Goal: Task Accomplishment & Management: Manage account settings

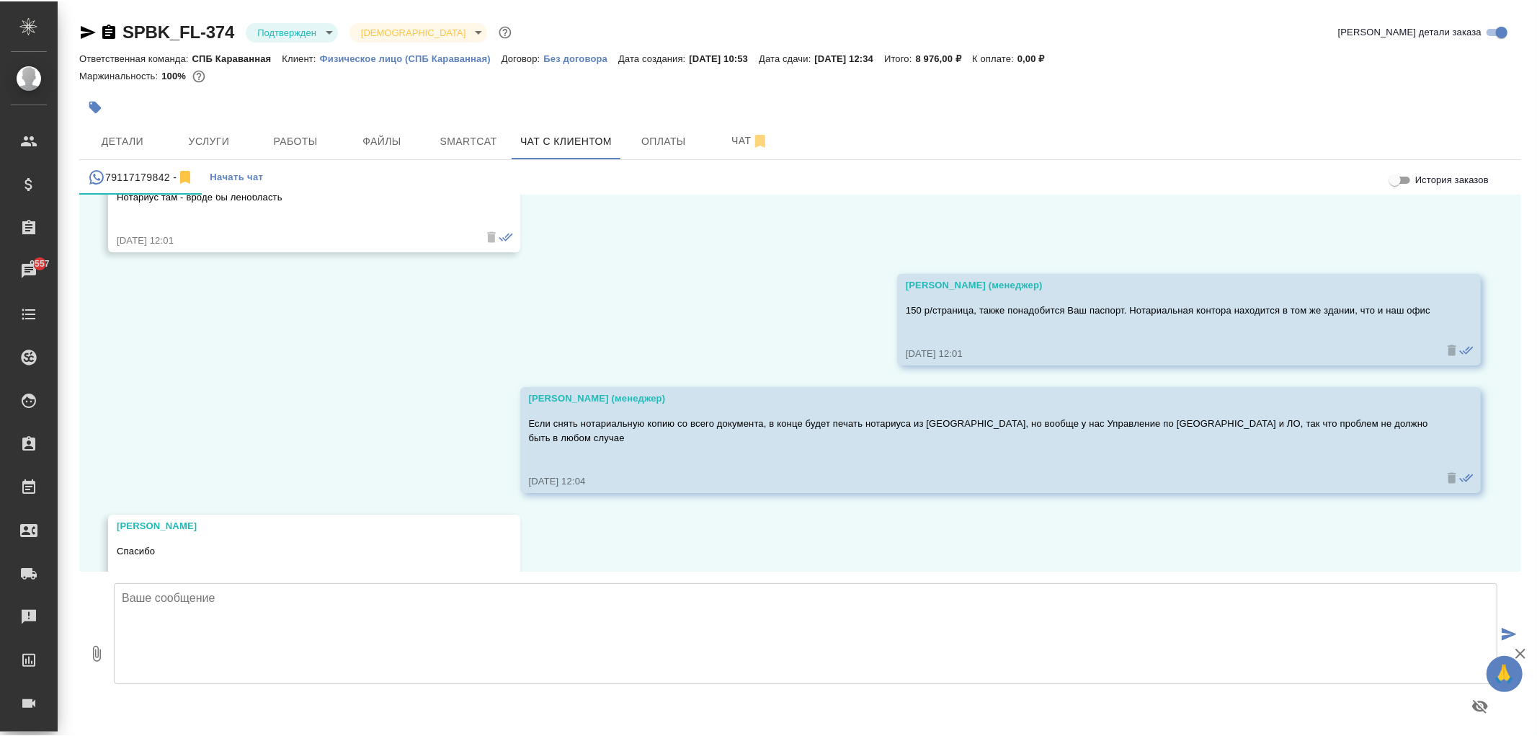
scroll to position [7309, 0]
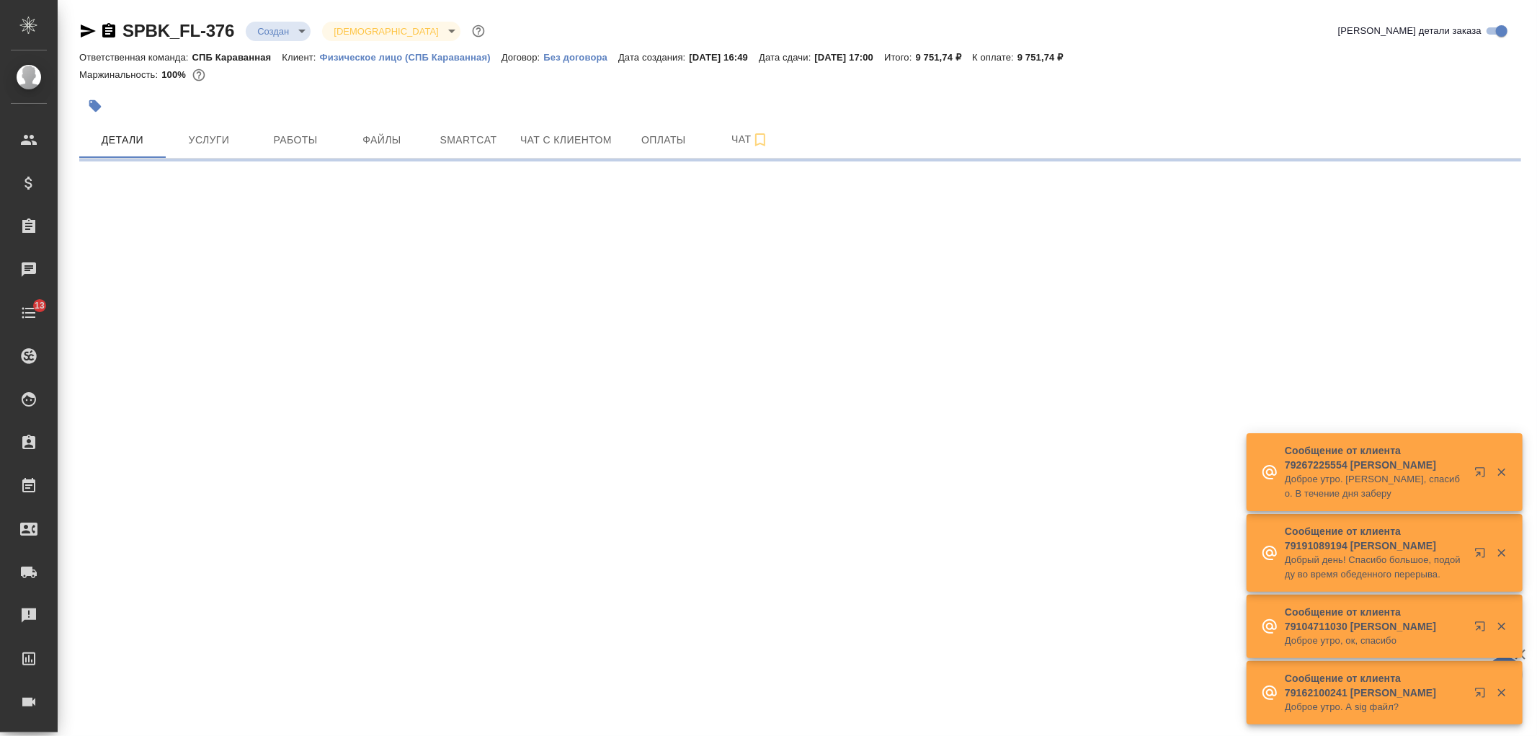
select select "RU"
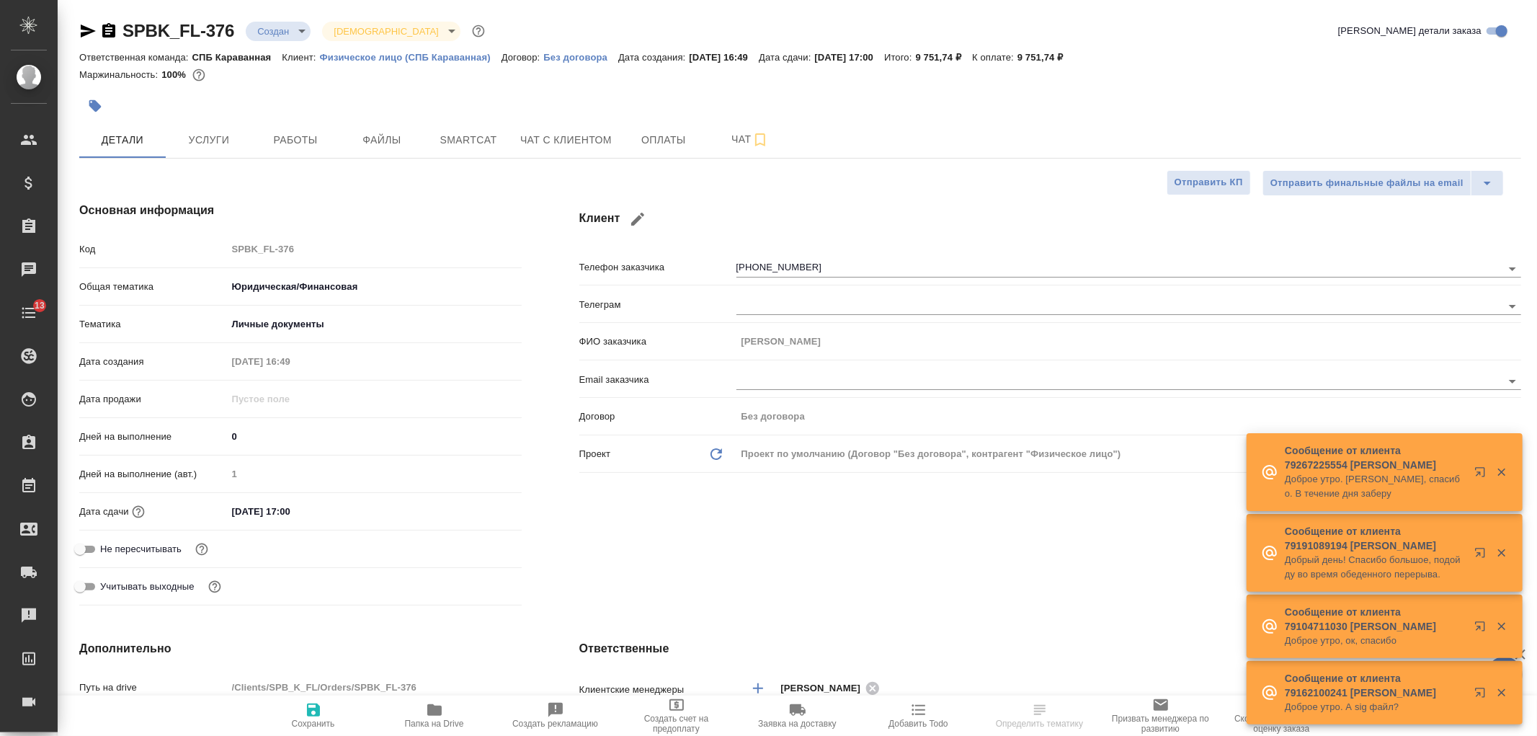
type textarea "x"
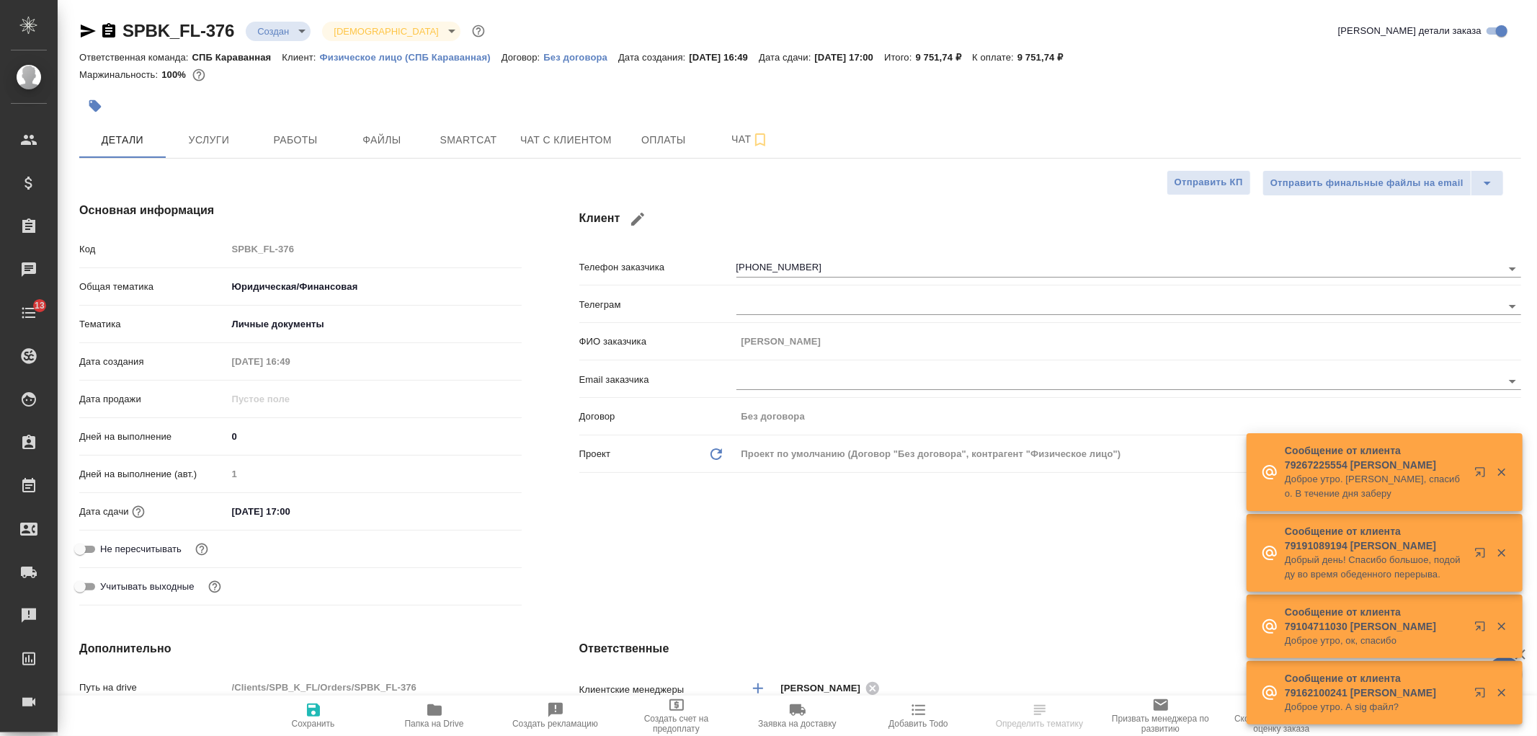
type textarea "x"
click at [594, 138] on span "Чат с клиентом" at bounding box center [566, 140] width 92 height 18
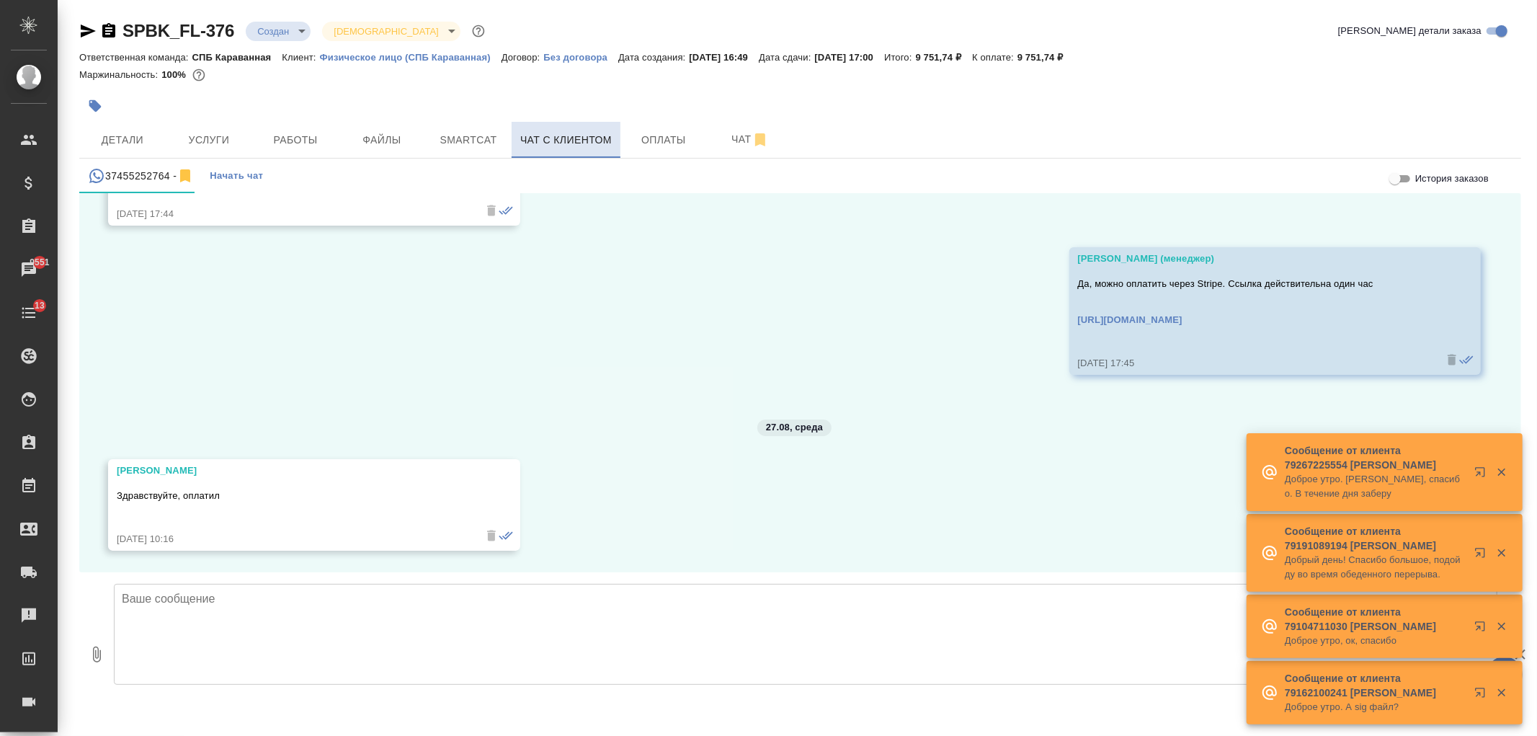
scroll to position [1394, 0]
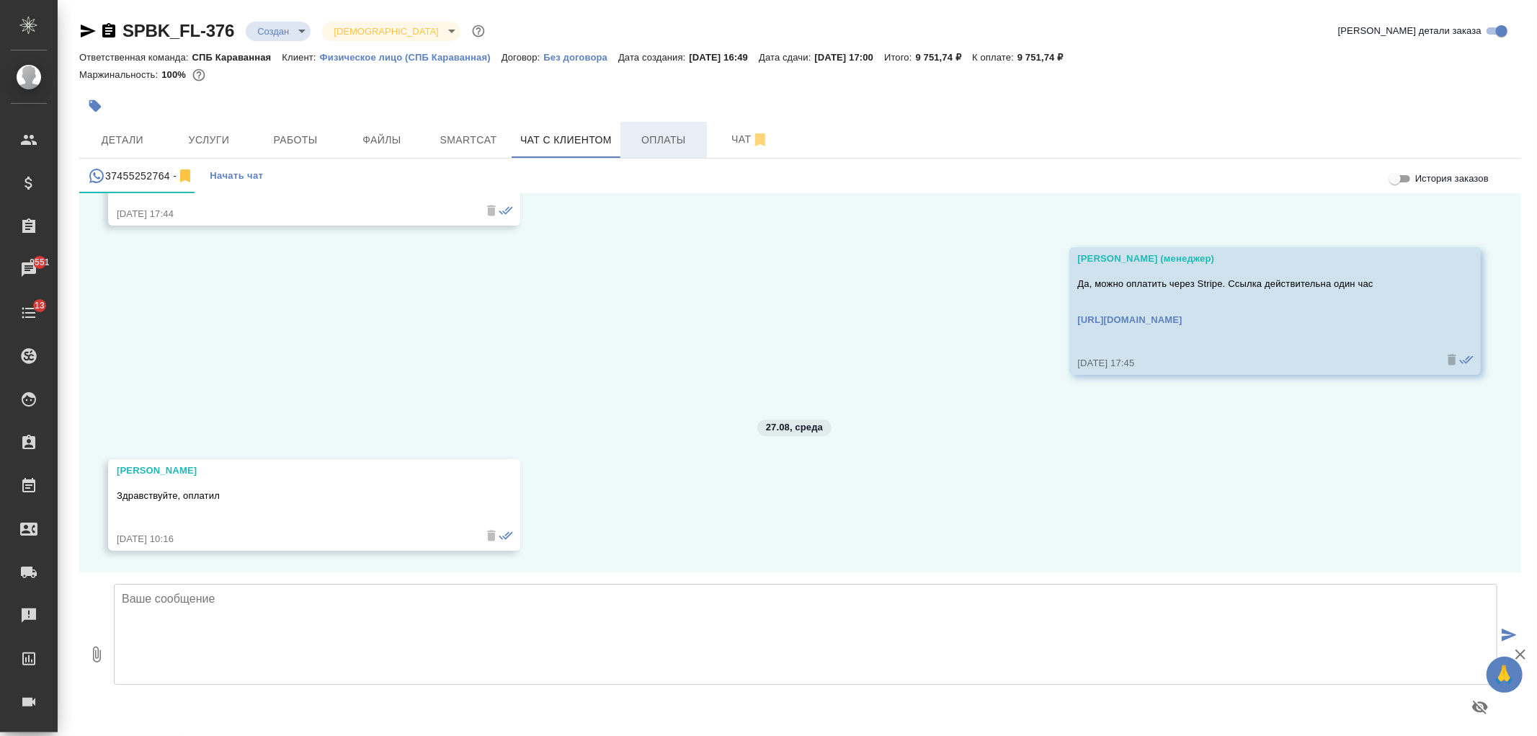
click at [623, 140] on button "Оплаты" at bounding box center [663, 140] width 86 height 36
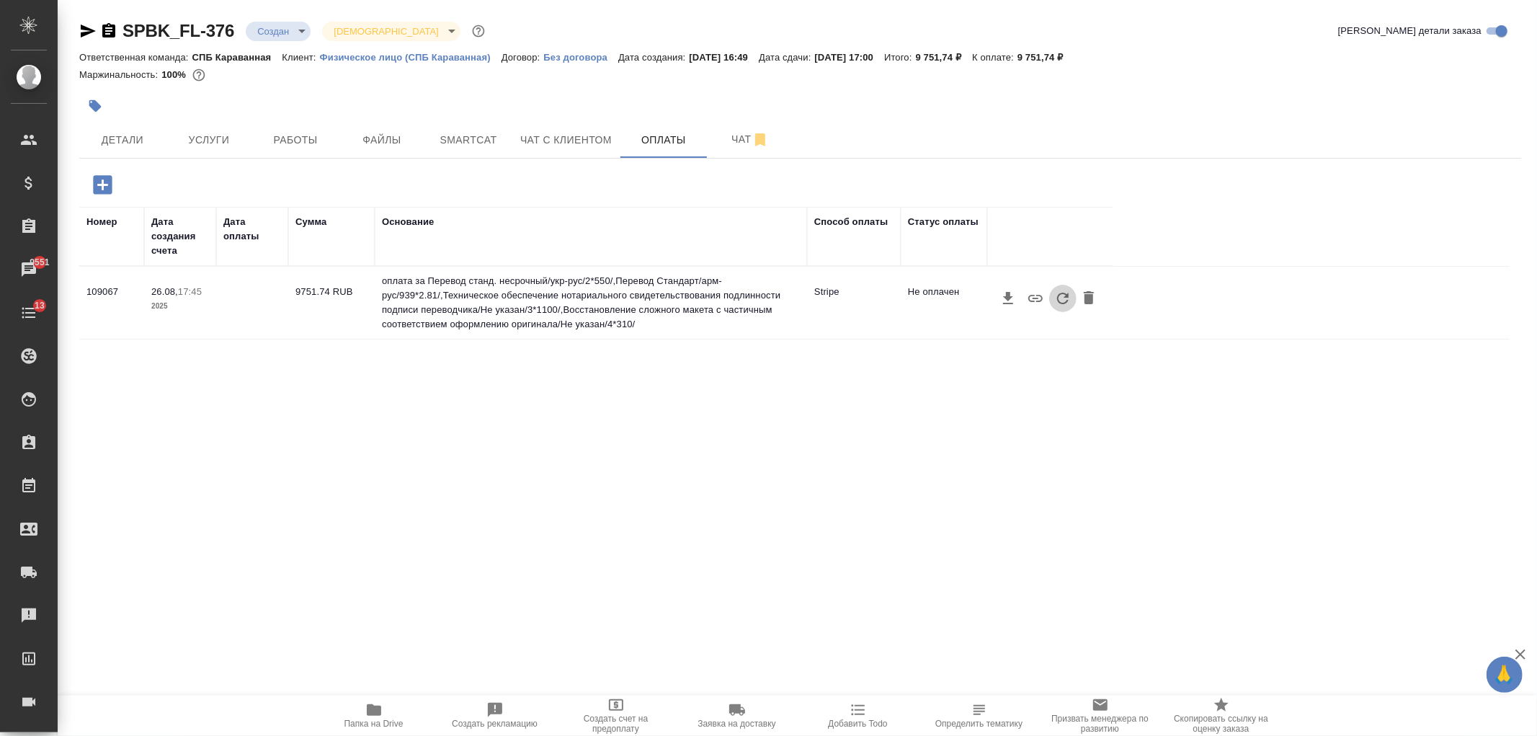
click at [1058, 292] on icon "button" at bounding box center [1062, 298] width 17 height 17
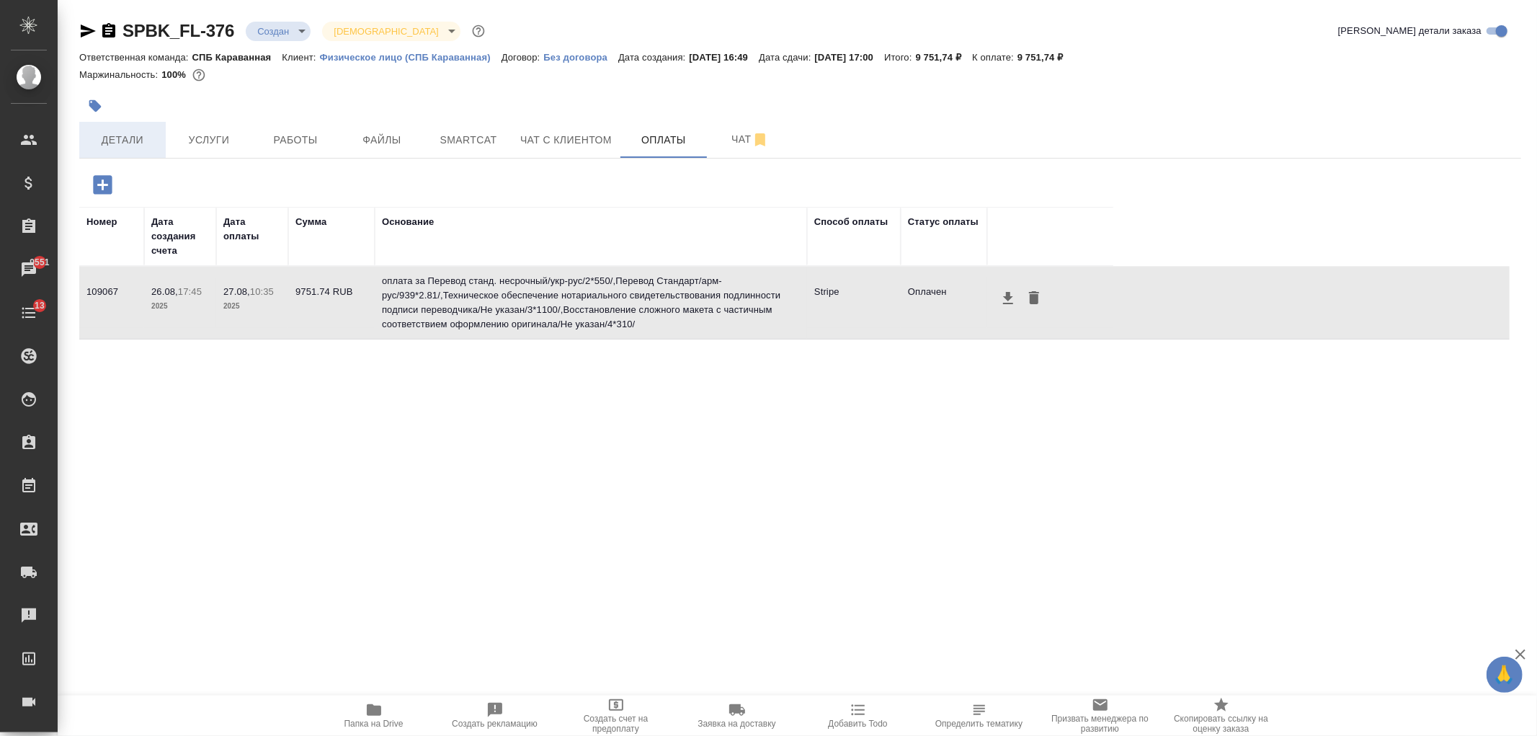
click at [142, 146] on span "Детали" at bounding box center [122, 140] width 69 height 18
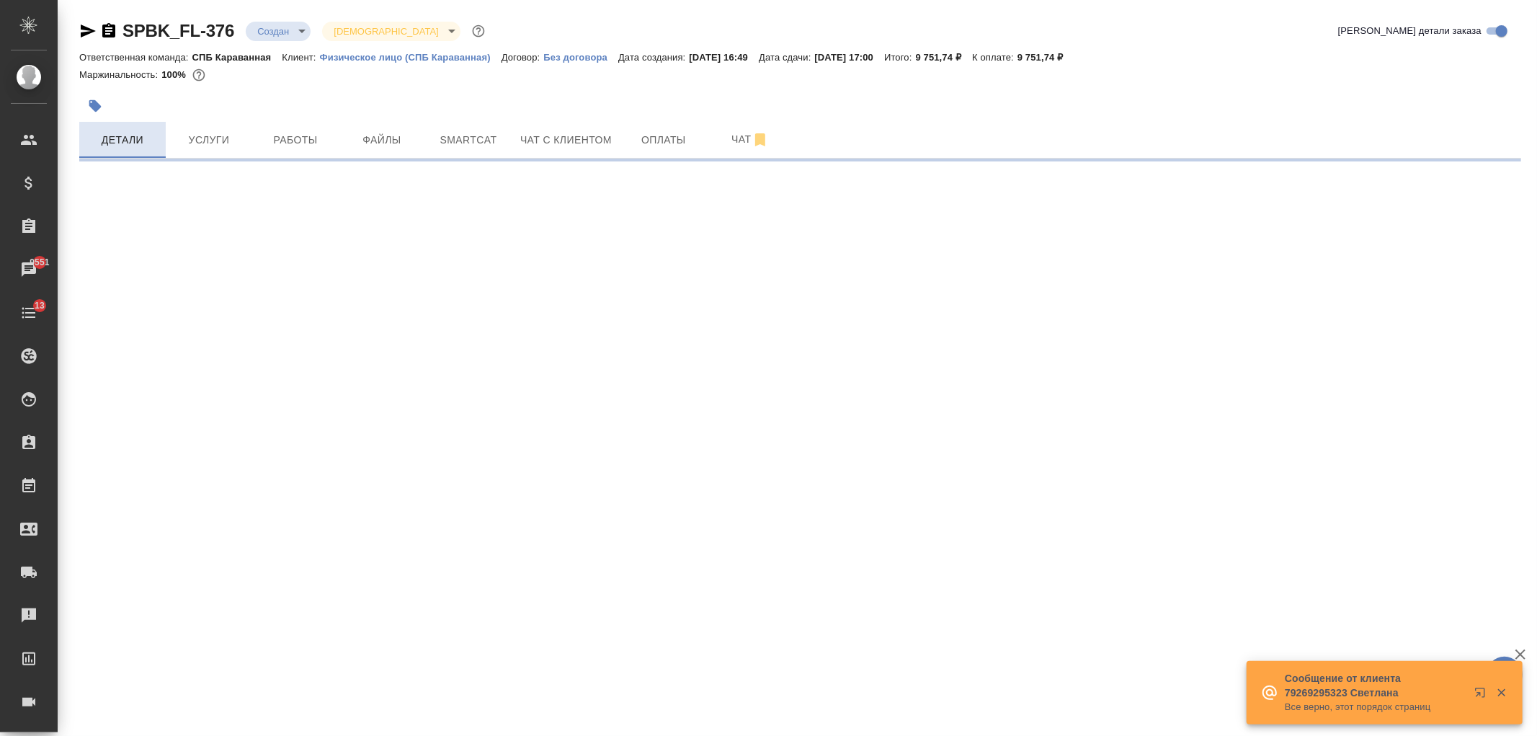
select select "RU"
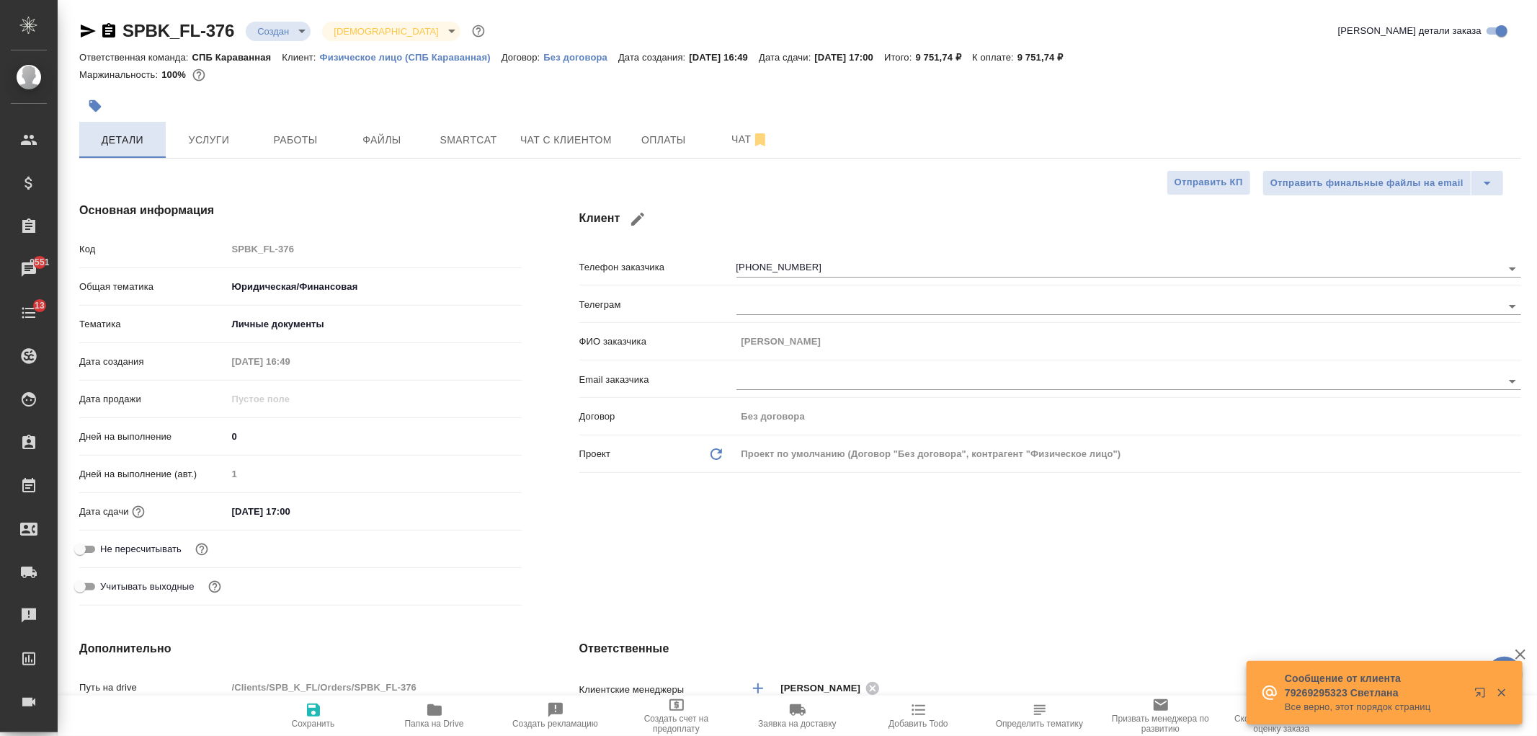
type textarea "x"
click at [286, 33] on body "🙏 .cls-1 fill:#fff; AWATERA Ivanova Arina Клиенты Спецификации Заказы 9551 Чаты…" at bounding box center [768, 368] width 1537 height 736
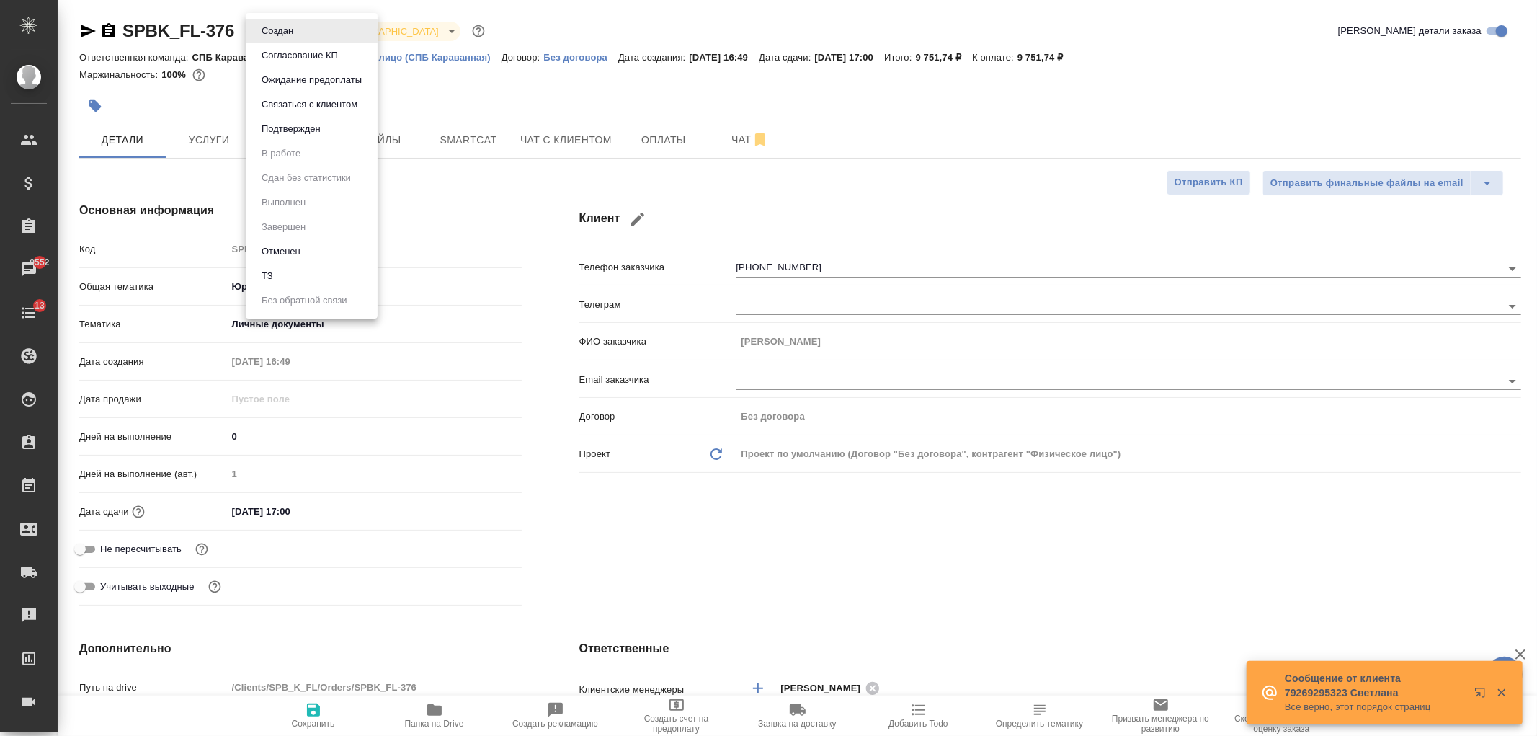
click at [718, 557] on div at bounding box center [768, 368] width 1537 height 736
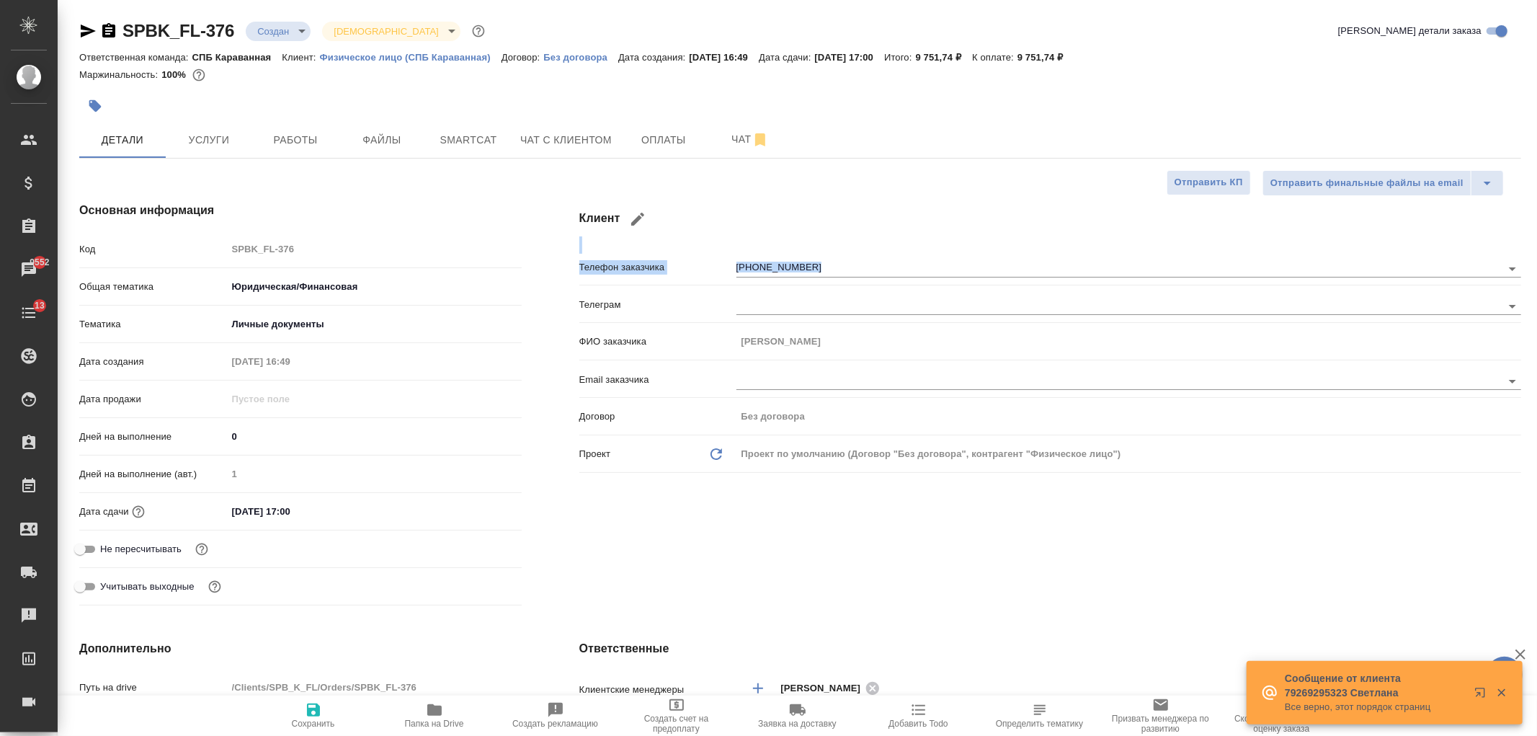
drag, startPoint x: 1536, startPoint y: 213, endPoint x: 1532, endPoint y: 275, distance: 62.8
click at [1536, 275] on div "Клиент Телефон заказчика +37455252764 Телеграм ФИО заказчика Artur Email заказч…" at bounding box center [1050, 406] width 999 height 467
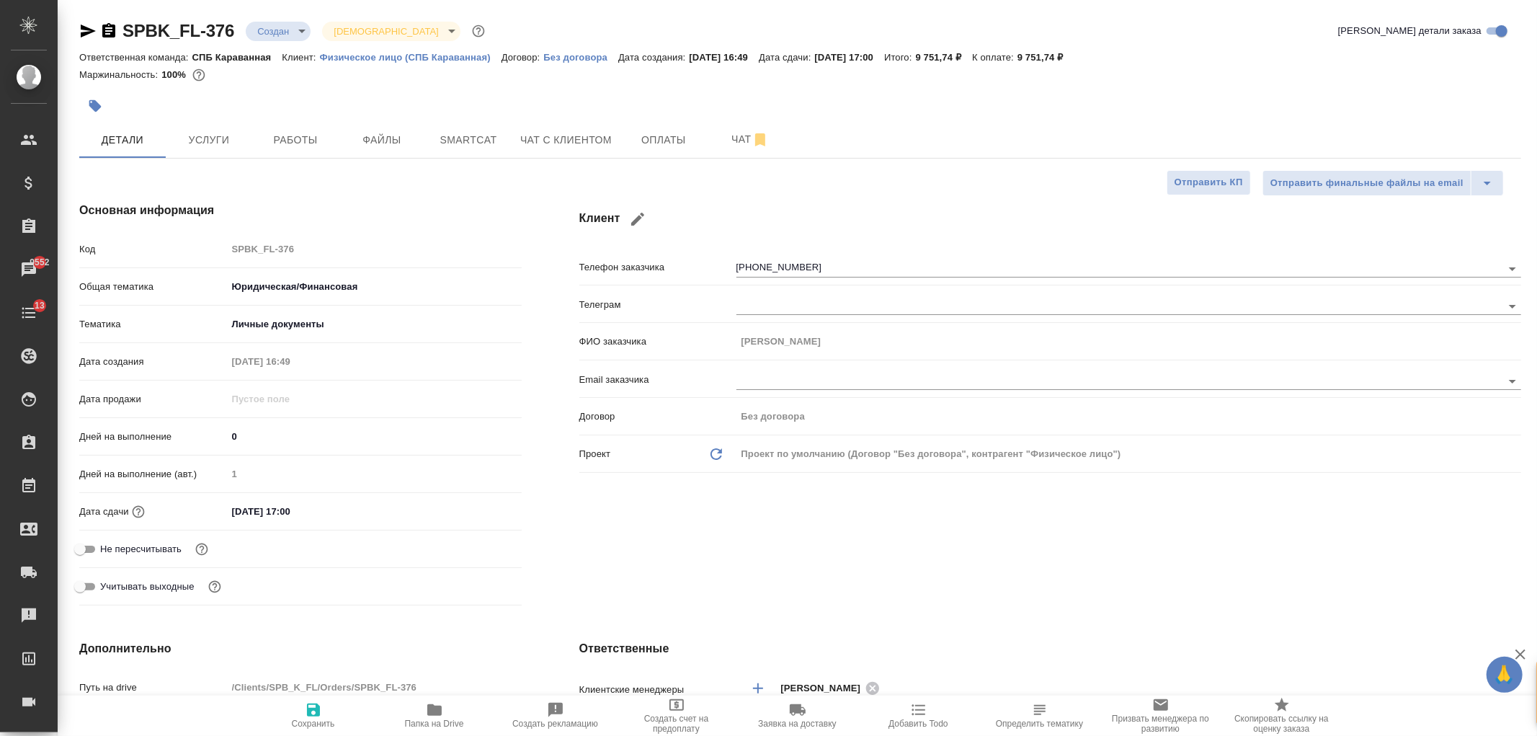
click at [1086, 540] on div "Клиент Телефон заказчика +37455252764 Телеграм ФИО заказчика Artur Email заказч…" at bounding box center [1050, 406] width 999 height 467
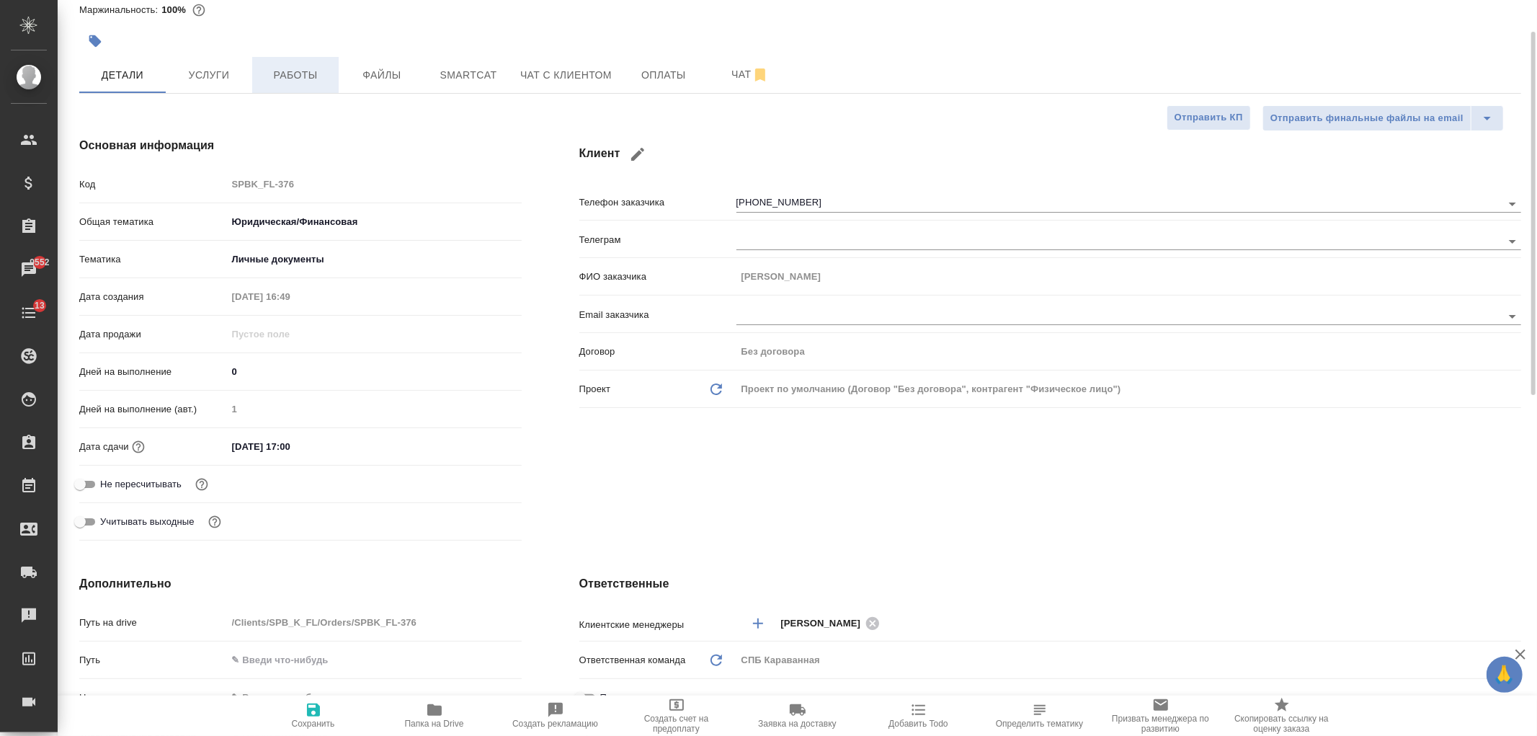
scroll to position [43, 0]
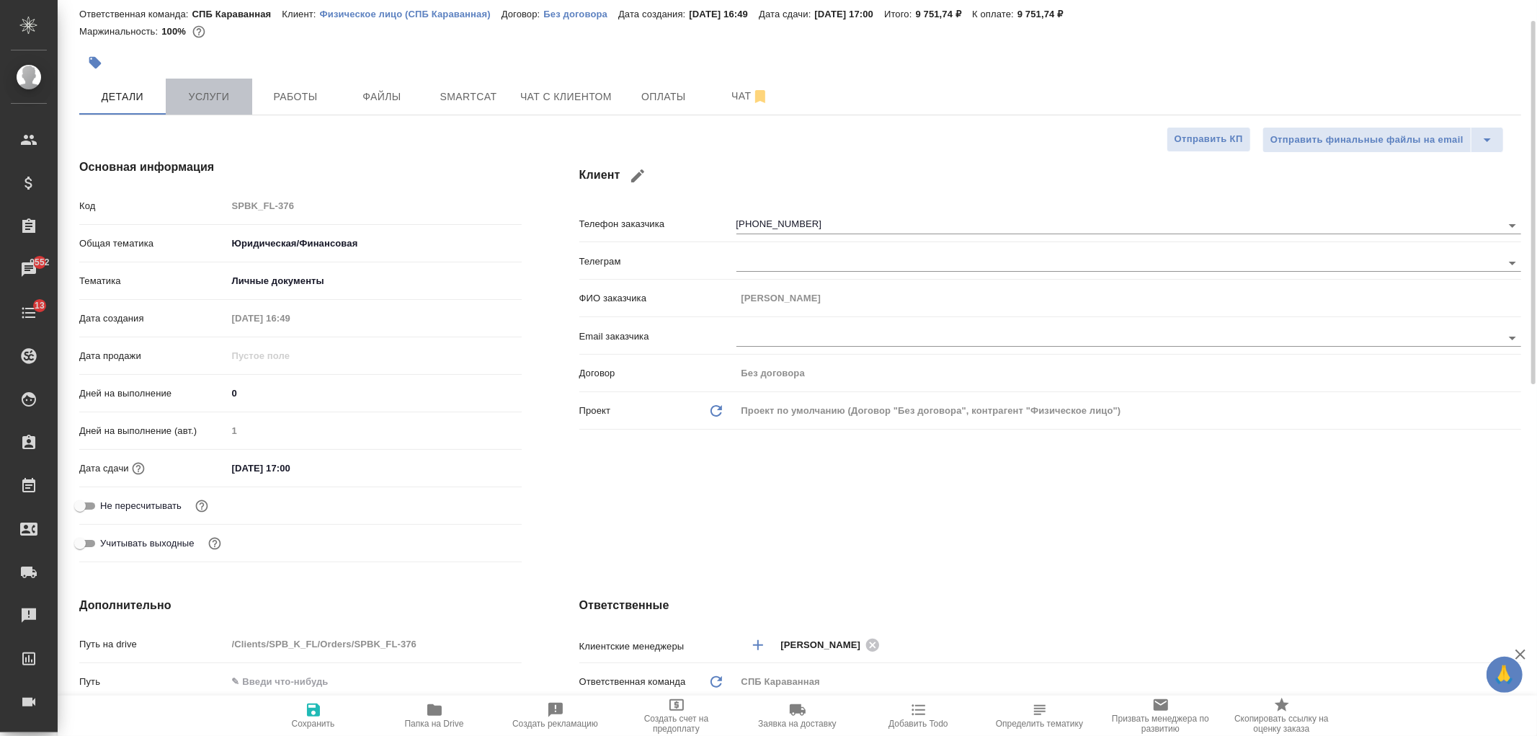
click at [231, 99] on span "Услуги" at bounding box center [208, 97] width 69 height 18
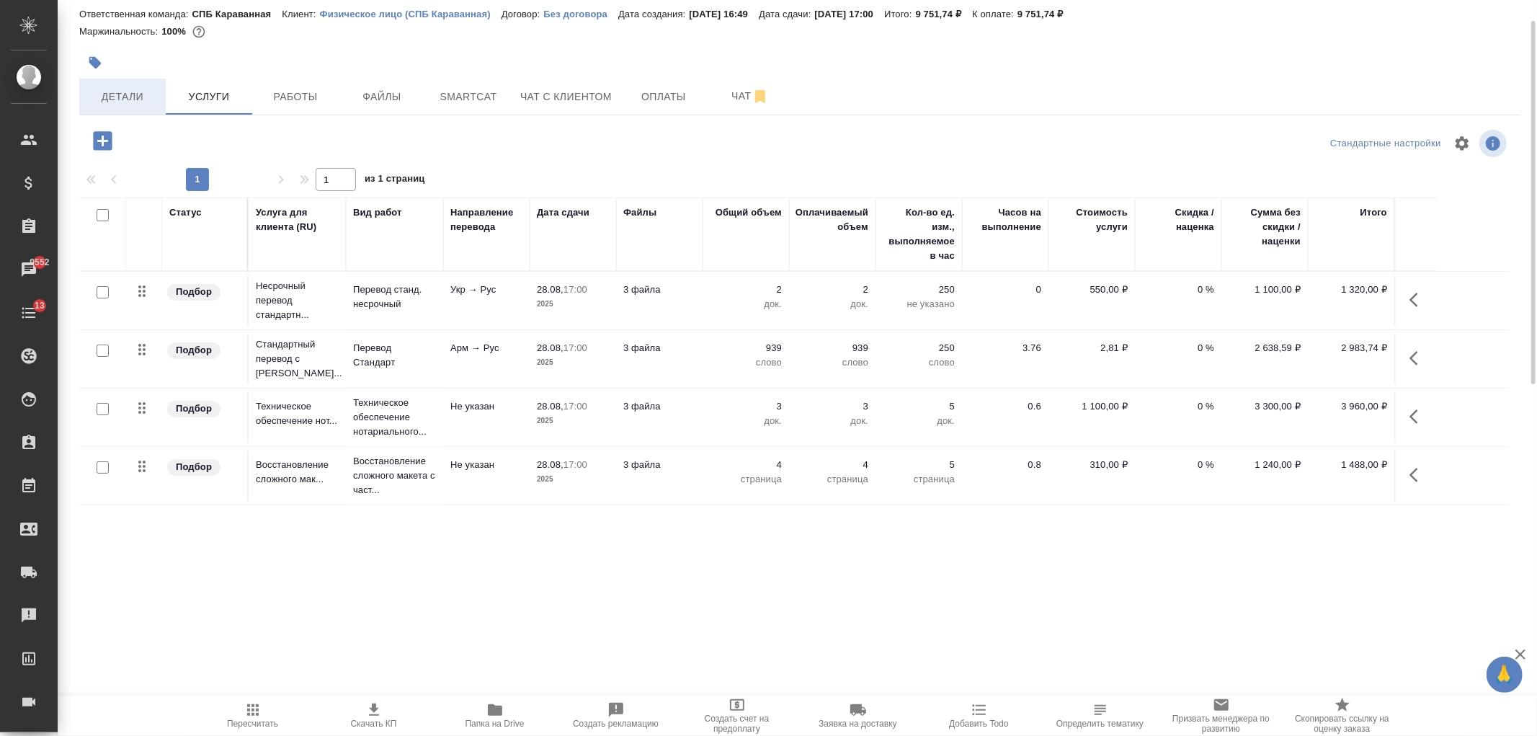
click at [110, 97] on span "Детали" at bounding box center [122, 97] width 69 height 18
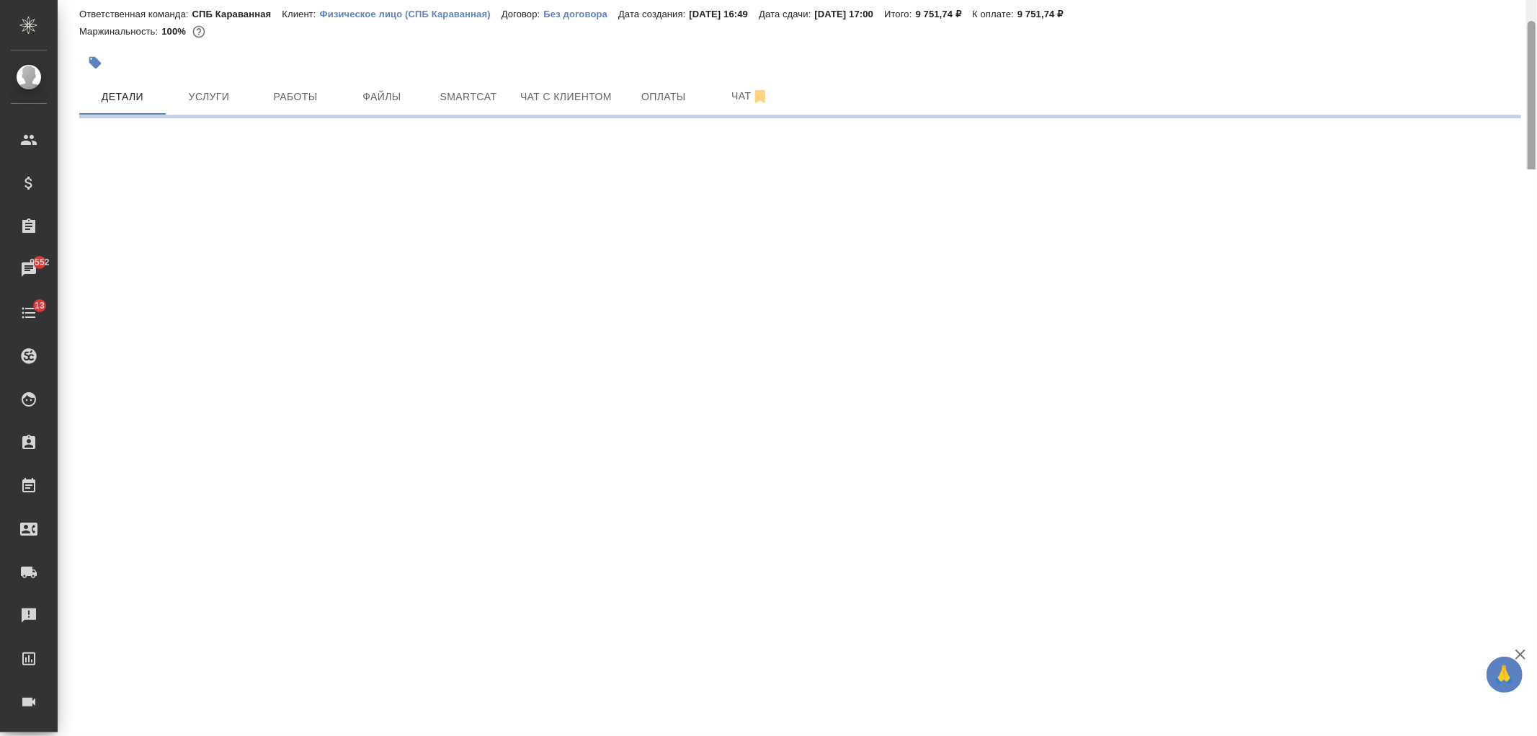
select select "RU"
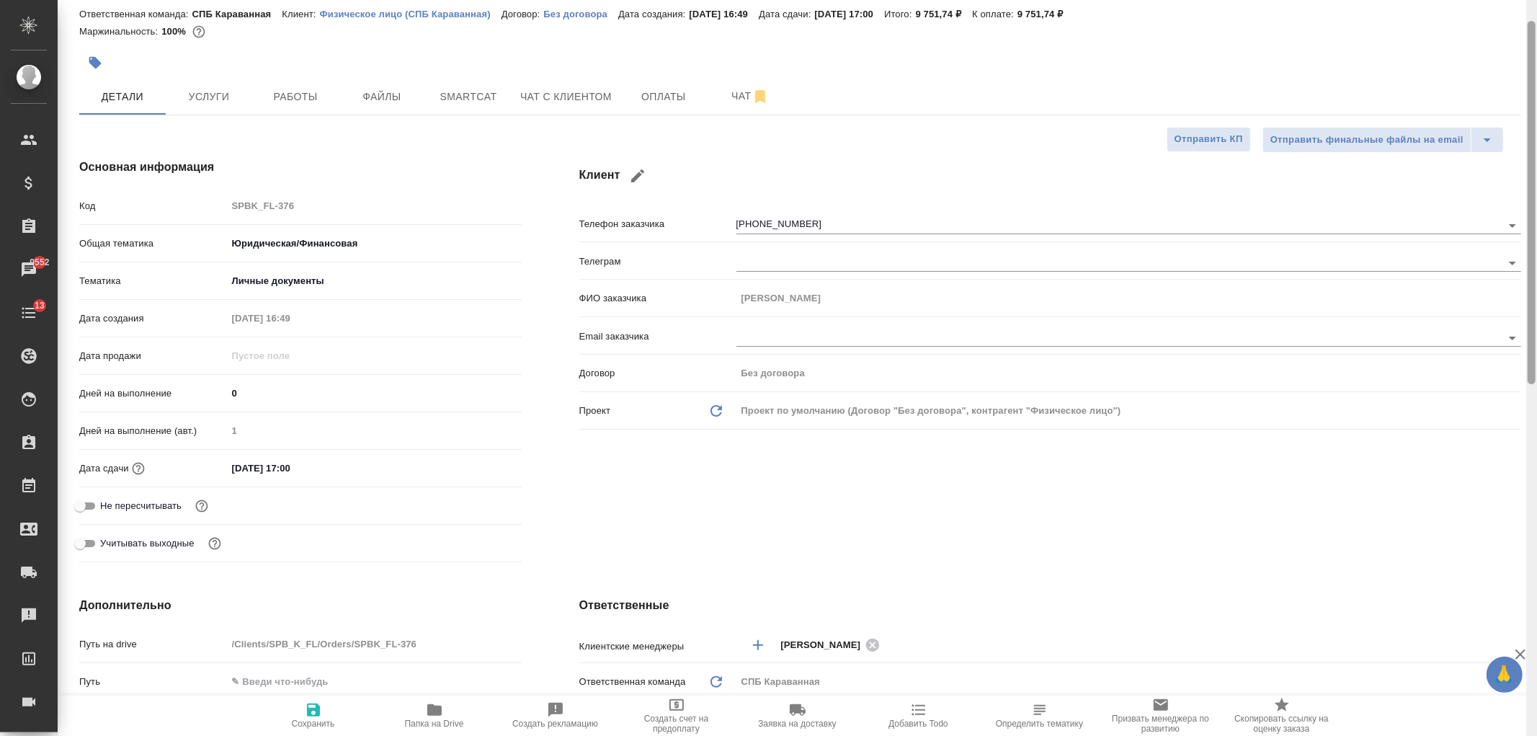
type textarea "x"
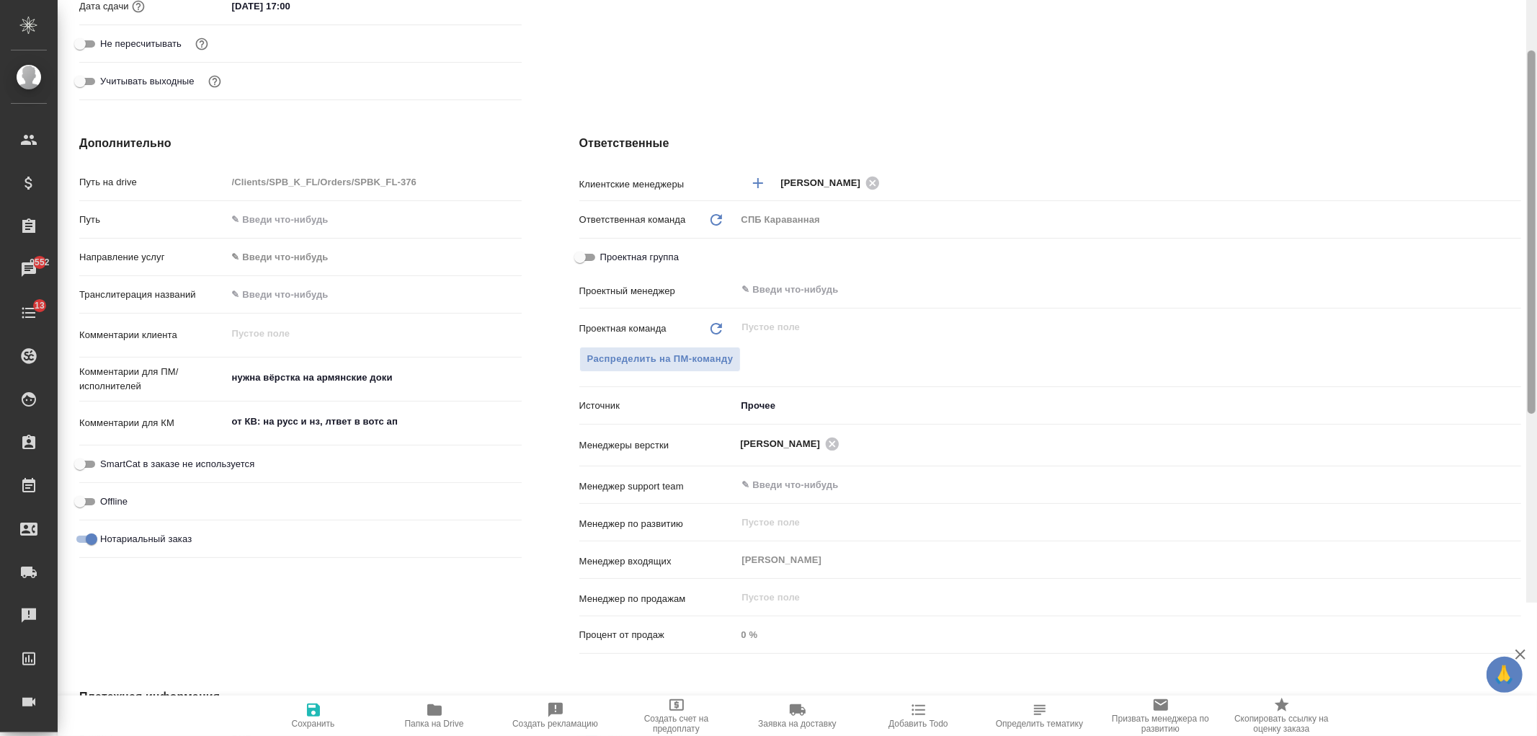
scroll to position [514, 0]
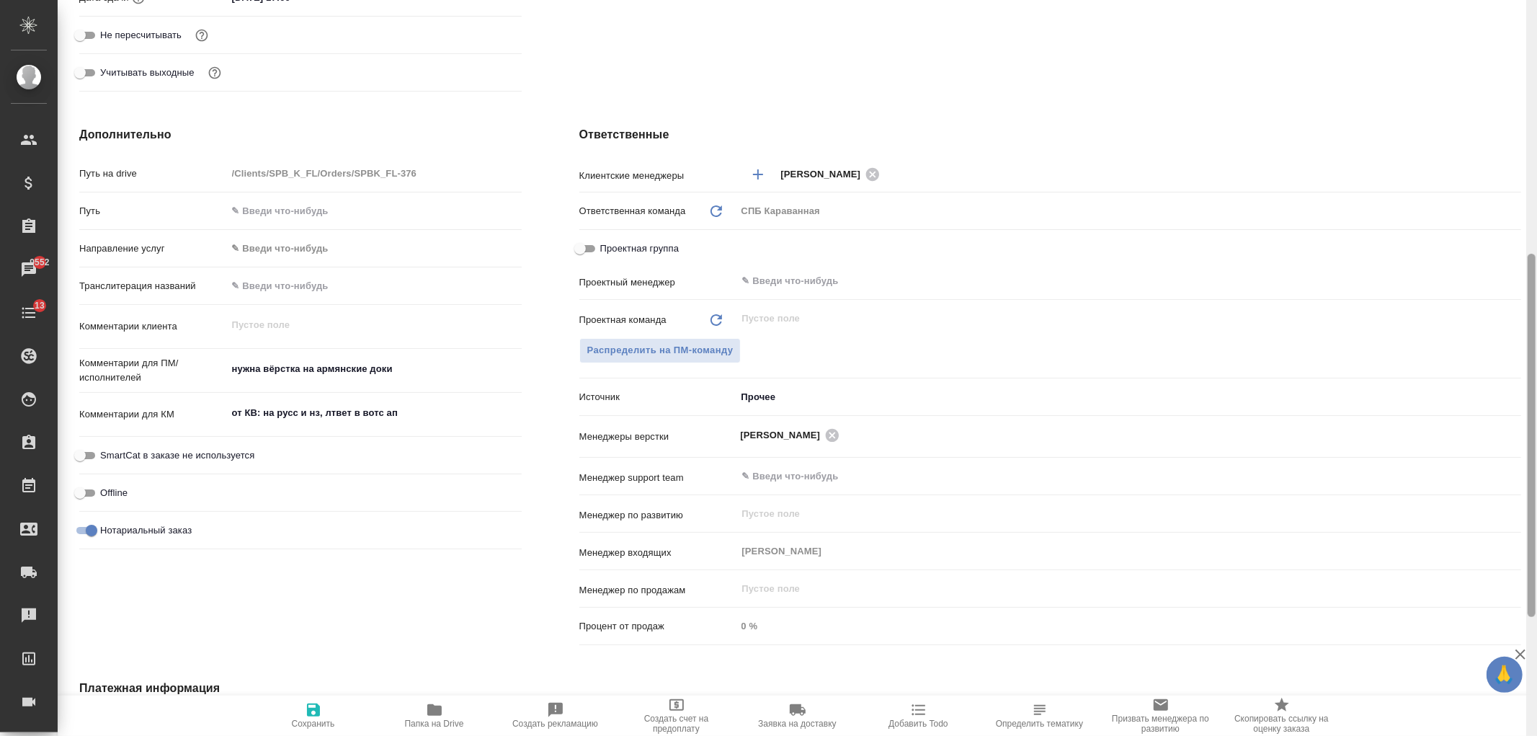
drag, startPoint x: 1530, startPoint y: 141, endPoint x: 1536, endPoint y: 373, distance: 232.8
click at [1536, 373] on div at bounding box center [1531, 368] width 11 height 736
click at [680, 344] on span "Распределить на ПМ-команду" at bounding box center [660, 350] width 146 height 17
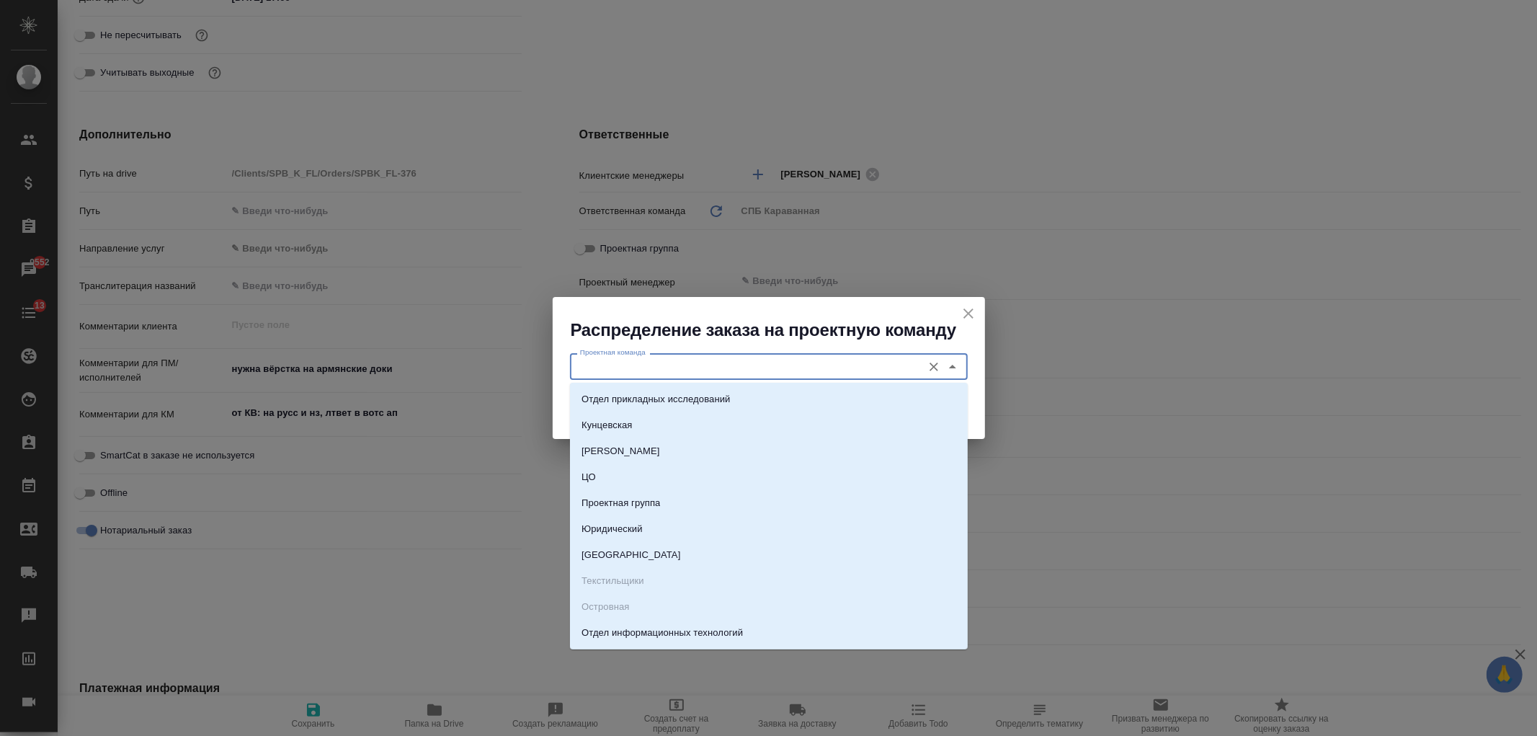
click at [630, 362] on input "Проектная команда" at bounding box center [744, 365] width 341 height 17
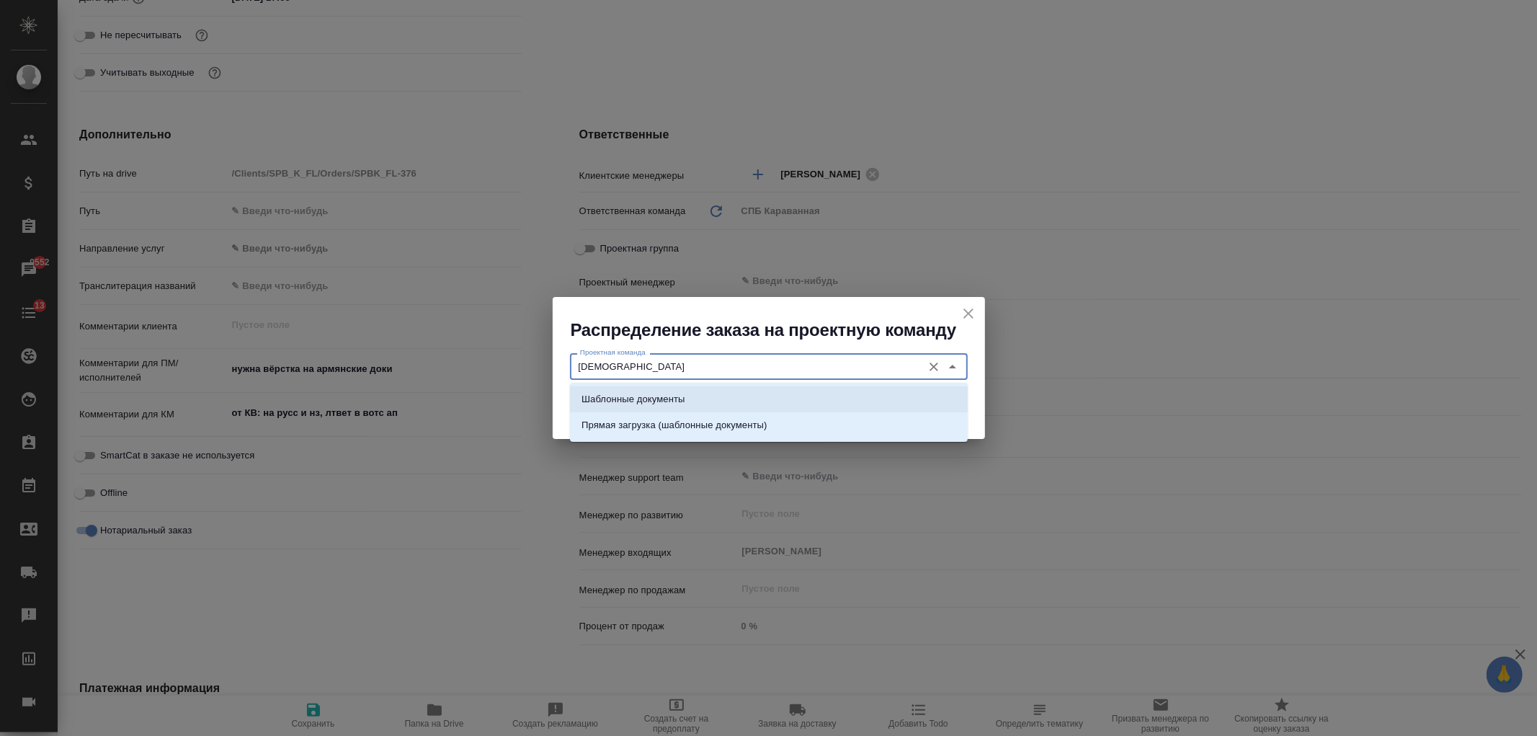
click at [652, 400] on p "Шаблонные документы" at bounding box center [632, 399] width 103 height 14
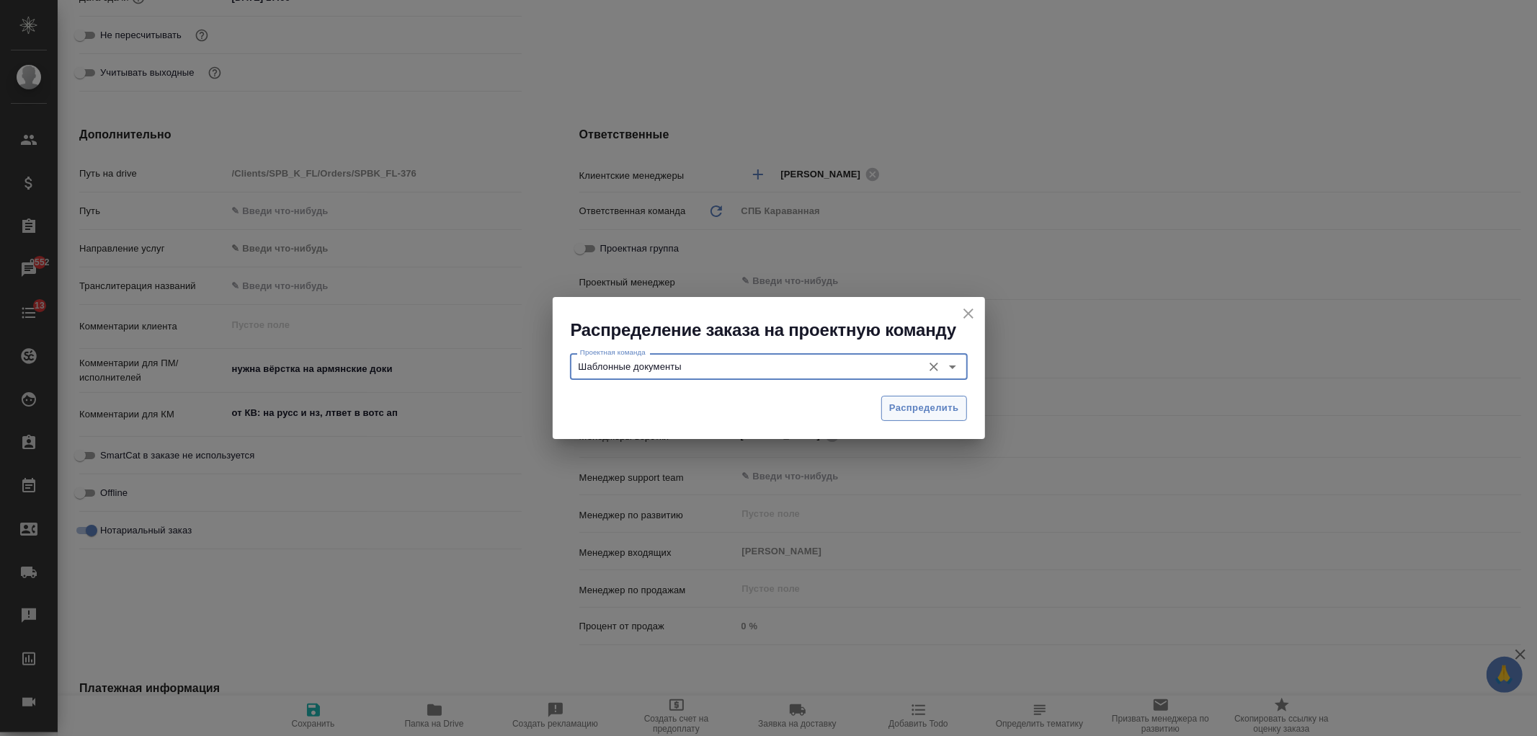
type input "Шаблонные документы"
click at [916, 411] on span "Распределить" at bounding box center [924, 408] width 70 height 17
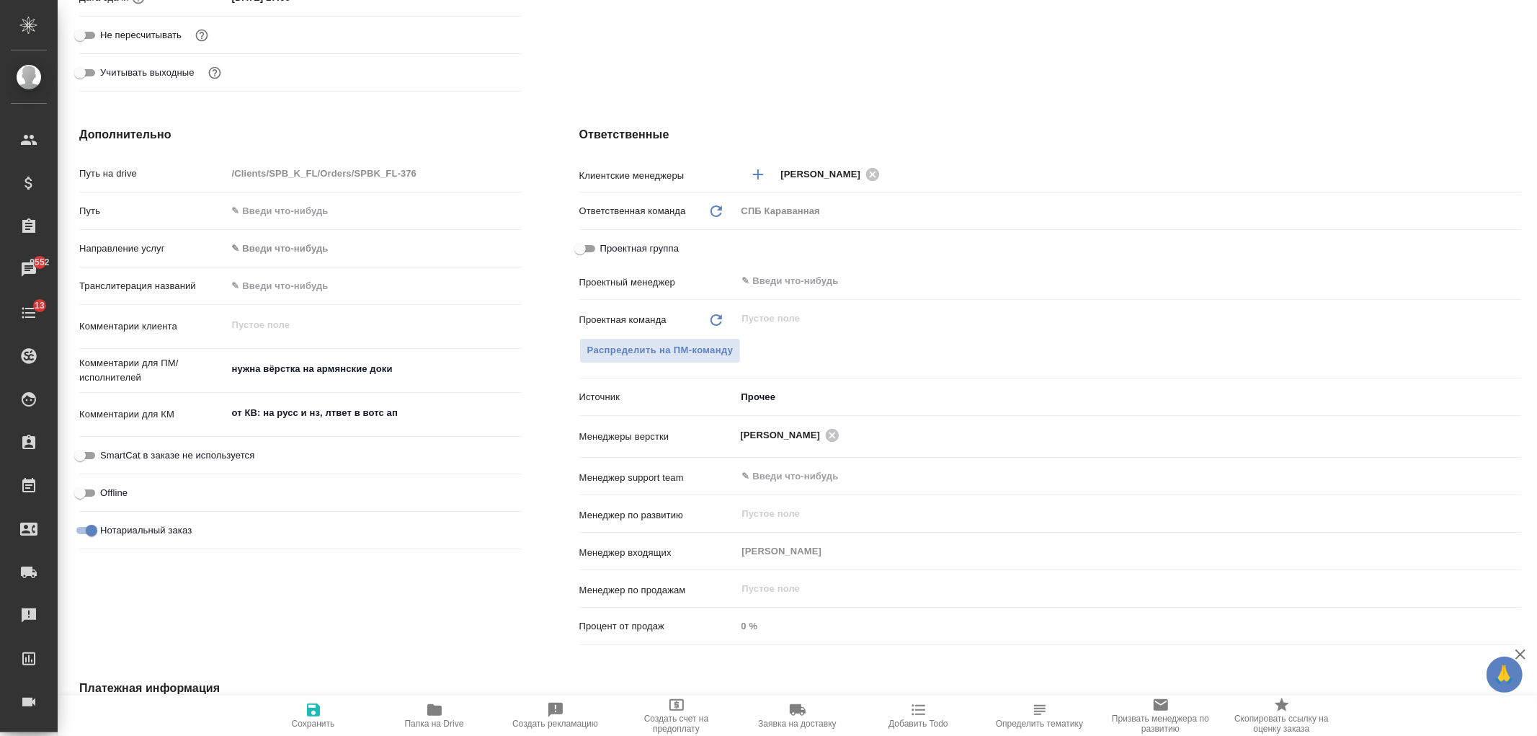
type textarea "x"
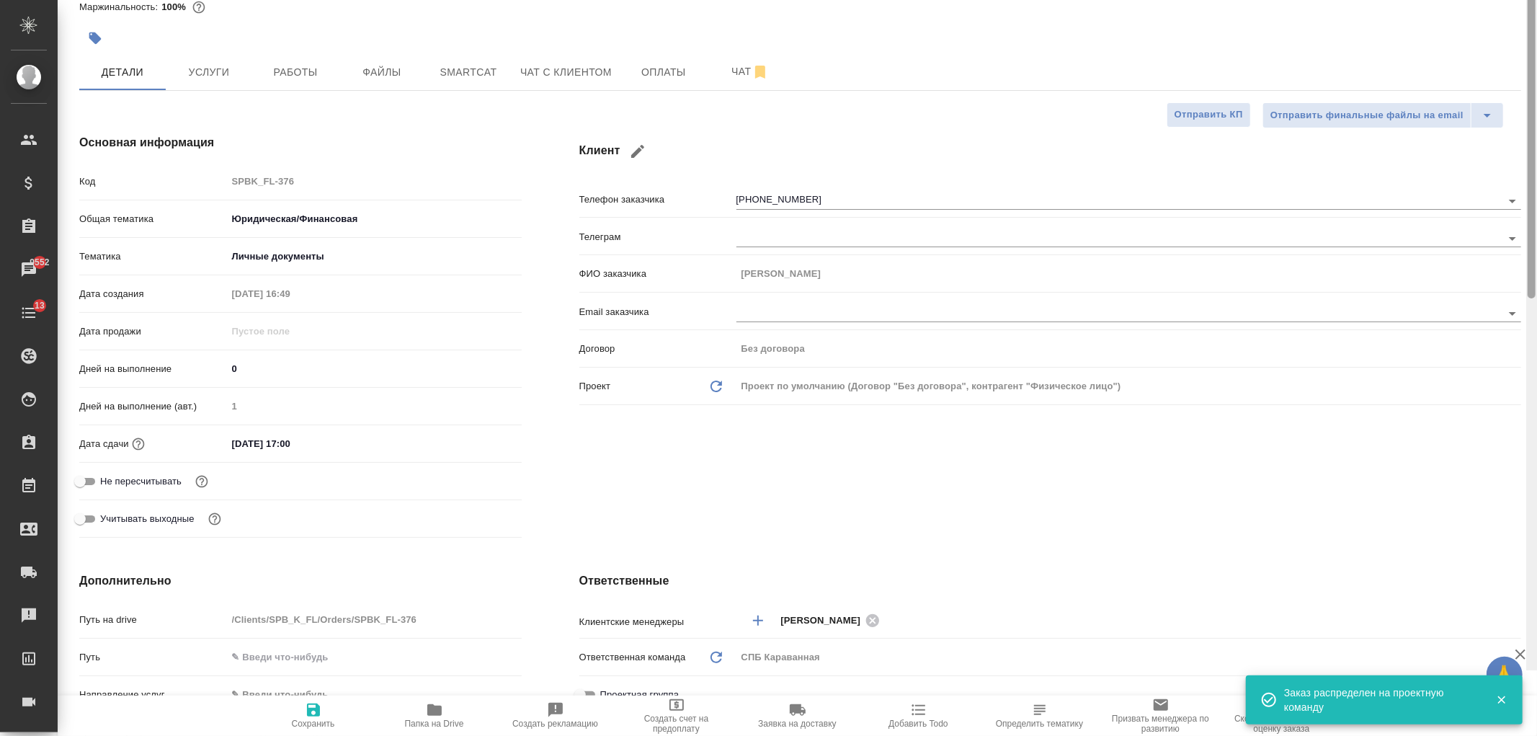
scroll to position [0, 0]
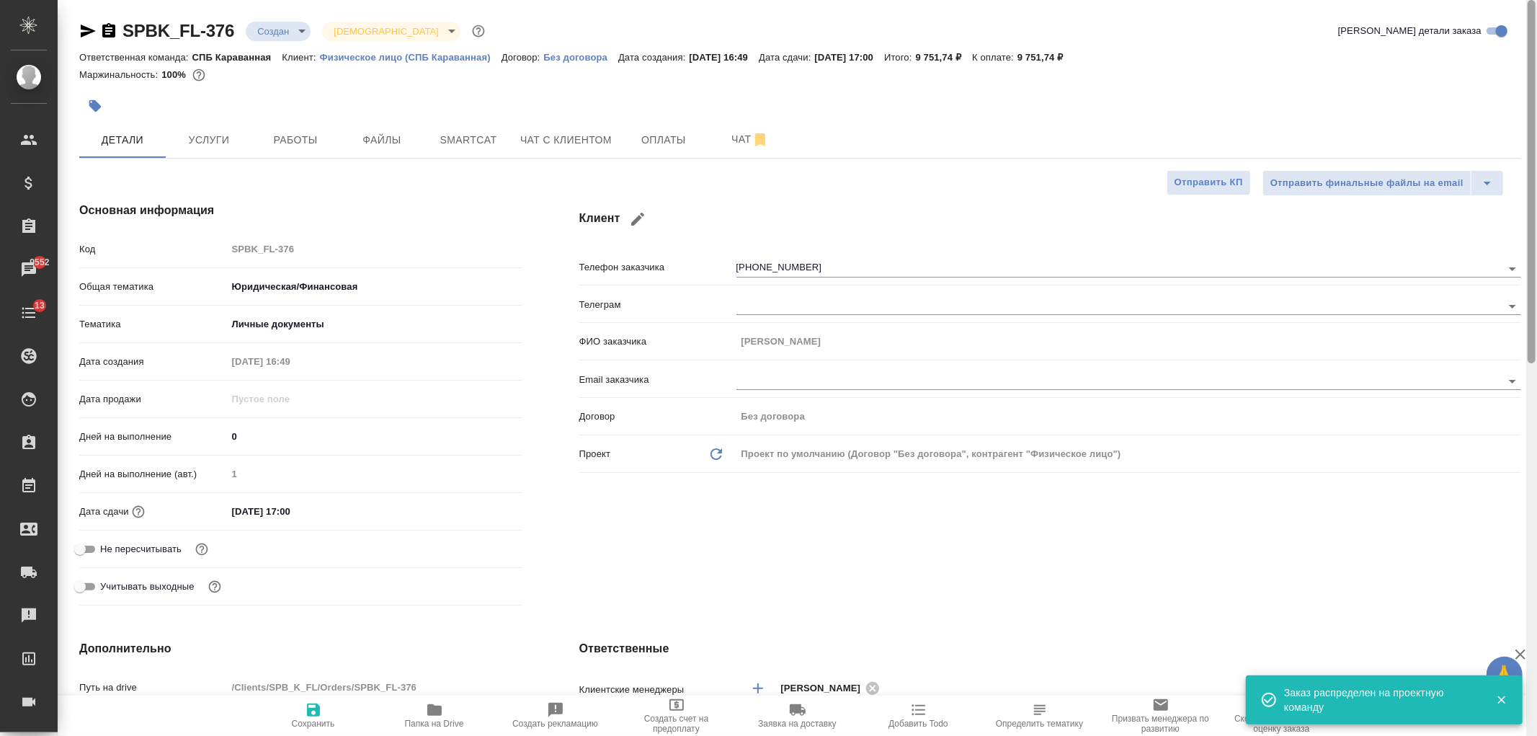
drag, startPoint x: 1530, startPoint y: 444, endPoint x: 1536, endPoint y: 27, distance: 416.5
click at [1536, 27] on div at bounding box center [1531, 368] width 11 height 736
click at [325, 705] on span "Сохранить" at bounding box center [314, 714] width 104 height 27
type textarea "x"
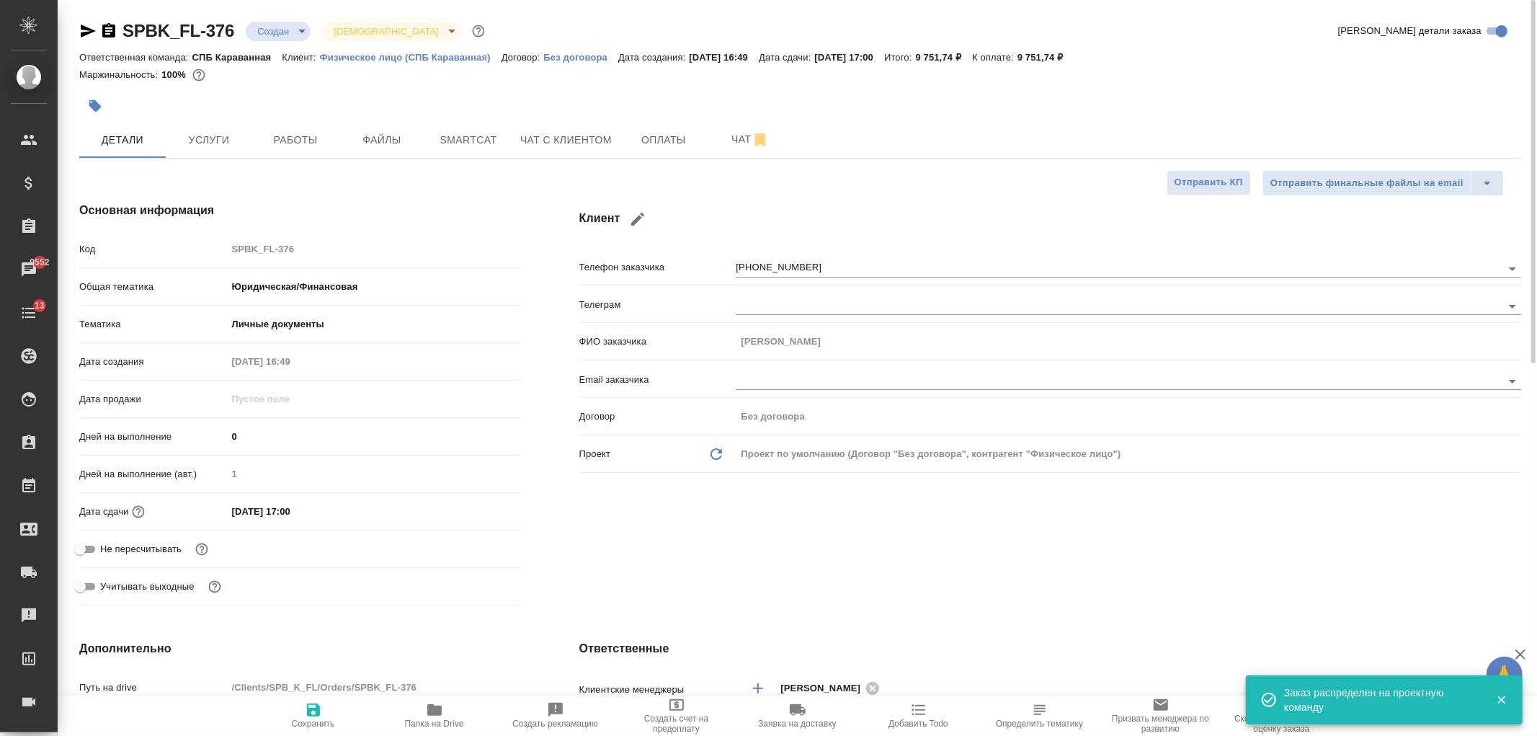
type textarea "x"
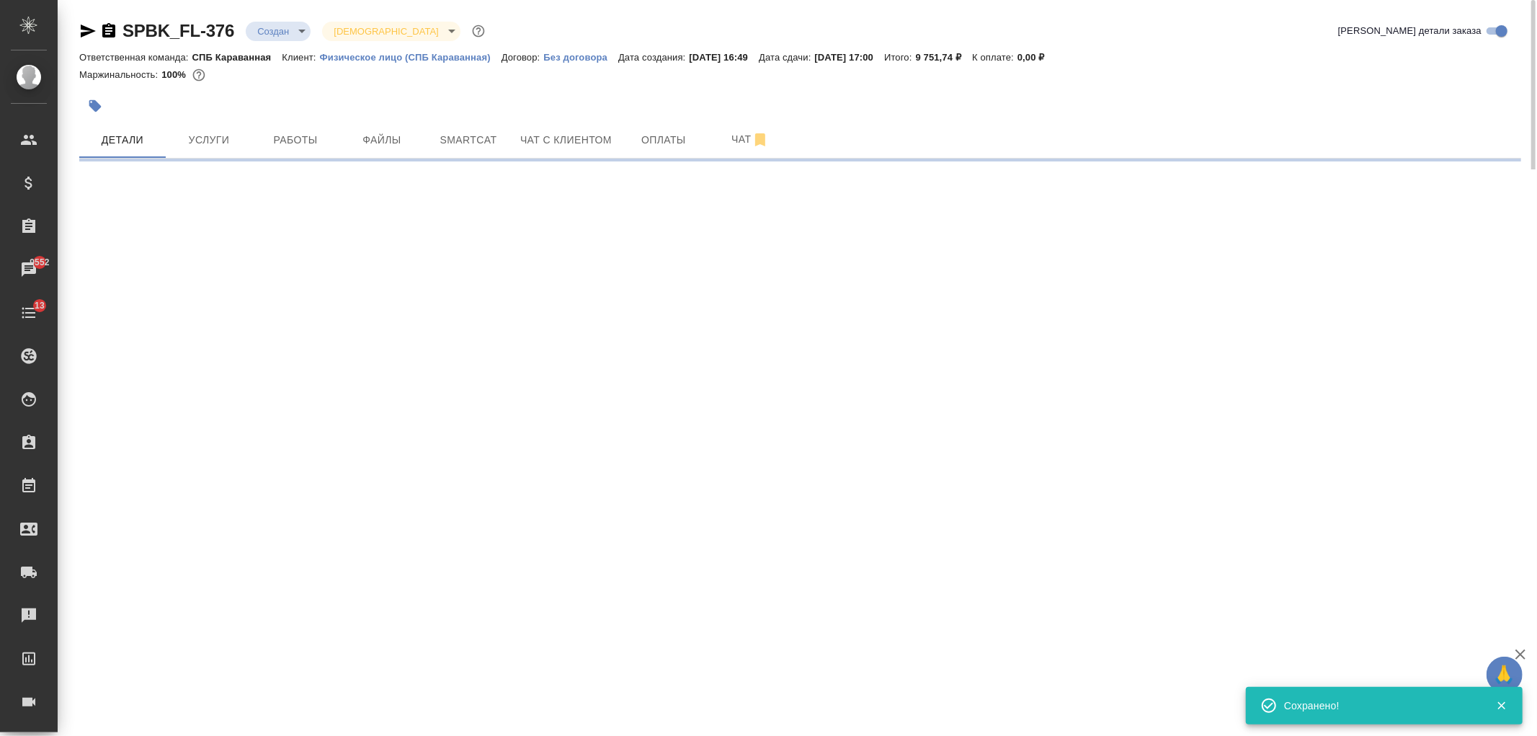
click at [282, 22] on body "🙏 .cls-1 fill:#fff; AWATERA Ivanova Arina Клиенты Спецификации Заказы 9552 Чаты…" at bounding box center [768, 368] width 1537 height 736
select select "RU"
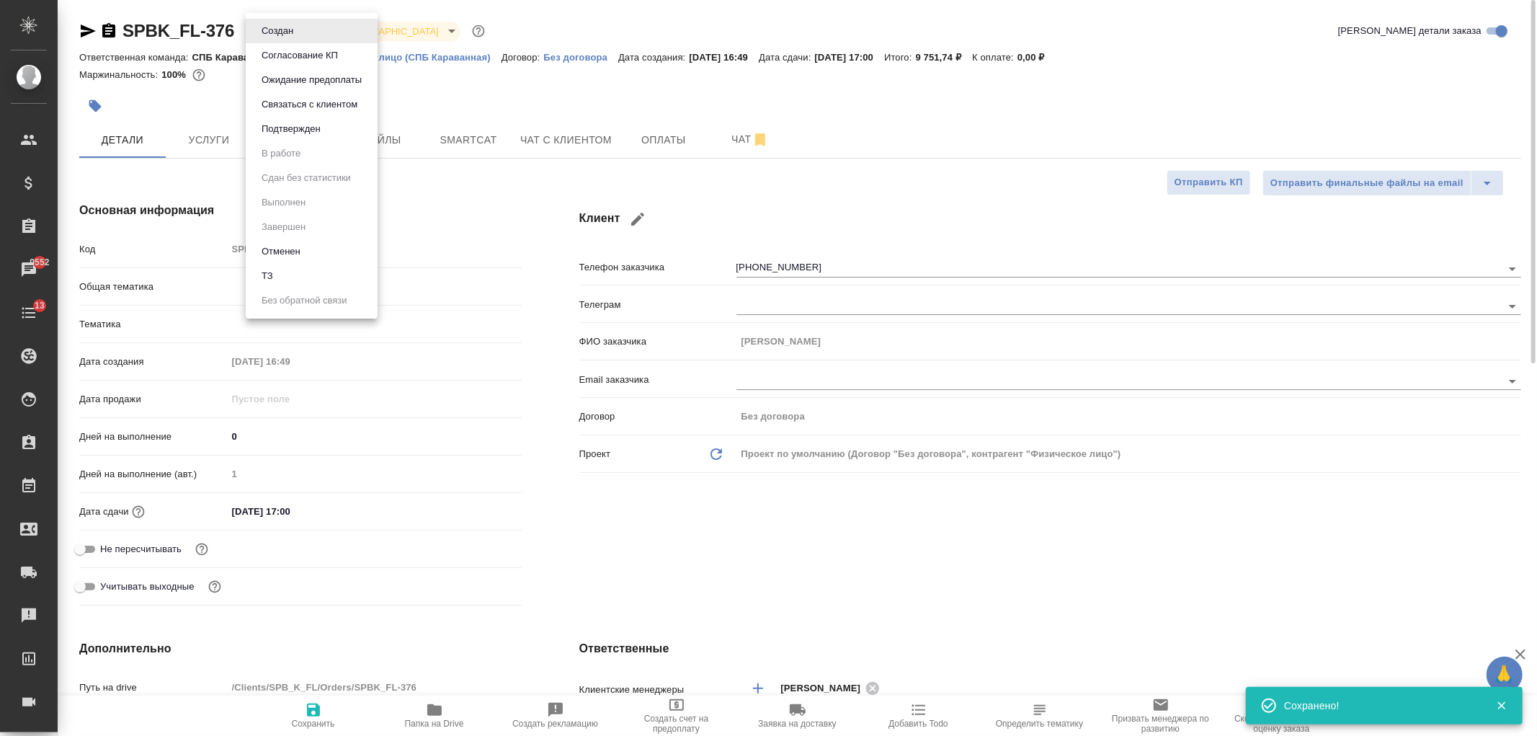
type textarea "x"
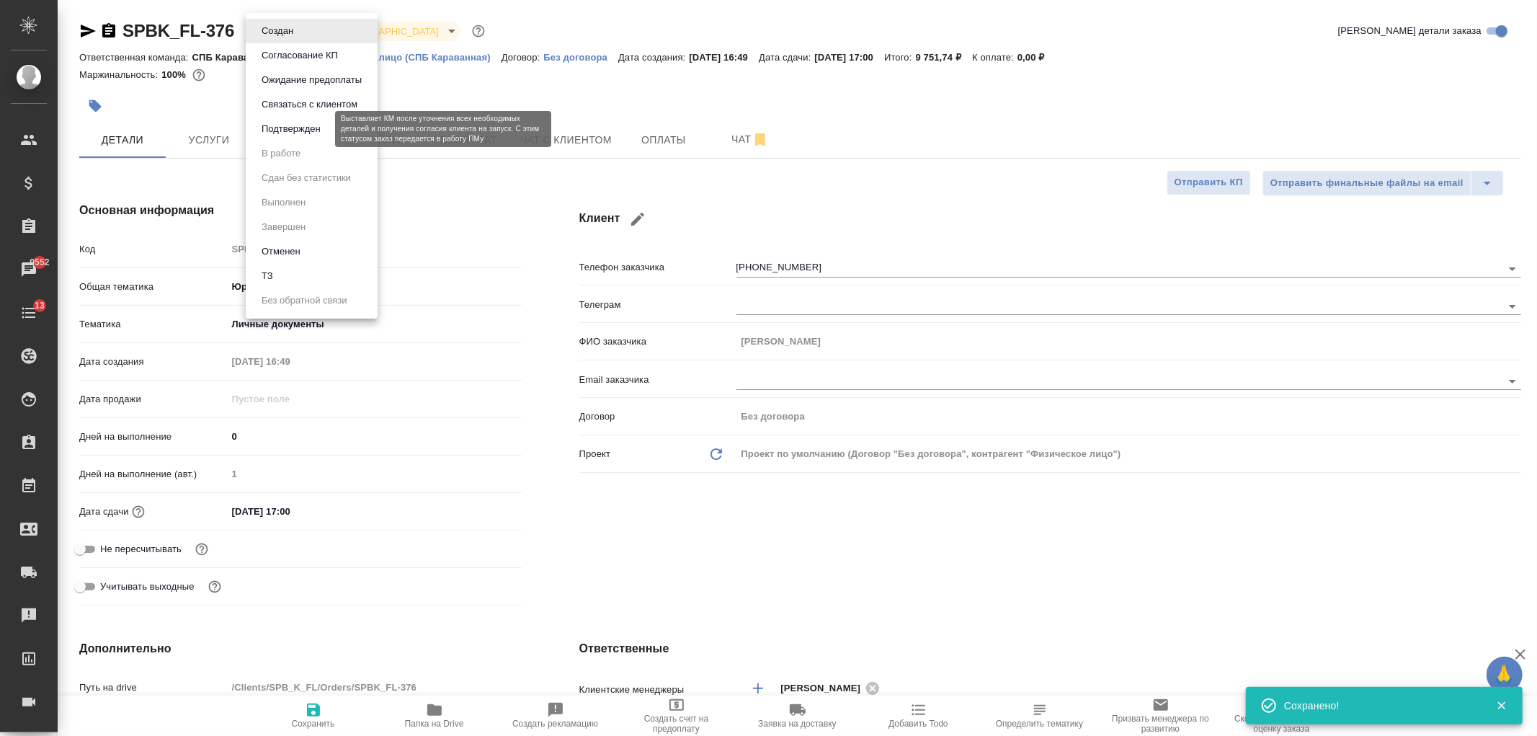
click at [308, 130] on button "Подтвержден" at bounding box center [291, 129] width 68 height 16
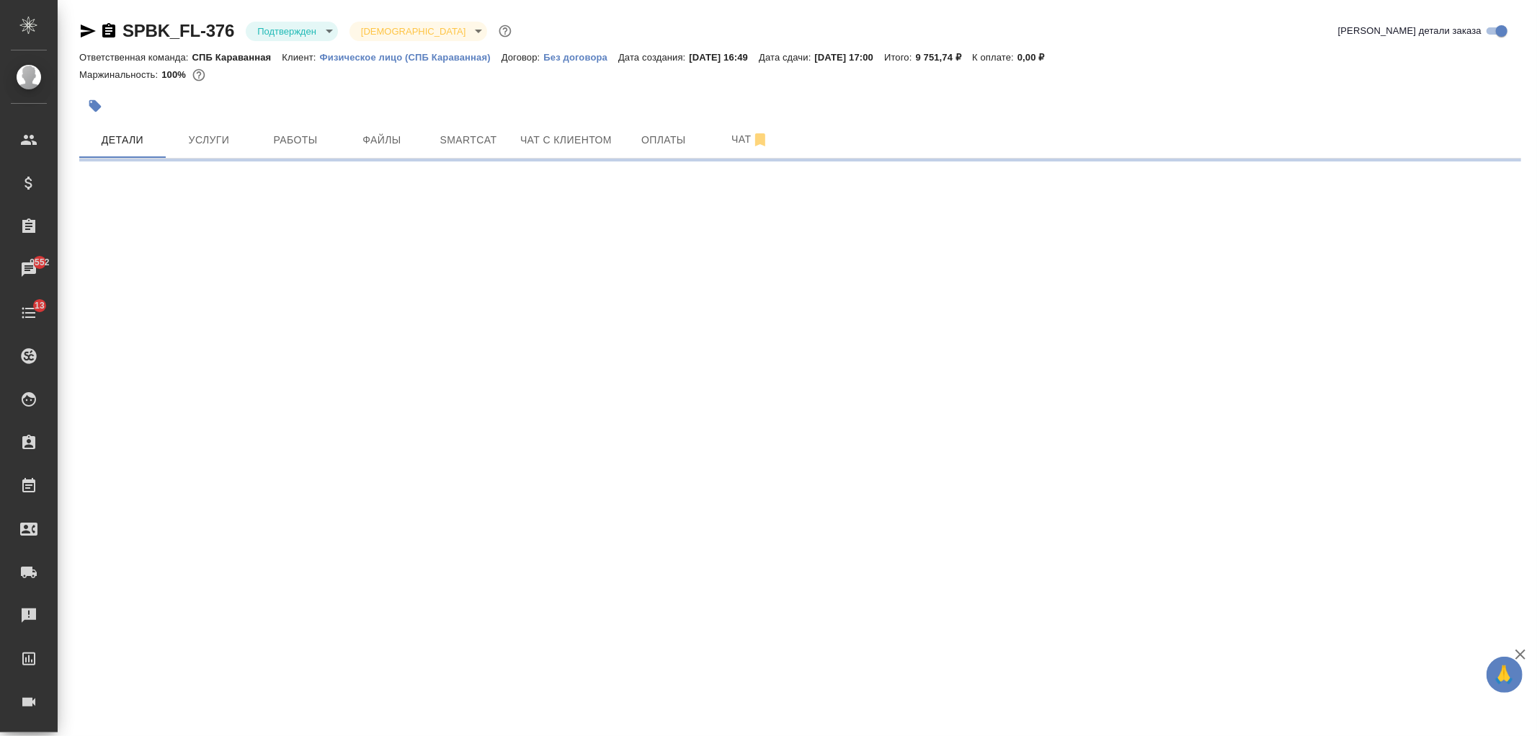
select select "RU"
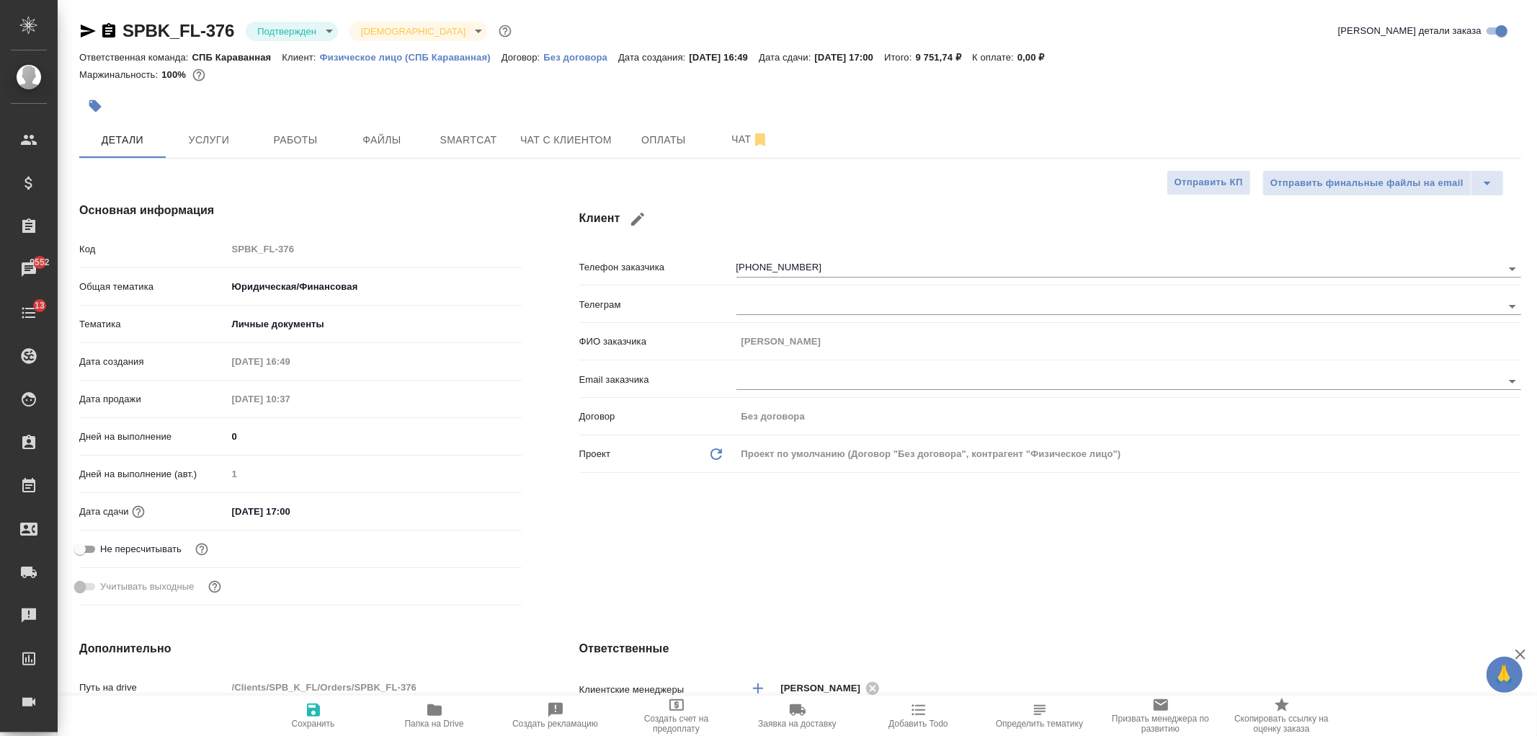
type textarea "x"
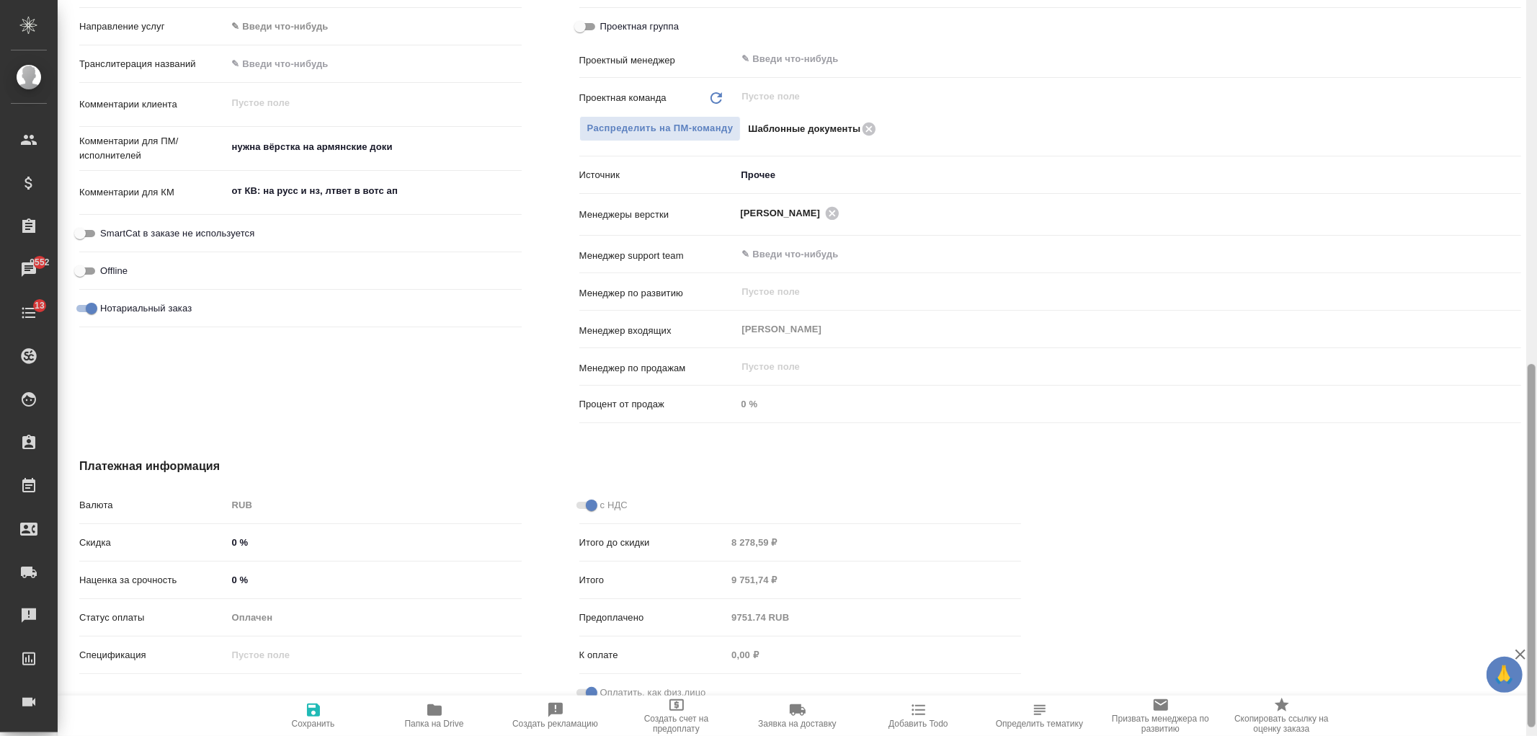
drag, startPoint x: 1536, startPoint y: 192, endPoint x: 1536, endPoint y: 223, distance: 31.7
click at [1536, 223] on div at bounding box center [1531, 368] width 11 height 736
drag, startPoint x: 1507, startPoint y: 451, endPoint x: 1516, endPoint y: 447, distance: 9.4
click at [1516, 447] on div at bounding box center [1300, 587] width 500 height 317
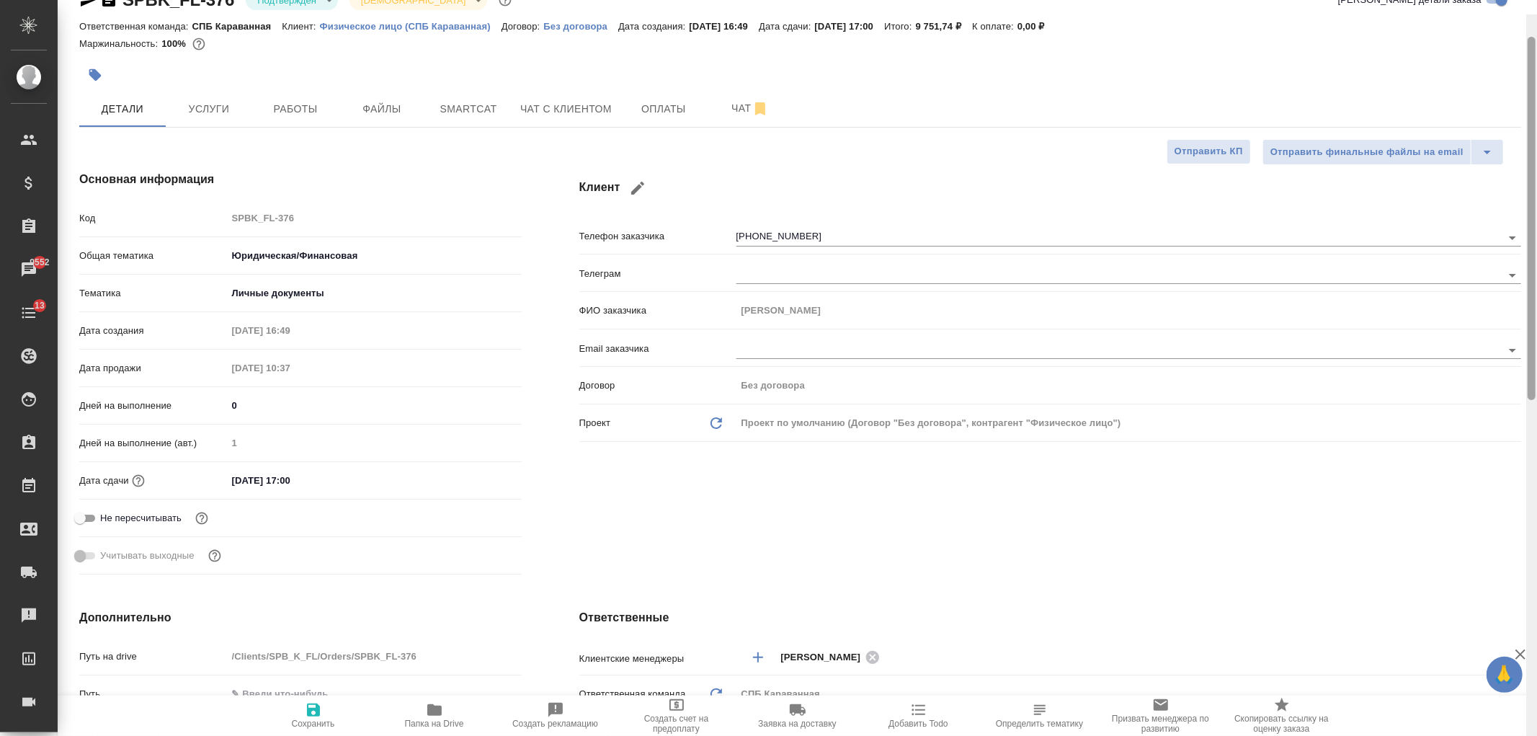
scroll to position [0, 0]
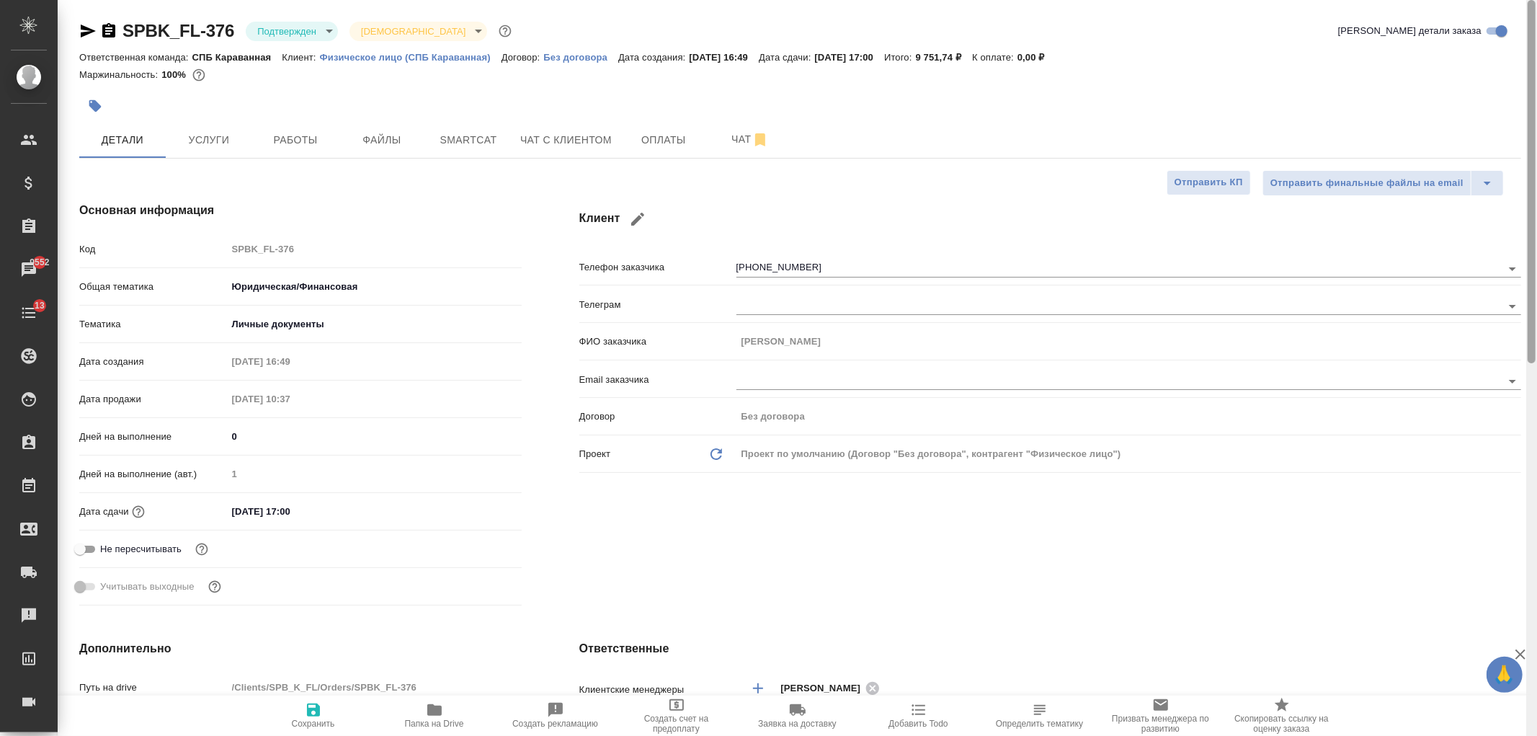
drag, startPoint x: 1533, startPoint y: 448, endPoint x: 1533, endPoint y: 30, distance: 417.9
click at [1533, 30] on div at bounding box center [1532, 181] width 8 height 363
click at [354, 504] on input "28.08.2025 17:00" at bounding box center [291, 511] width 126 height 21
click at [479, 513] on icon "button" at bounding box center [479, 510] width 17 height 17
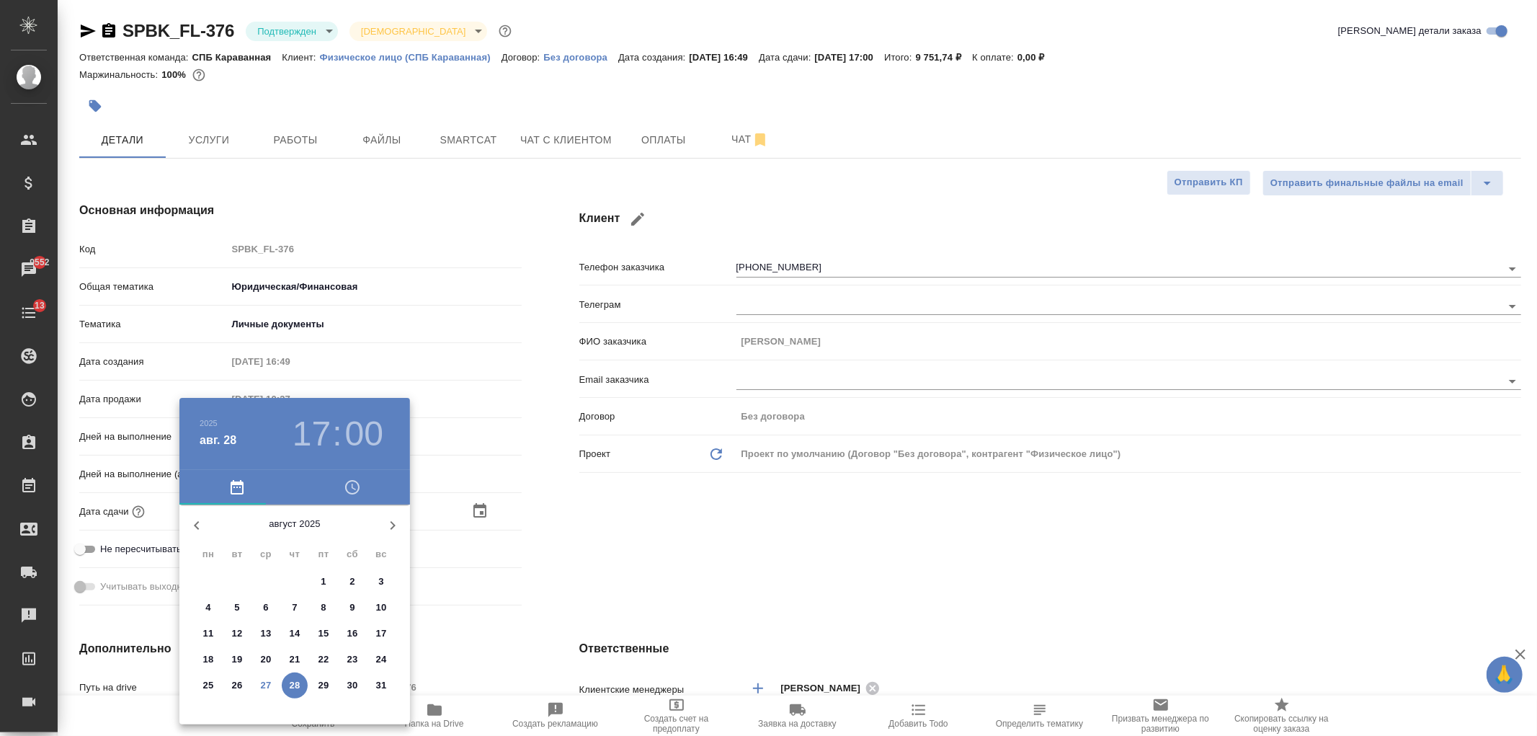
click at [595, 584] on div at bounding box center [768, 368] width 1537 height 736
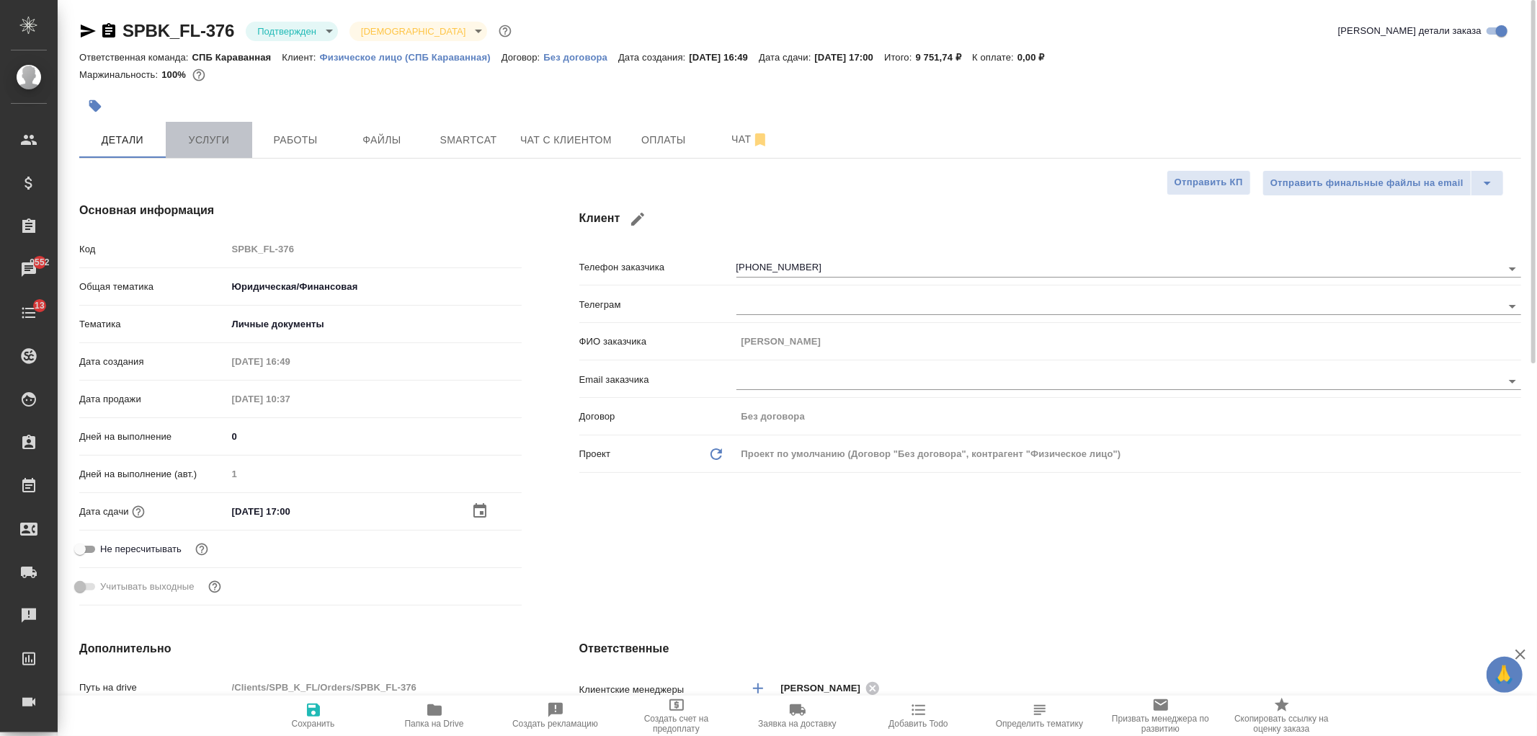
click at [217, 142] on span "Услуги" at bounding box center [208, 140] width 69 height 18
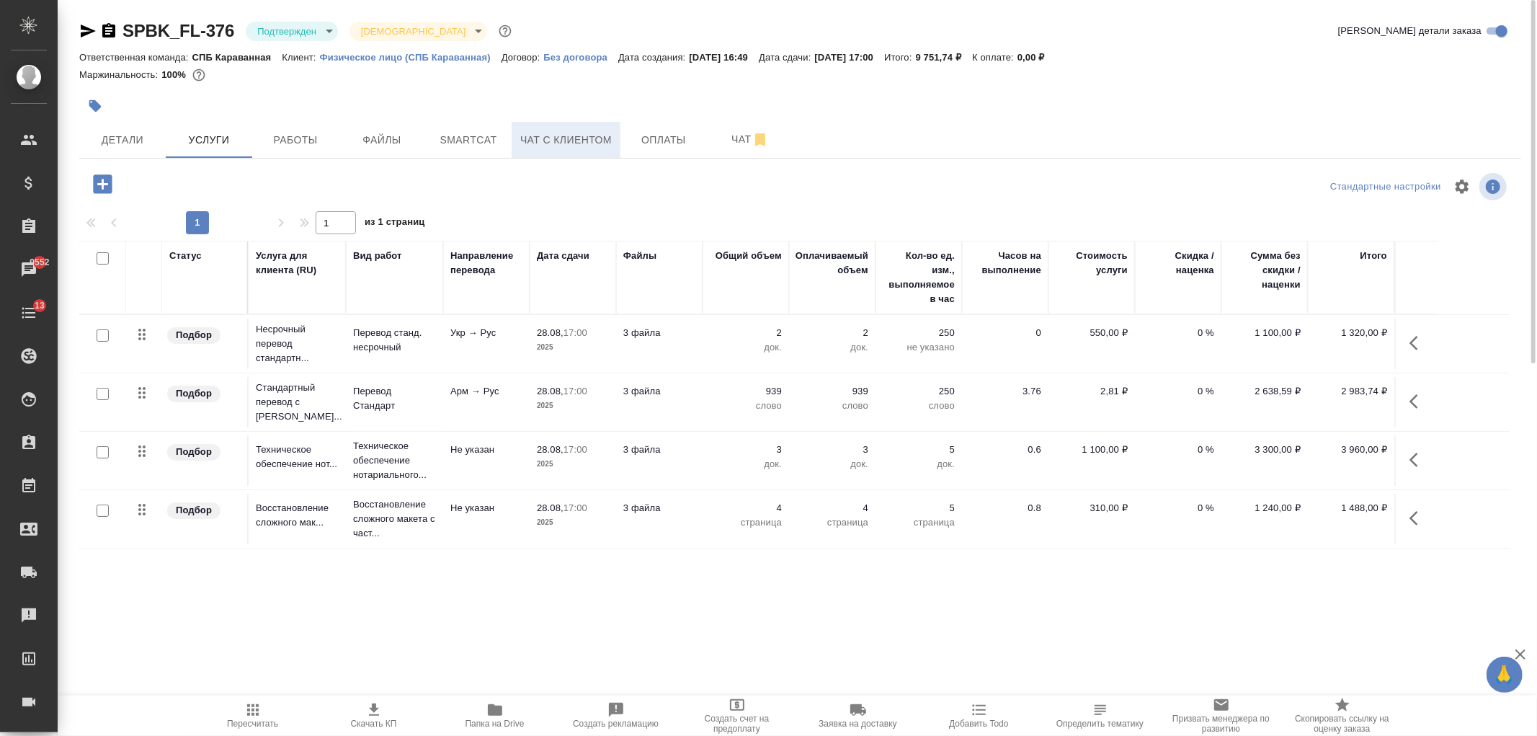
click at [594, 135] on span "Чат с клиентом" at bounding box center [566, 140] width 92 height 18
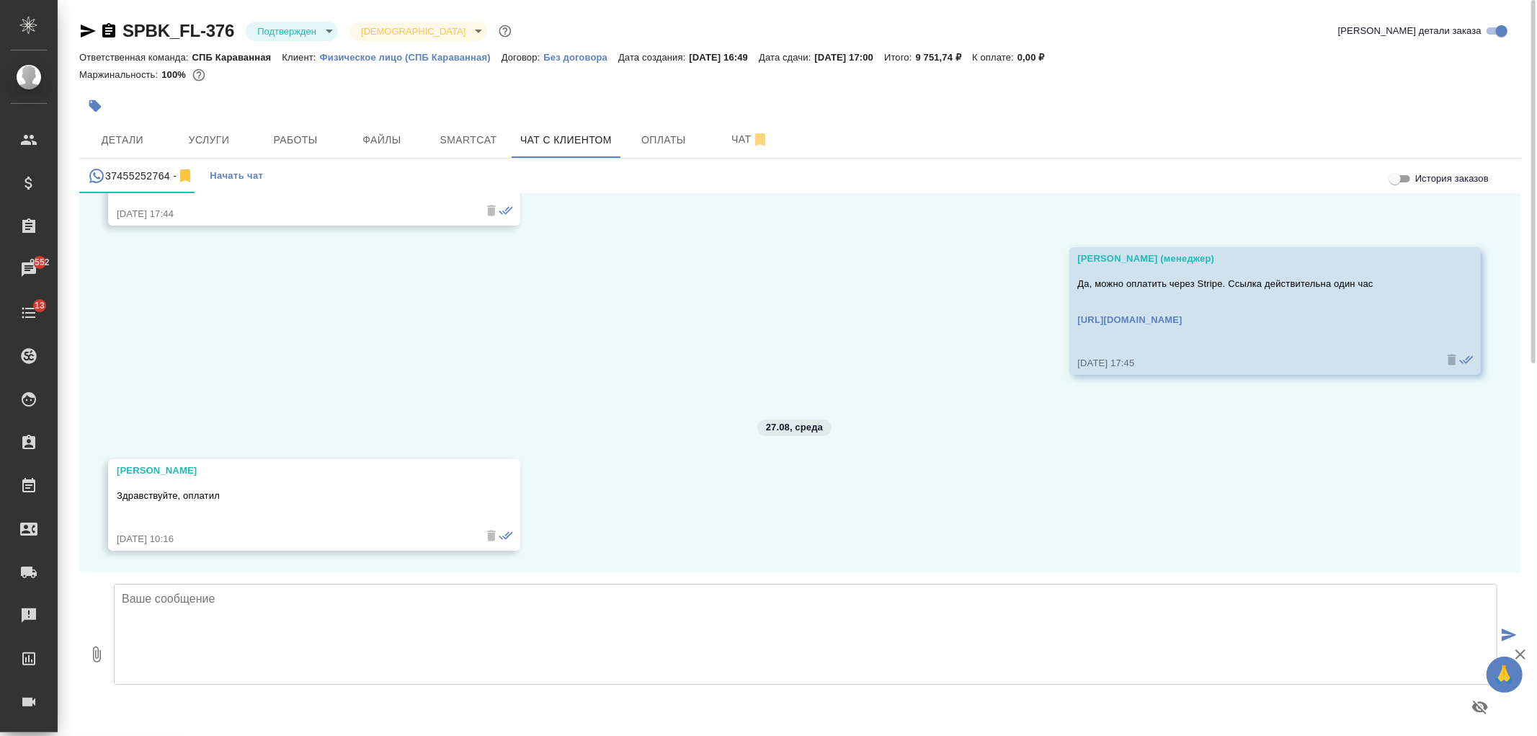
scroll to position [1394, 0]
click at [269, 632] on textarea at bounding box center [805, 634] width 1383 height 101
click at [124, 605] on textarea "спасибо! заказ в работе" at bounding box center [805, 634] width 1383 height 101
click at [182, 595] on textarea "Спасибо! заказ в работе" at bounding box center [805, 634] width 1383 height 101
click at [325, 607] on textarea "Спасибо! Заказ в работе" at bounding box center [805, 634] width 1383 height 101
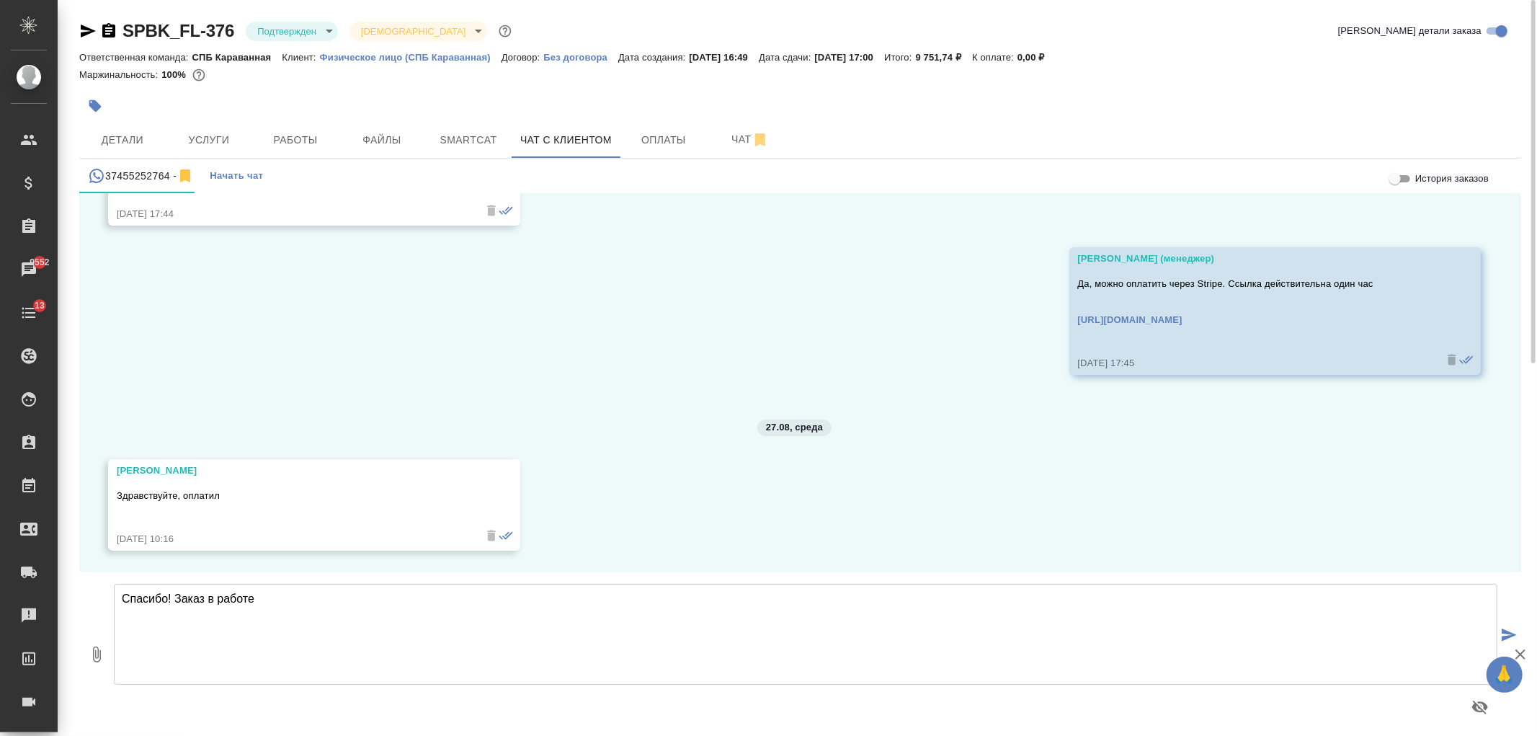
type textarea "Спасибо! Заказ в работе"
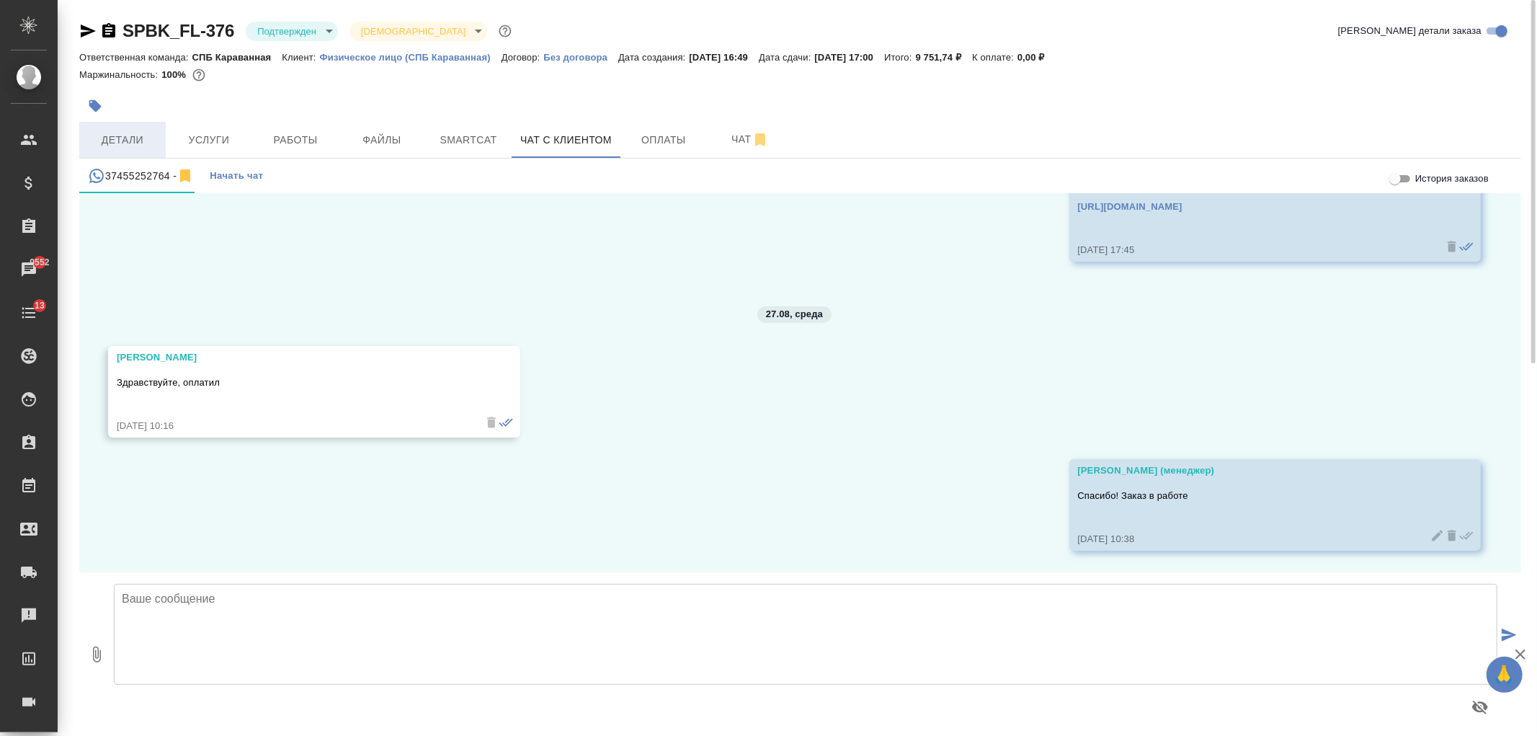
scroll to position [1507, 0]
click at [117, 131] on span "Детали" at bounding box center [122, 140] width 69 height 18
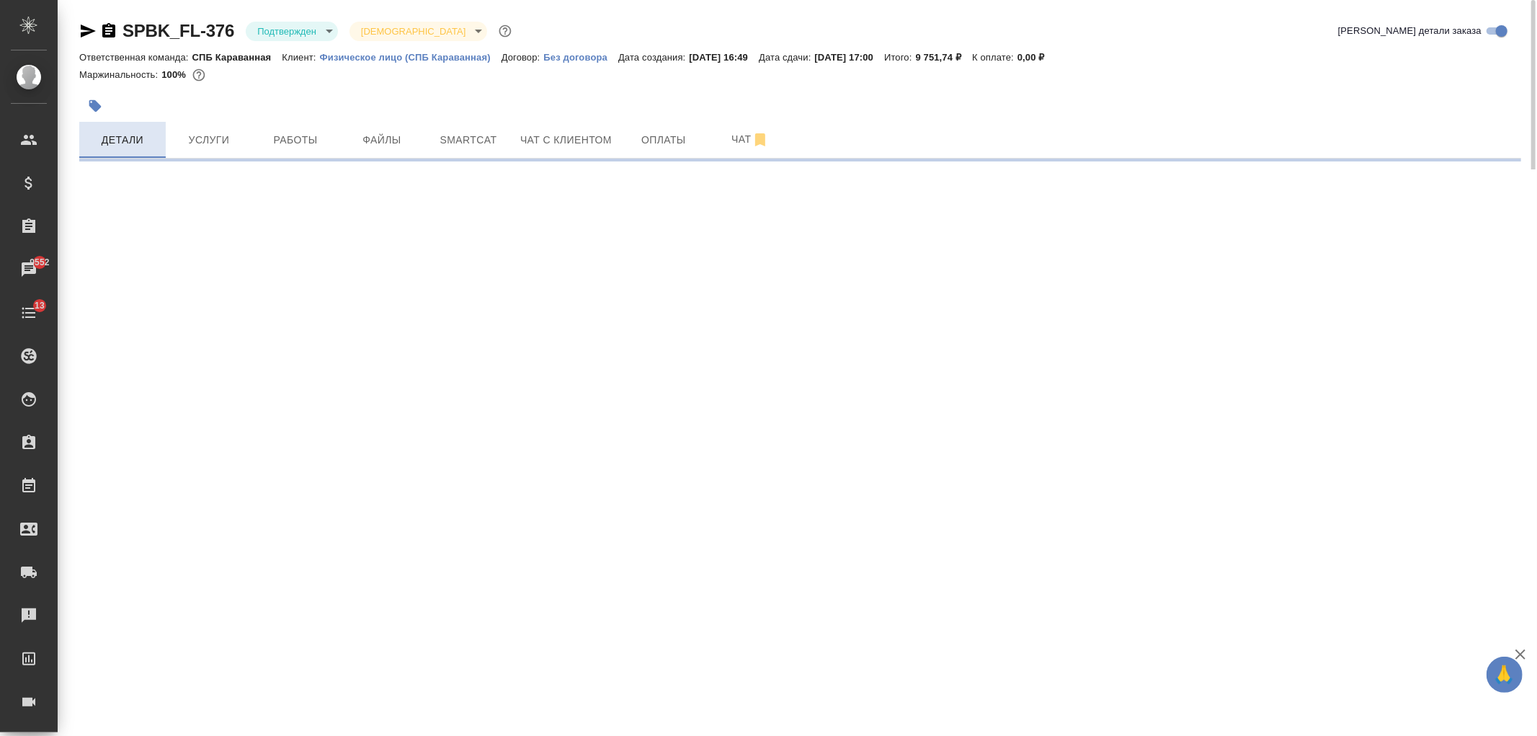
select select "RU"
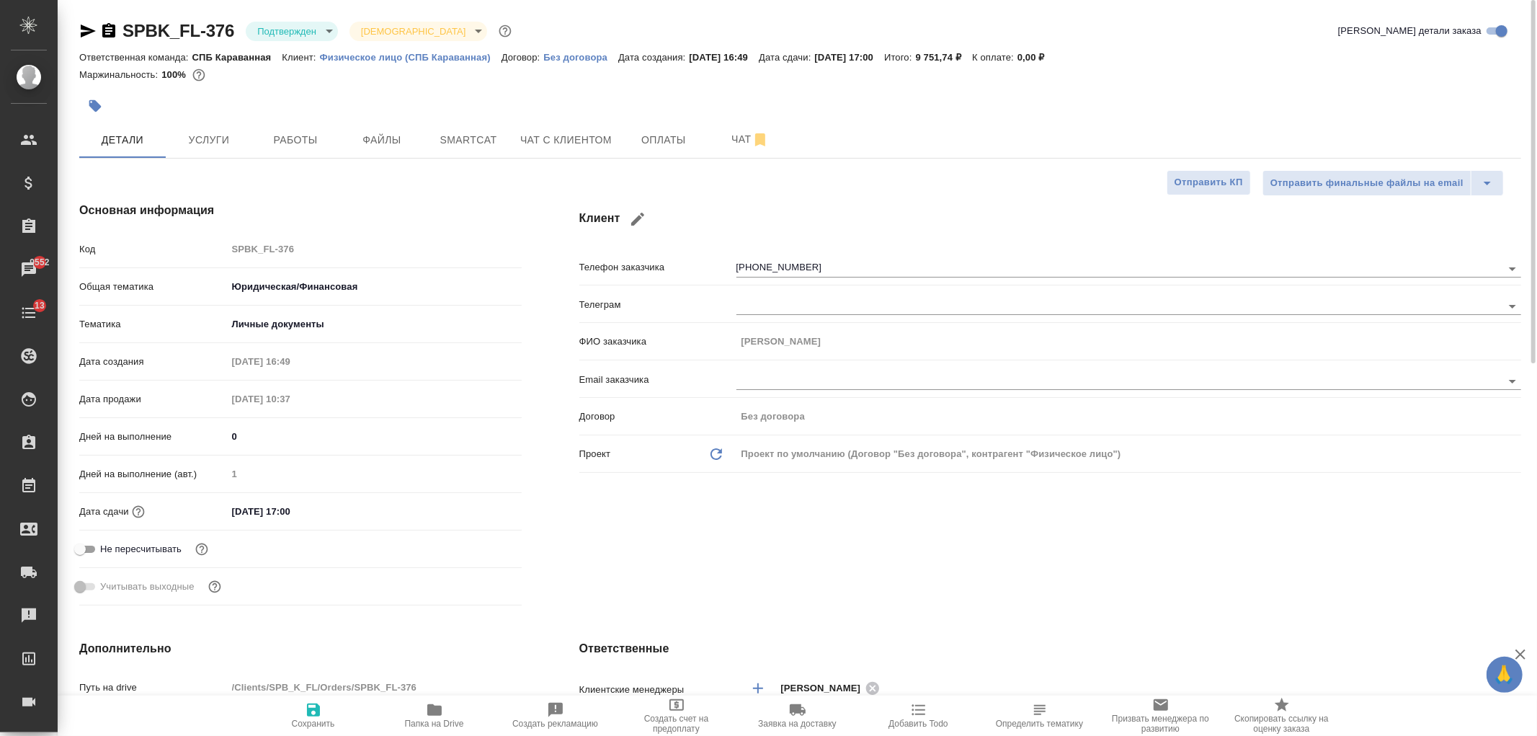
type textarea "x"
drag, startPoint x: 1533, startPoint y: 157, endPoint x: 1510, endPoint y: -64, distance: 222.5
click at [1510, 0] on html "🙏 .cls-1 fill:#fff; AWATERA Ivanova Arina Клиенты Спецификации Заказы 9552 Чаты…" at bounding box center [768, 368] width 1537 height 736
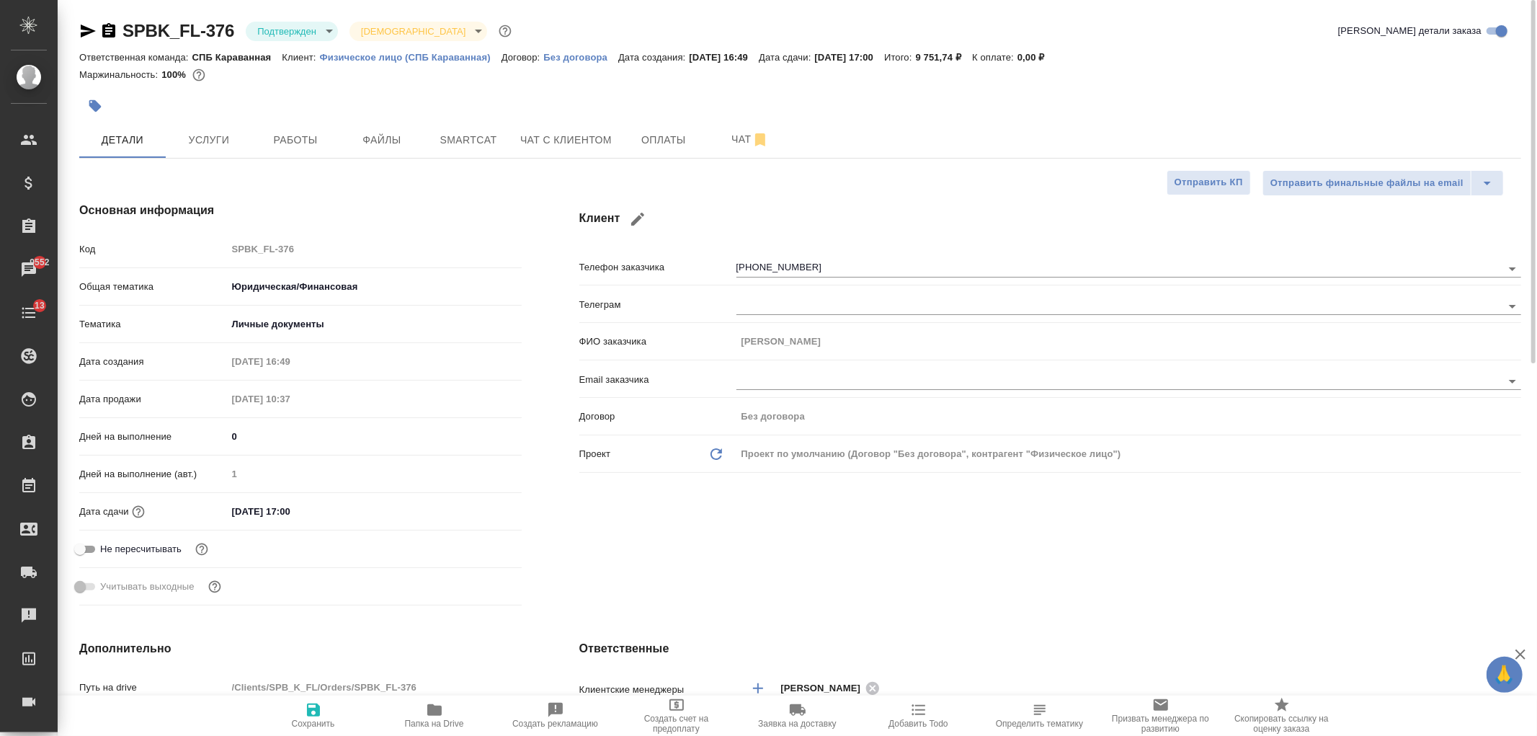
type textarea "x"
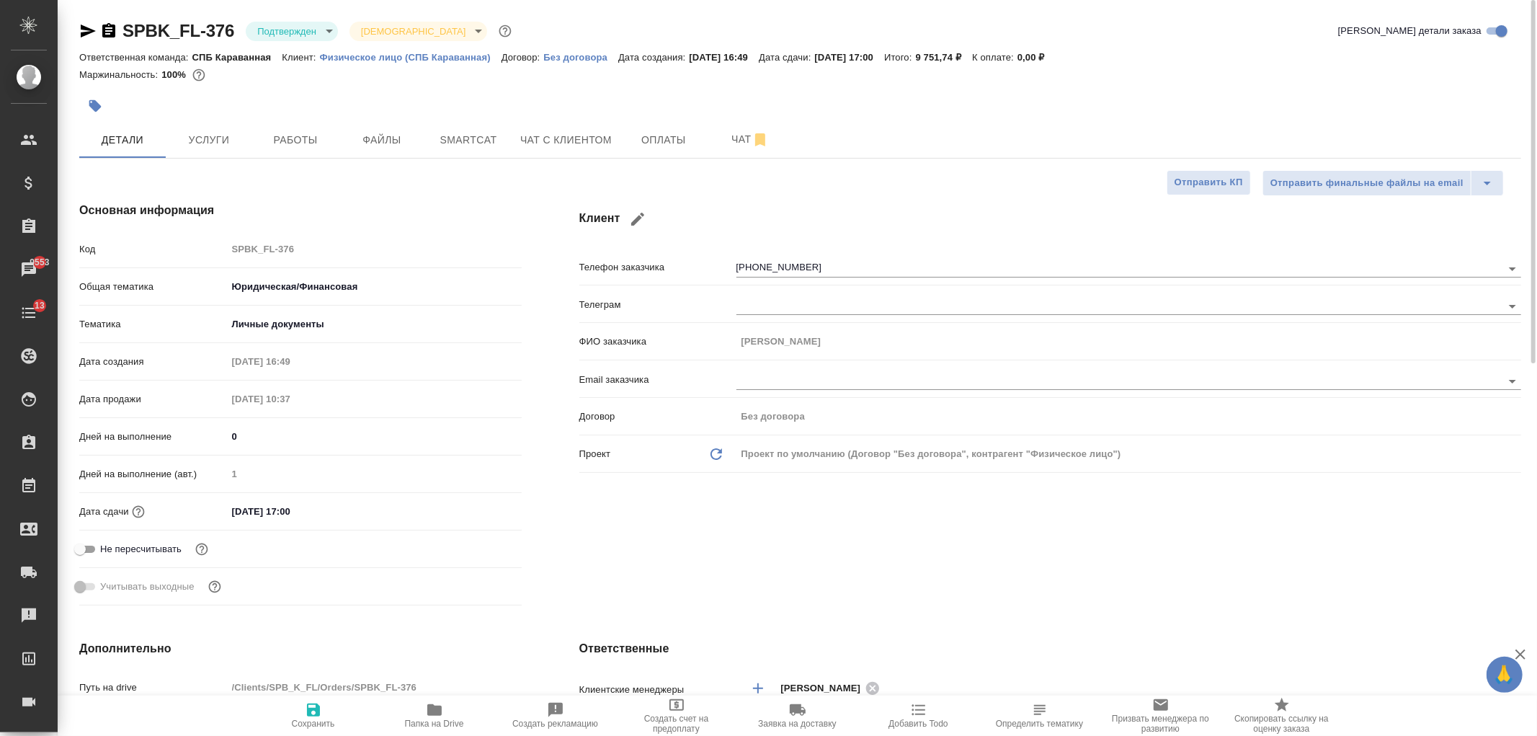
type textarea "x"
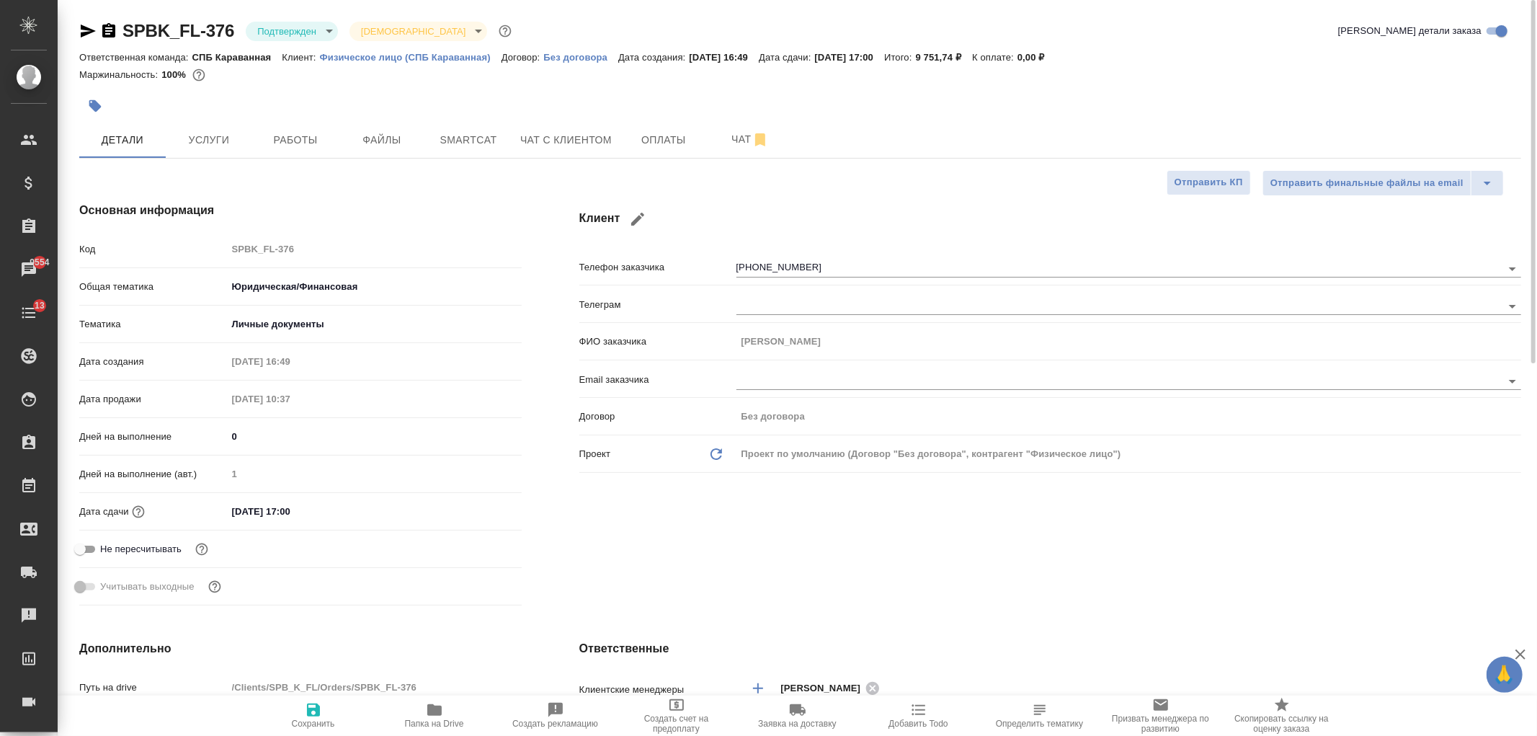
type textarea "x"
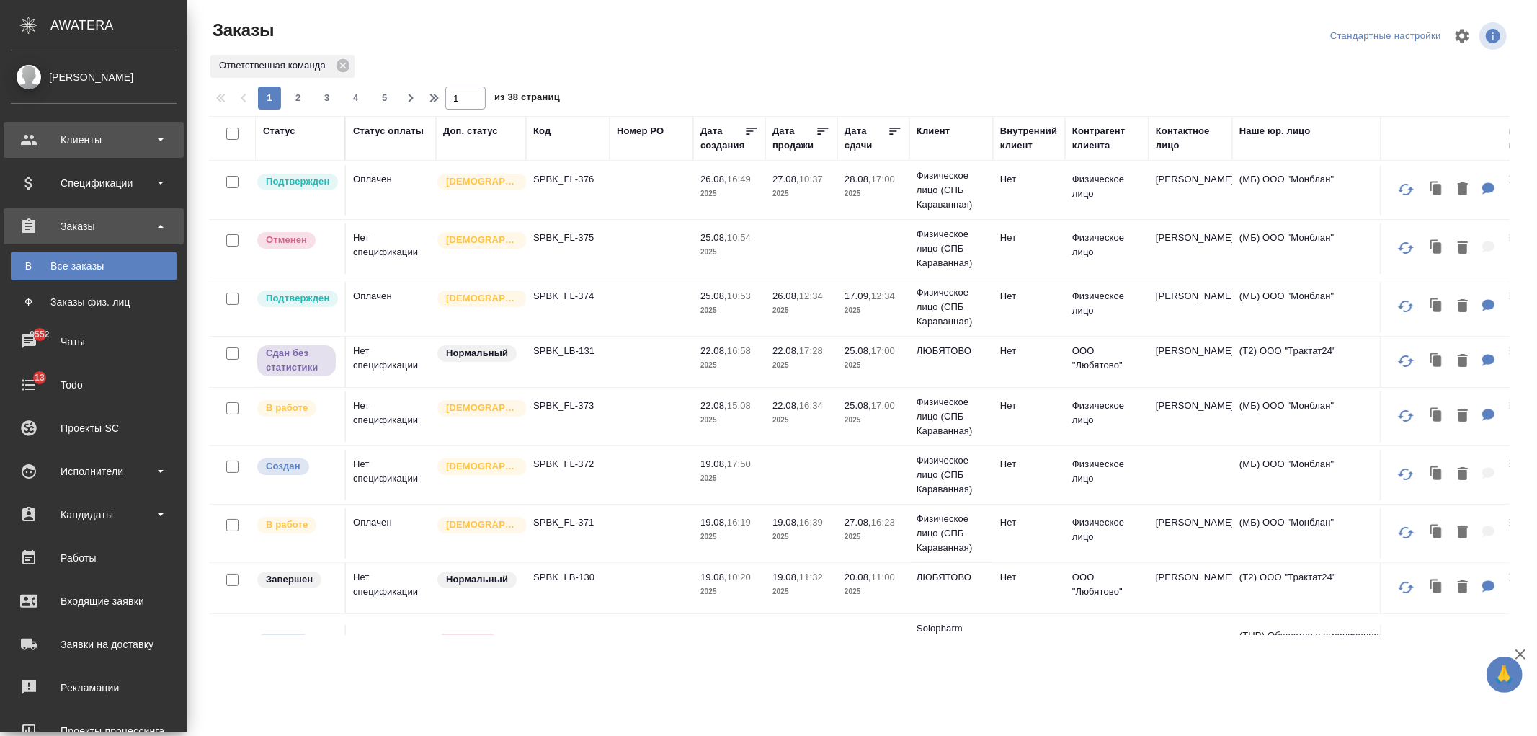
click at [110, 131] on div "Клиенты" at bounding box center [94, 140] width 166 height 22
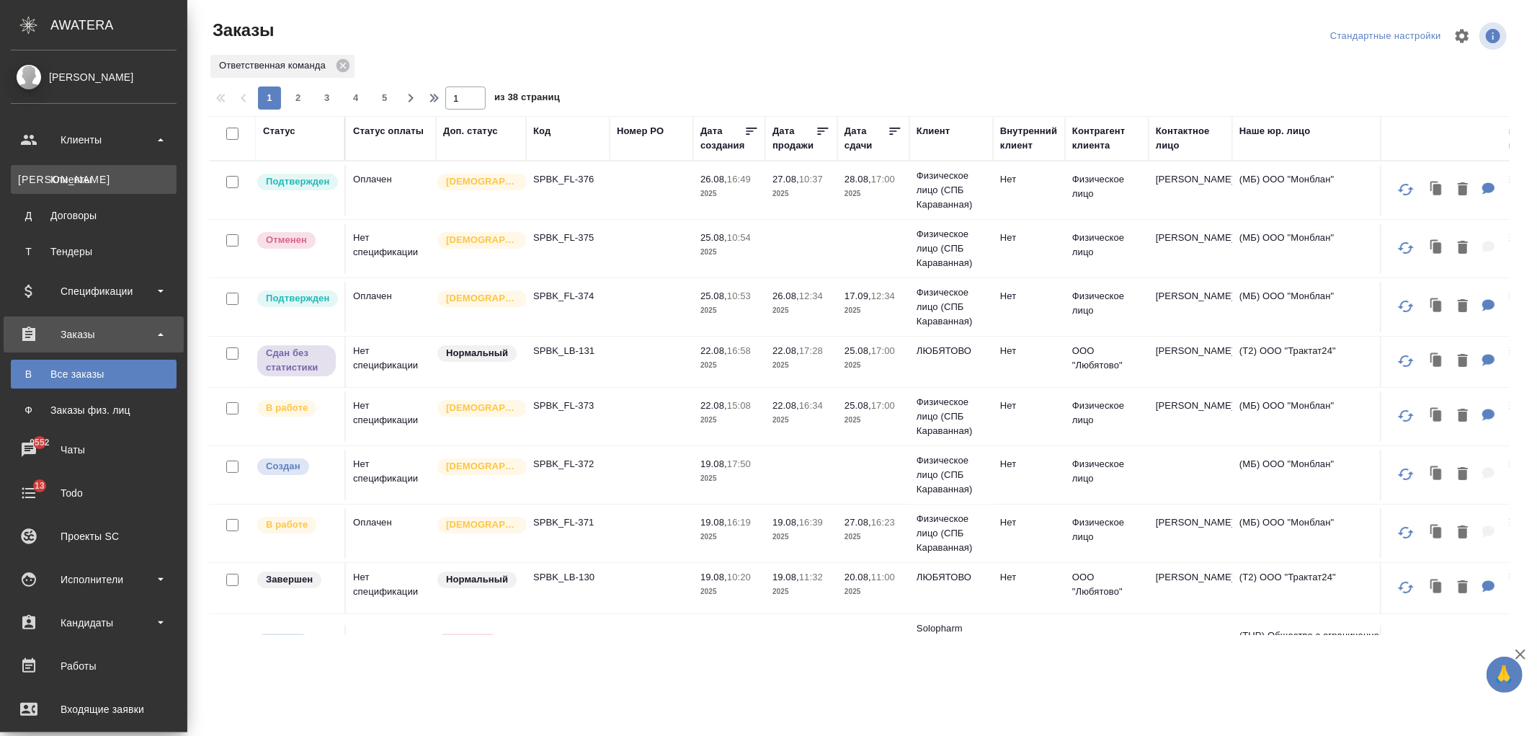
click at [125, 187] on link "К Клиенты" at bounding box center [94, 179] width 166 height 29
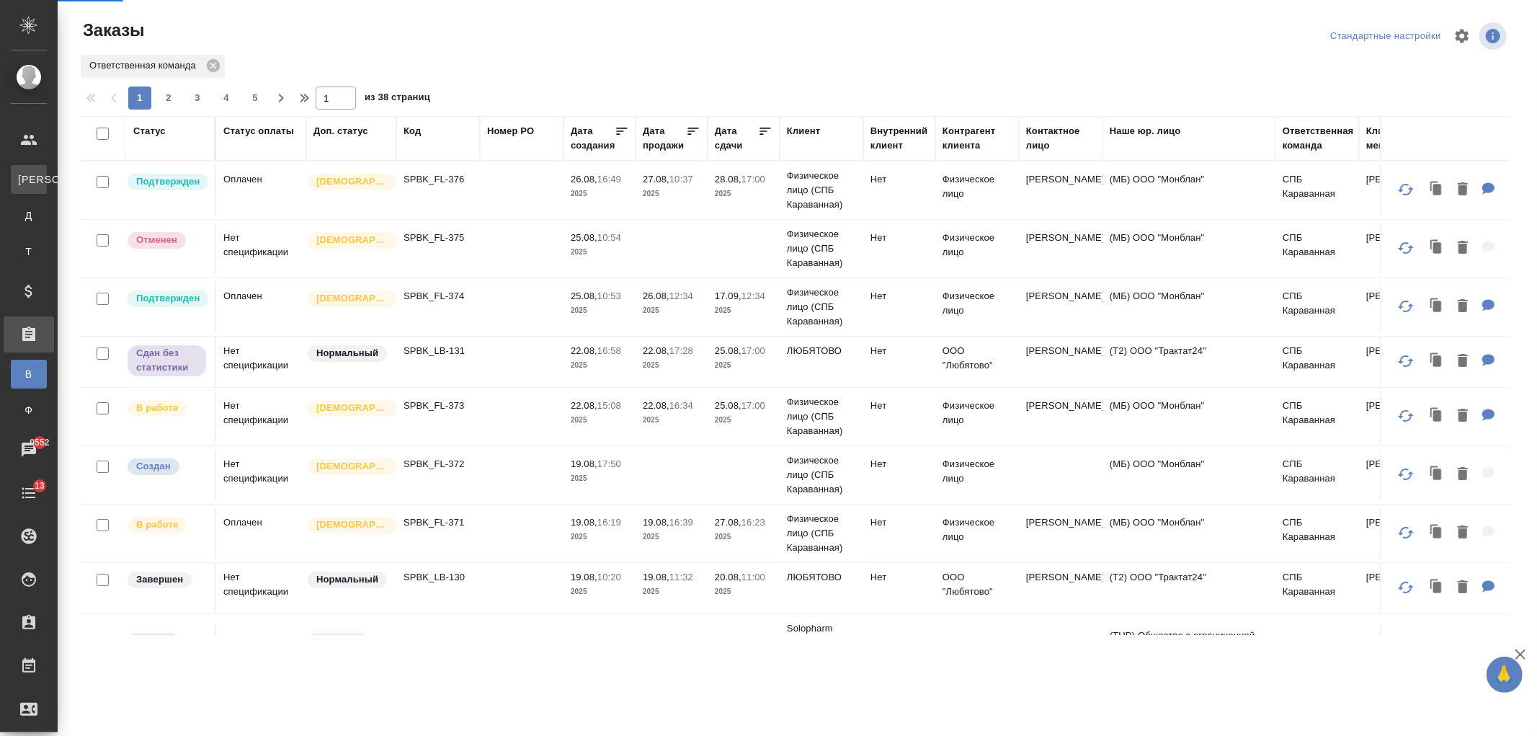
select select "RU"
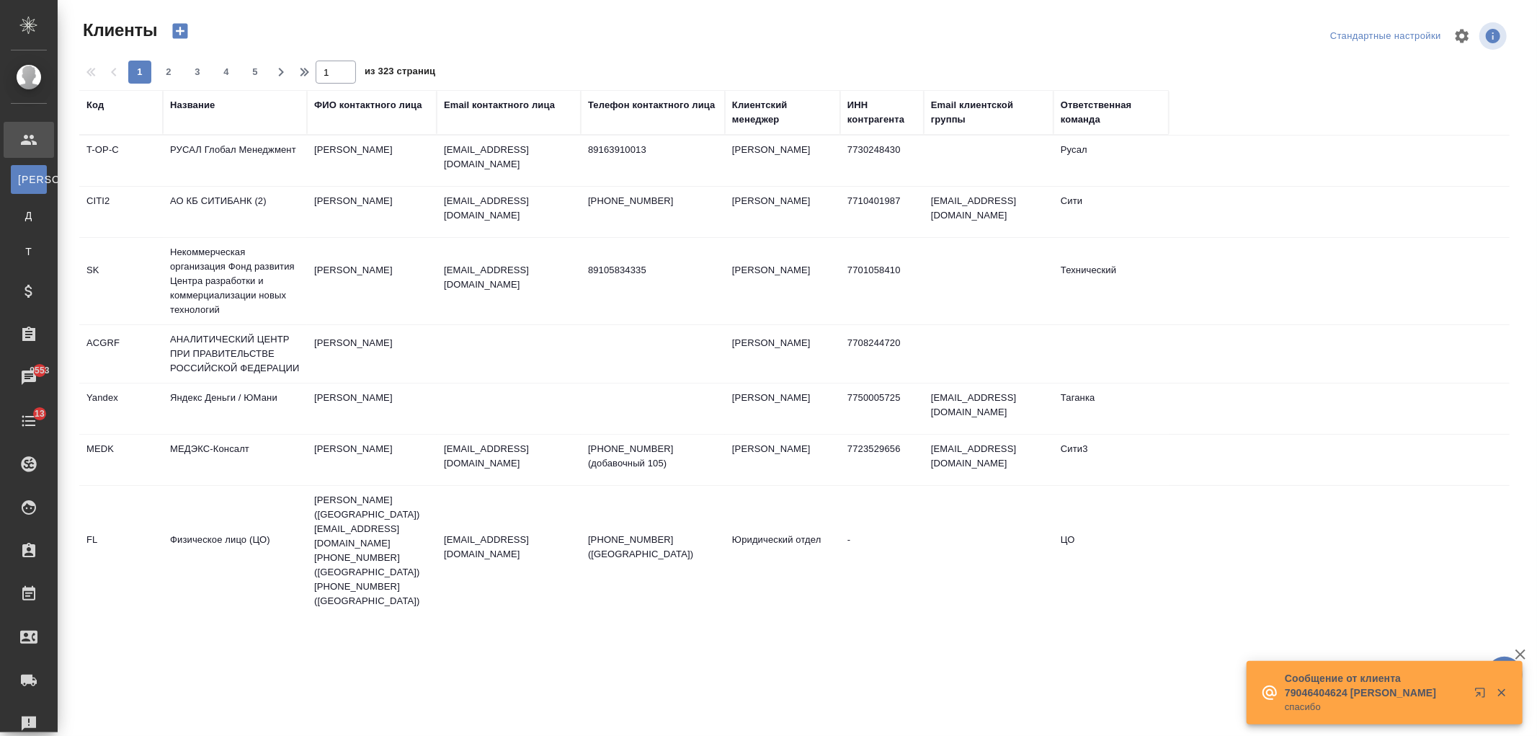
click at [182, 98] on div "Название" at bounding box center [192, 105] width 45 height 14
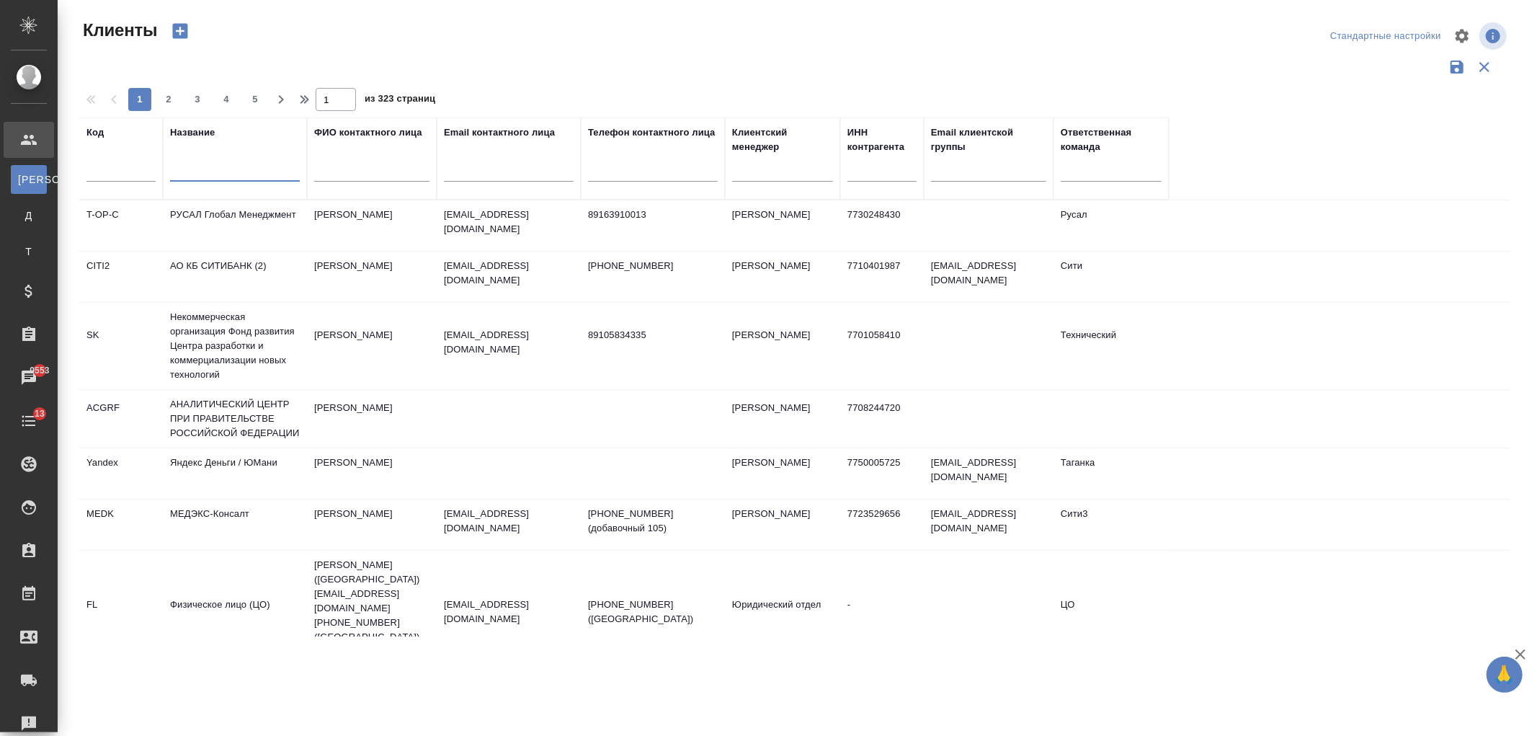
click at [218, 178] on input "text" at bounding box center [235, 173] width 130 height 18
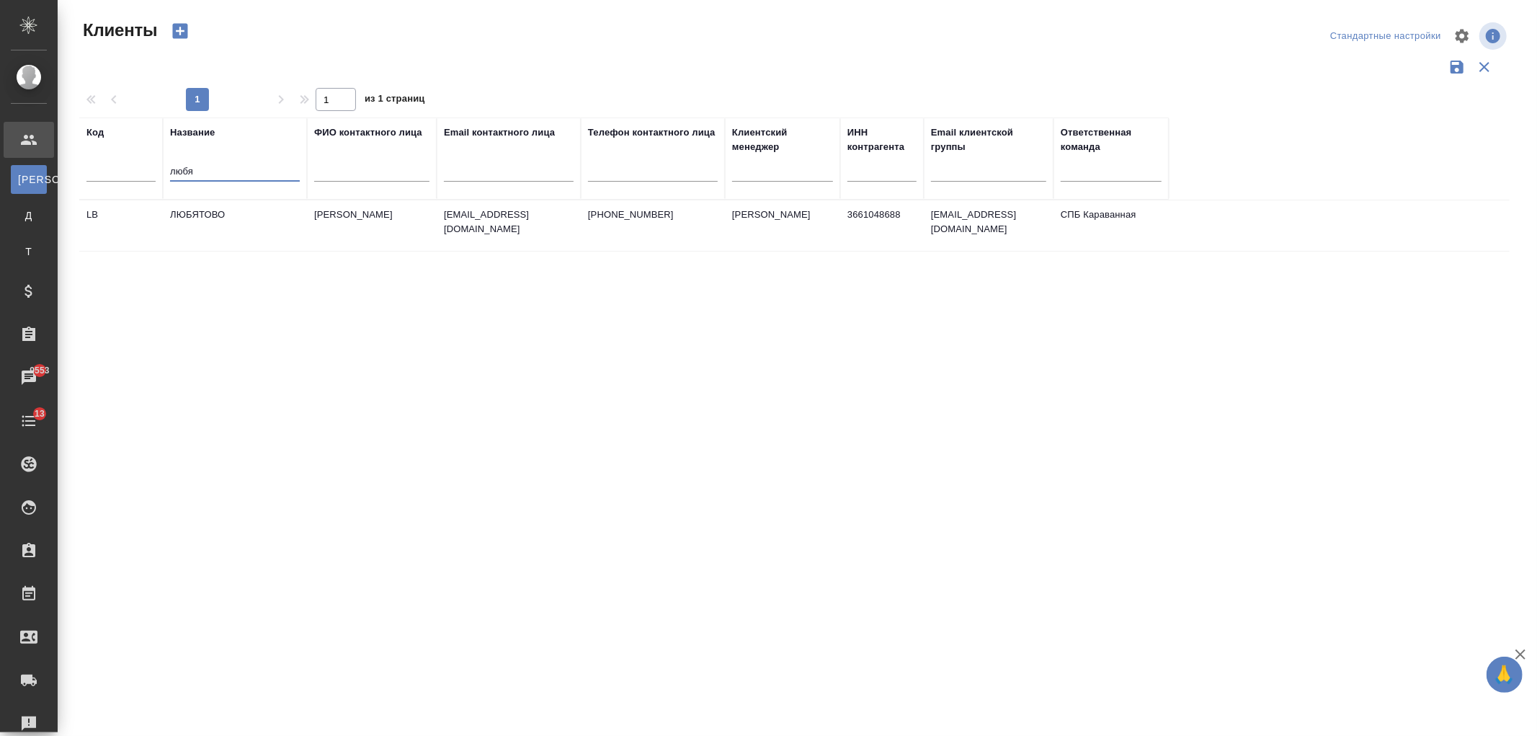
type input "любя"
click at [281, 233] on td "ЛЮБЯТОВО" at bounding box center [235, 225] width 144 height 50
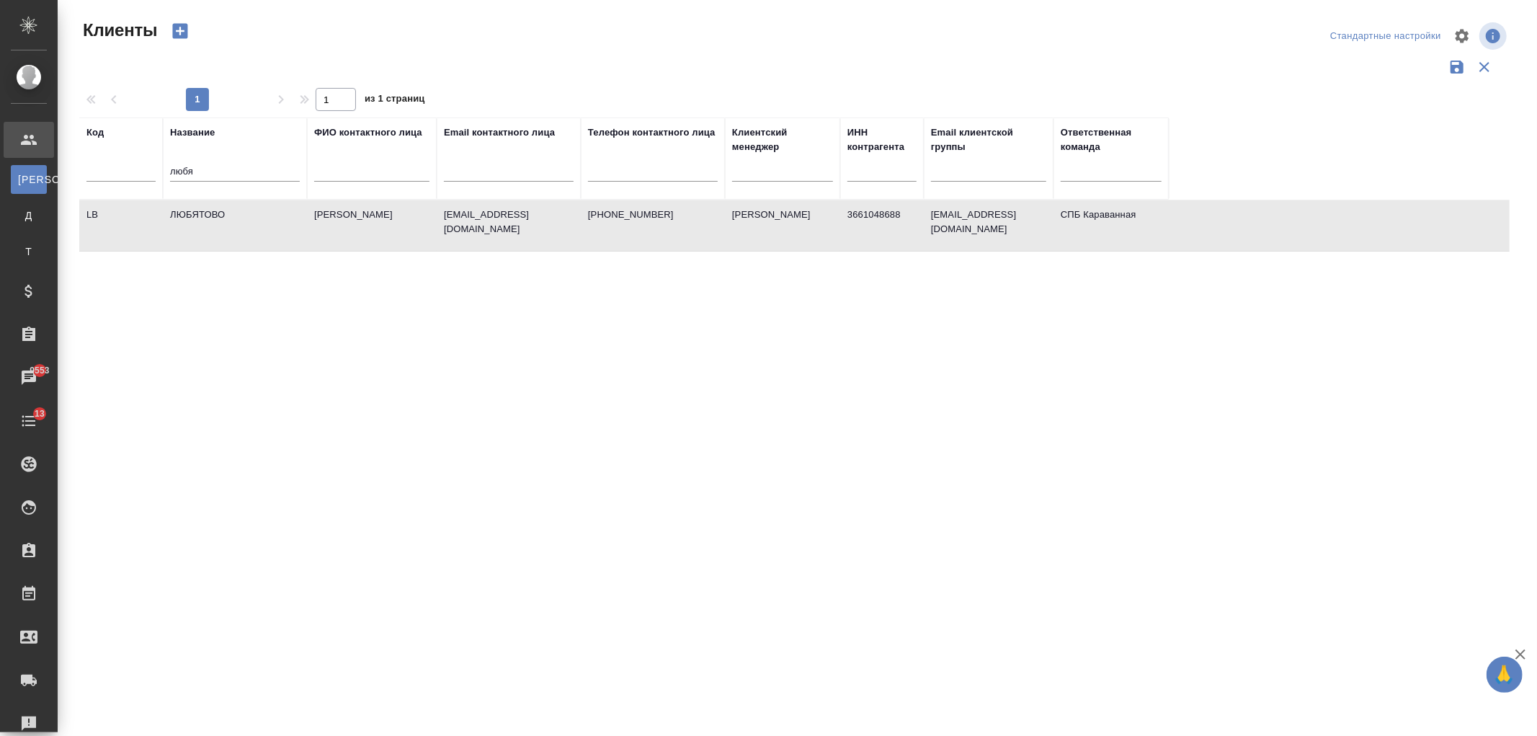
click at [281, 233] on td "ЛЮБЯТОВО" at bounding box center [235, 225] width 144 height 50
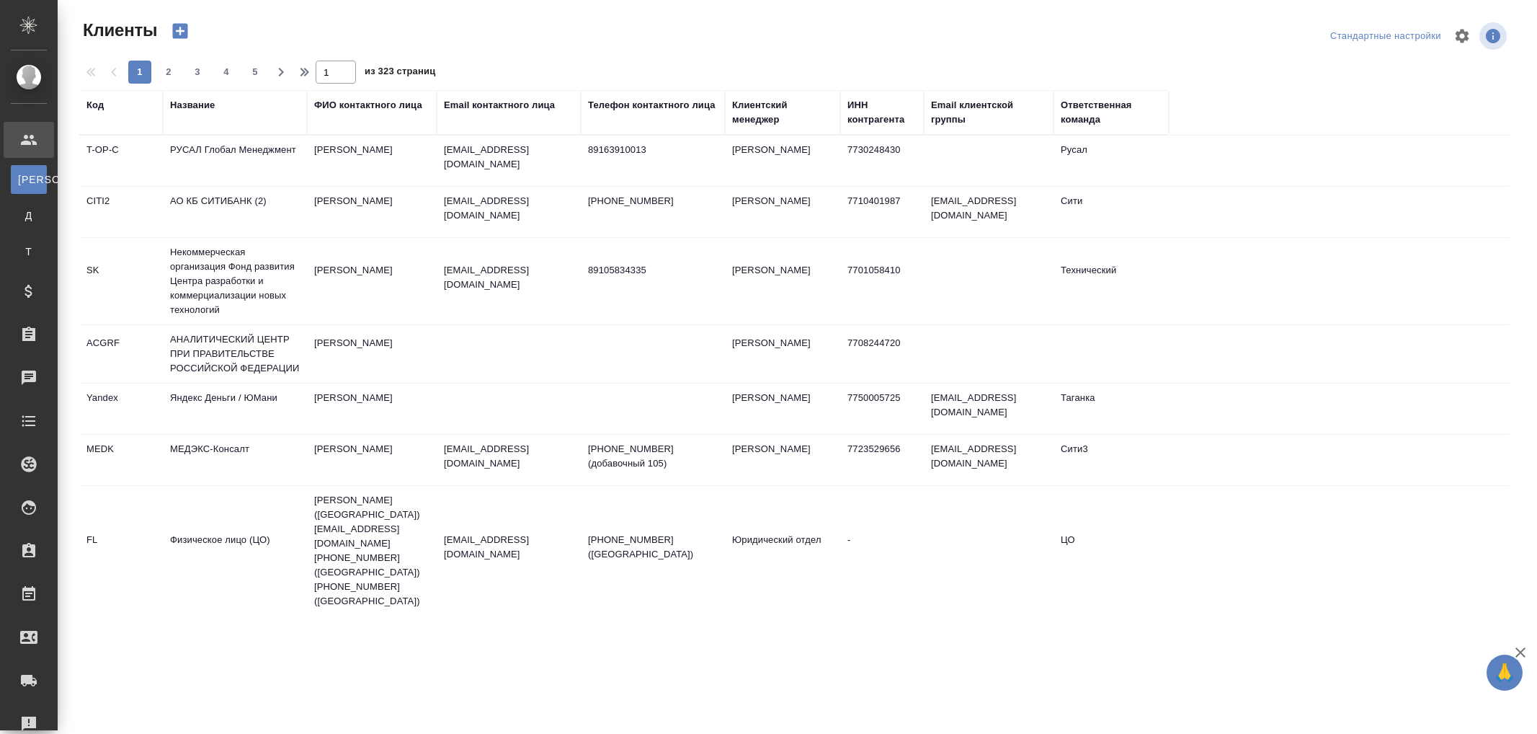
select select "RU"
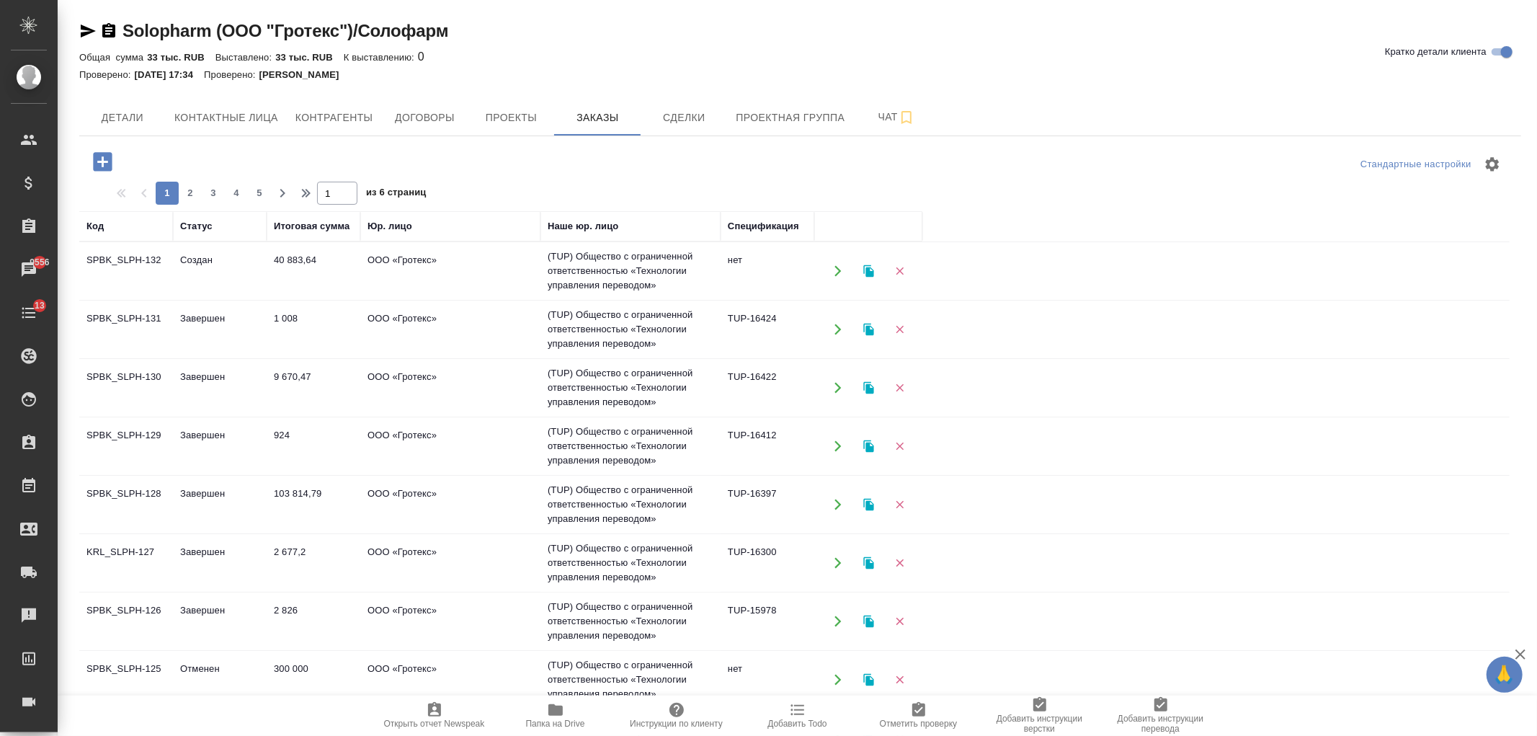
click at [340, 318] on td "1 008" at bounding box center [314, 329] width 94 height 50
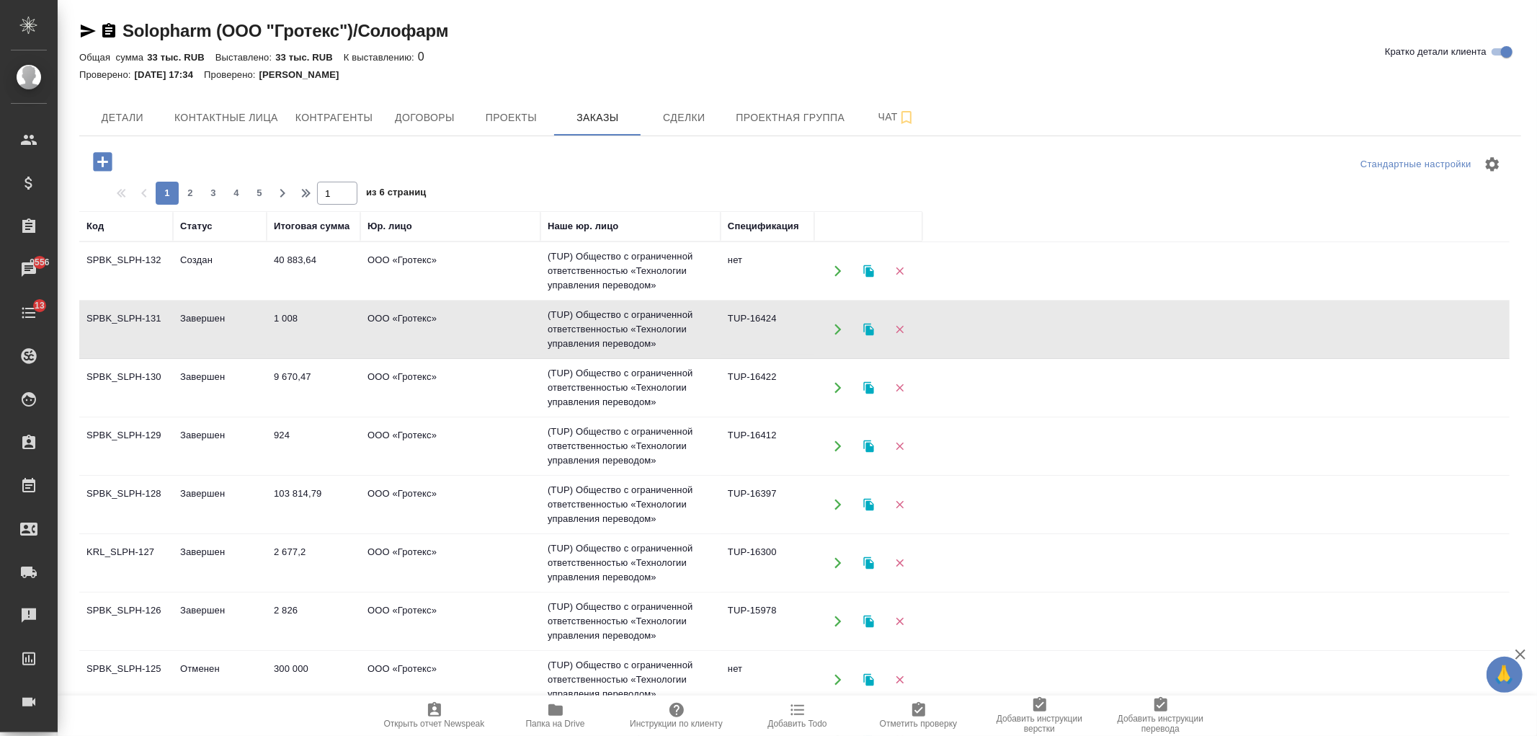
click at [340, 318] on td "1 008" at bounding box center [314, 329] width 94 height 50
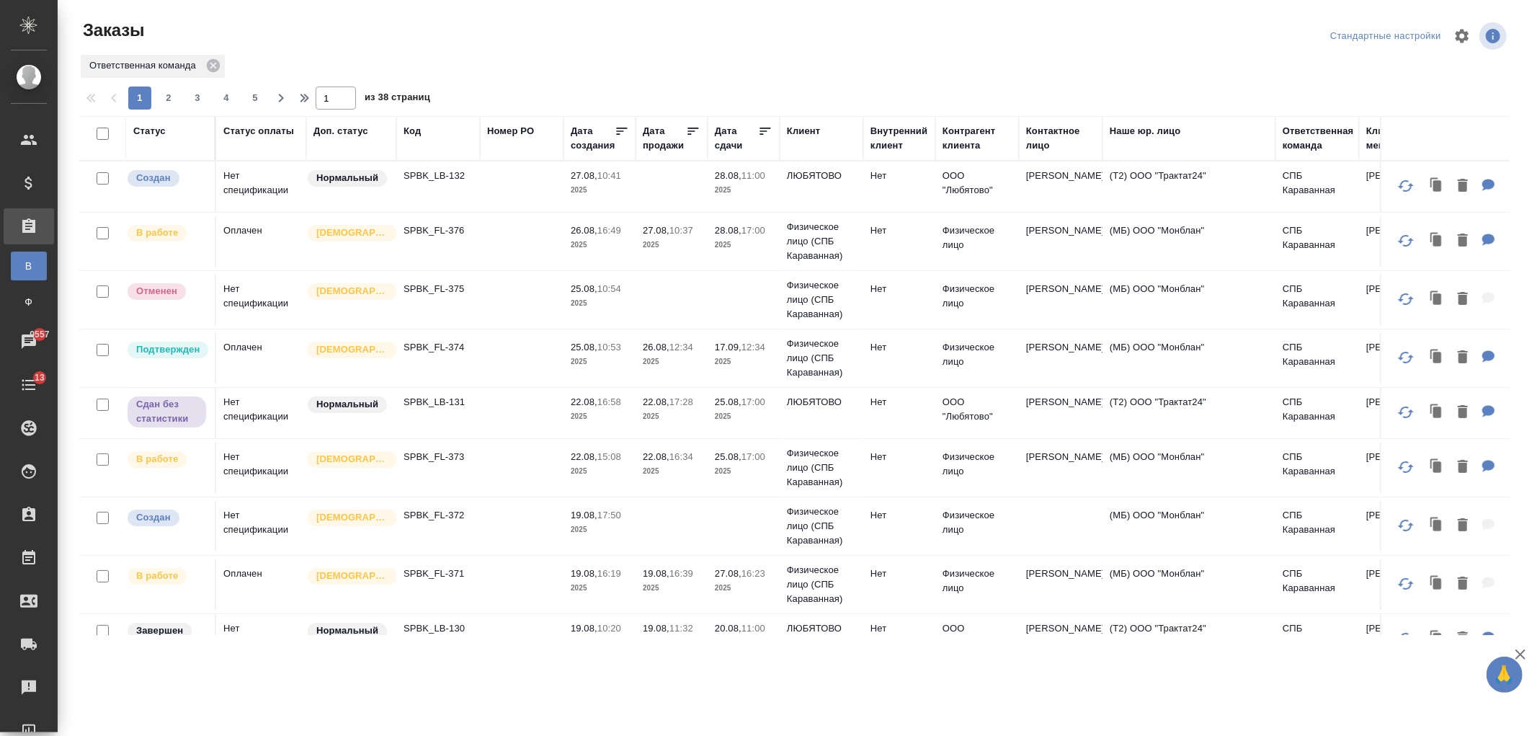
click at [534, 249] on td at bounding box center [522, 241] width 84 height 50
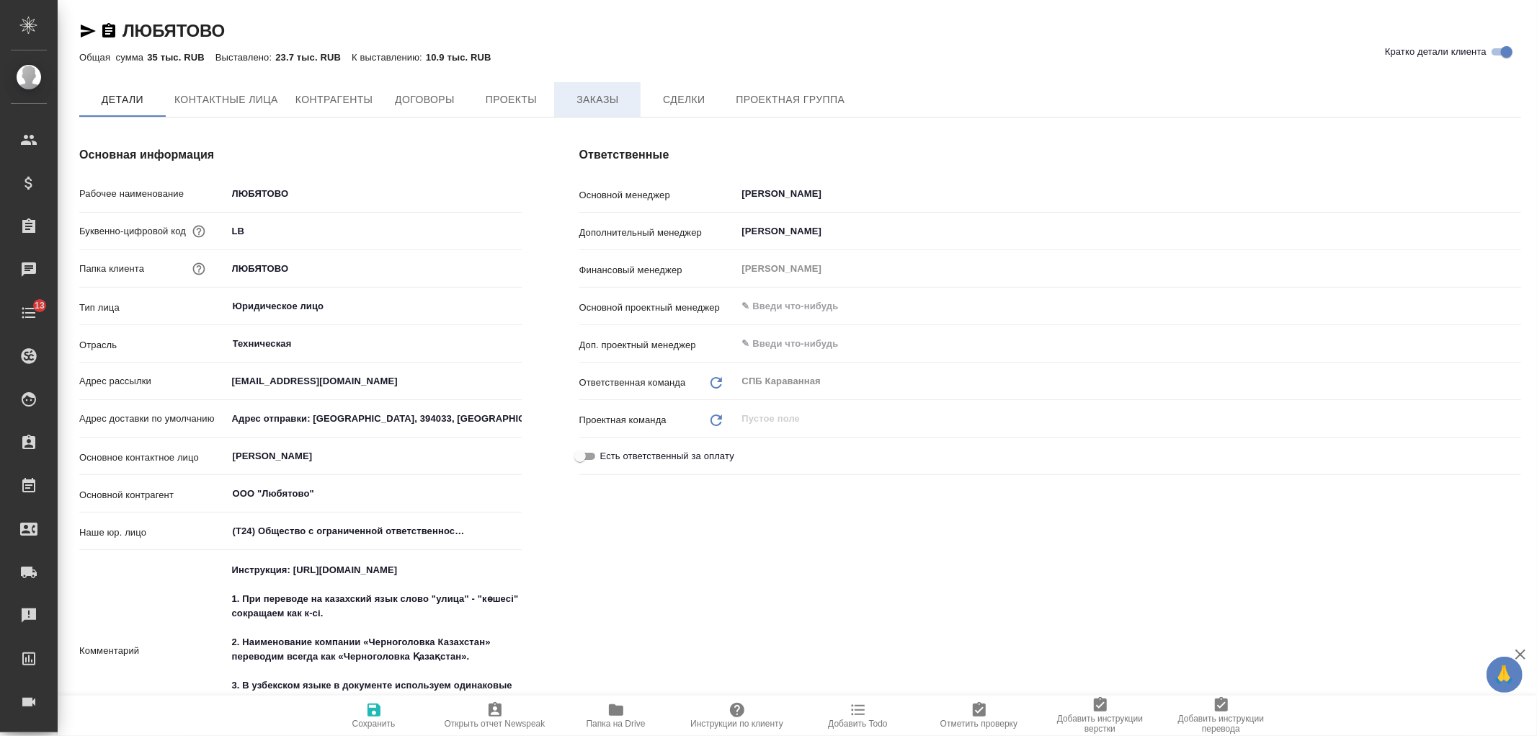
type textarea "x"
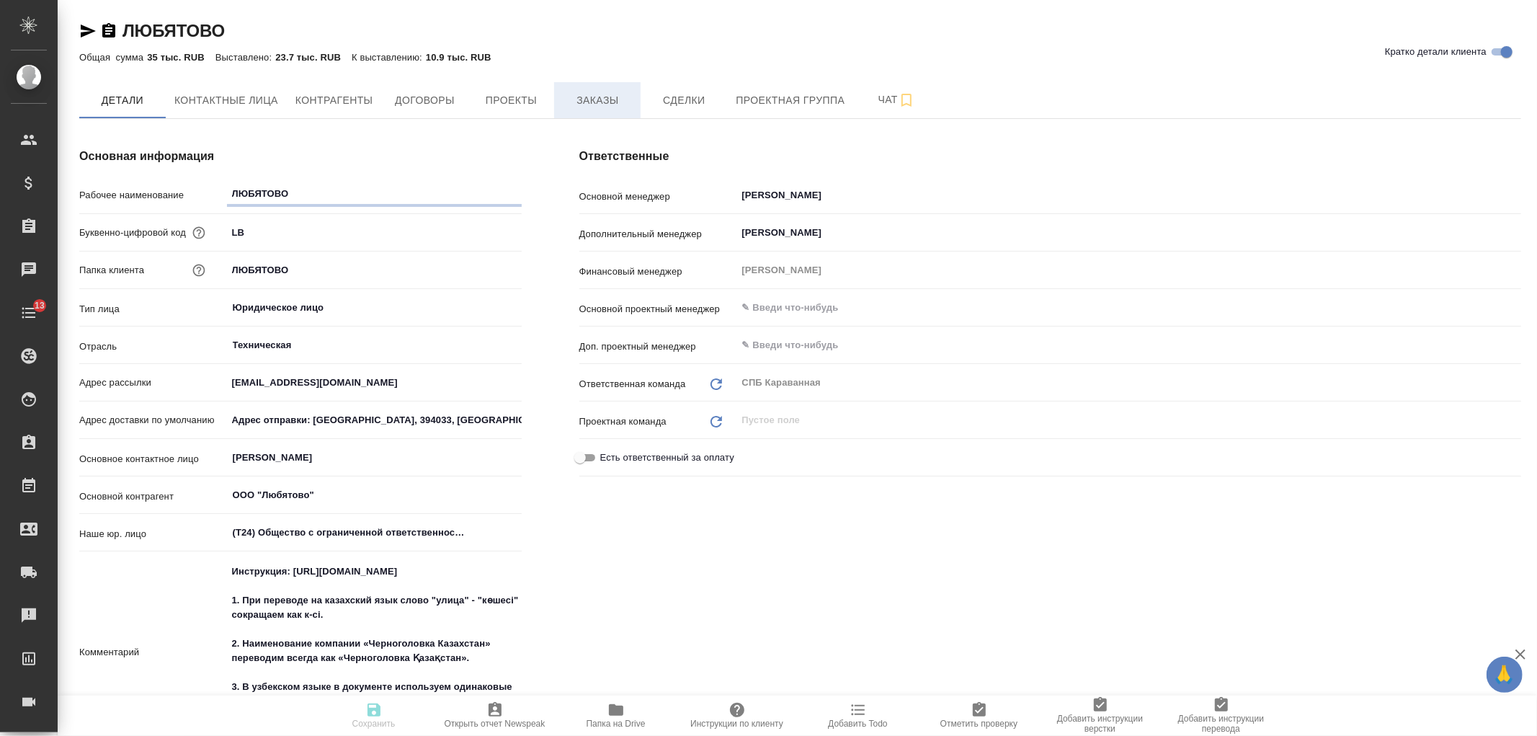
type textarea "x"
click at [588, 99] on span "Заказы" at bounding box center [597, 101] width 69 height 18
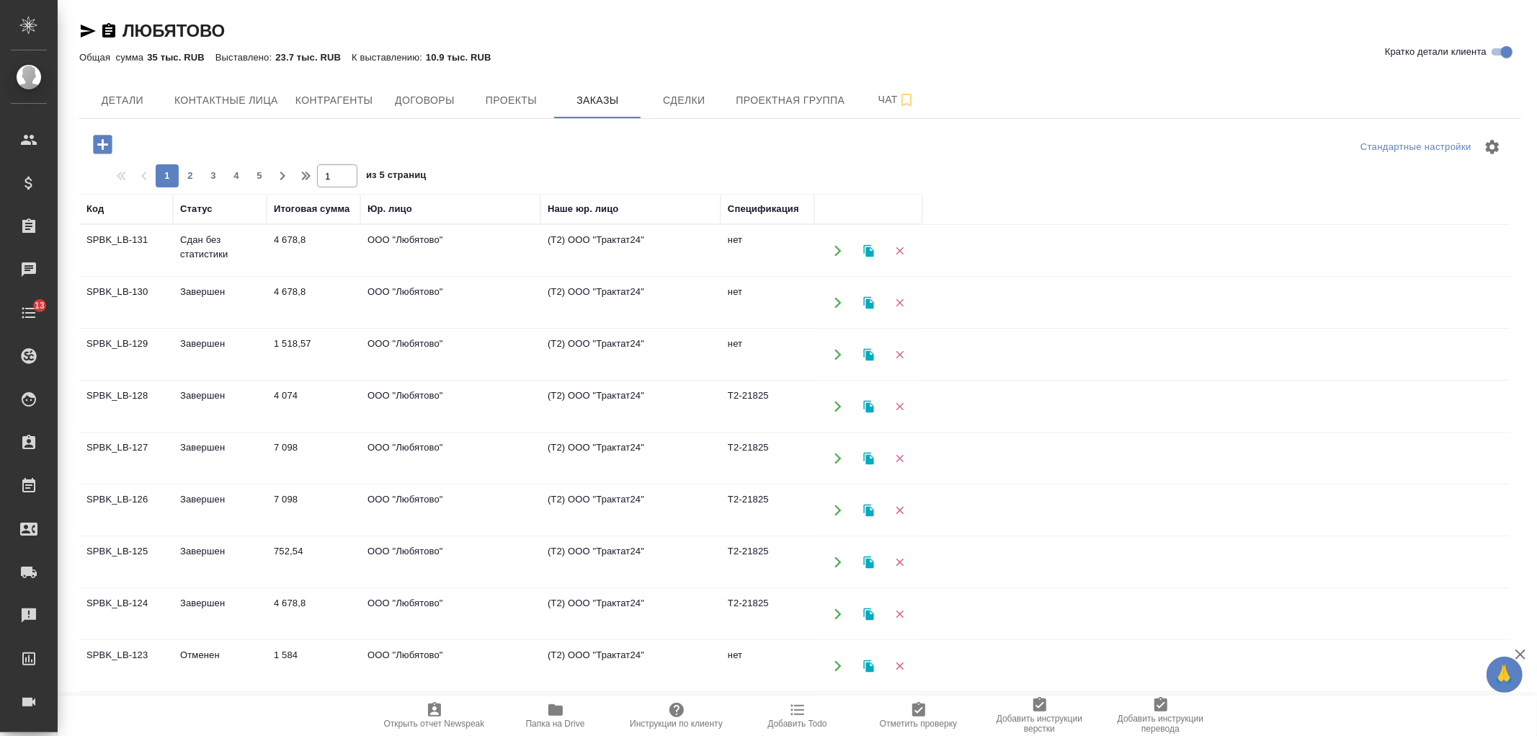
click at [107, 138] on icon "button" at bounding box center [102, 144] width 19 height 19
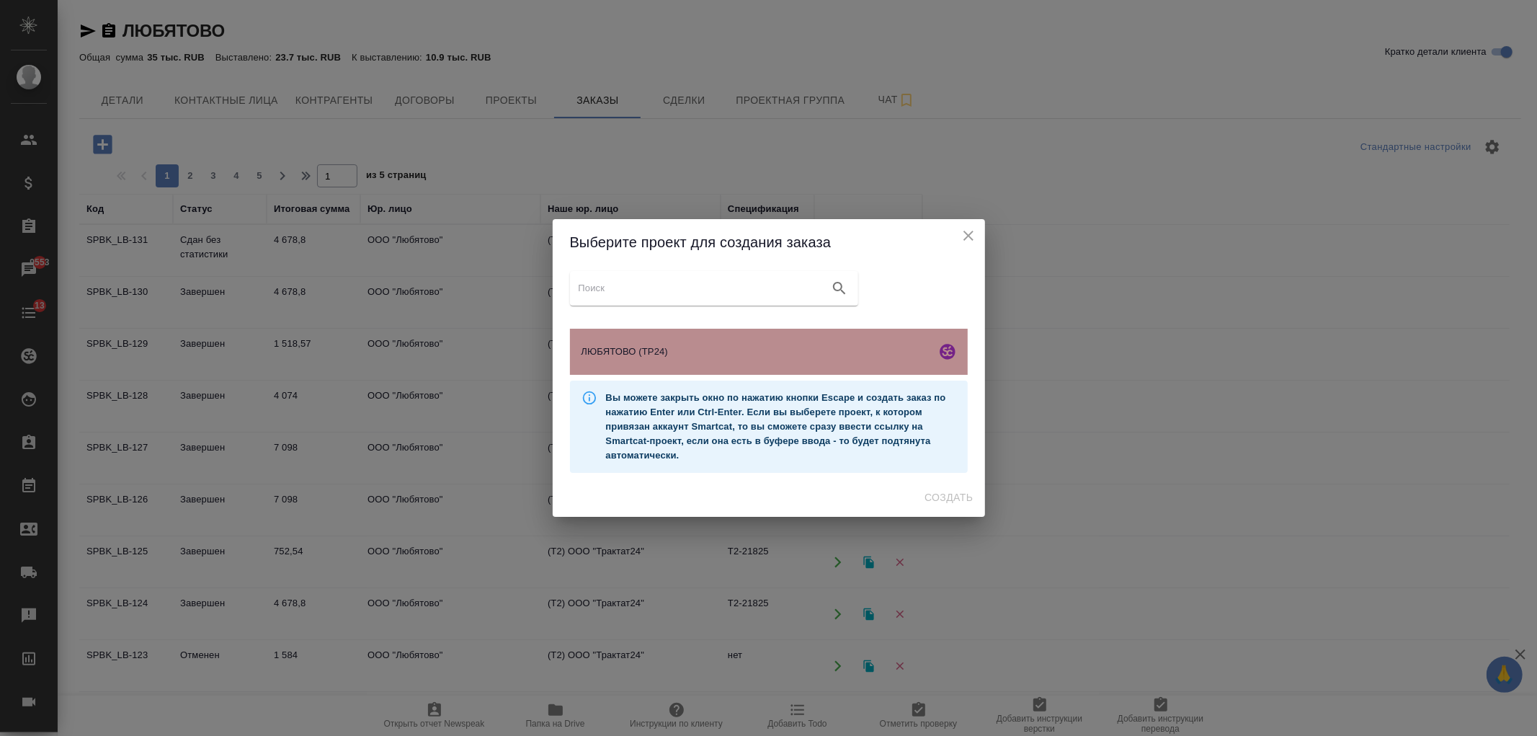
click at [739, 352] on span "ЛЮБЯТОВО (ТР24)" at bounding box center [755, 351] width 349 height 14
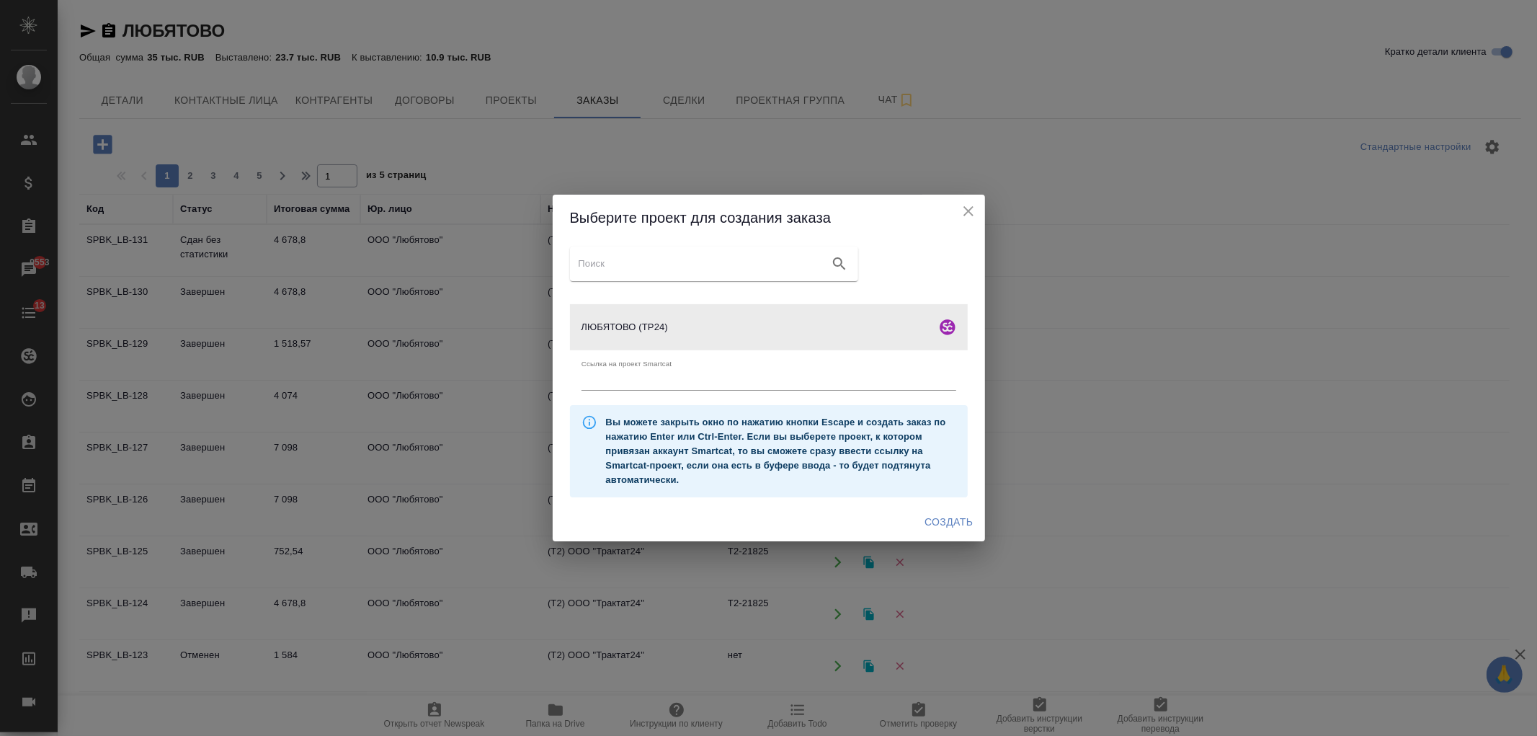
click at [944, 525] on span "Создать" at bounding box center [948, 522] width 48 height 18
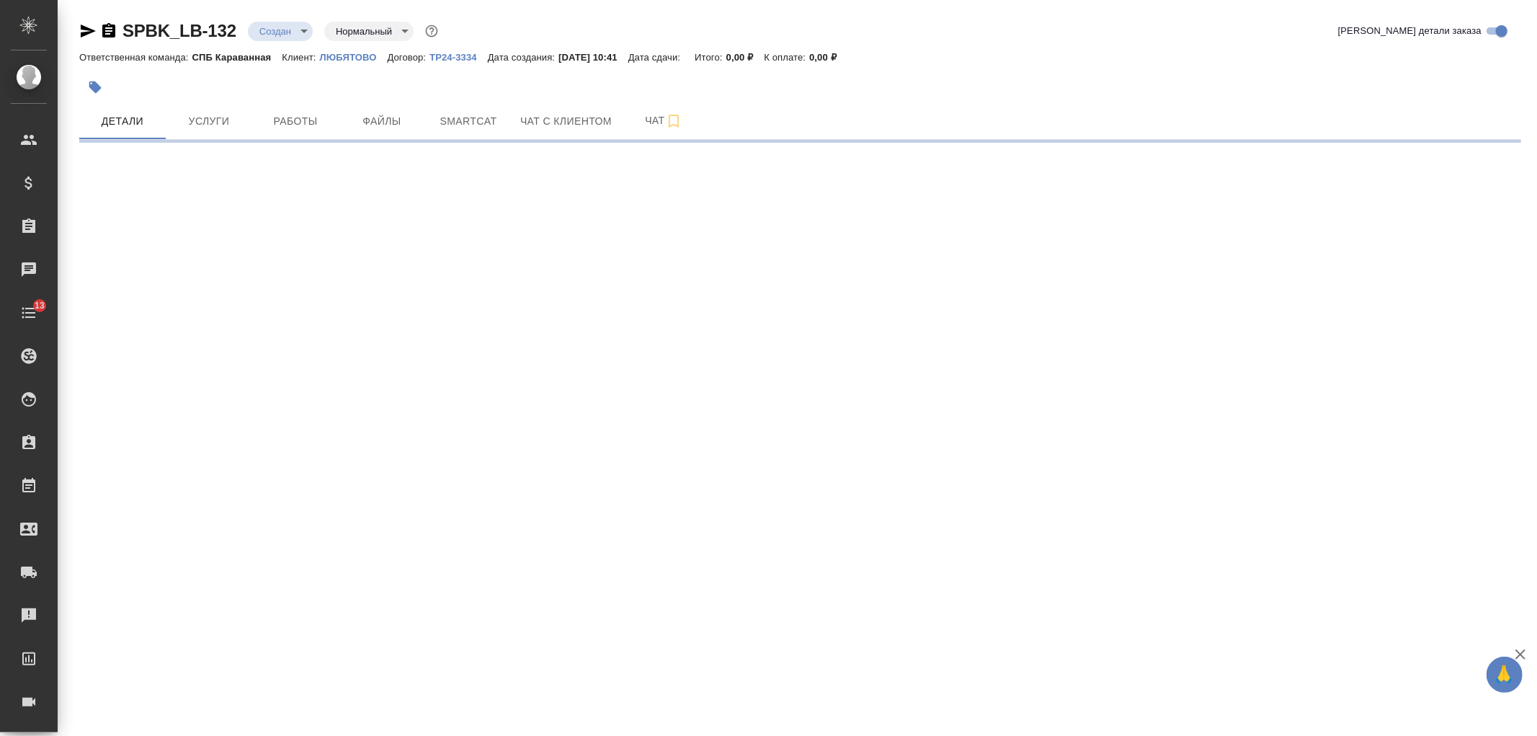
select select "RU"
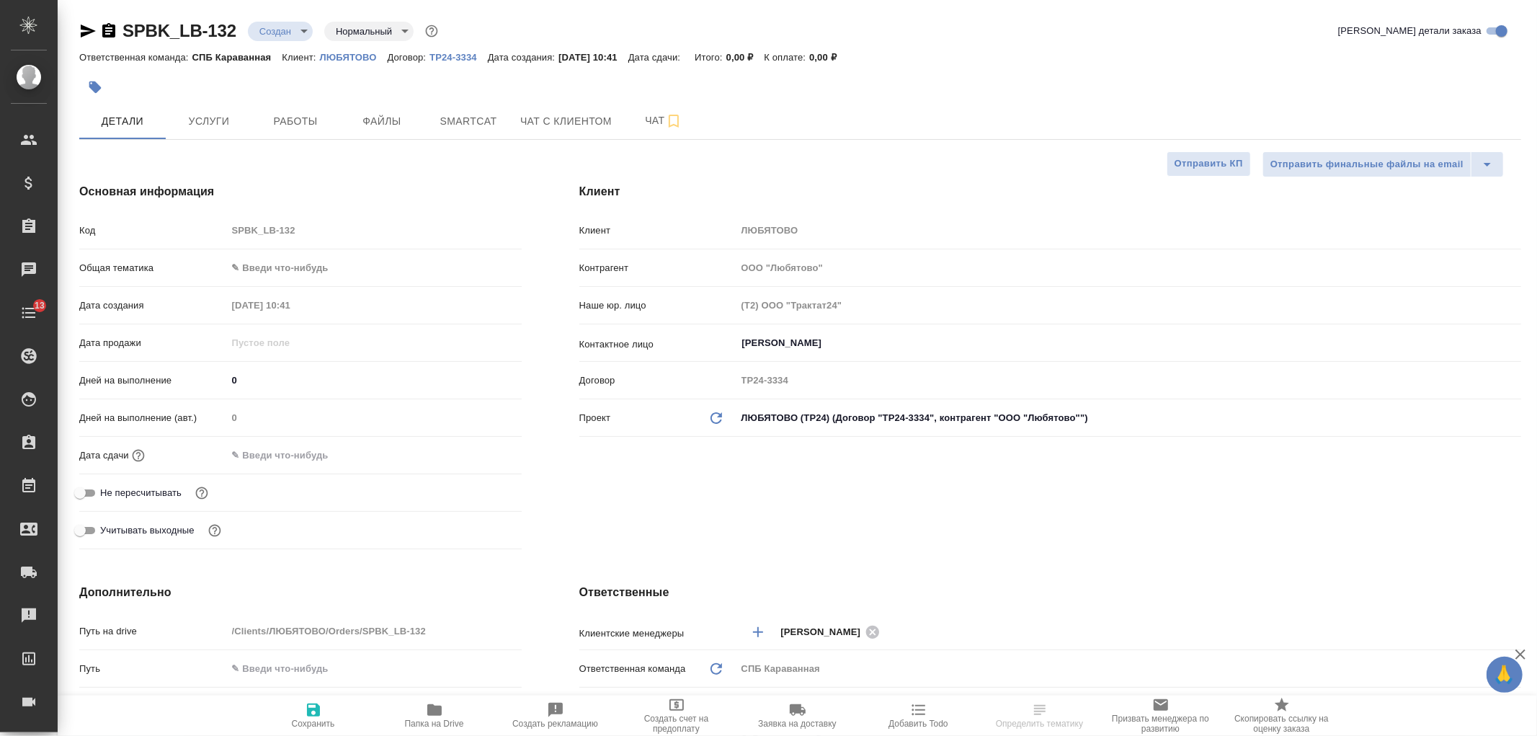
type textarea "x"
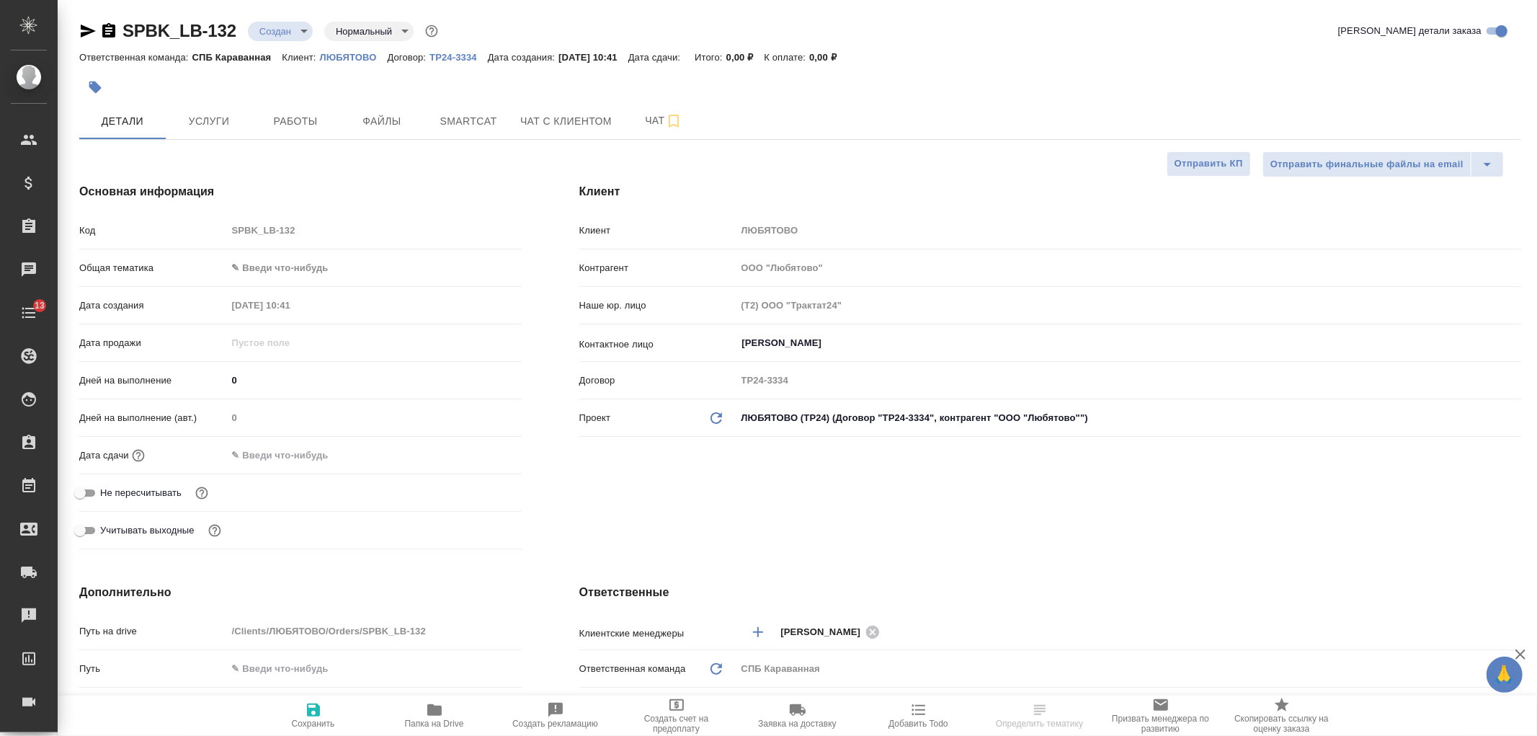
type textarea "x"
click at [275, 445] on input "text" at bounding box center [290, 455] width 126 height 21
click at [393, 130] on button "Файлы" at bounding box center [382, 121] width 86 height 36
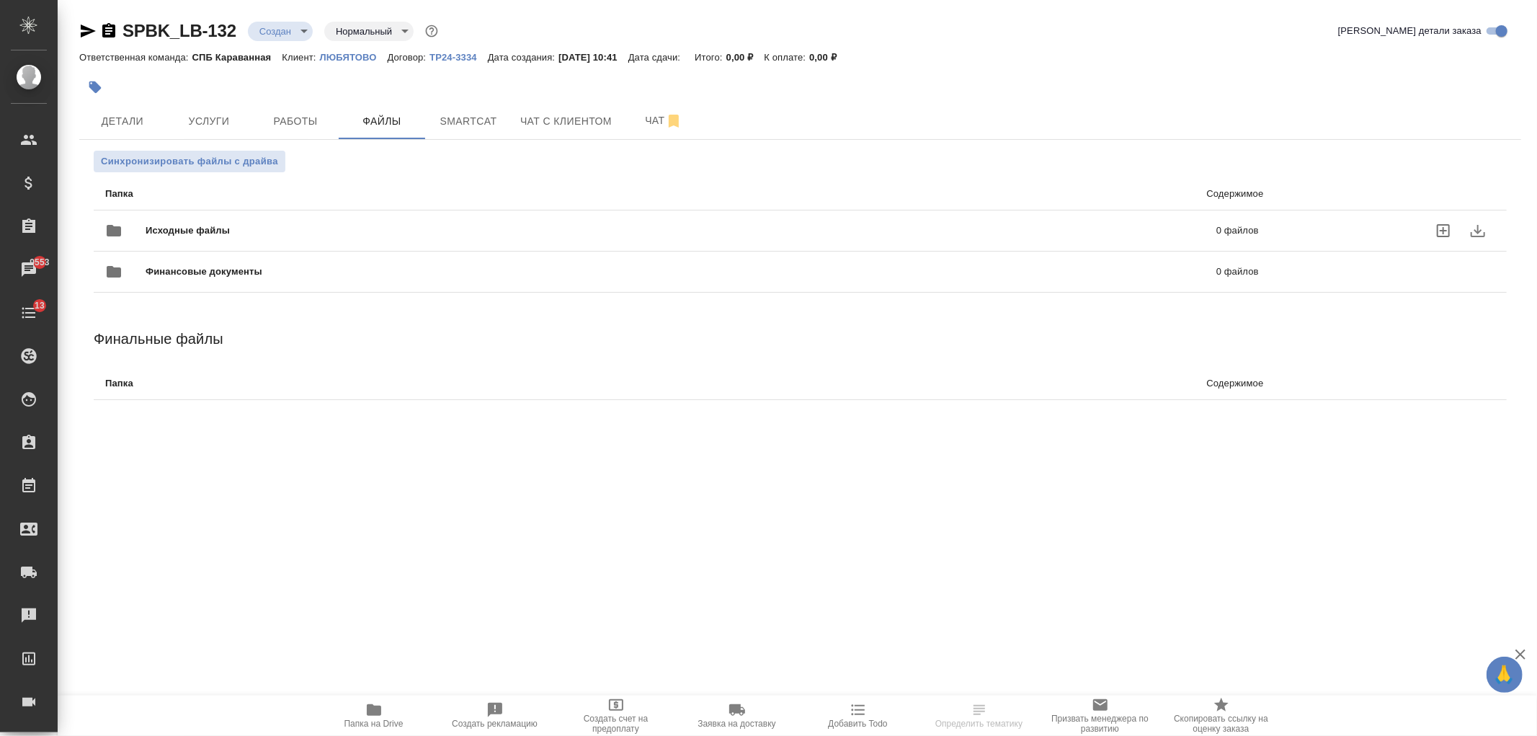
click at [246, 227] on span "Исходные файлы" at bounding box center [435, 230] width 578 height 14
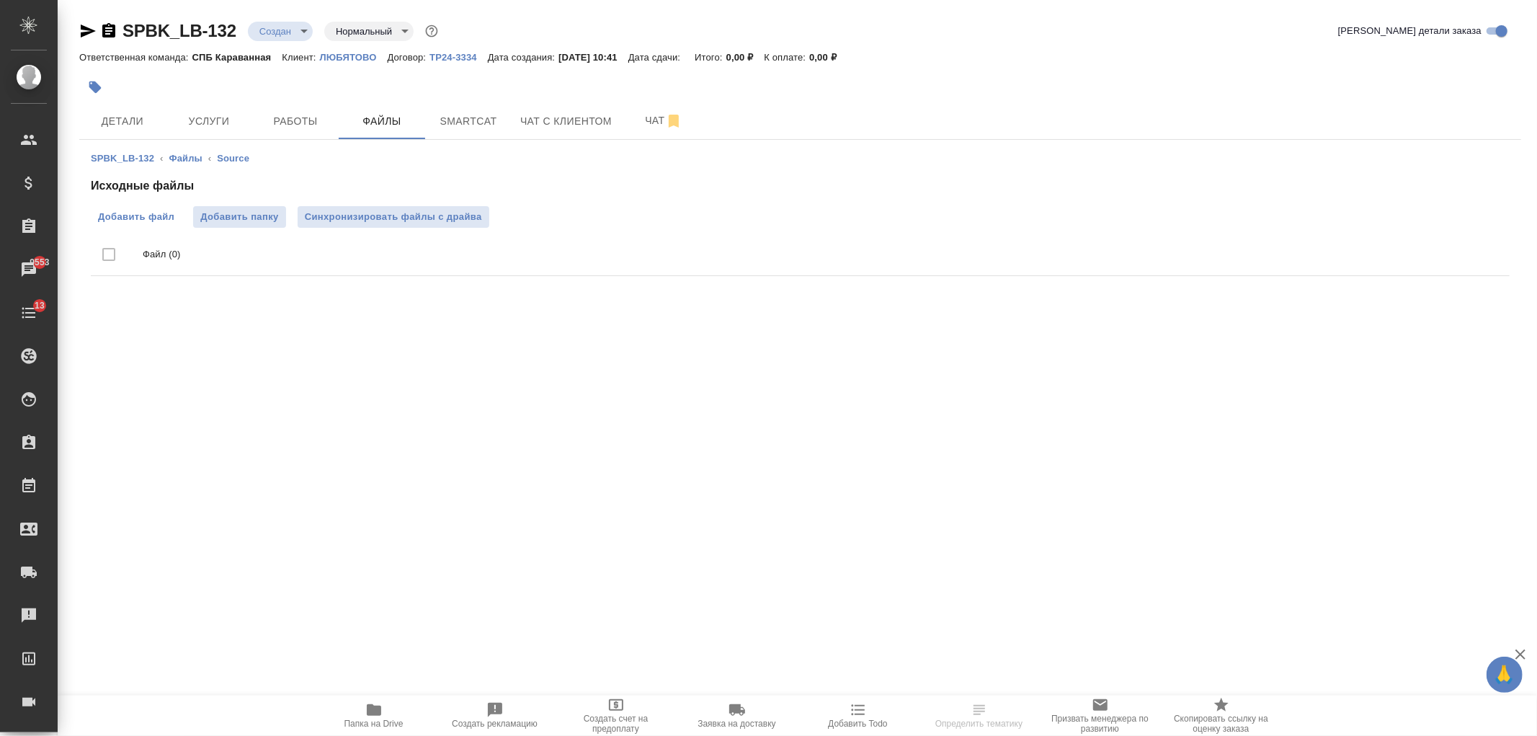
click at [138, 213] on span "Добавить файл" at bounding box center [136, 217] width 76 height 14
click at [0, 0] on input "Добавить файл" at bounding box center [0, 0] width 0 height 0
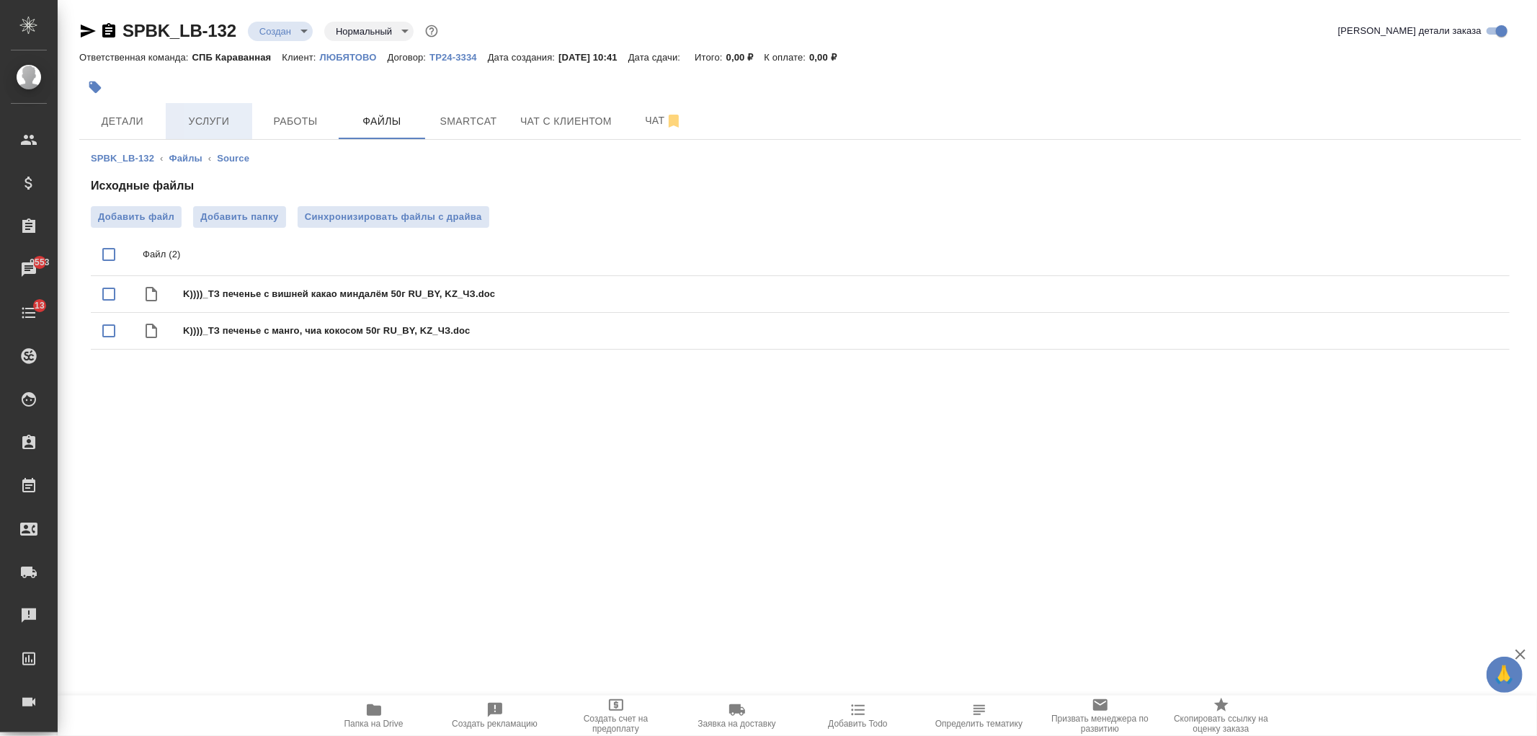
click at [233, 116] on span "Услуги" at bounding box center [208, 121] width 69 height 18
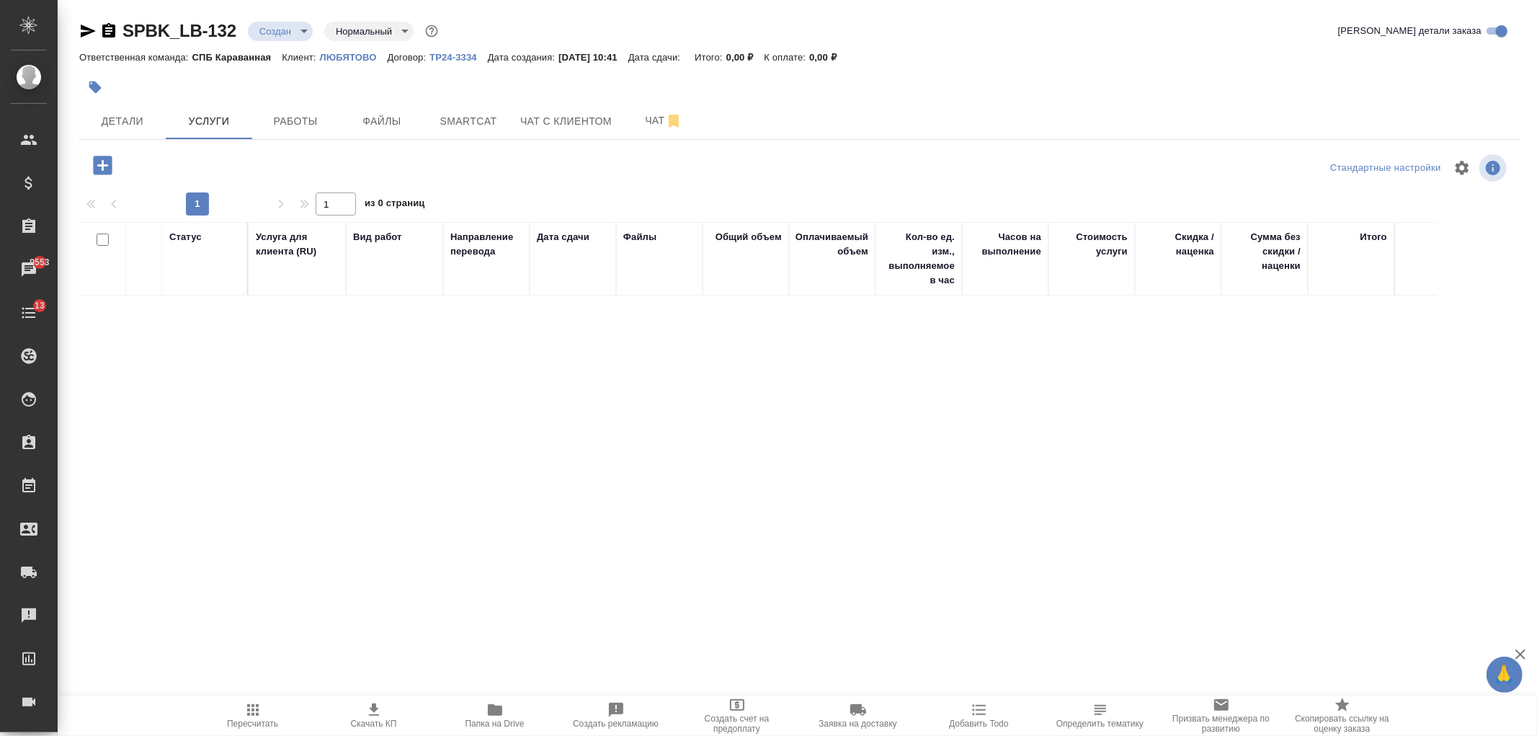
click at [110, 164] on icon "button" at bounding box center [102, 165] width 19 height 19
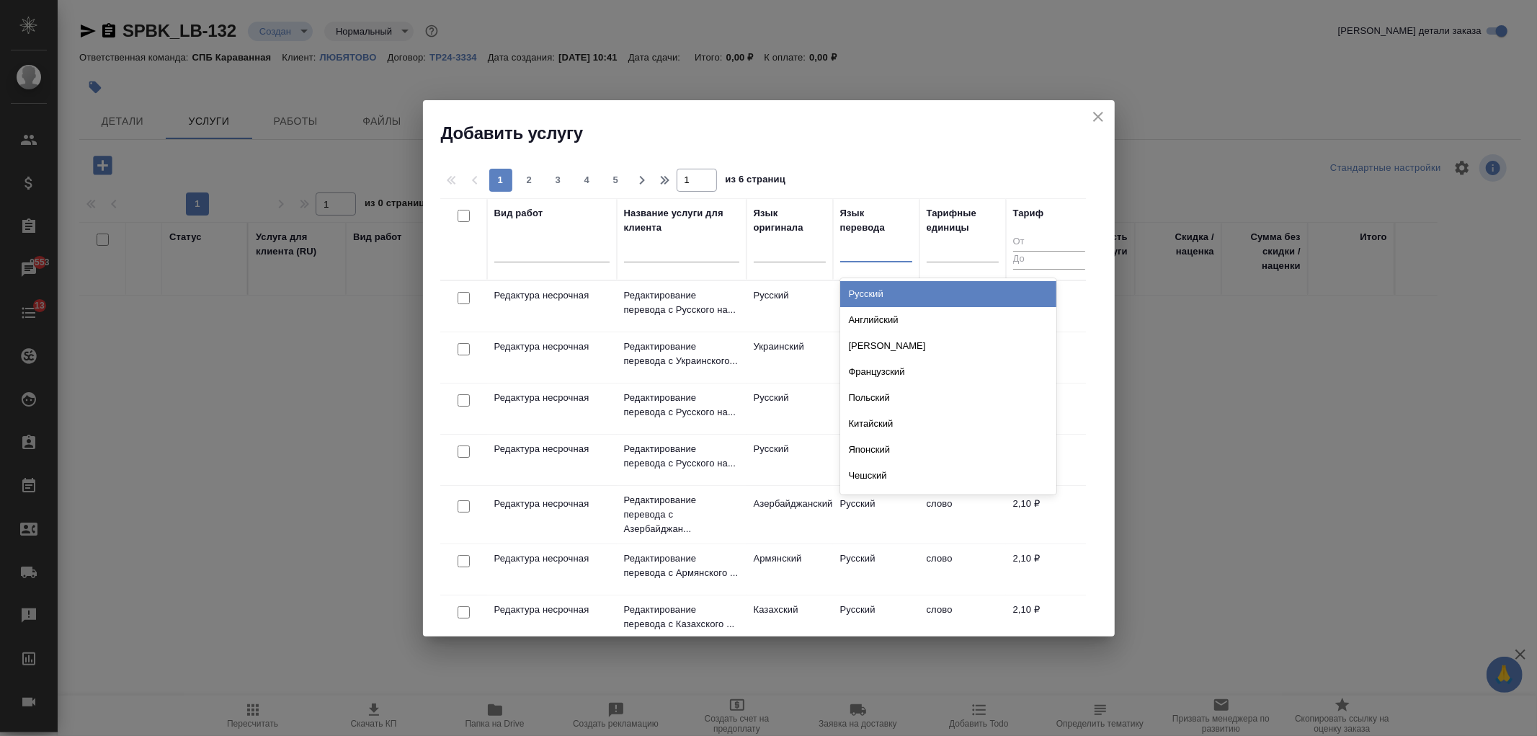
click at [885, 255] on div at bounding box center [876, 247] width 72 height 21
type input "каз"
click at [887, 284] on div "Казахский" at bounding box center [948, 294] width 216 height 26
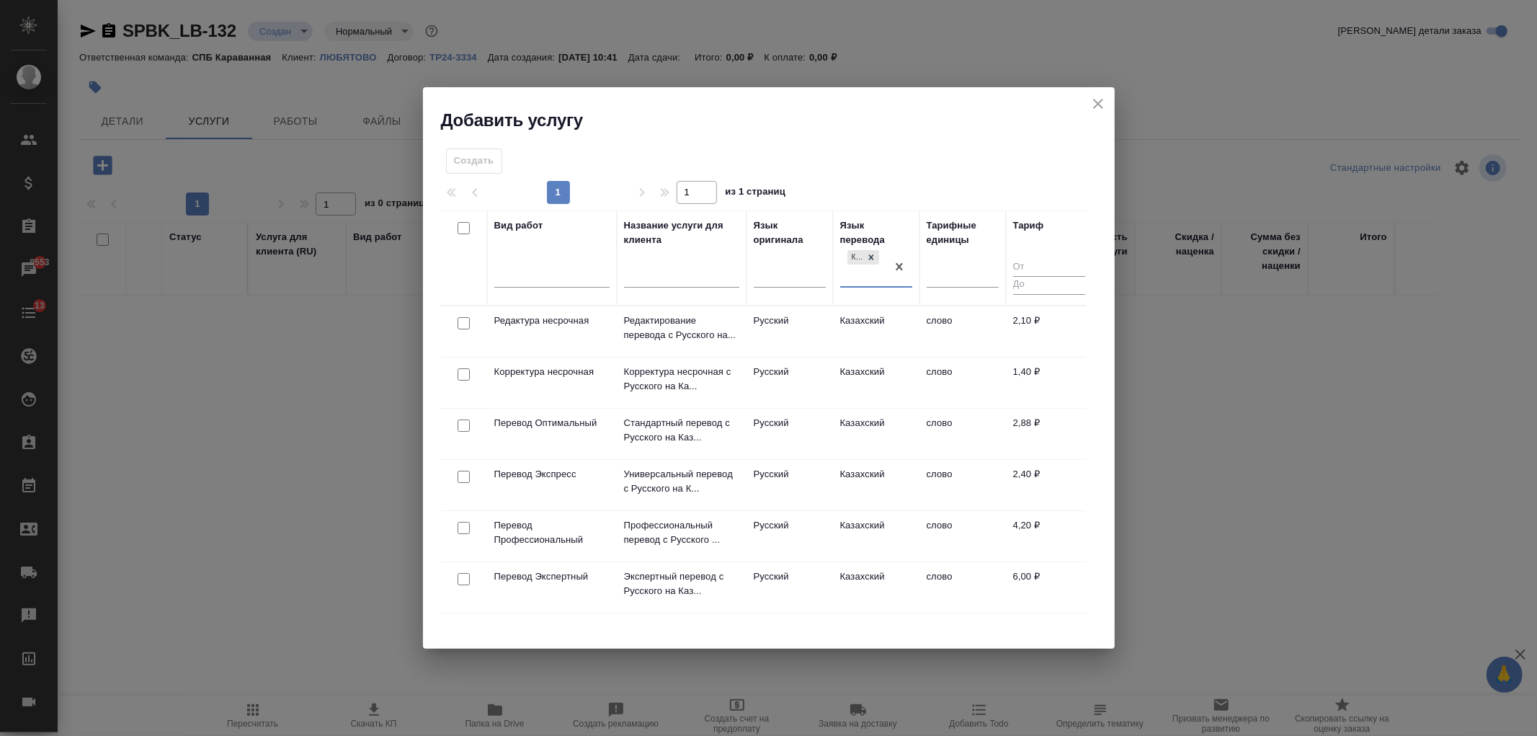
click at [463, 321] on input "checkbox" at bounding box center [464, 323] width 12 height 12
checkbox input "true"
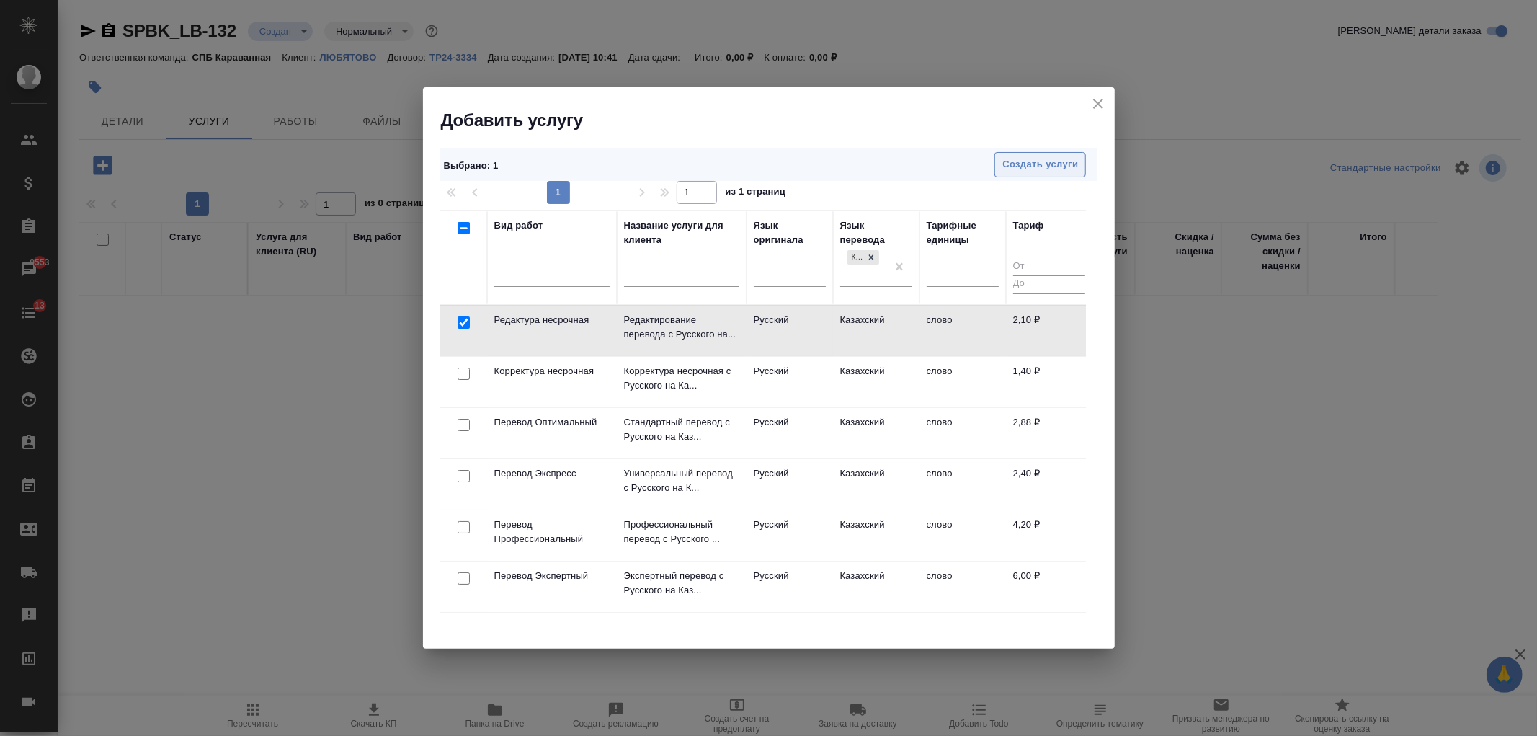
click at [1041, 167] on span "Создать услуги" at bounding box center [1040, 164] width 76 height 17
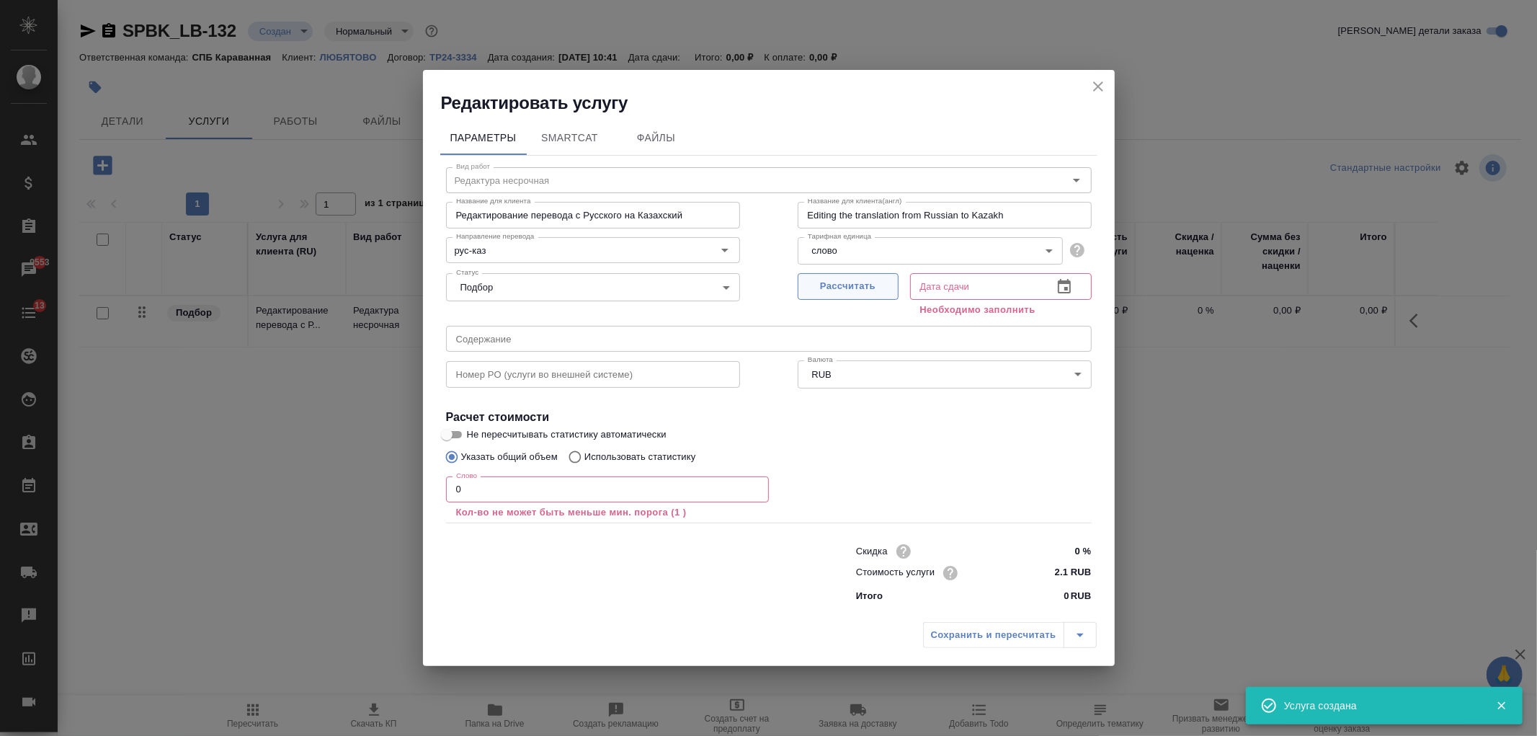
click at [850, 289] on span "Рассчитать" at bounding box center [848, 286] width 85 height 17
type input "27.08.2025 10:42"
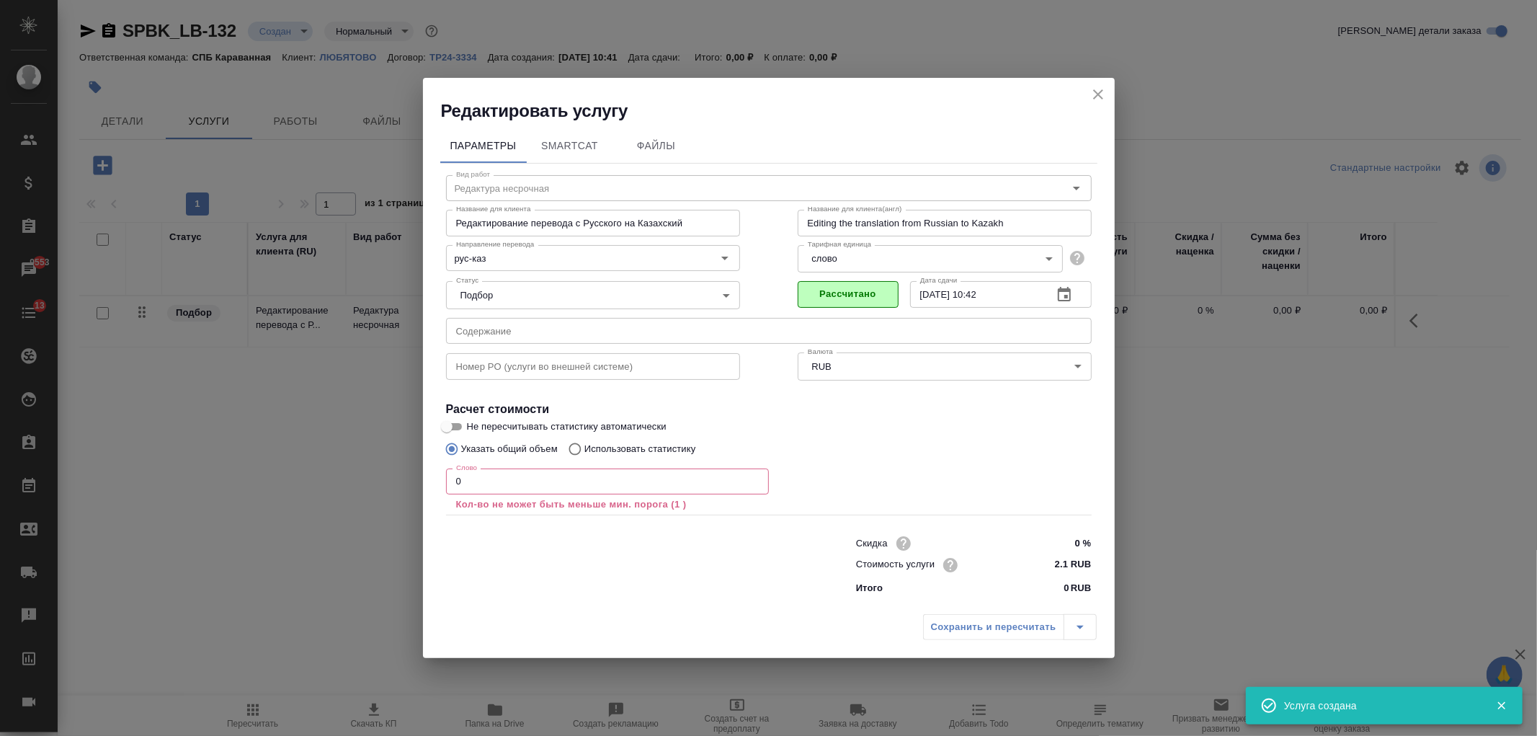
click at [553, 491] on input "0" at bounding box center [607, 481] width 323 height 26
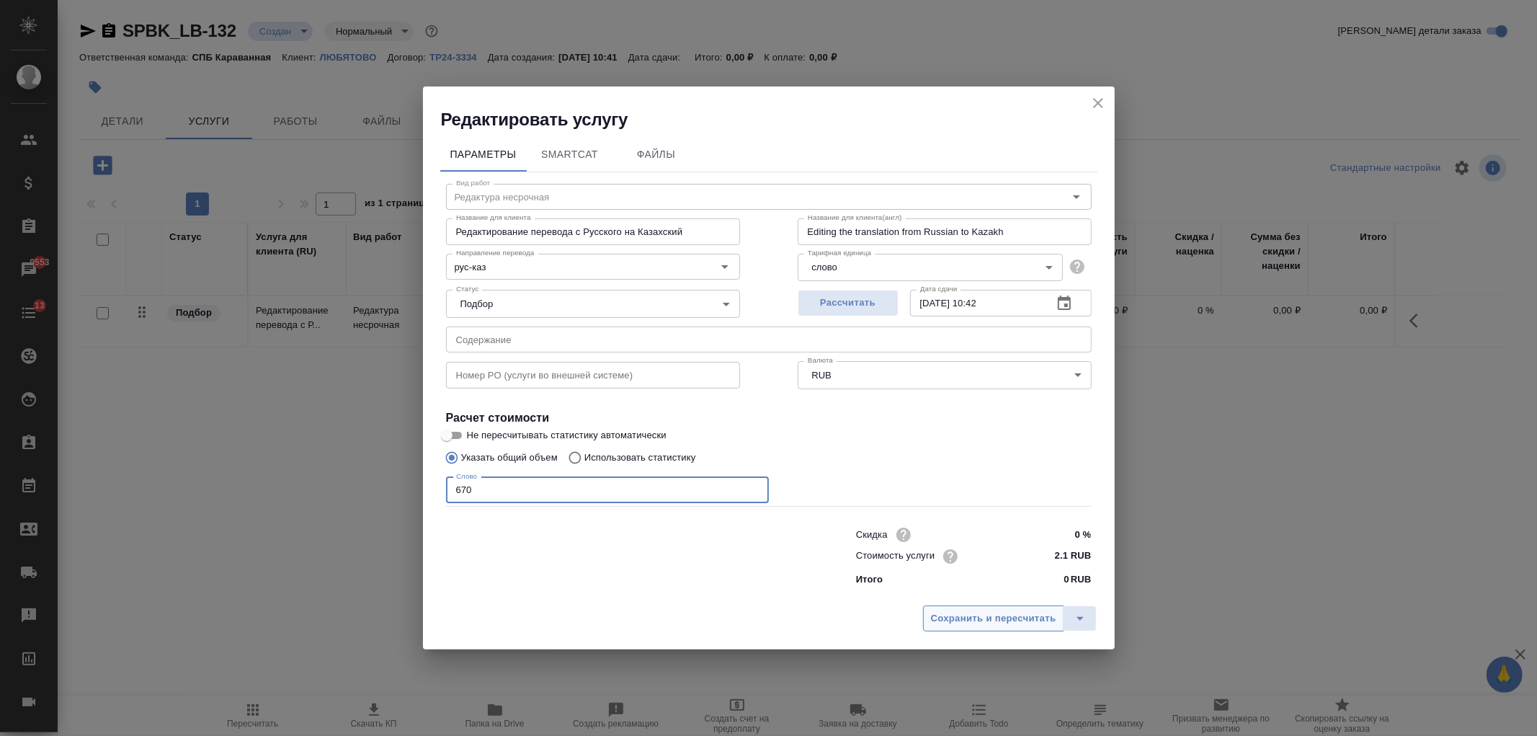
type input "670"
click at [980, 616] on span "Сохранить и пересчитать" at bounding box center [993, 618] width 125 height 17
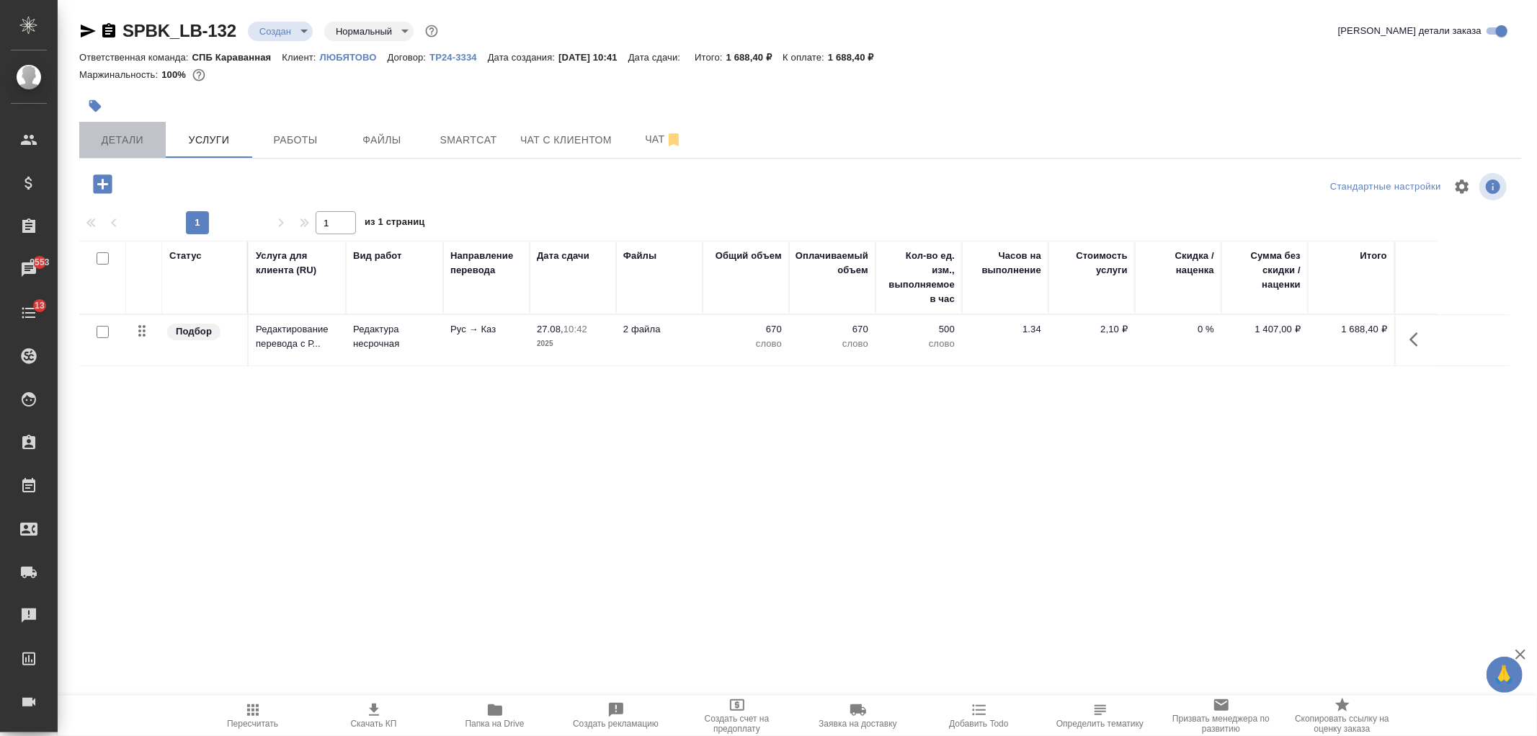
click at [122, 126] on button "Детали" at bounding box center [122, 140] width 86 height 36
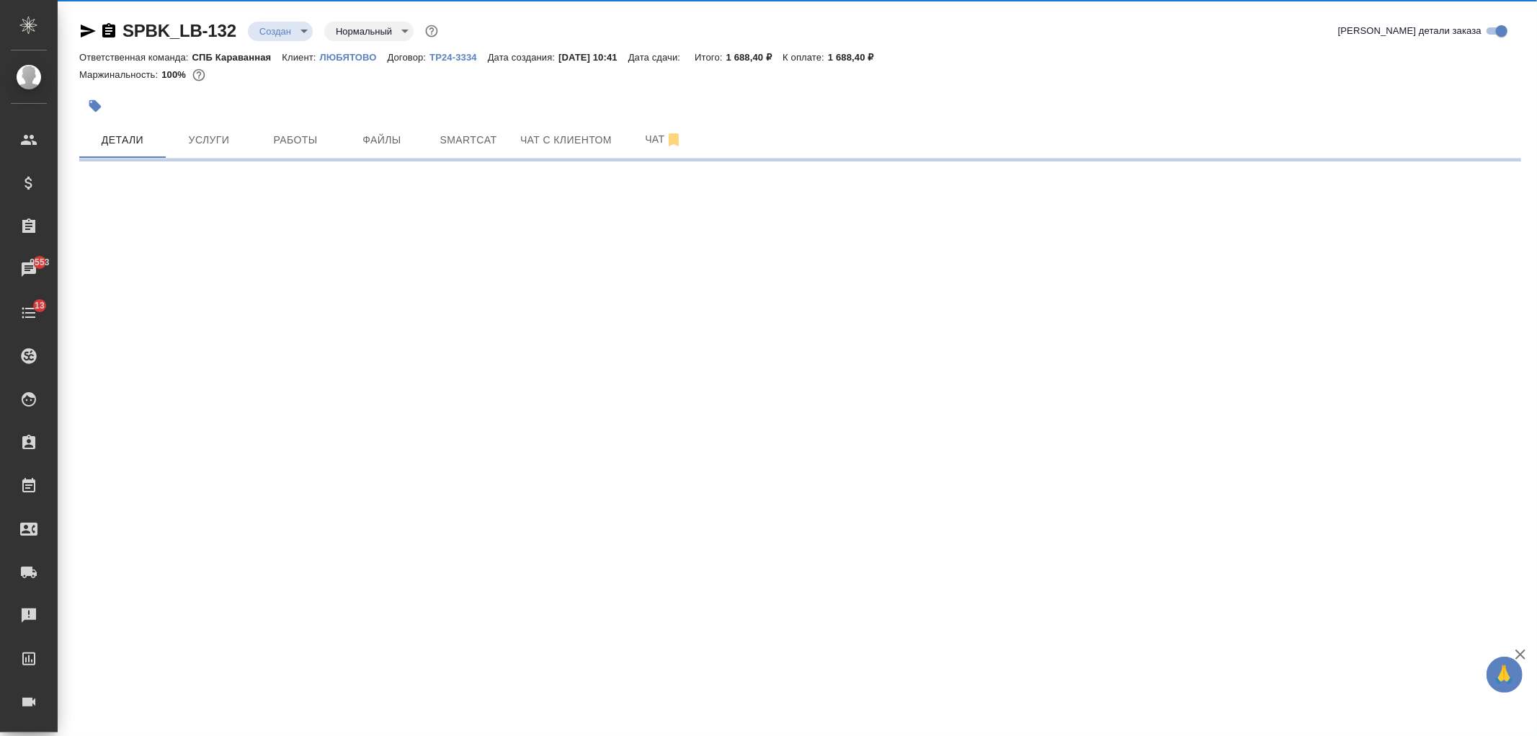
select select "RU"
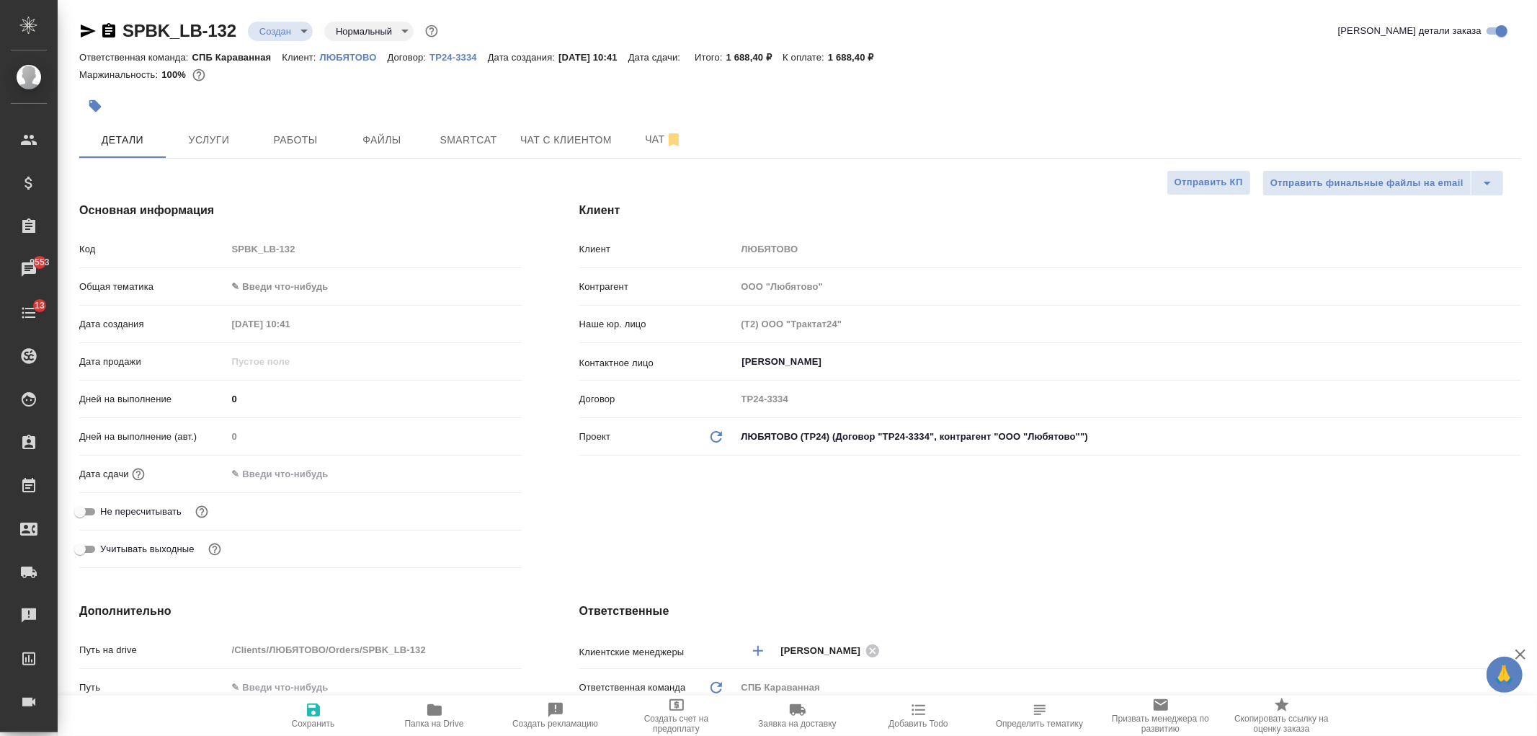
type textarea "x"
click at [1064, 556] on div "Клиент Клиент ЛЮБЯТОВО Контрагент ООО "Любятово" Наше юр. лицо (Т2) ООО "Тракта…" at bounding box center [1050, 387] width 999 height 429
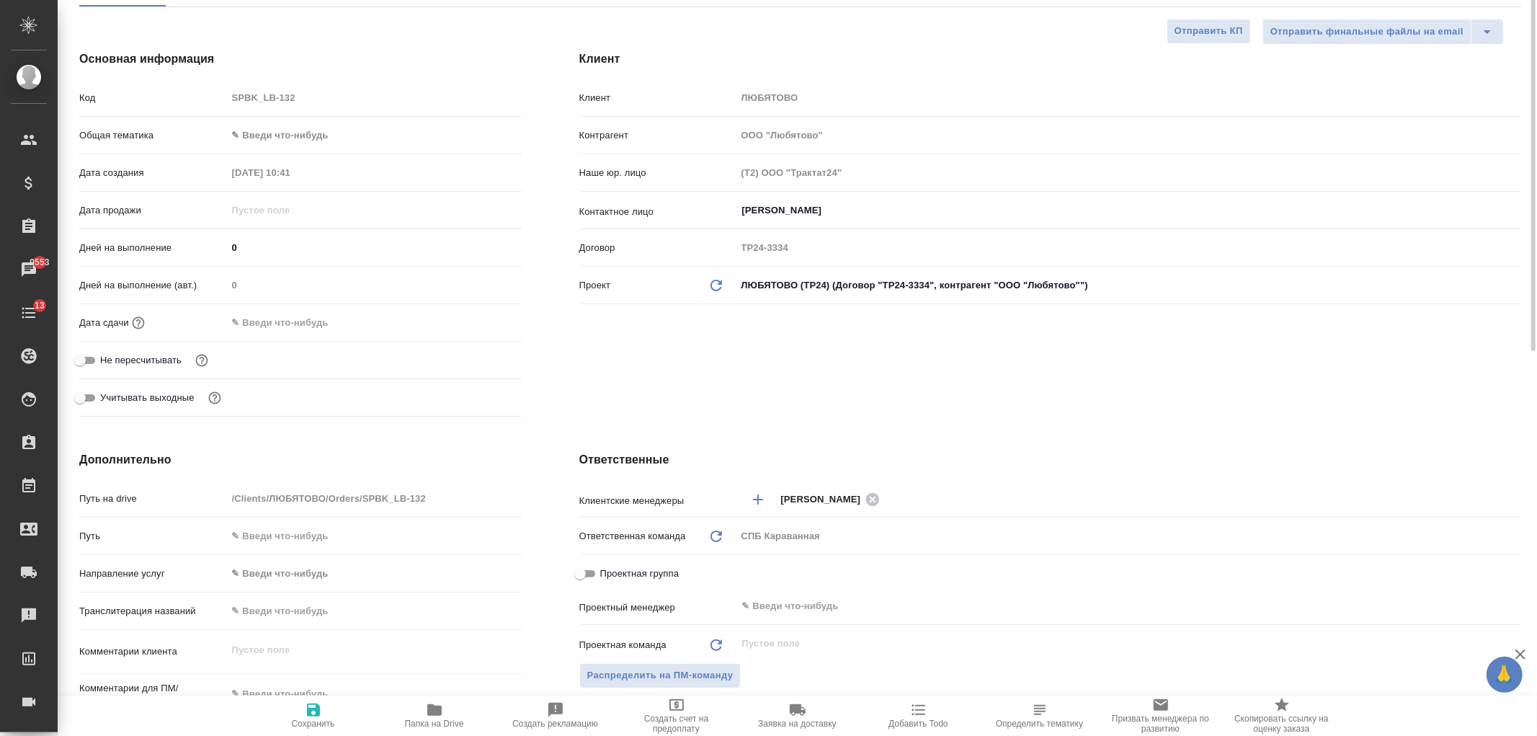
scroll to position [86, 0]
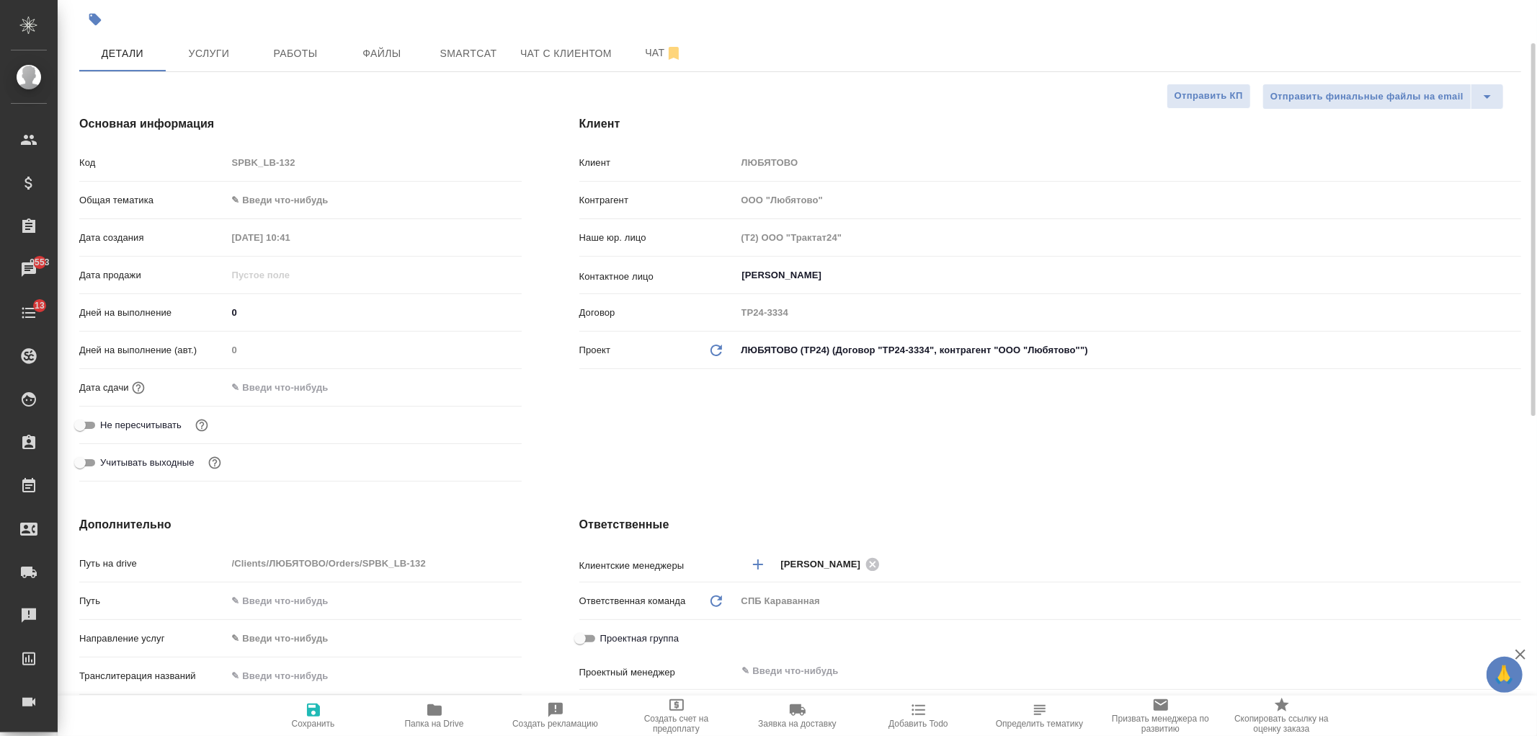
click at [288, 379] on input "text" at bounding box center [290, 387] width 126 height 21
click at [485, 389] on icon "button" at bounding box center [479, 385] width 13 height 14
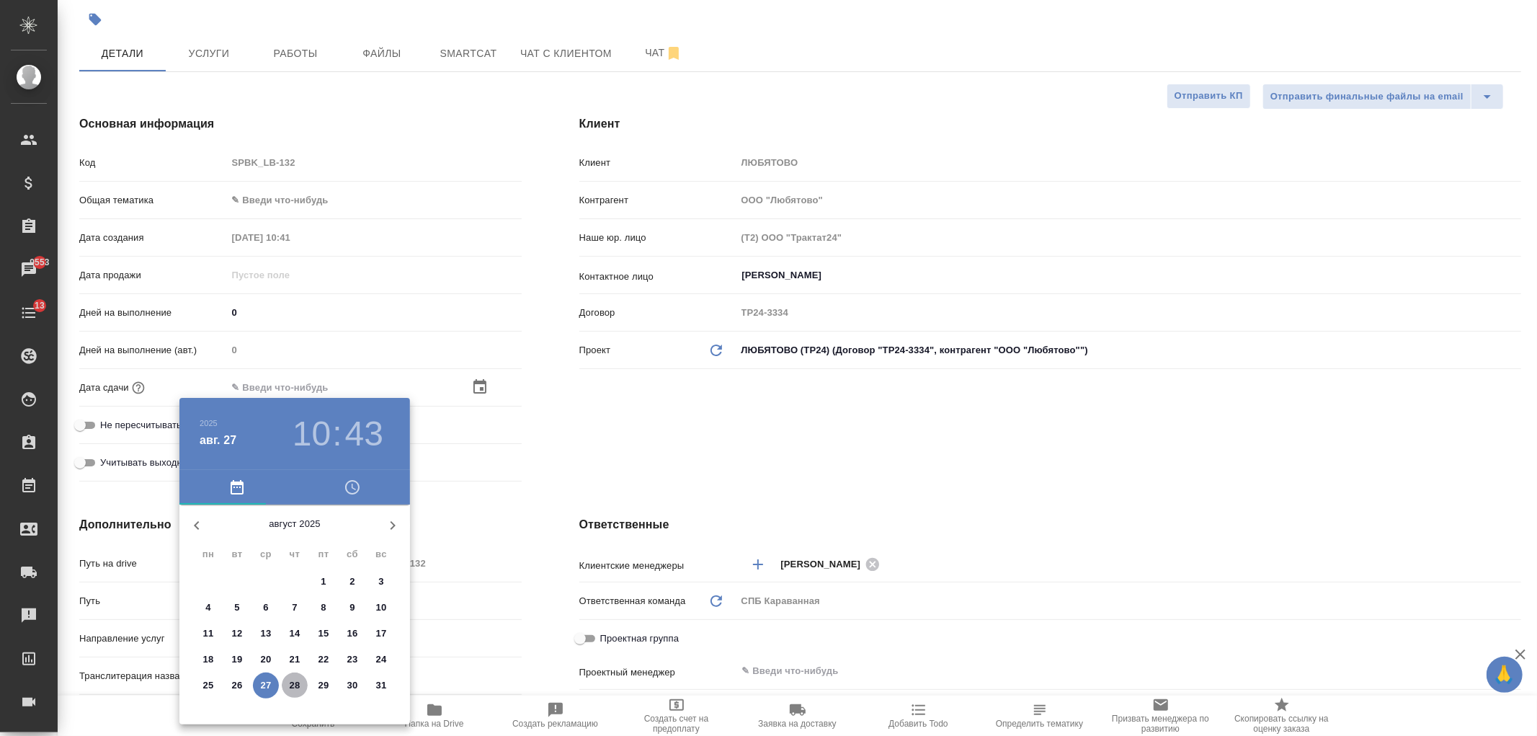
click at [291, 683] on p "28" at bounding box center [295, 685] width 11 height 14
type input "28.08.2025 10:43"
type textarea "x"
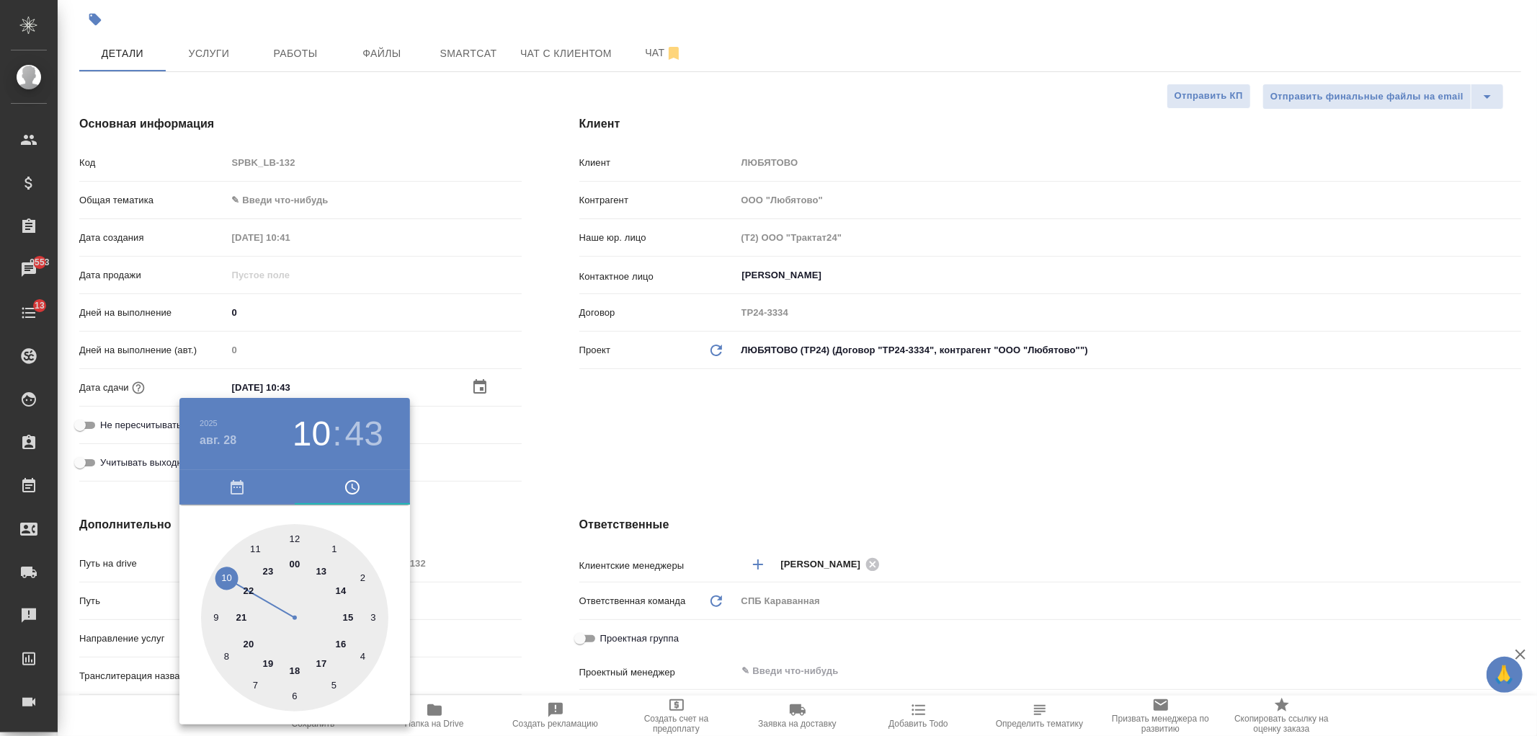
click at [252, 555] on div at bounding box center [294, 617] width 187 height 187
type input "28.08.2025 11:43"
type textarea "x"
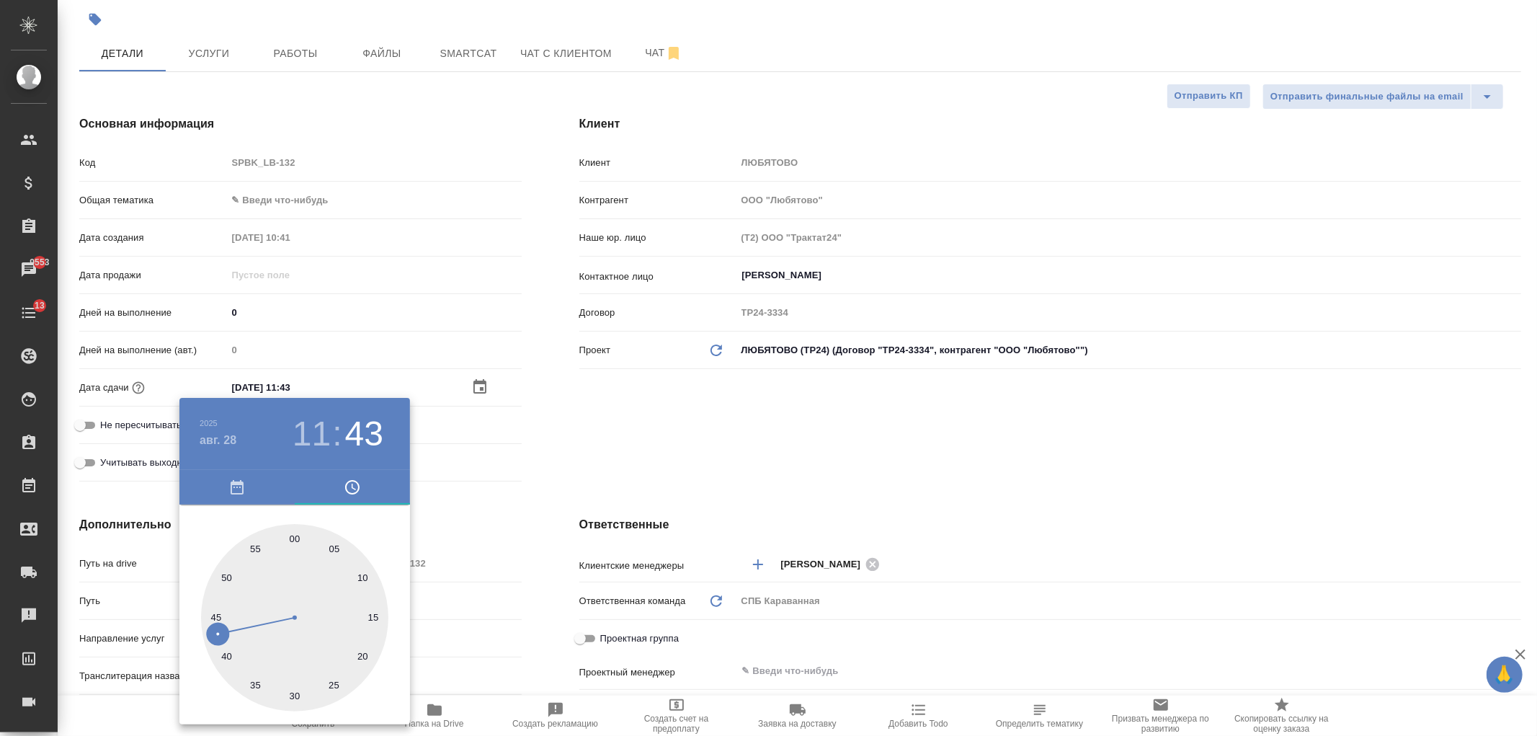
click at [297, 534] on div at bounding box center [294, 617] width 187 height 187
type input "[DATE] 11:00"
type textarea "x"
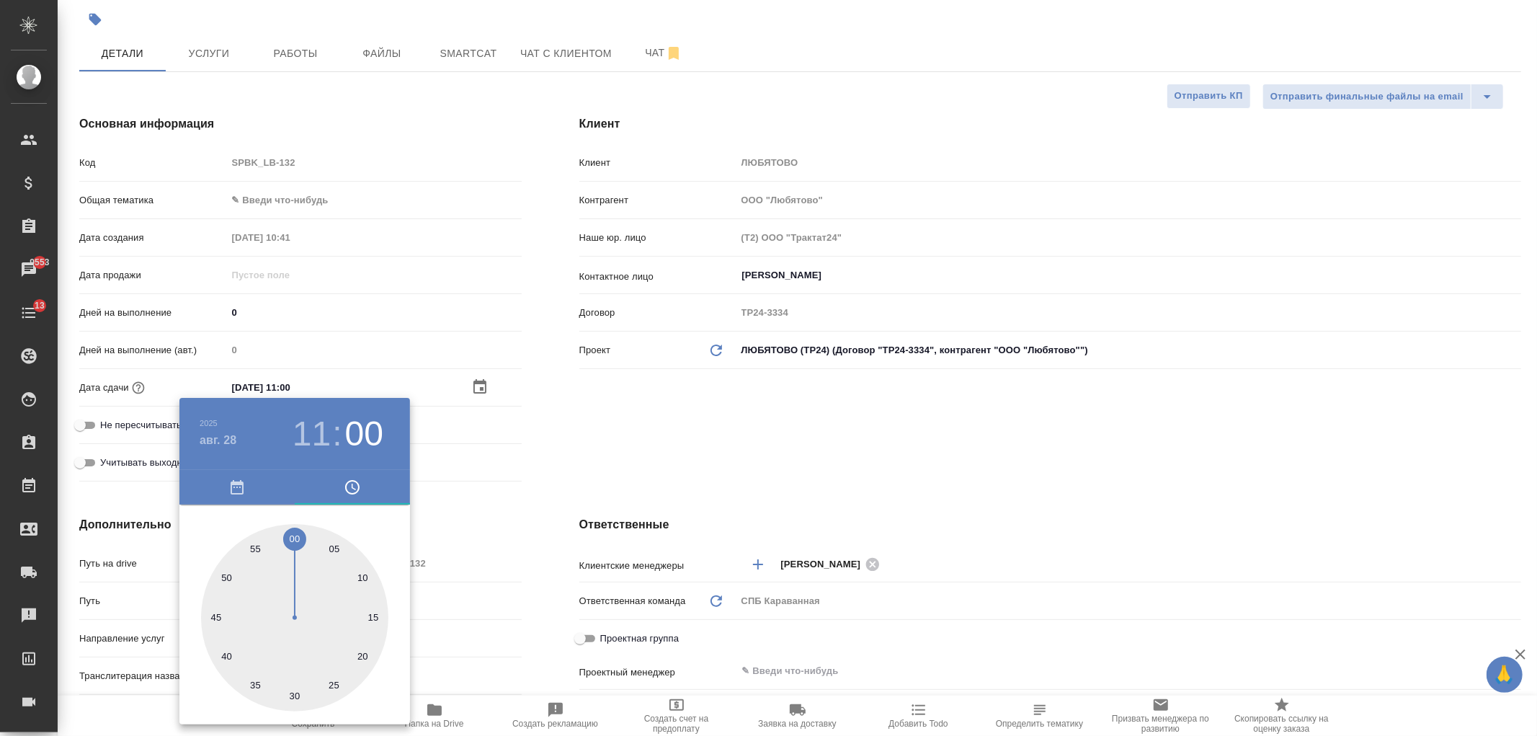
click at [677, 422] on div at bounding box center [768, 368] width 1537 height 736
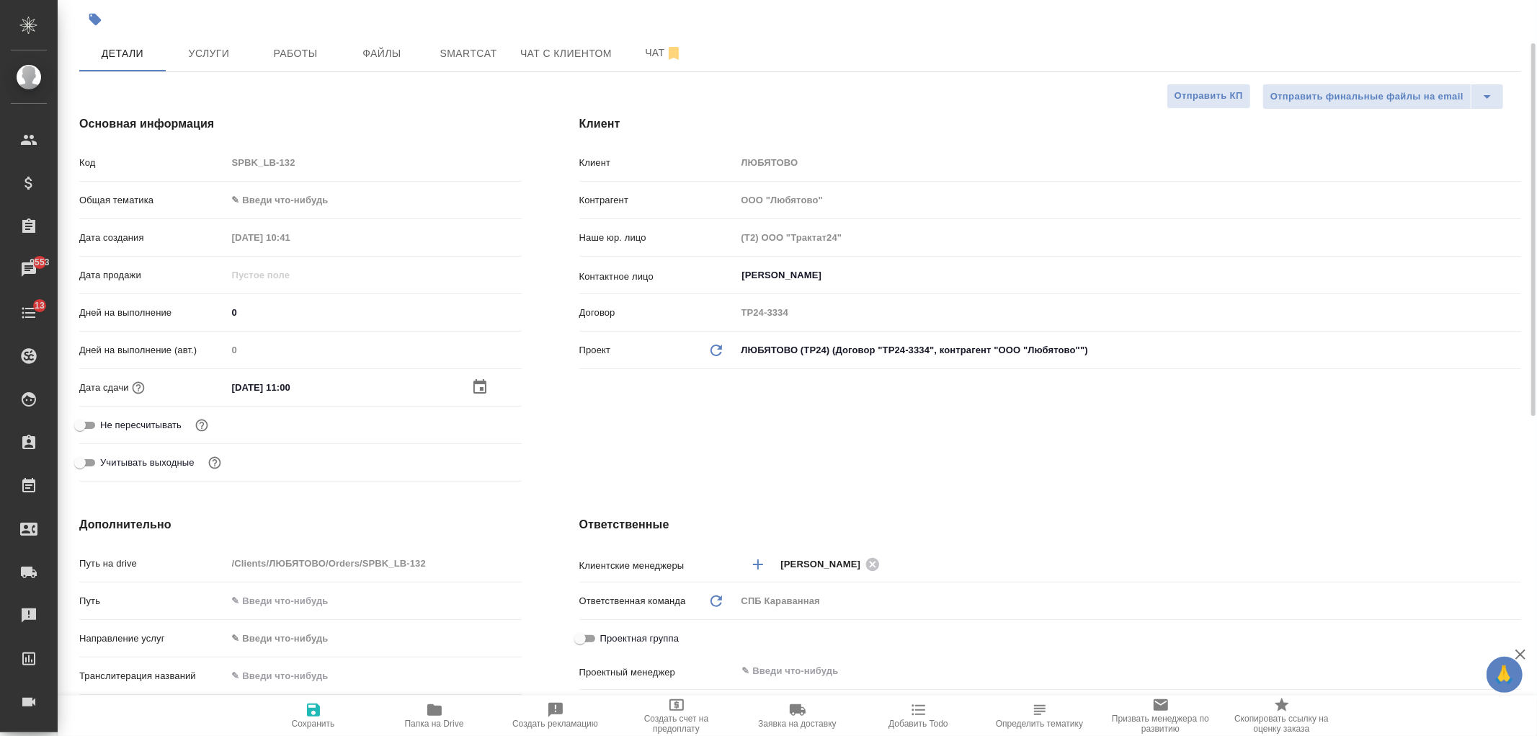
click at [311, 710] on icon "button" at bounding box center [313, 709] width 13 height 13
type textarea "x"
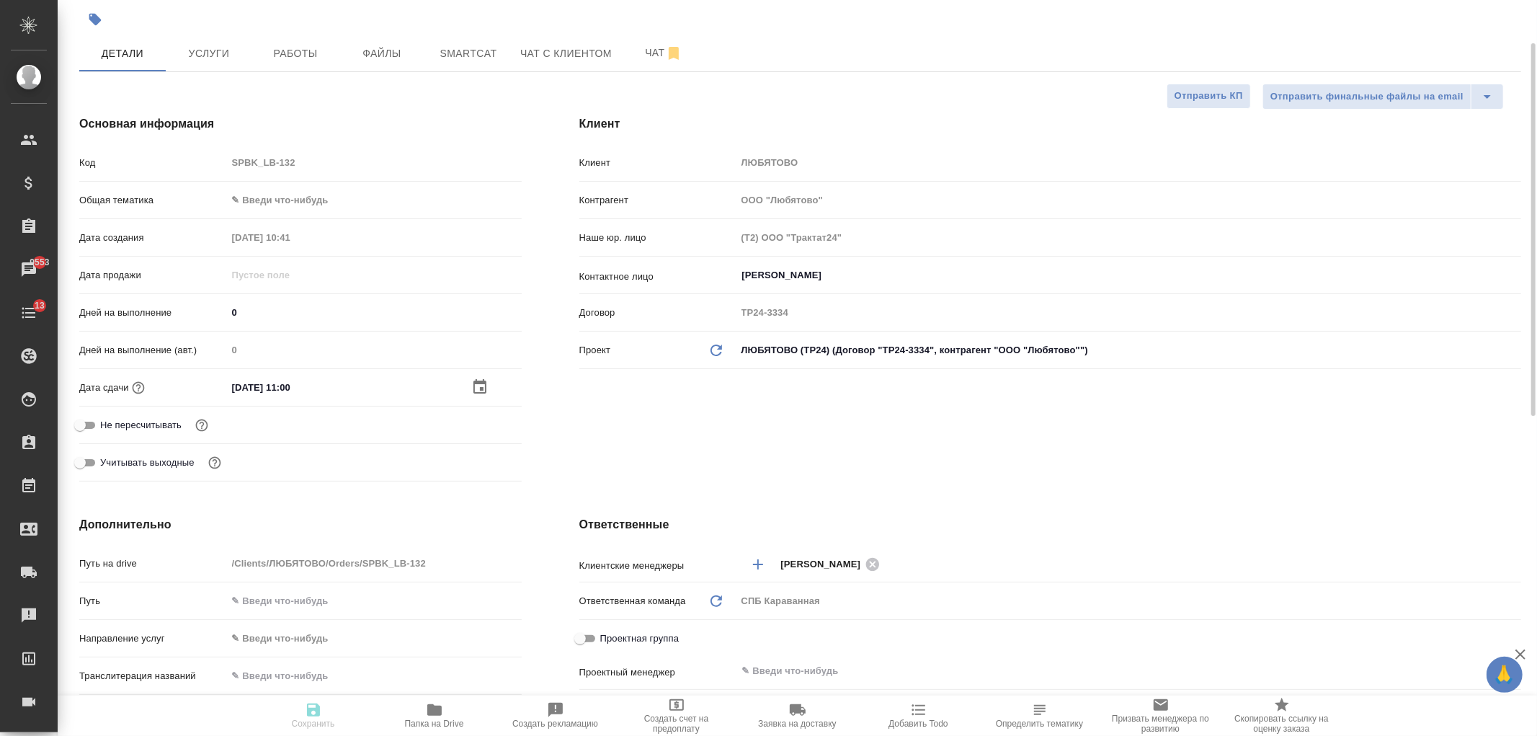
type textarea "x"
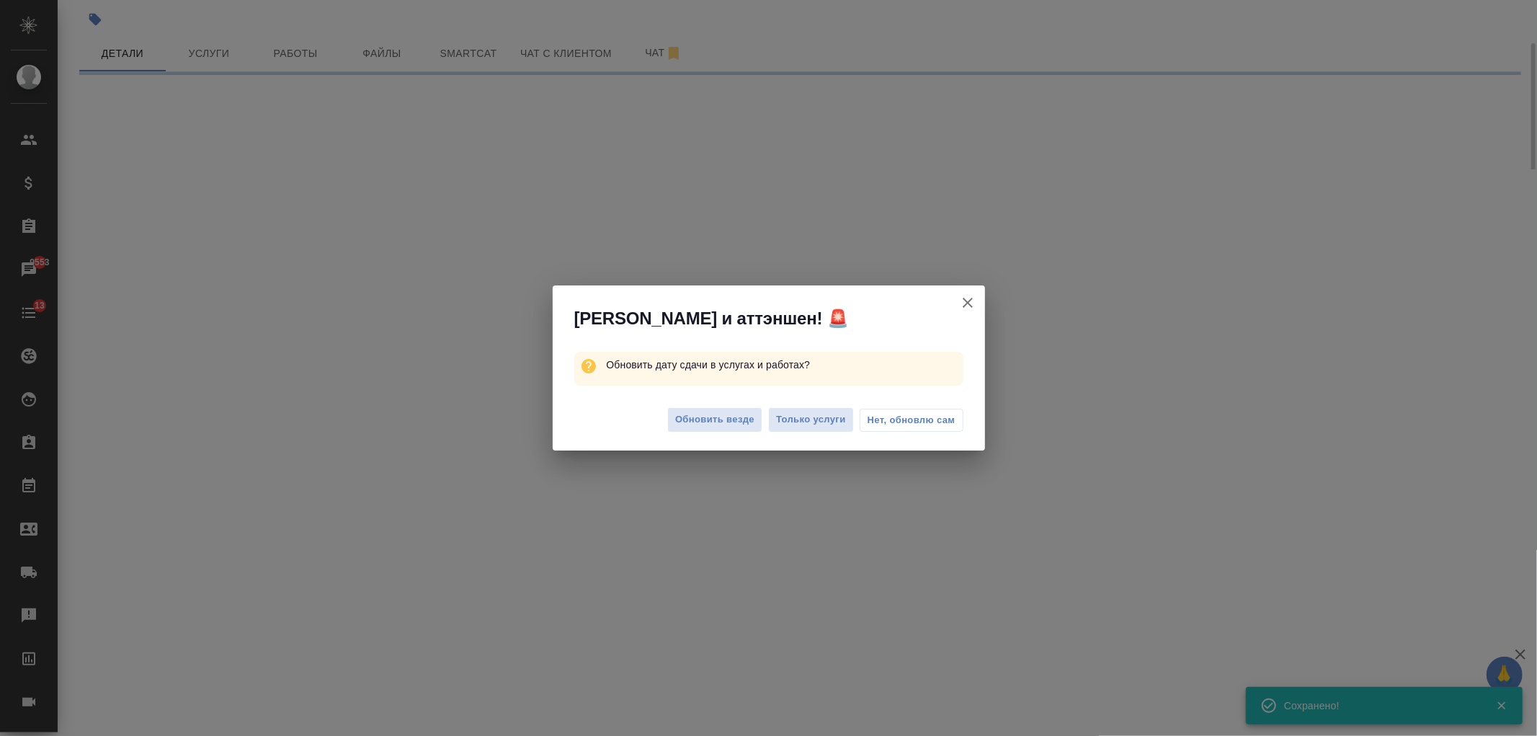
select select "RU"
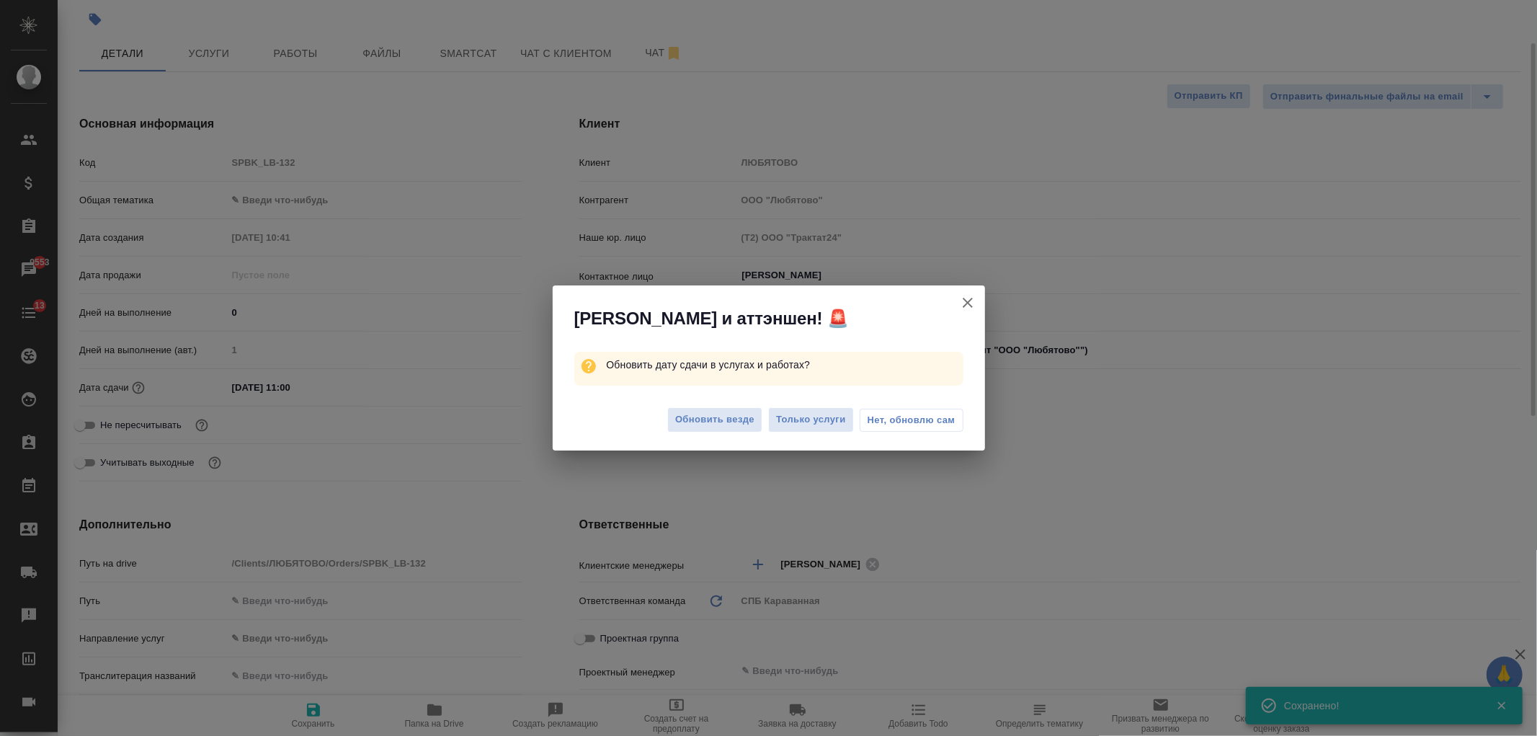
type textarea "x"
click at [736, 423] on span "Обновить везде" at bounding box center [714, 419] width 79 height 17
type textarea "x"
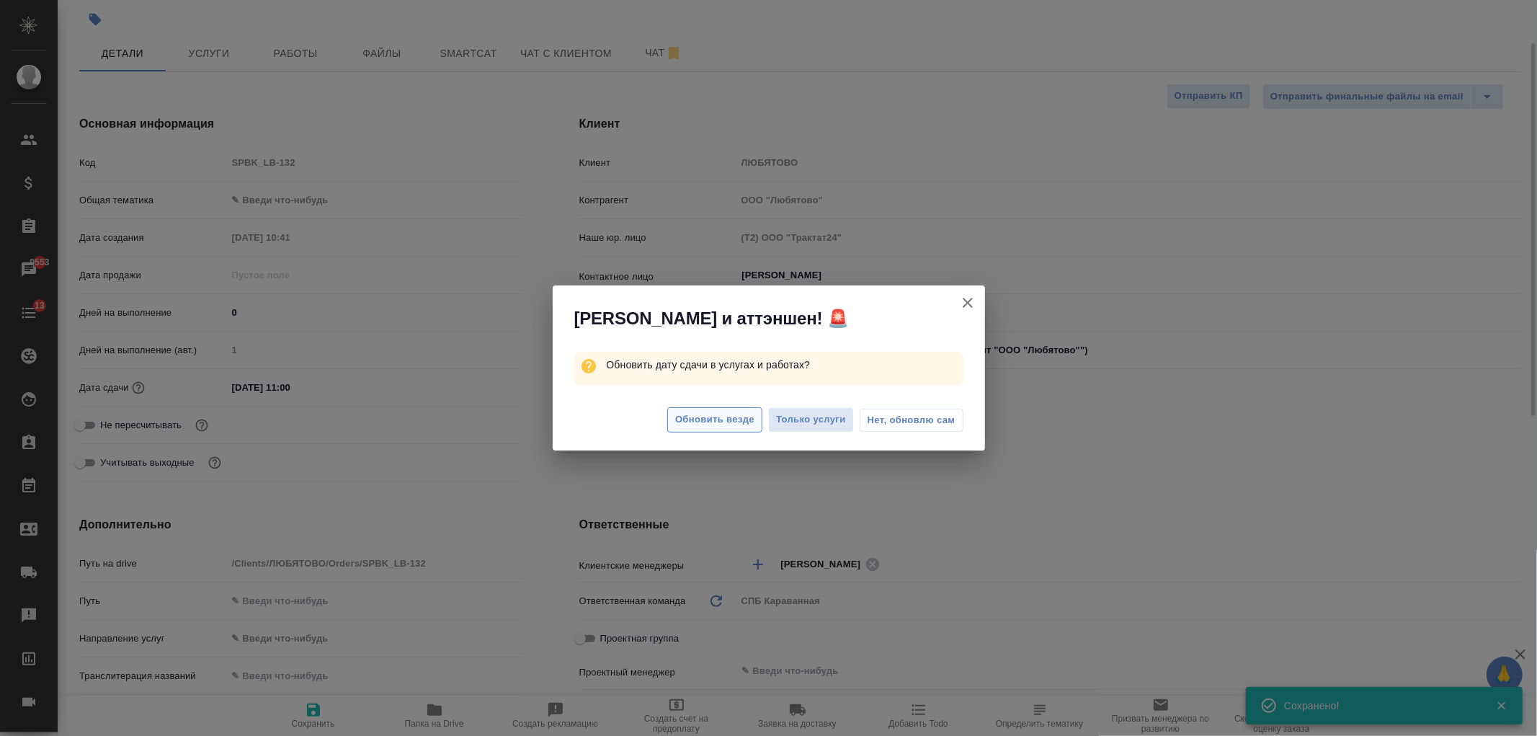
type textarea "x"
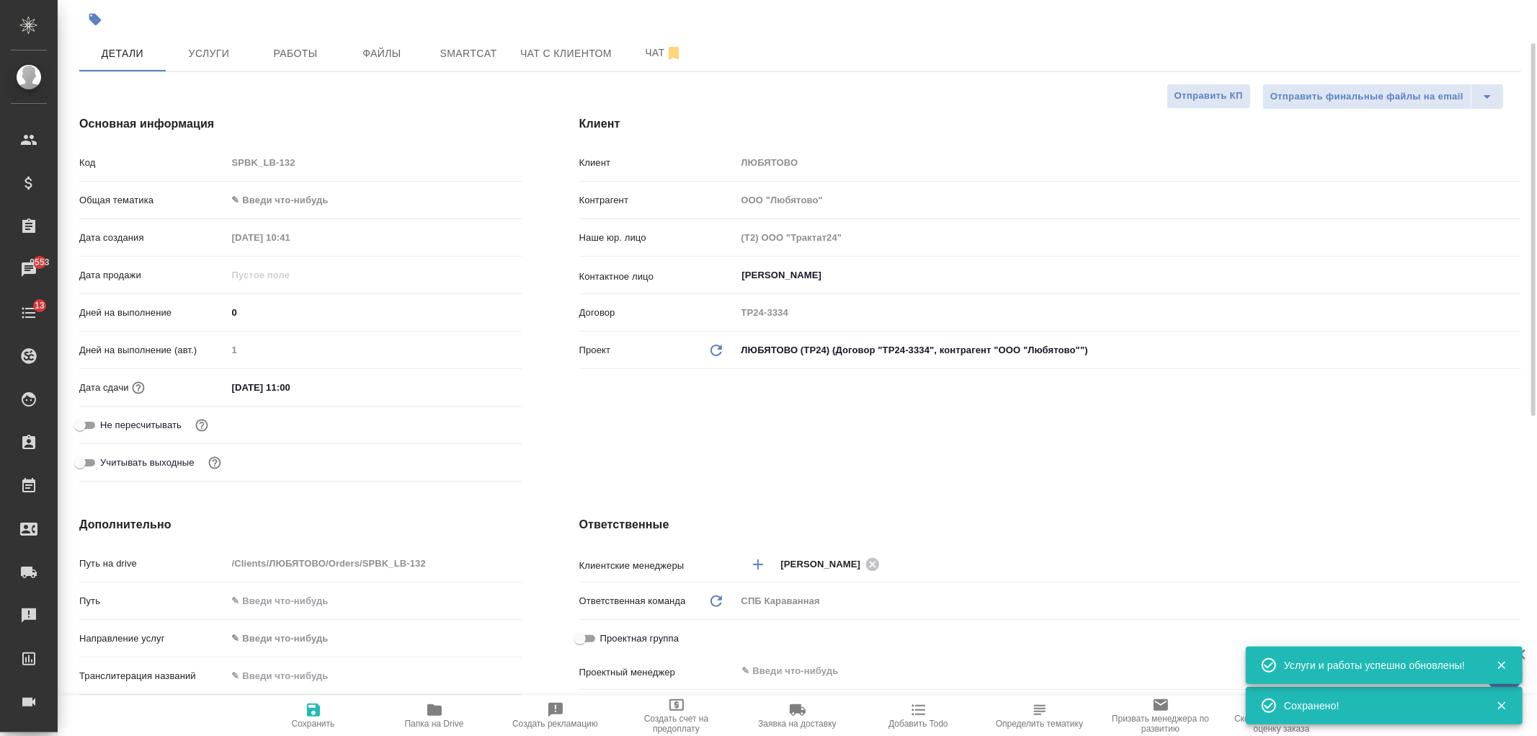
click at [258, 200] on body "🙏 .cls-1 fill:#fff; AWATERA Ivanova Arina Клиенты Спецификации Заказы 9553 Чаты…" at bounding box center [768, 368] width 1537 height 736
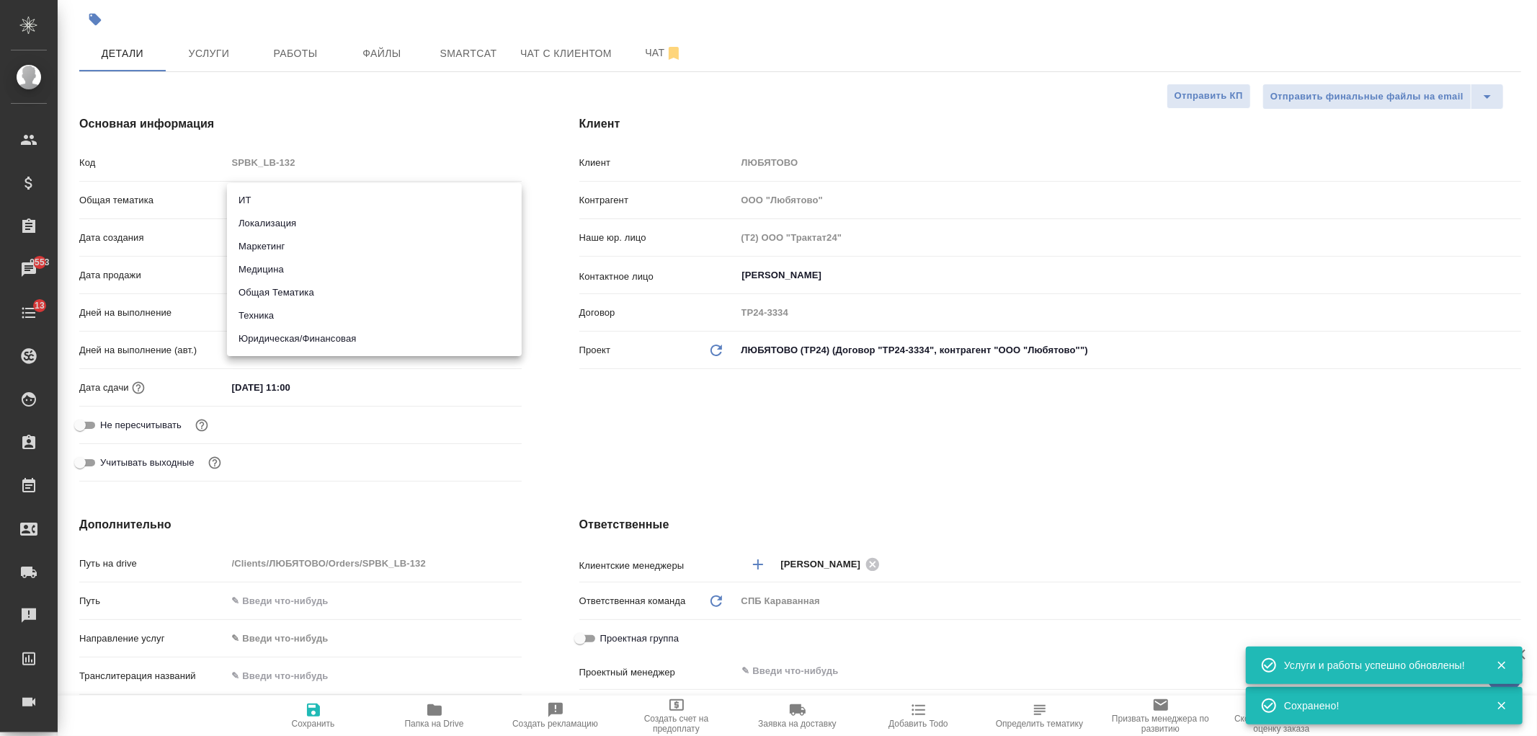
click at [305, 308] on li "Техника" at bounding box center [374, 315] width 295 height 23
type input "tech"
type textarea "x"
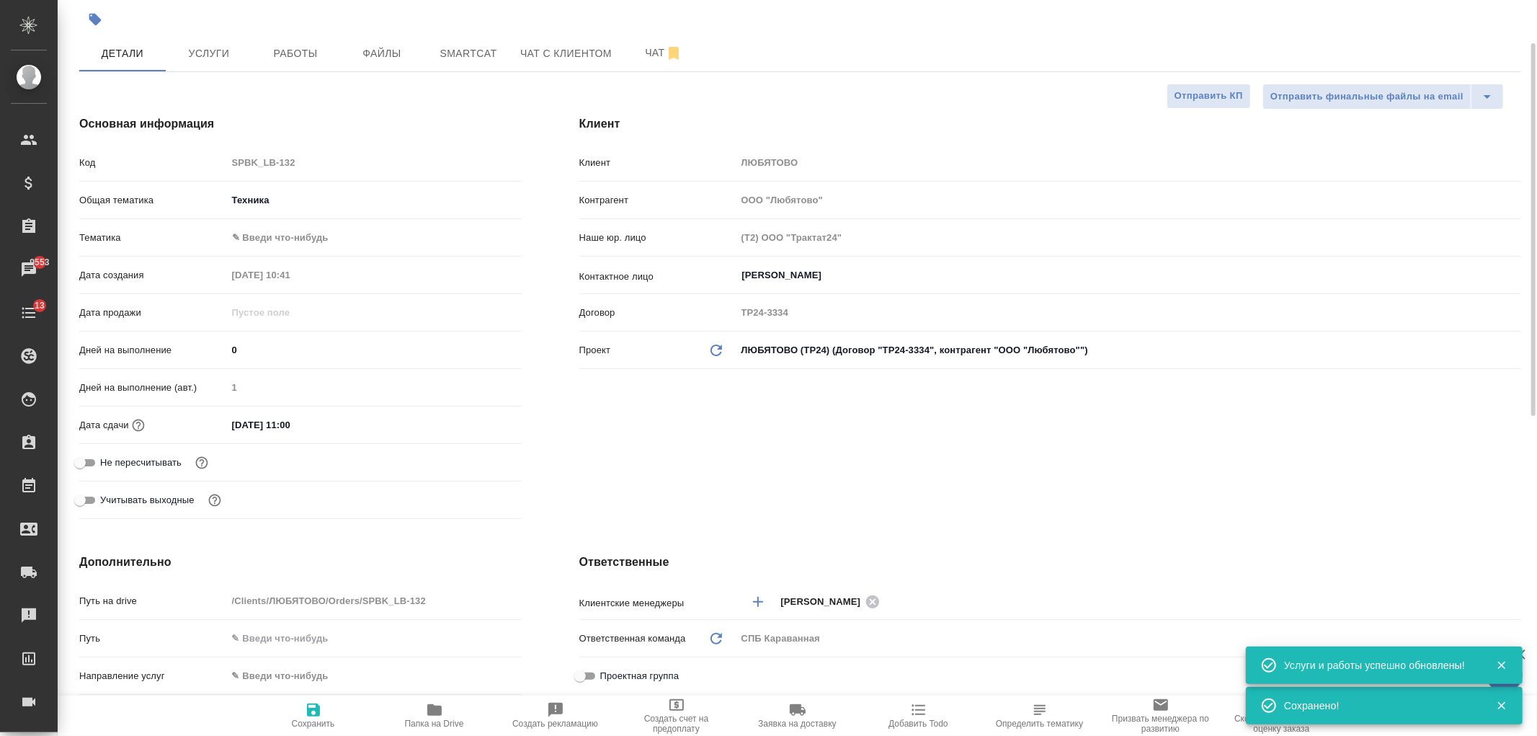
click at [321, 238] on body "🙏 .cls-1 fill:#fff; AWATERA Ivanova Arina Клиенты Спецификации Заказы 9553 Чаты…" at bounding box center [768, 368] width 1537 height 736
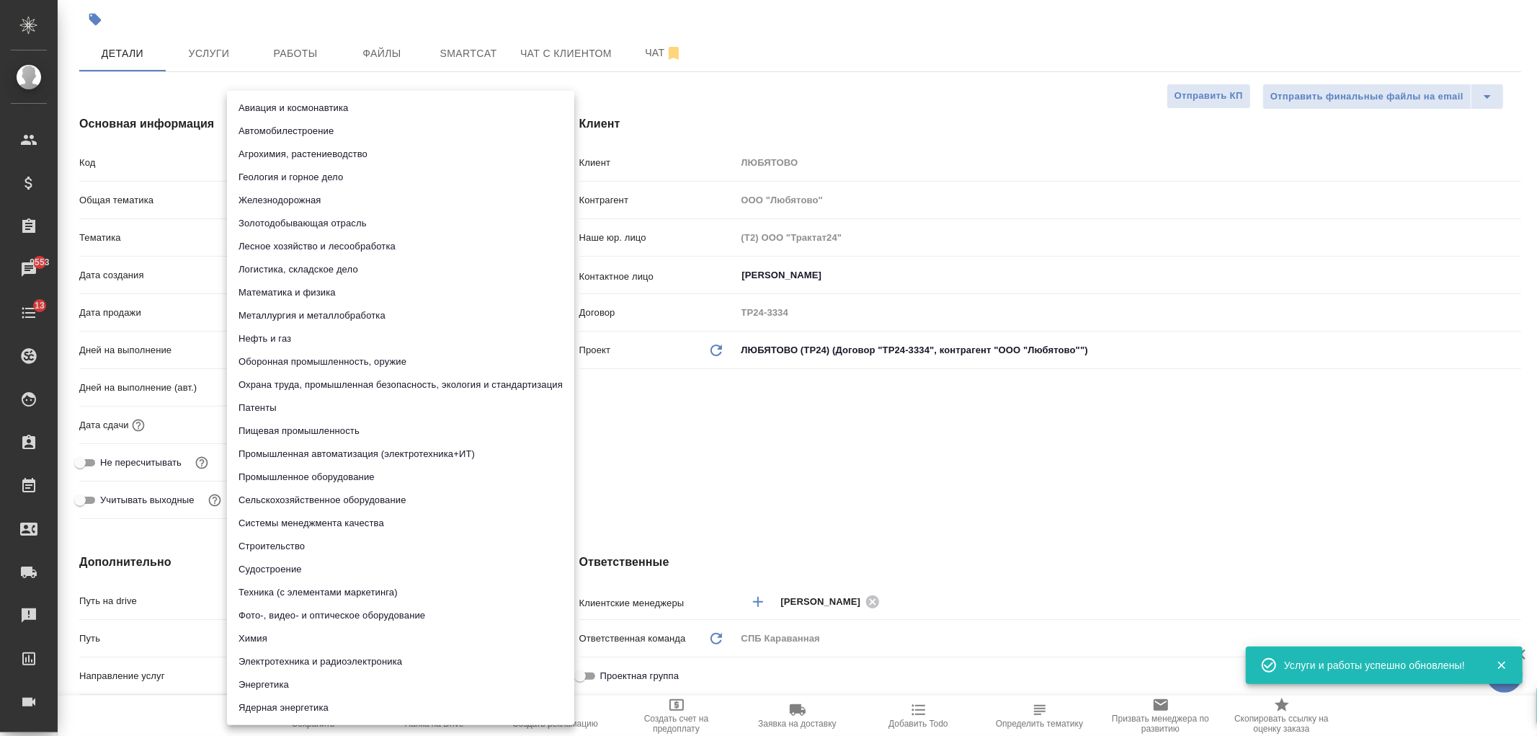
click at [311, 429] on li "Пищевая промышленность" at bounding box center [400, 430] width 347 height 23
type textarea "x"
type input "5a8b8b956a9677013d343d8f"
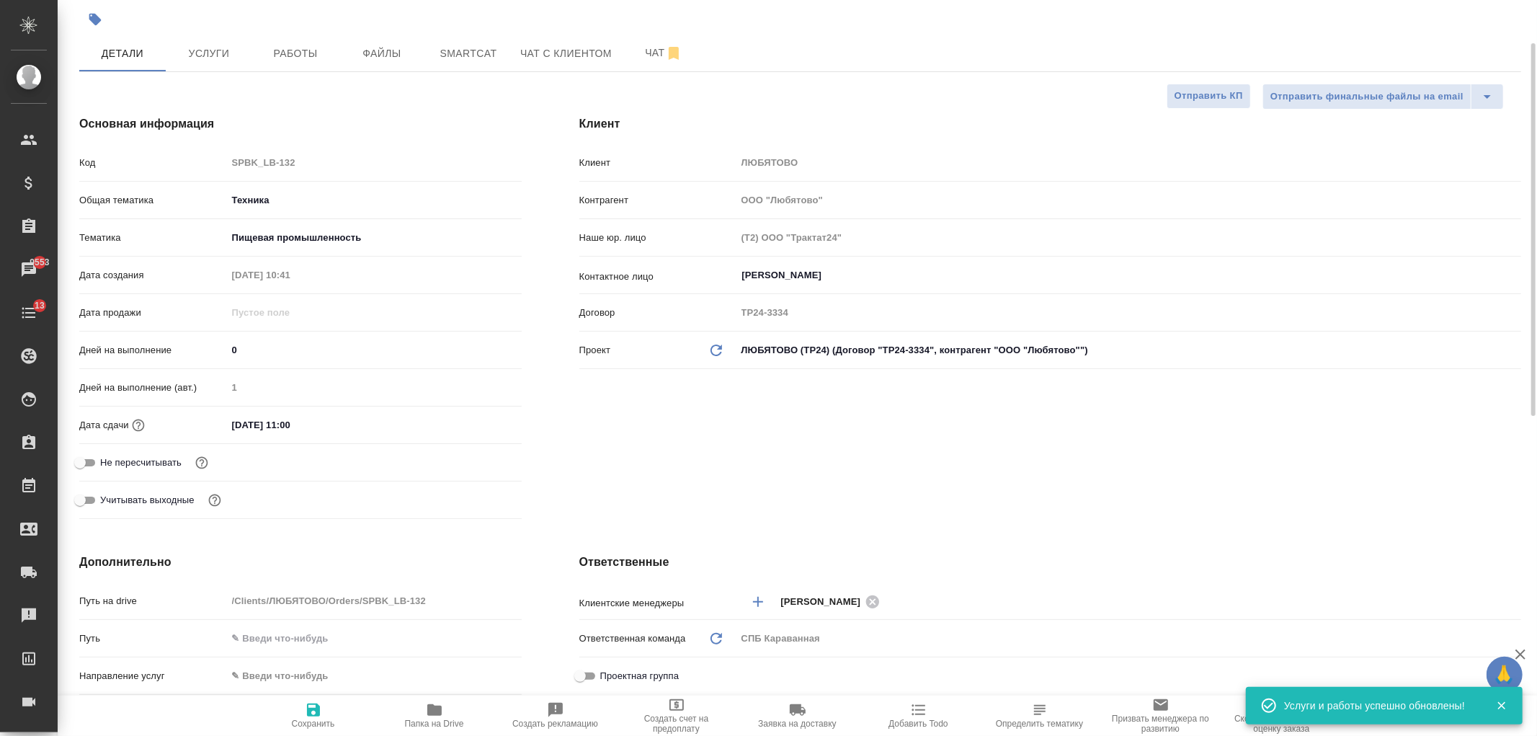
click at [308, 709] on icon "button" at bounding box center [313, 709] width 13 height 13
type textarea "x"
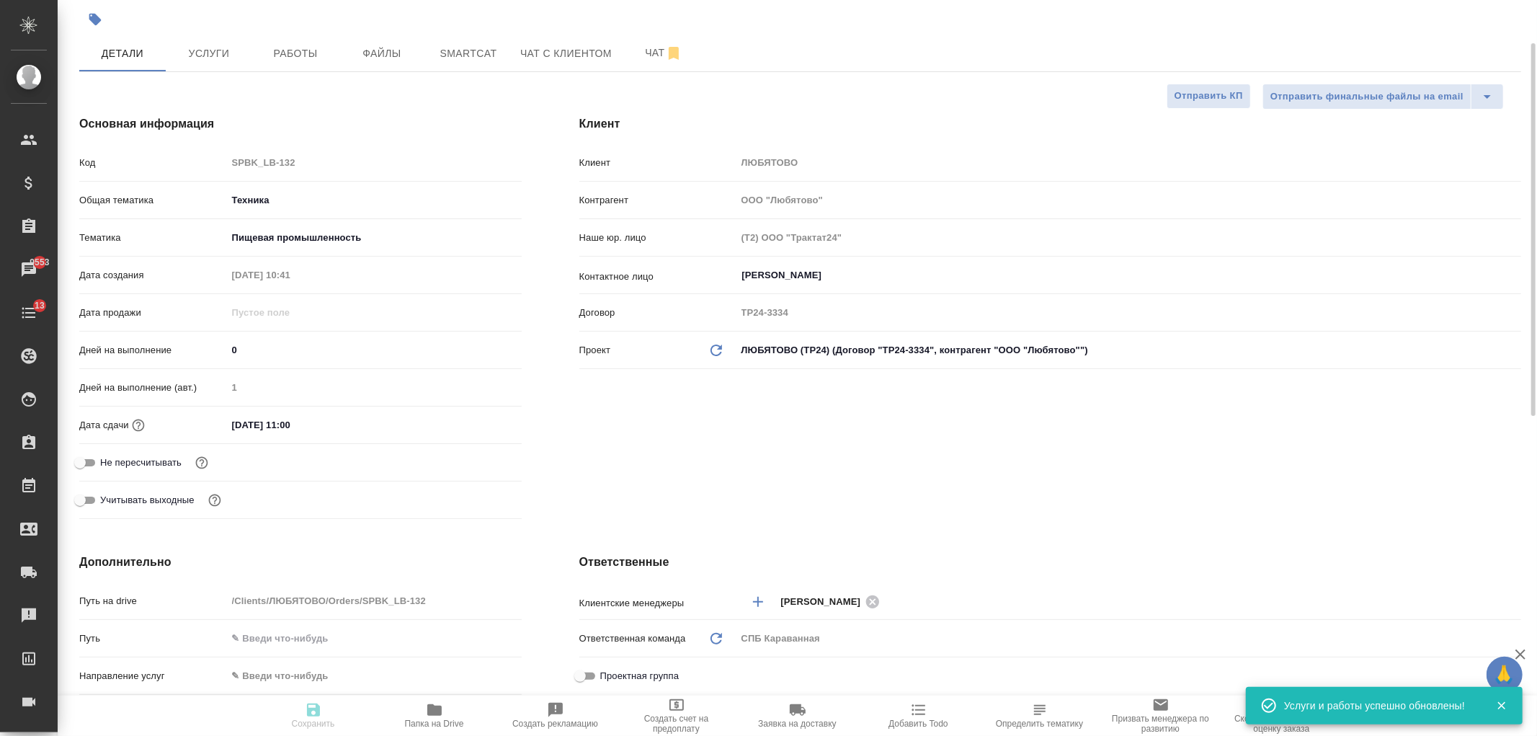
type textarea "x"
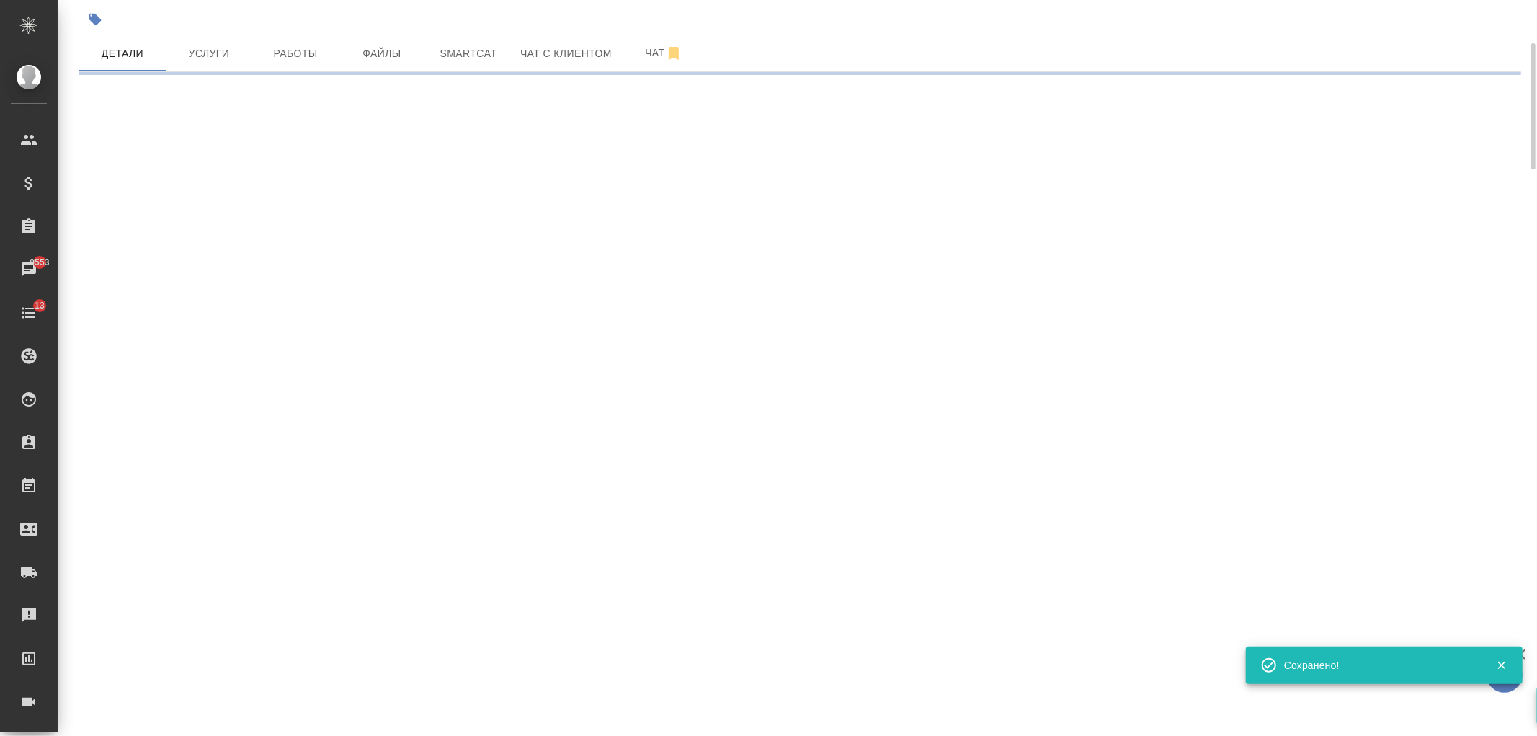
select select "RU"
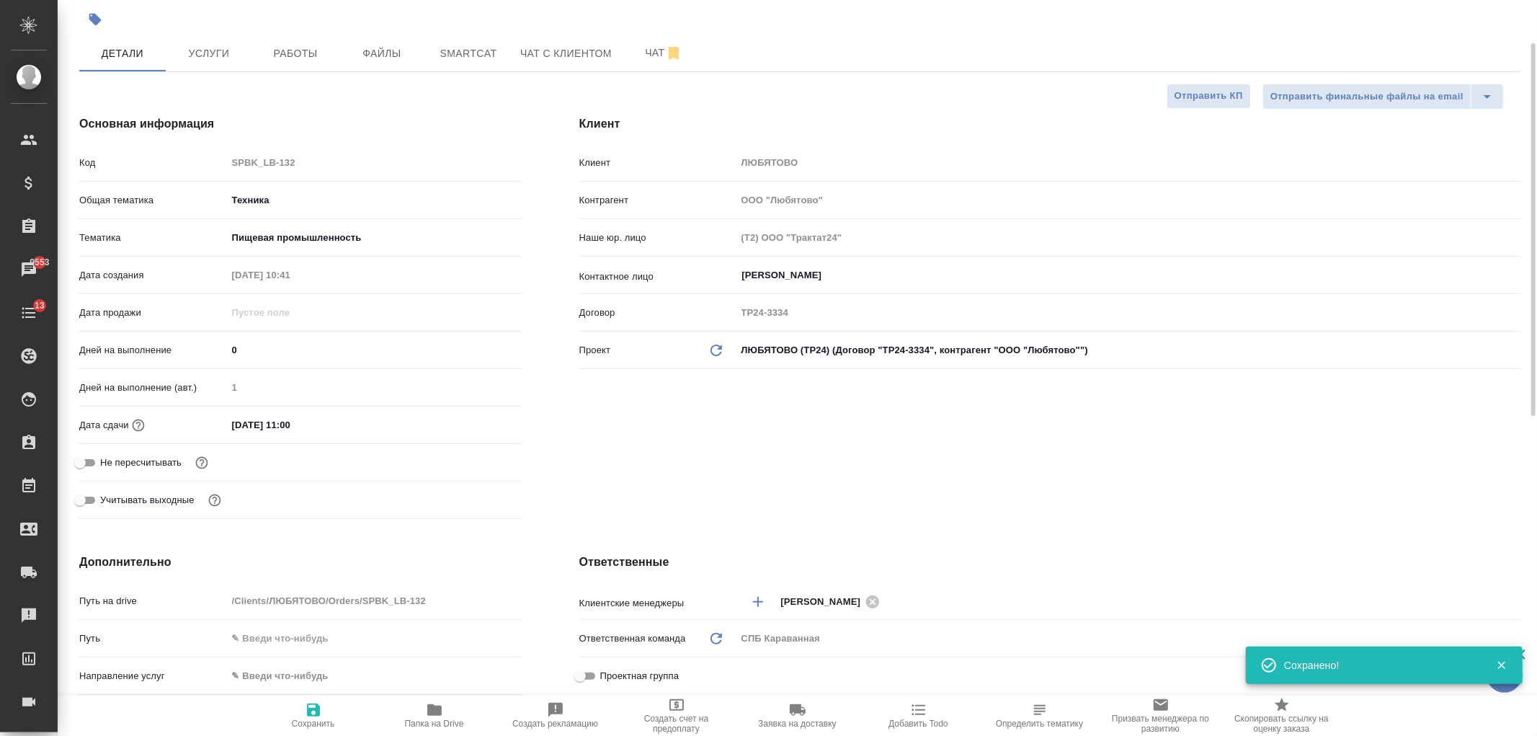
type textarea "x"
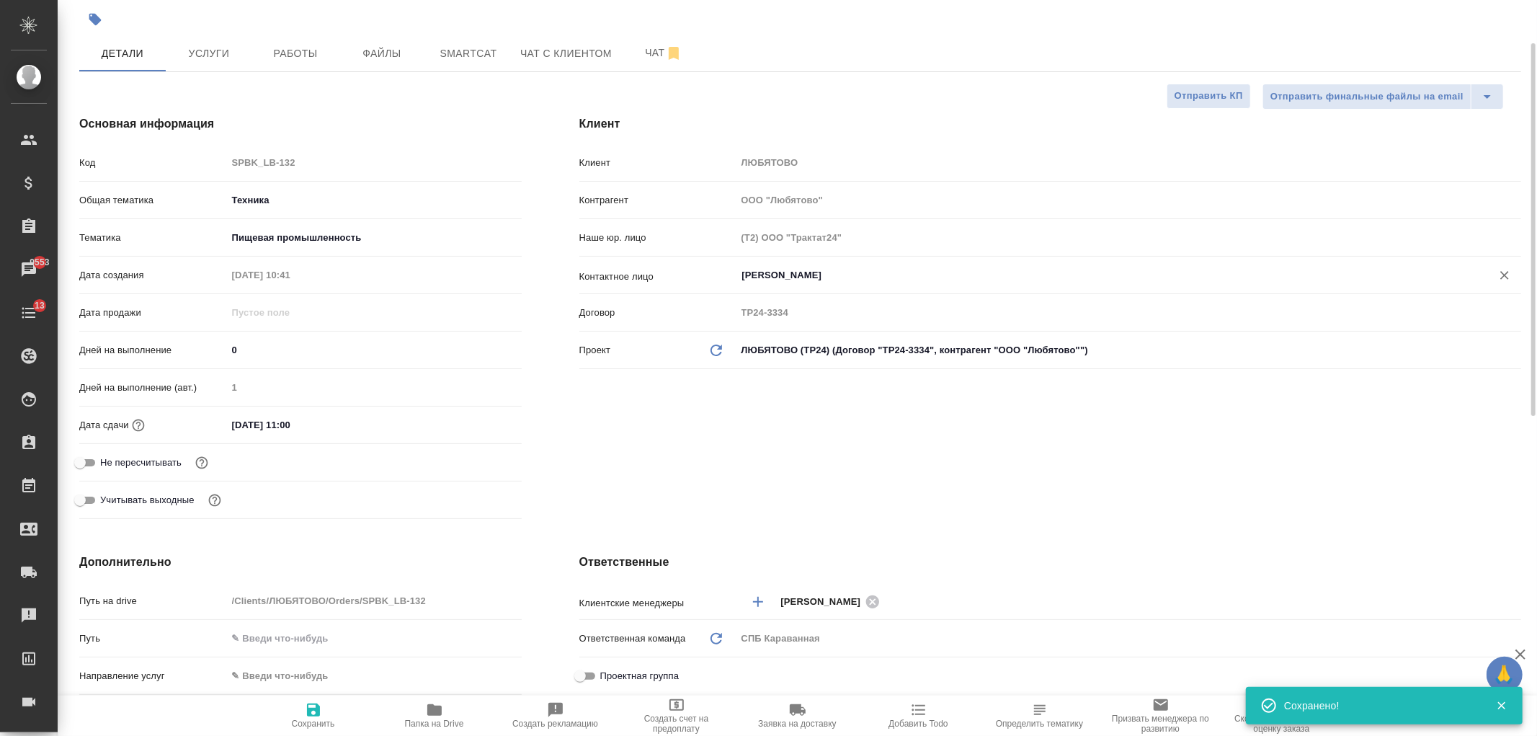
click at [796, 272] on input "Кузнецова Татьяна" at bounding box center [1105, 275] width 728 height 17
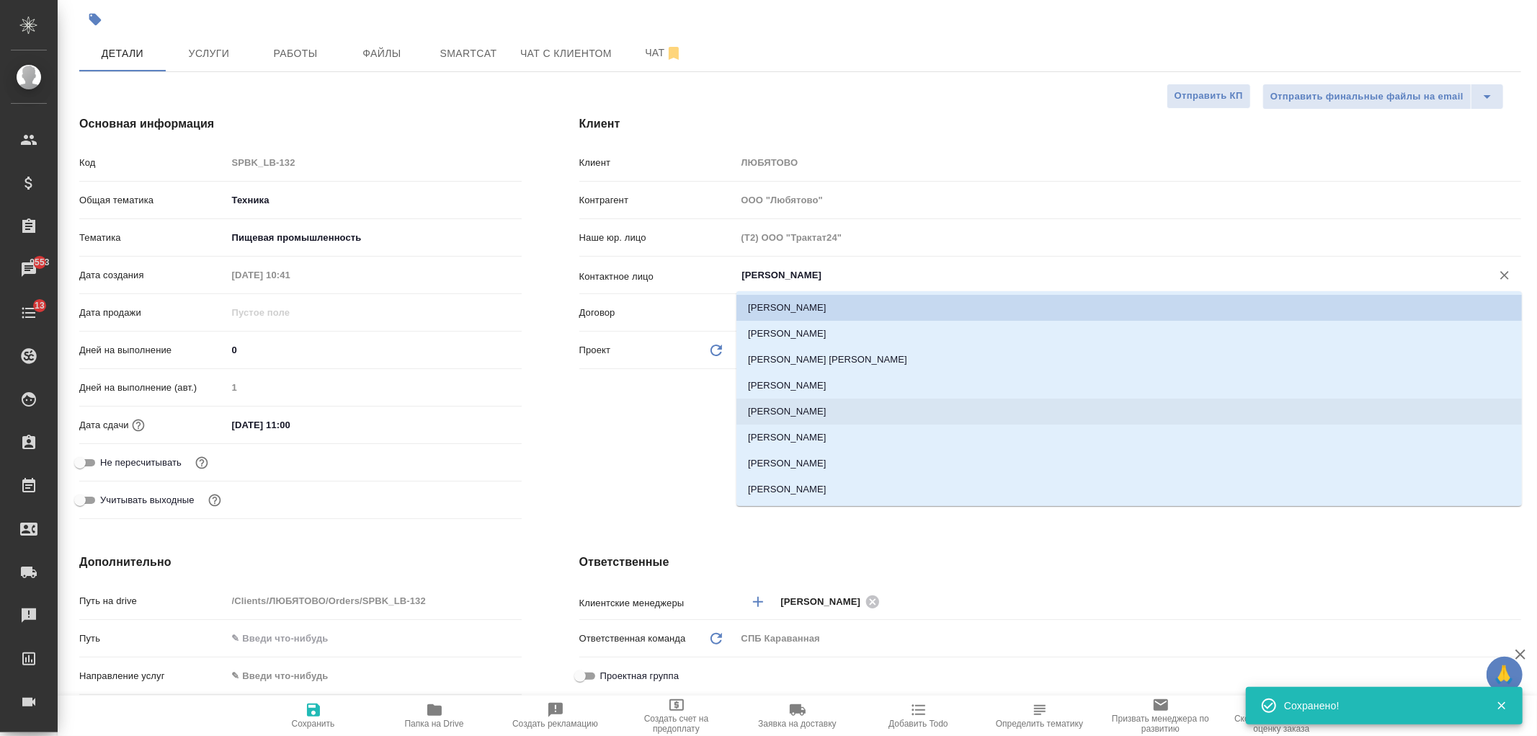
click at [825, 414] on li "[PERSON_NAME]" at bounding box center [1128, 411] width 785 height 26
type input "[PERSON_NAME]"
type textarea "x"
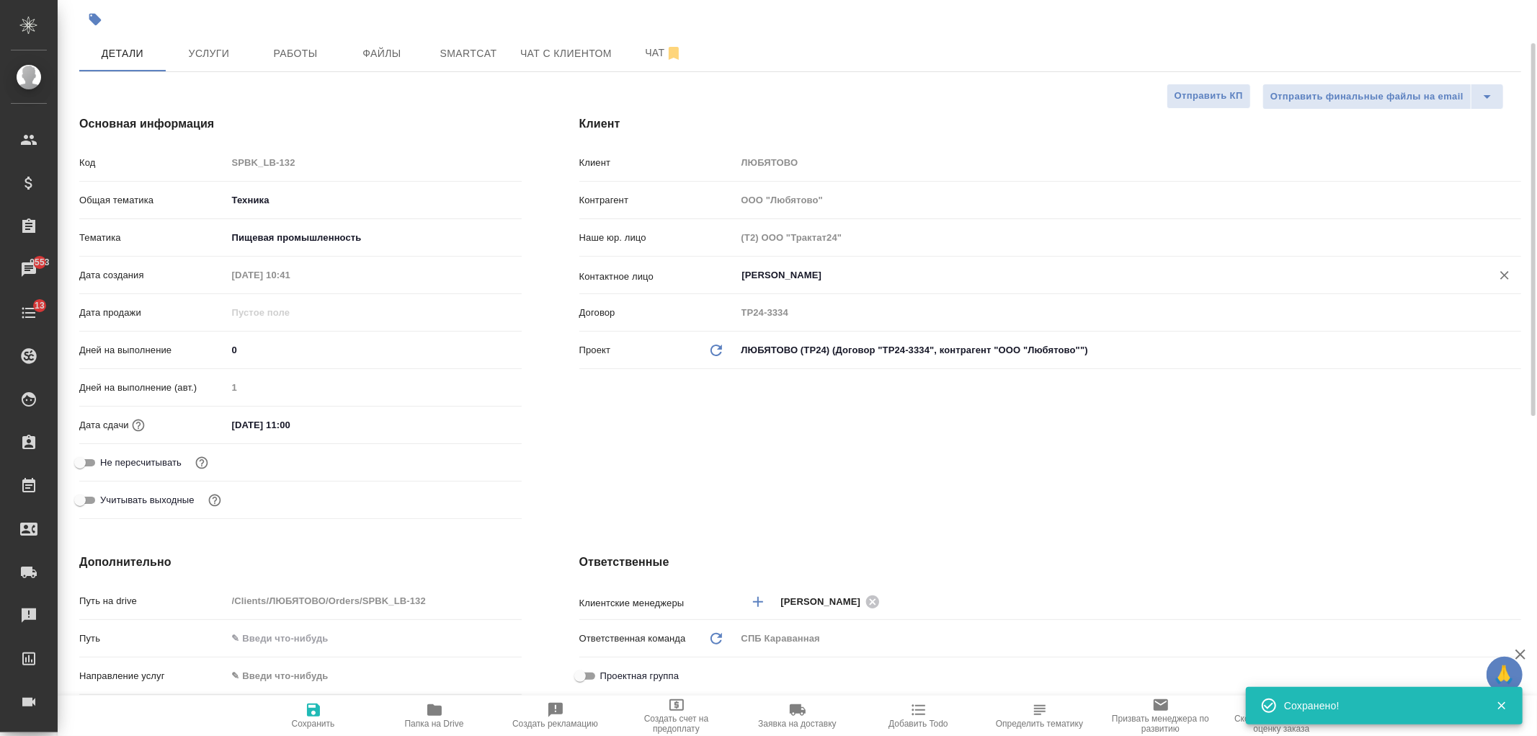
click at [324, 716] on span "Сохранить" at bounding box center [314, 714] width 104 height 27
type textarea "x"
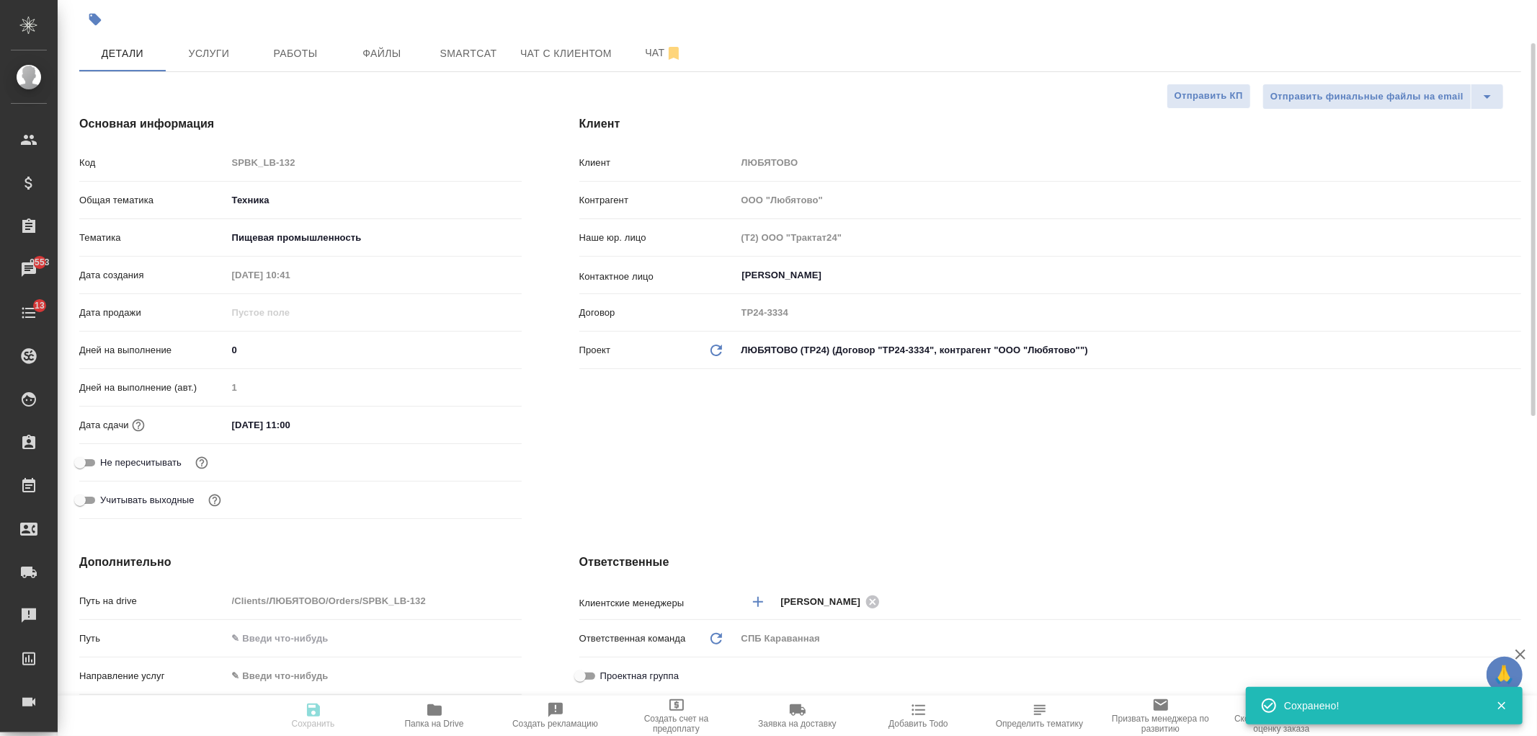
type textarea "x"
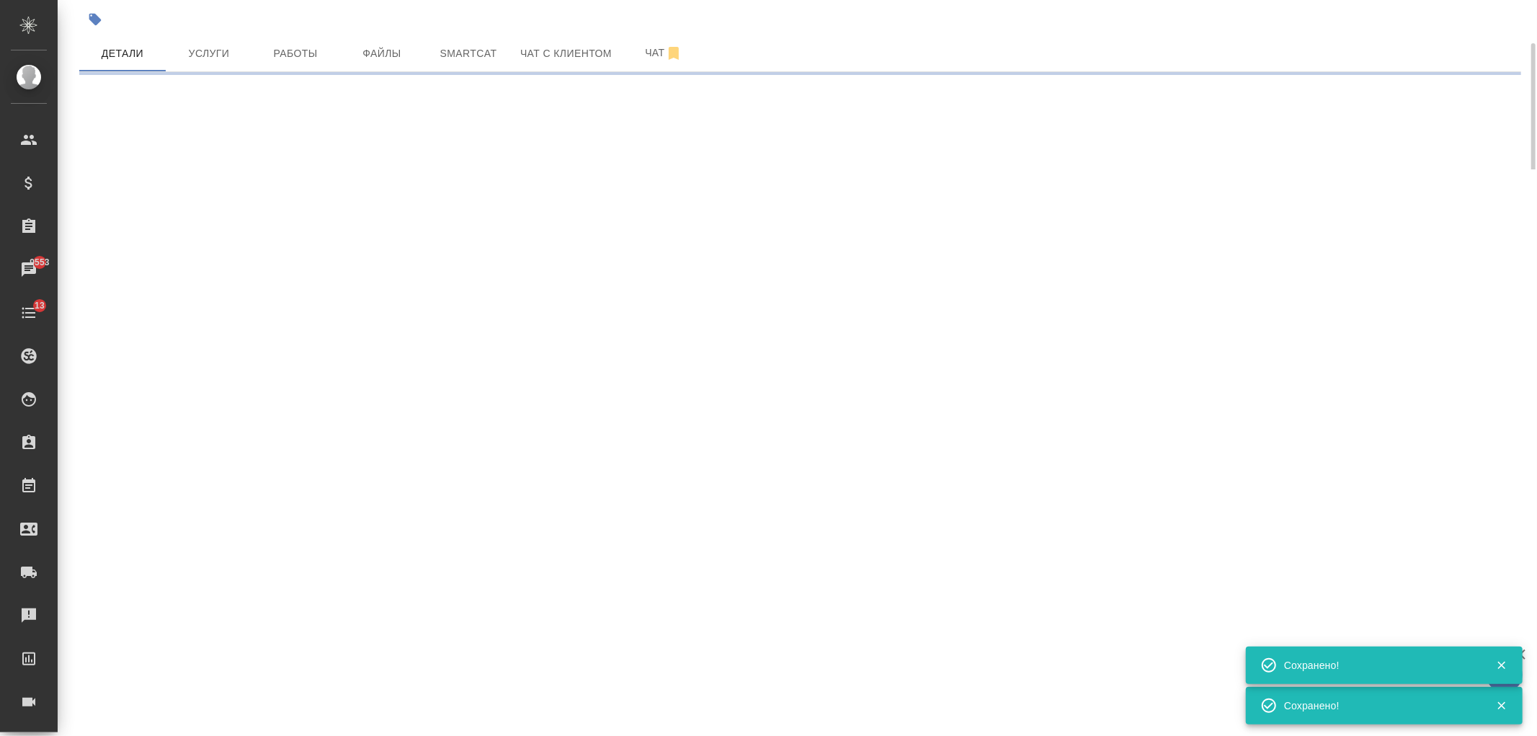
select select "RU"
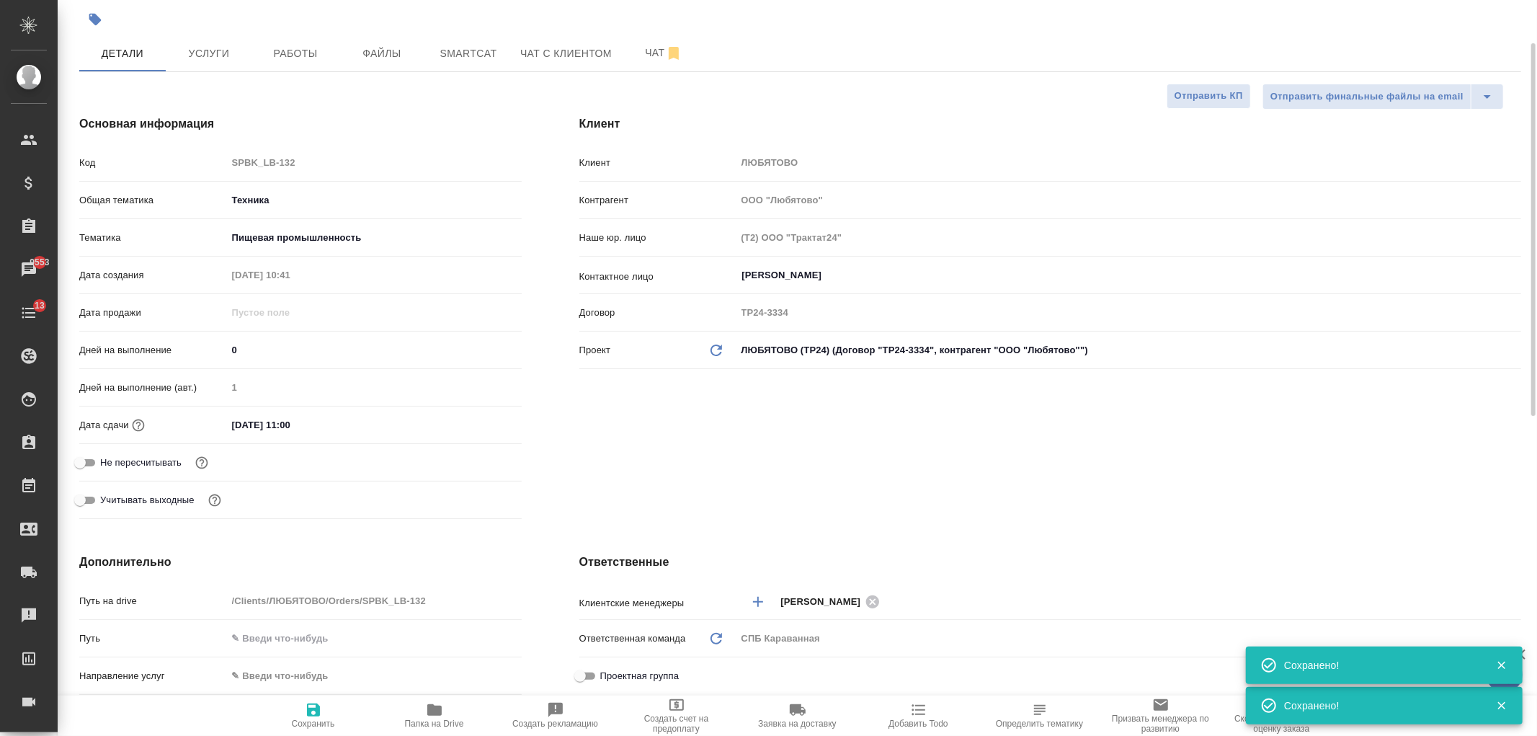
type textarea "x"
click at [865, 494] on div "Клиент Клиент ЛЮБЯТОВО Контрагент ООО "Любятово" Наше юр. лицо (Т2) ООО "Тракта…" at bounding box center [1050, 319] width 999 height 467
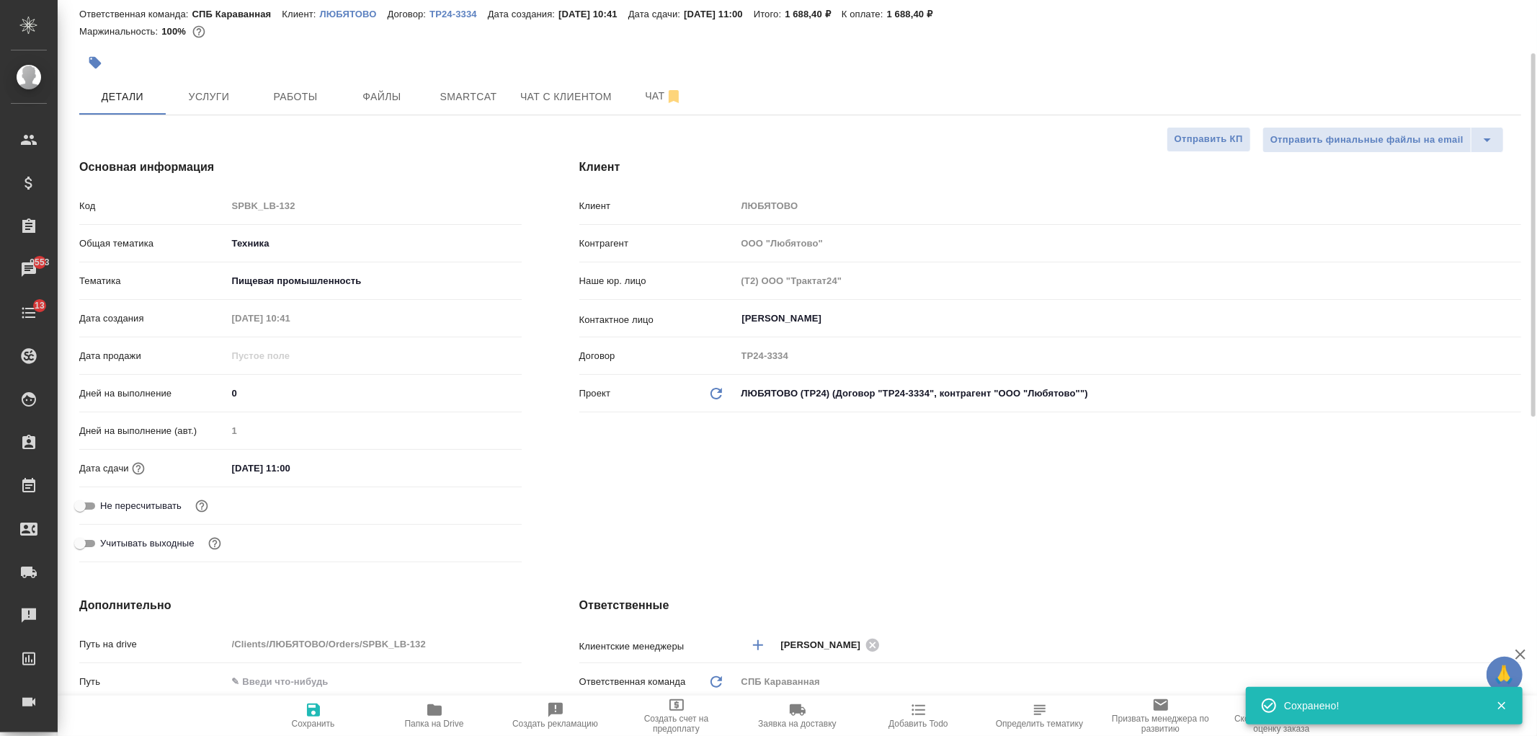
scroll to position [0, 0]
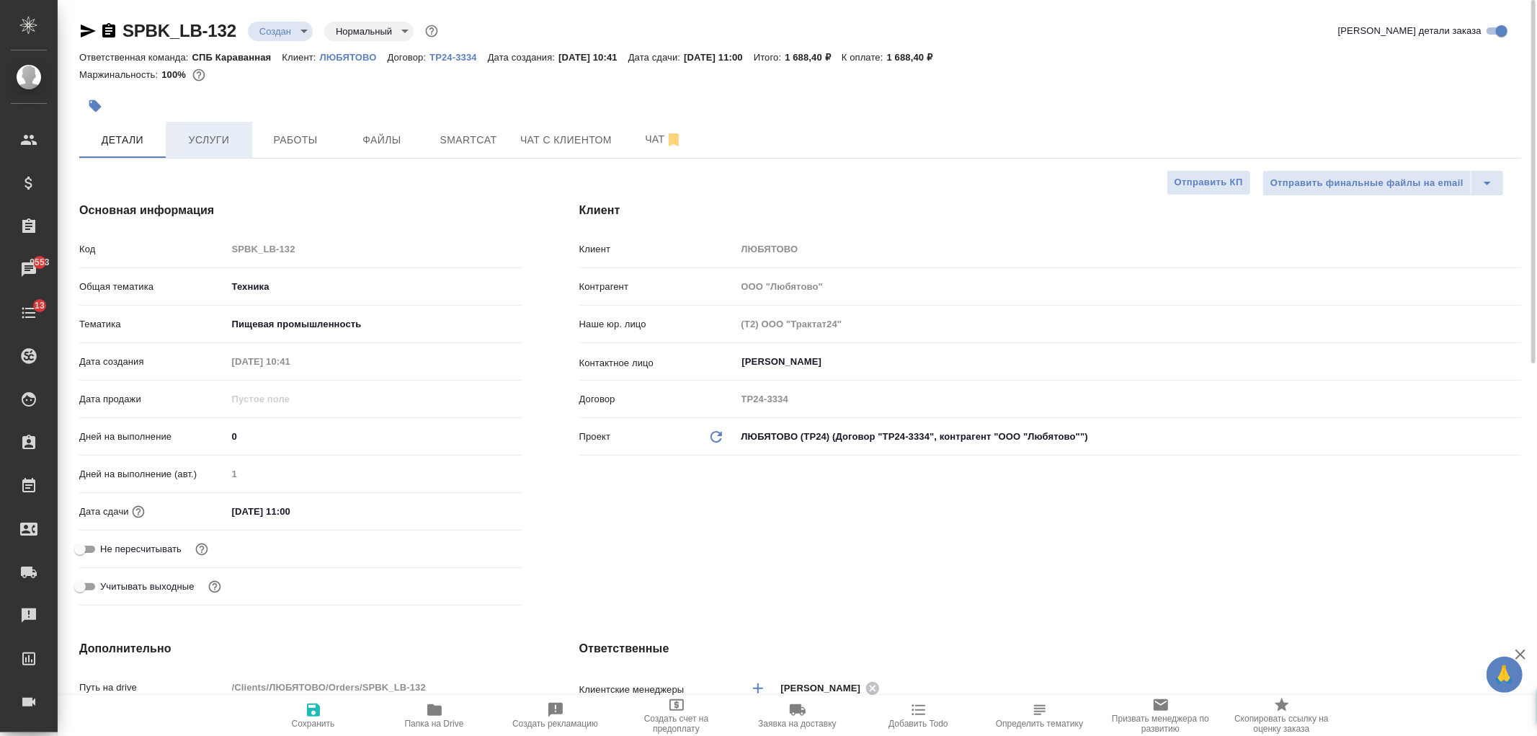
click at [198, 145] on span "Услуги" at bounding box center [208, 140] width 69 height 18
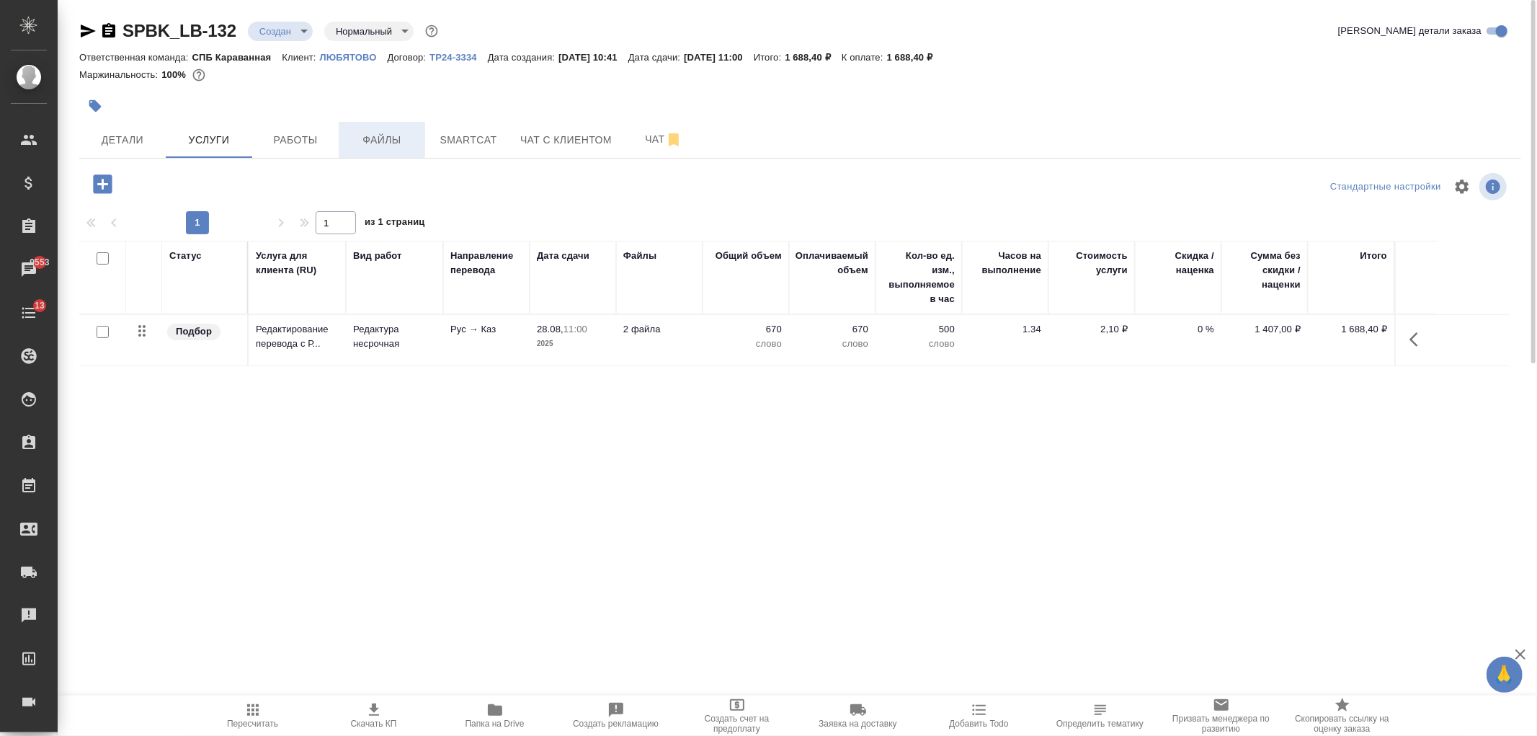
click at [396, 133] on span "Файлы" at bounding box center [381, 140] width 69 height 18
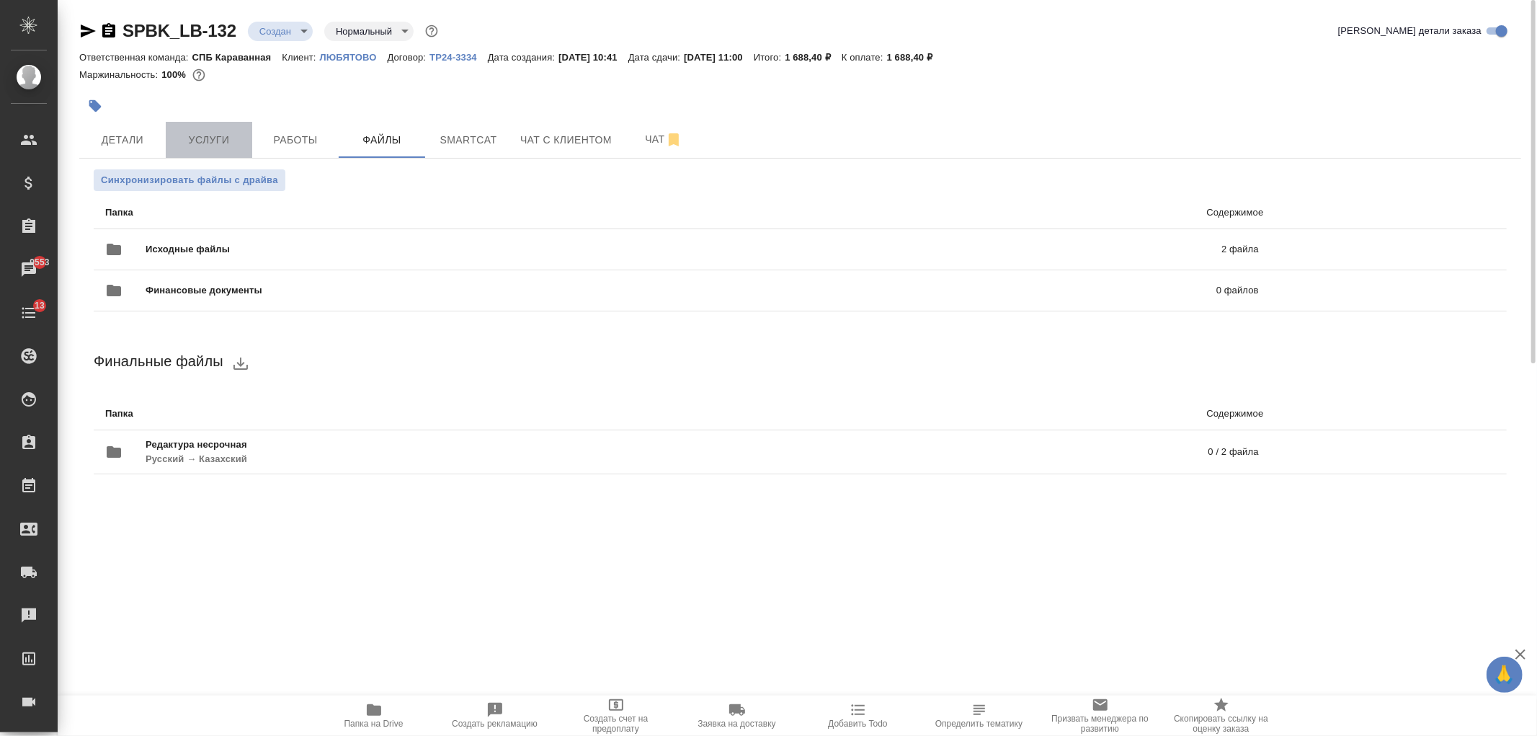
click at [212, 128] on button "Услуги" at bounding box center [209, 140] width 86 height 36
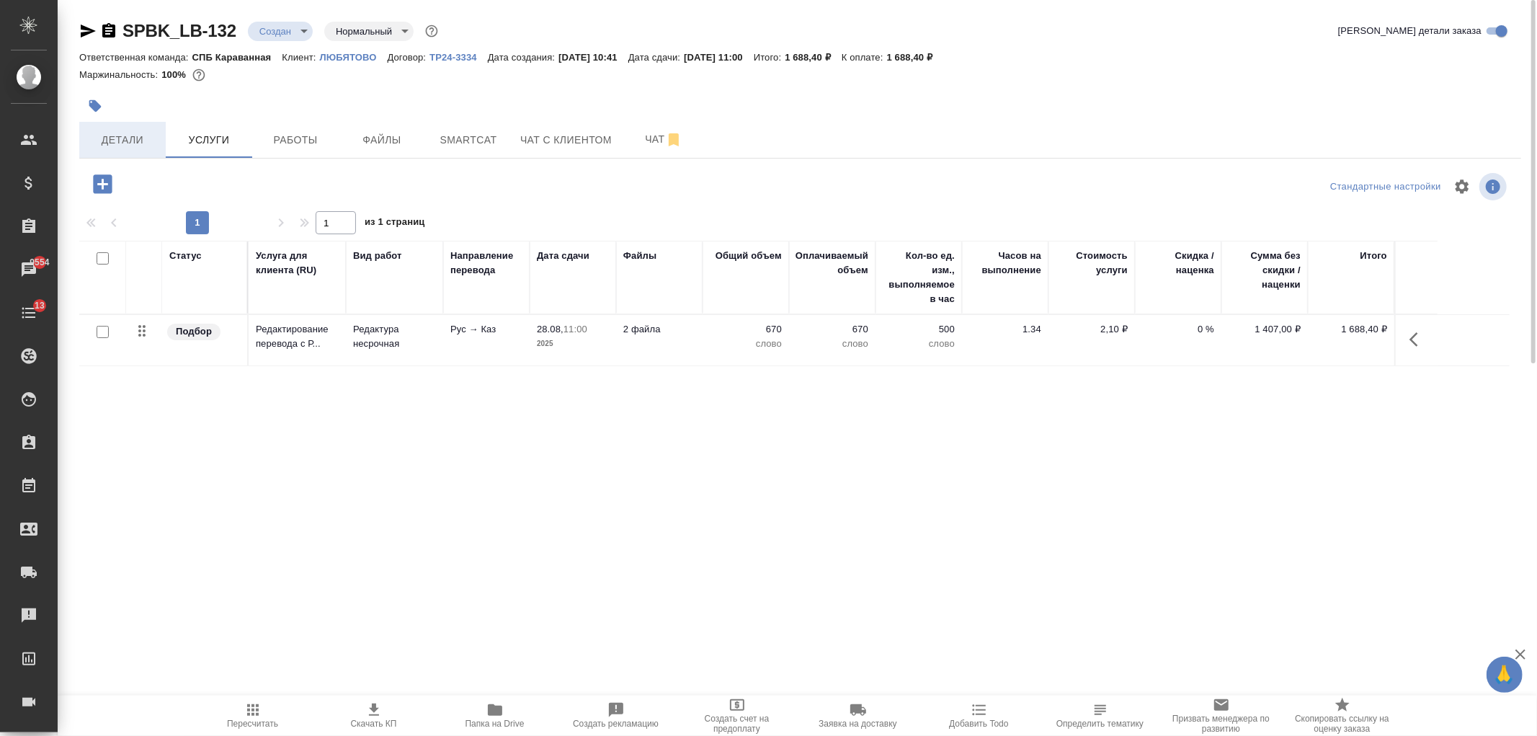
click at [115, 143] on span "Детали" at bounding box center [122, 140] width 69 height 18
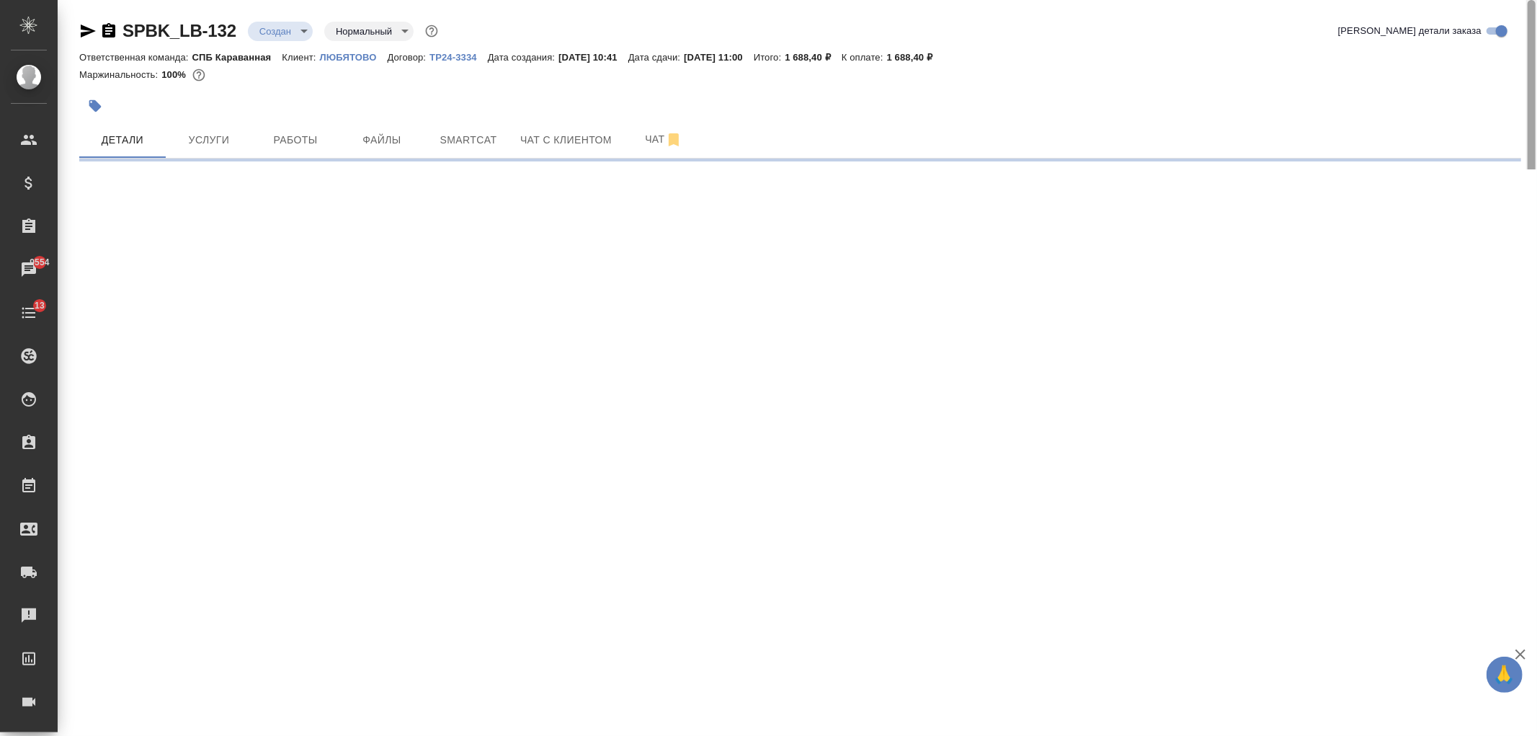
select select "RU"
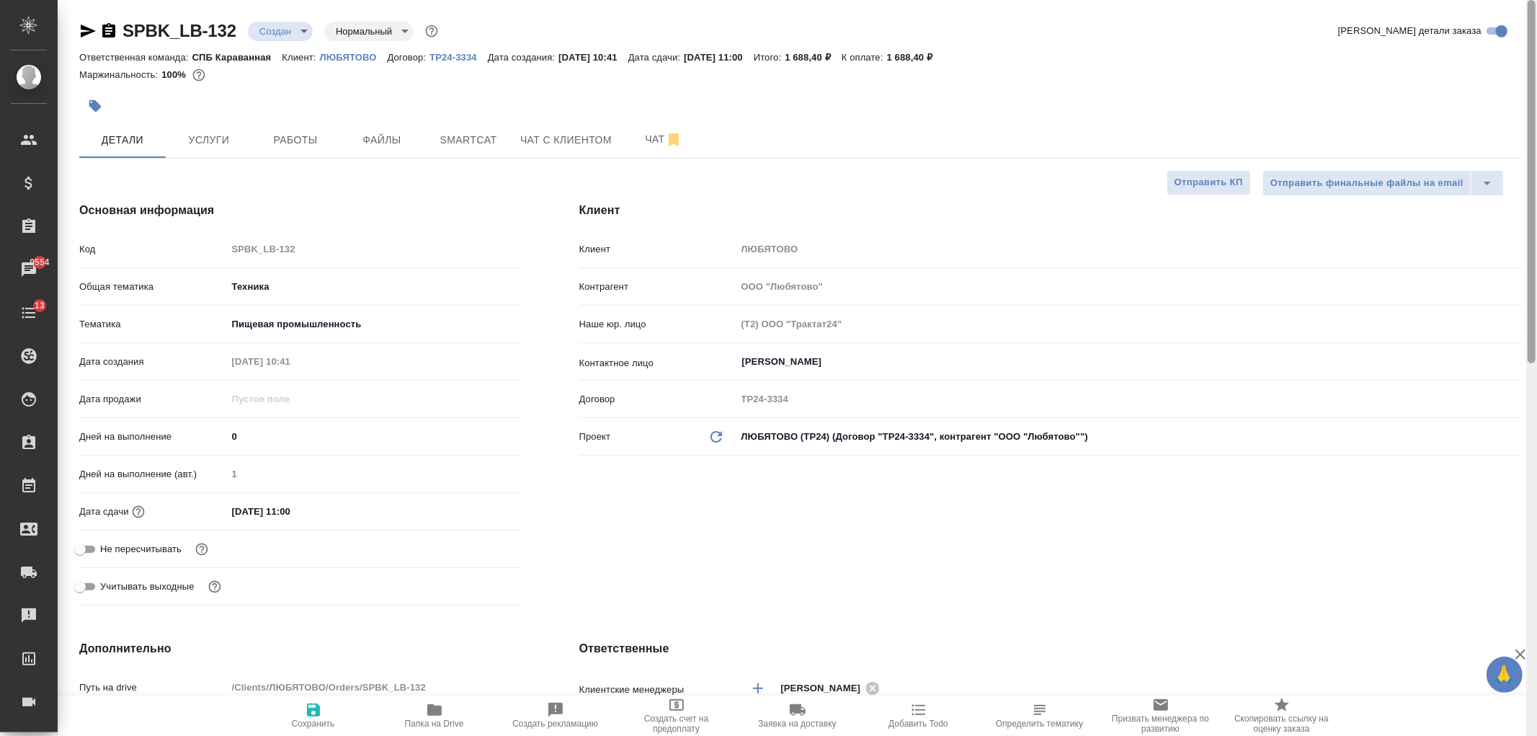
type textarea "x"
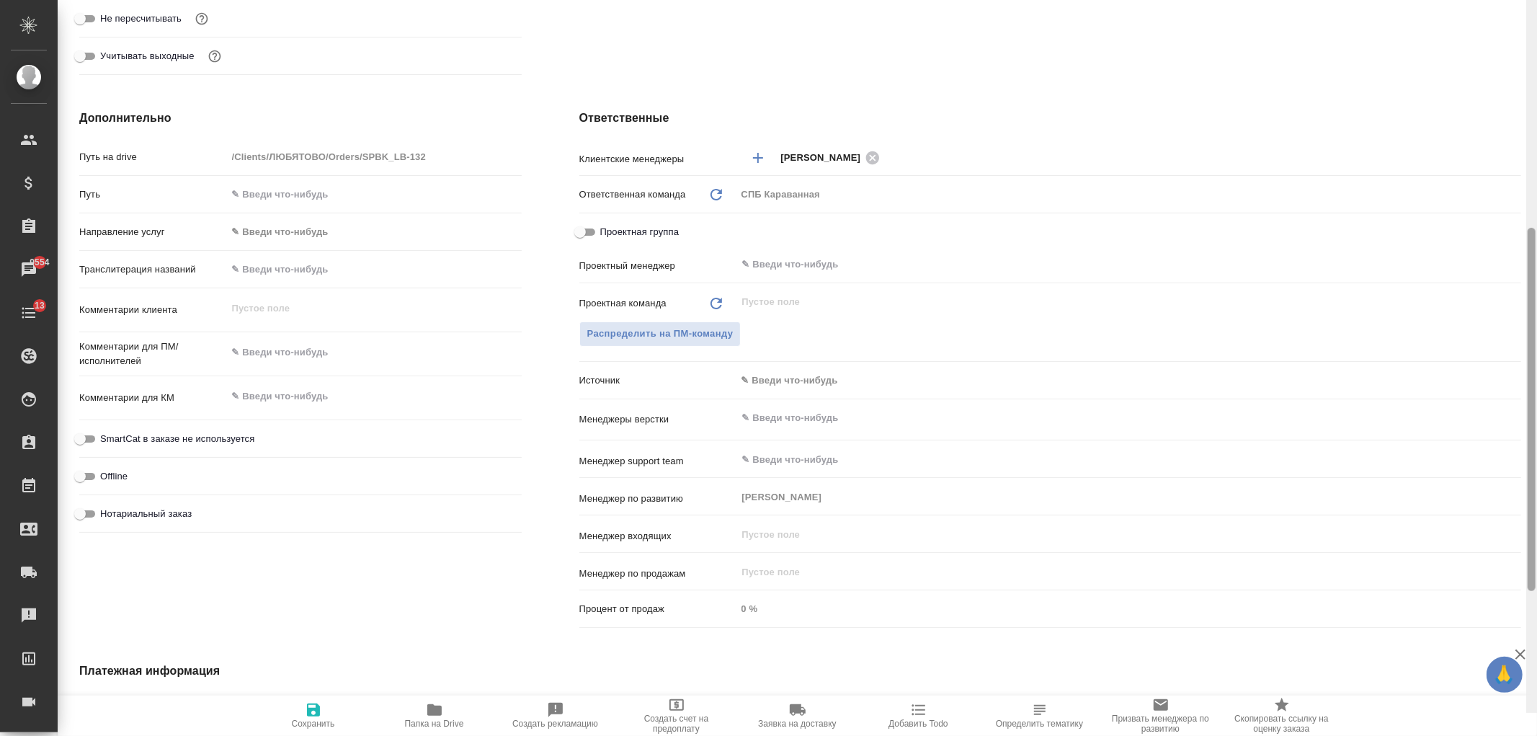
scroll to position [574, 0]
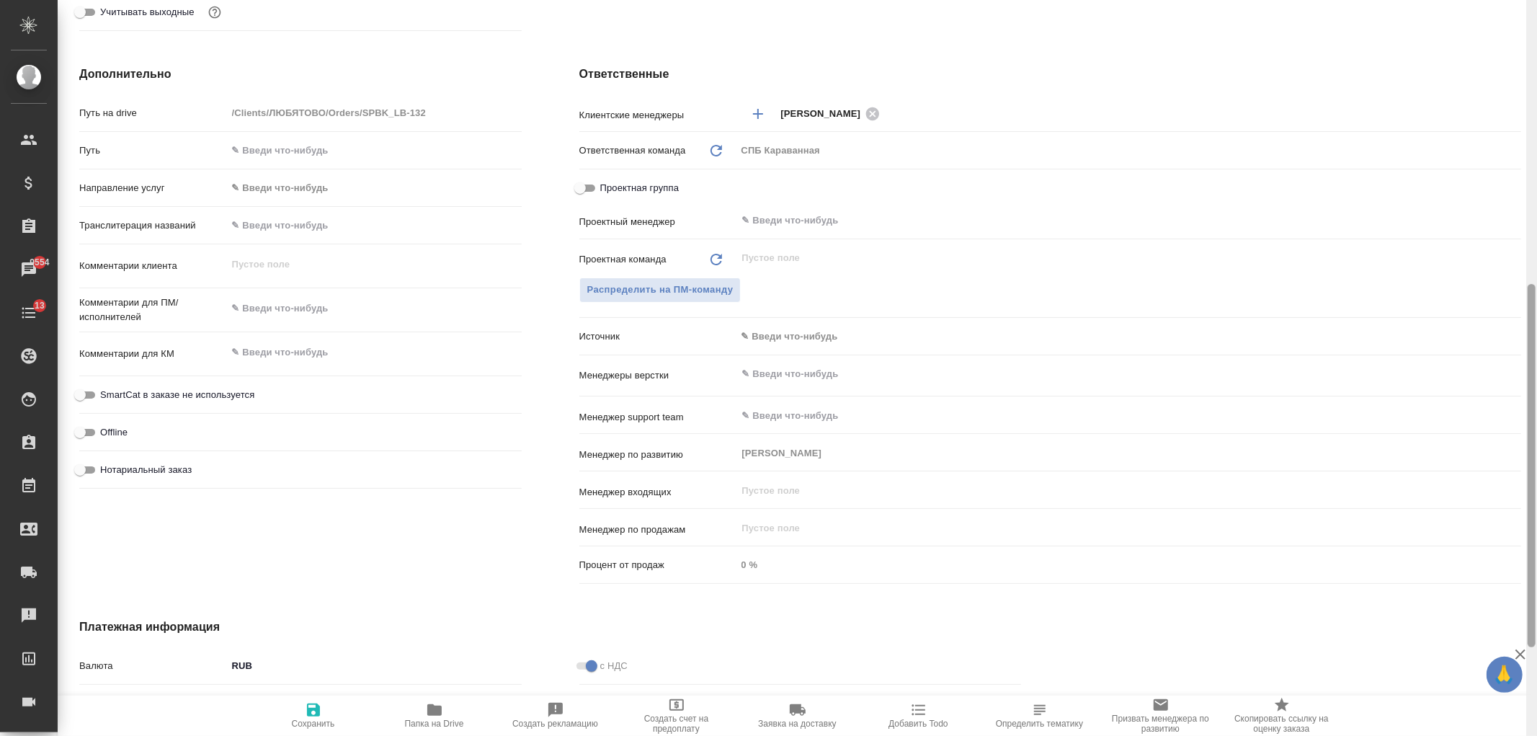
drag, startPoint x: 1530, startPoint y: 206, endPoint x: 1536, endPoint y: 491, distance: 284.7
click at [1536, 491] on div at bounding box center [1531, 368] width 11 height 736
click at [263, 321] on div "x" at bounding box center [374, 310] width 295 height 32
type textarea "x"
type textarea "э"
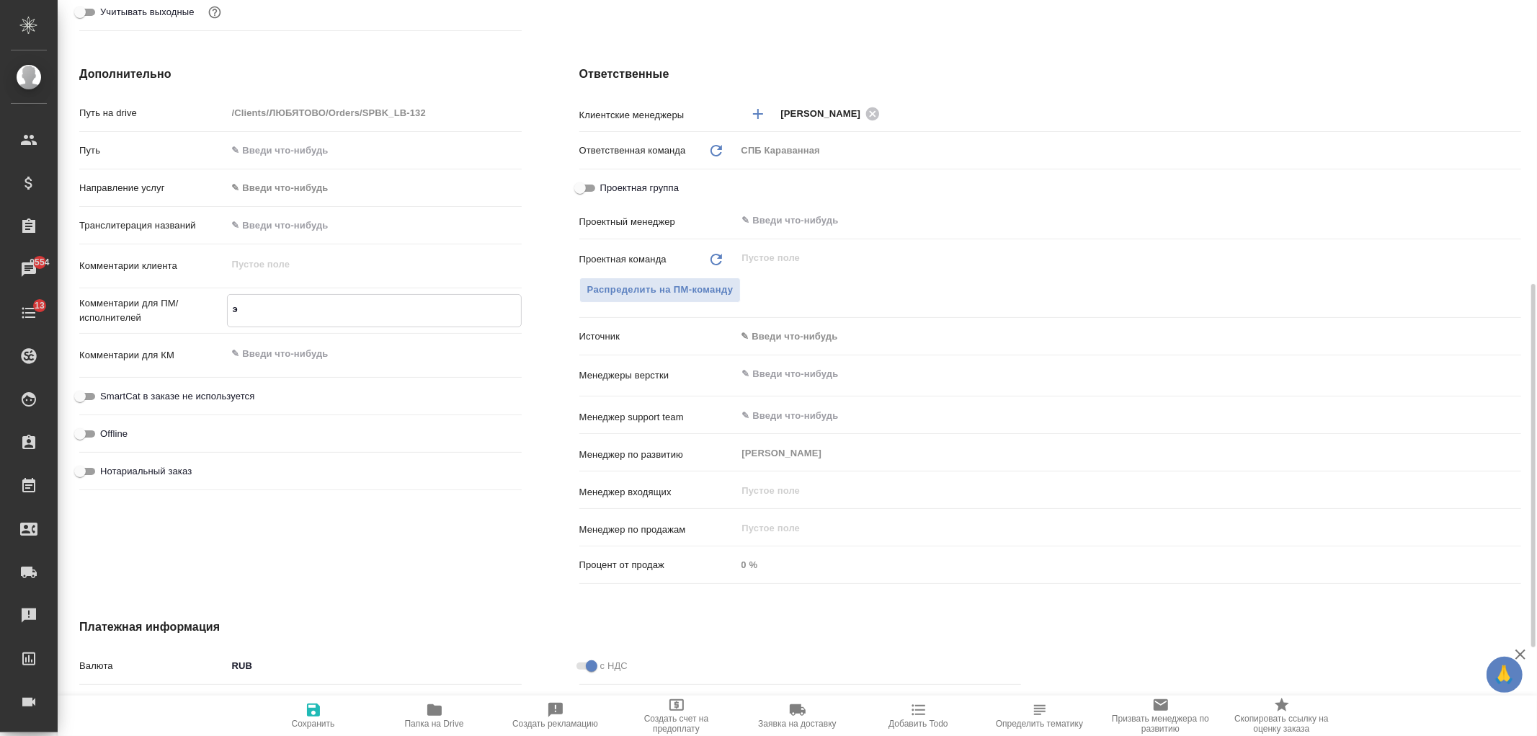
type textarea "x"
type textarea "это"
type textarea "x"
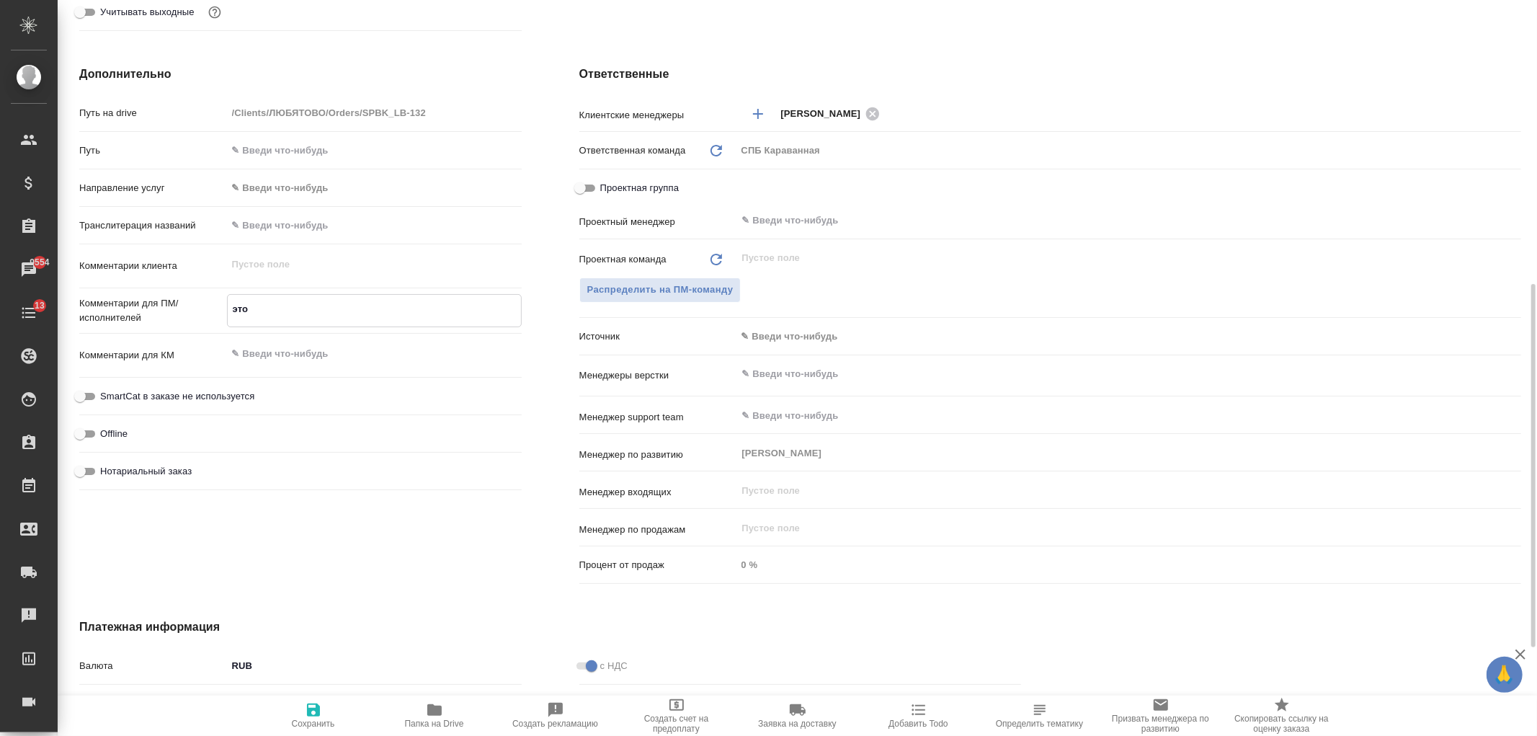
type textarea "x"
type textarea "это"
type textarea "x"
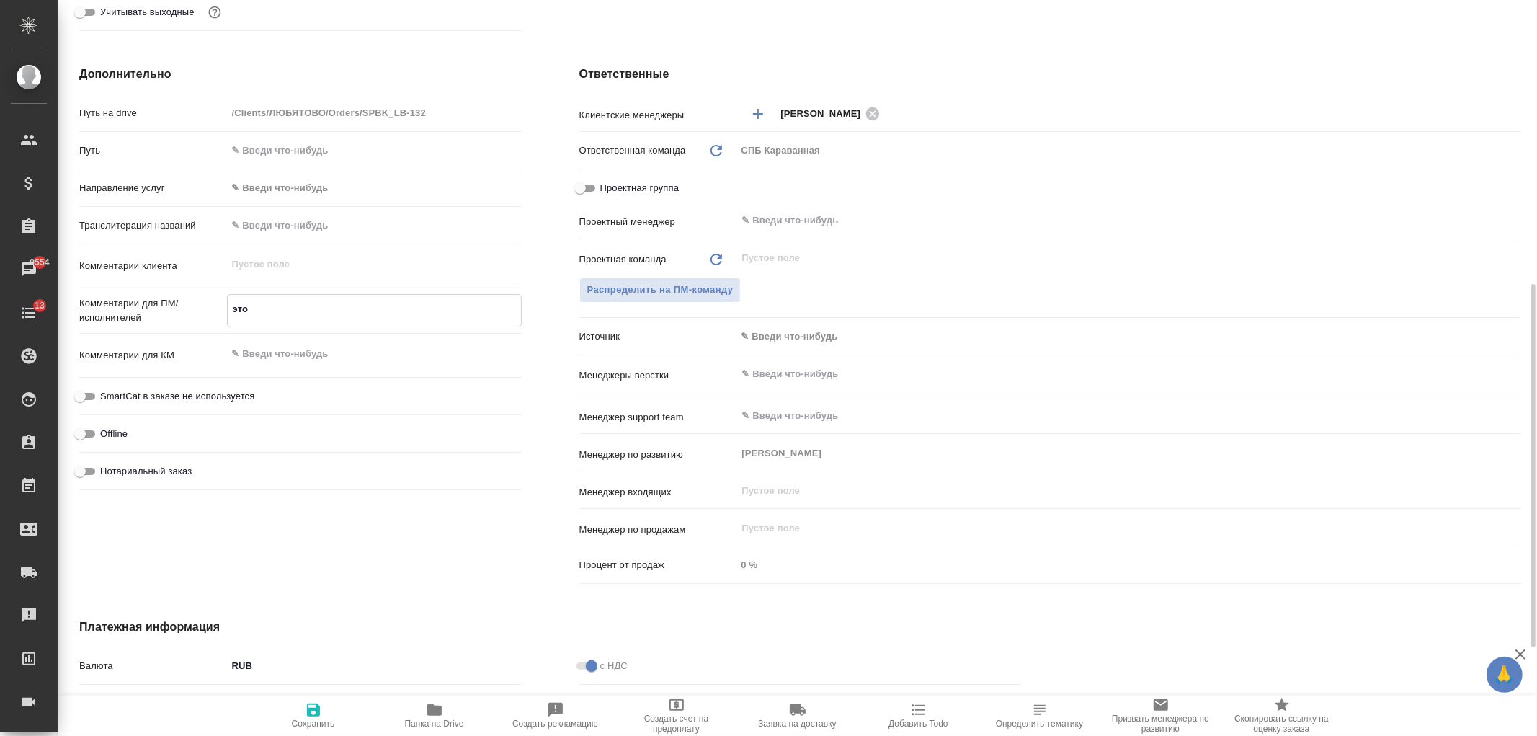
type textarea "x"
type textarea "это н"
type textarea "x"
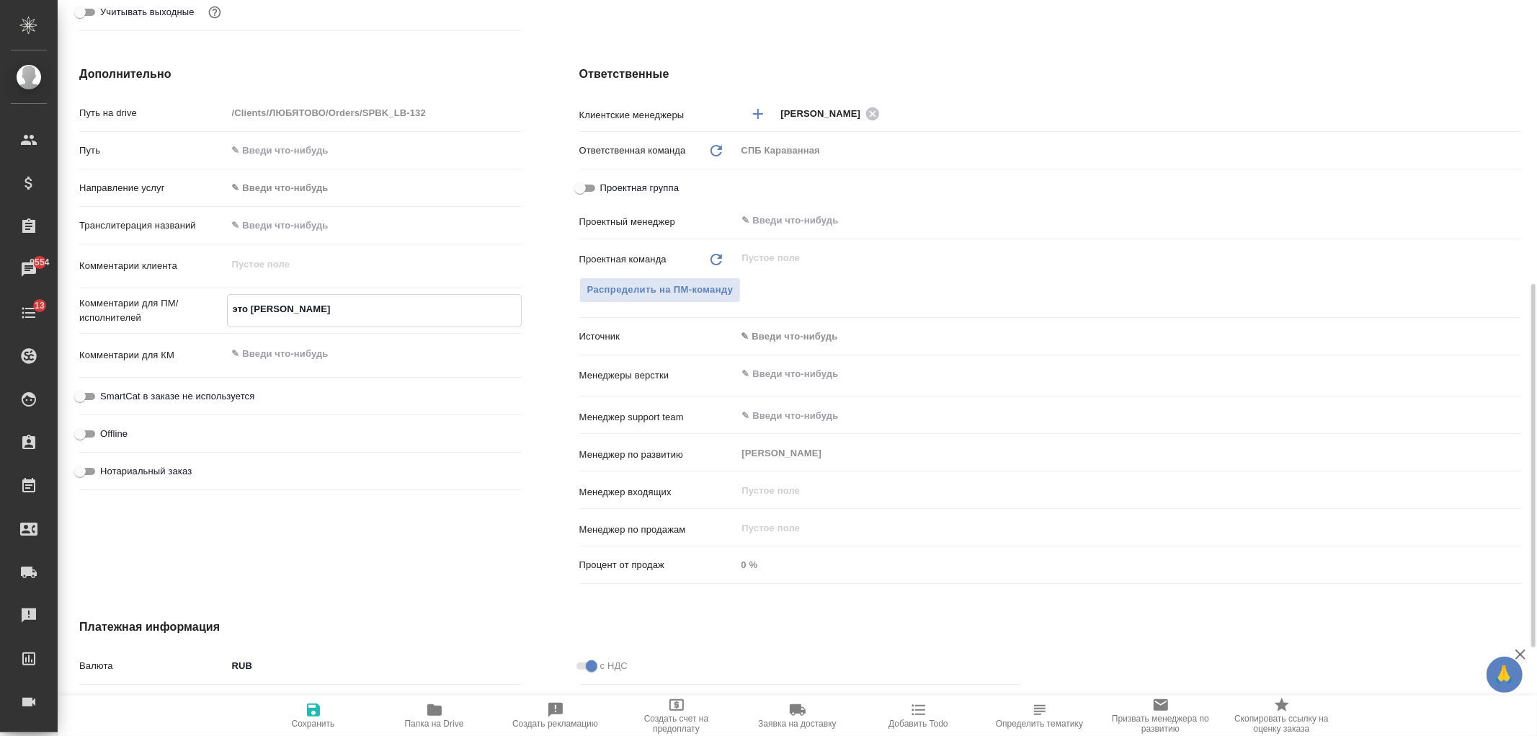
type textarea "x"
type textarea "это на"
type textarea "x"
type textarea "это наш"
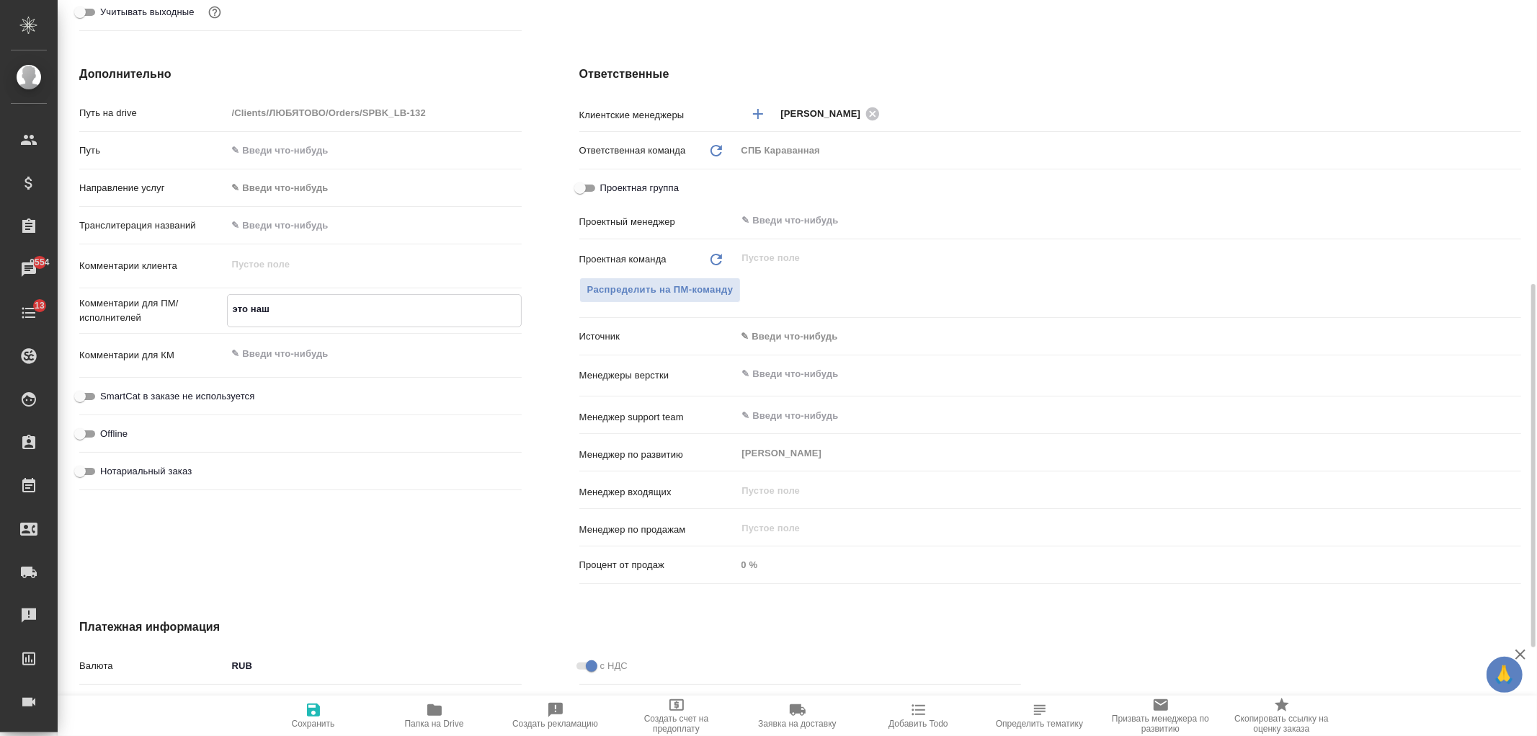
type textarea "x"
type textarea "это наши"
type textarea "x"
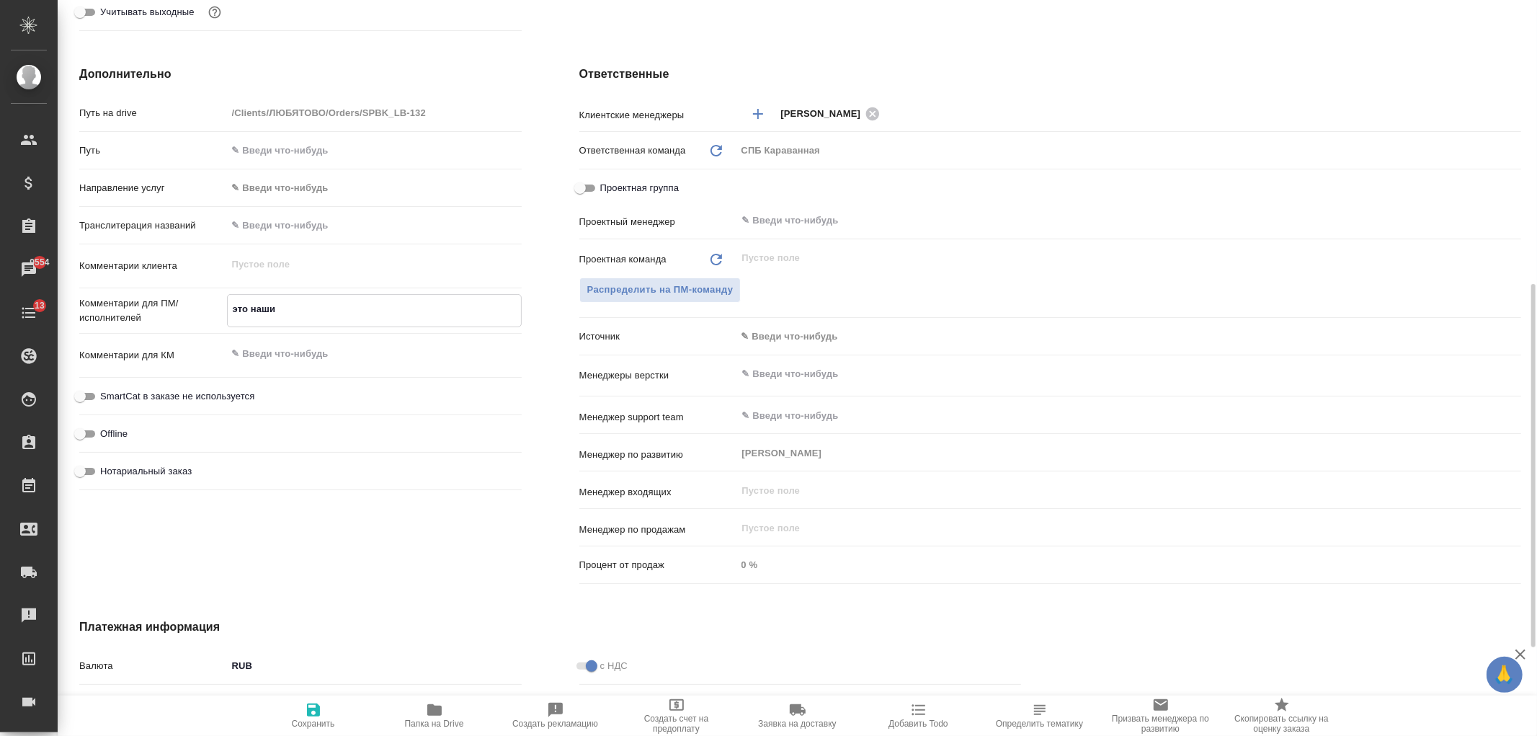
type textarea "x"
type textarea "это наши"
type textarea "x"
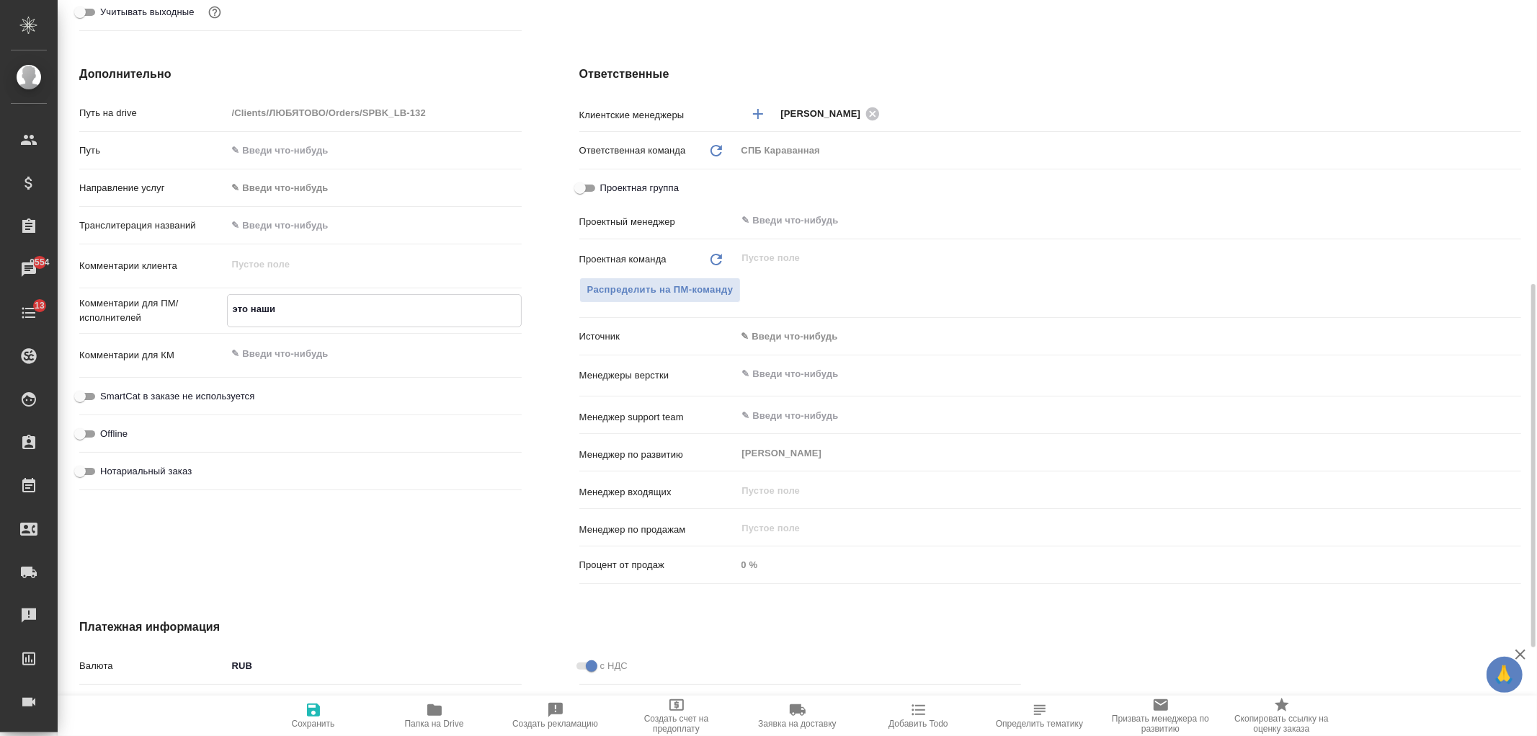
type textarea "x"
type textarea "это наши пе"
type textarea "x"
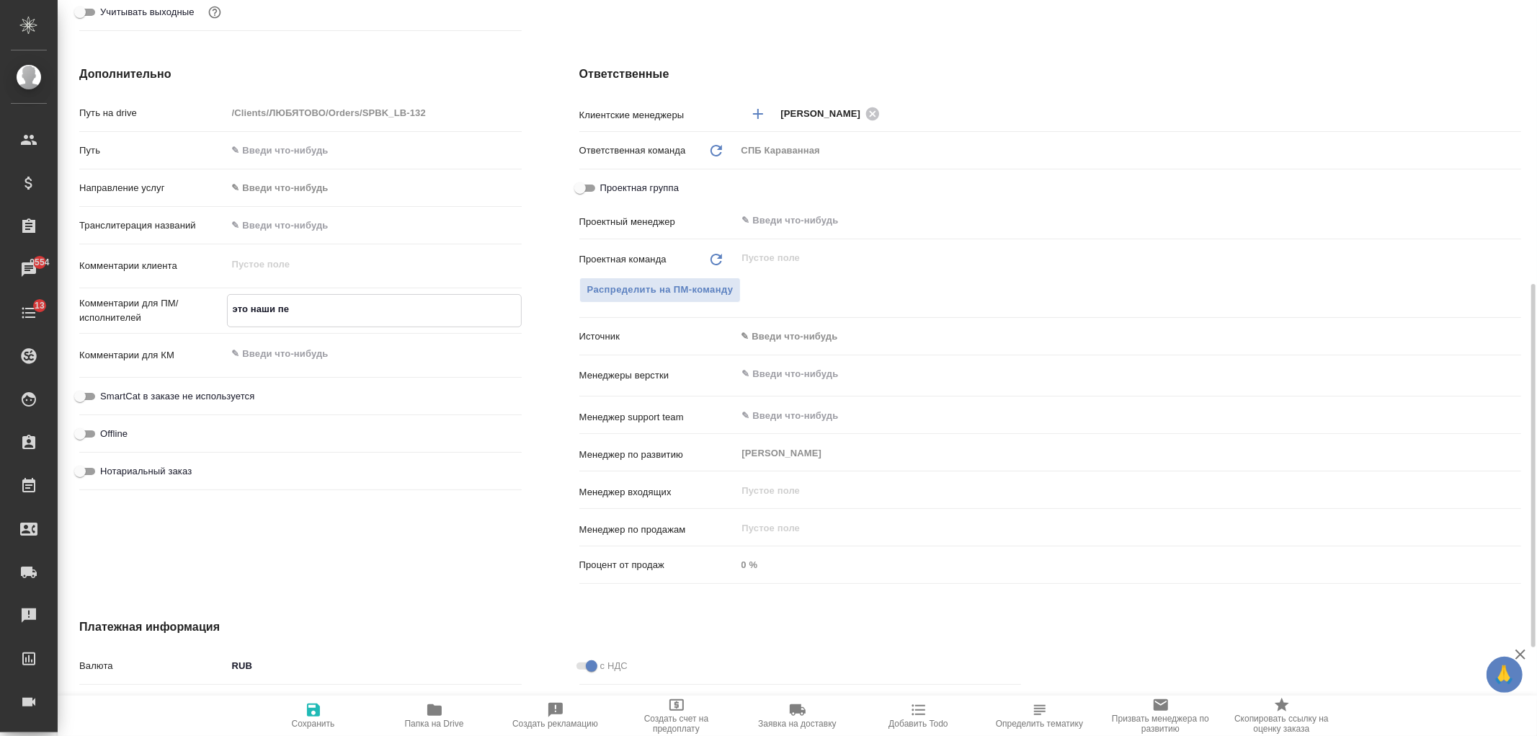
type textarea "это наши пер"
type textarea "x"
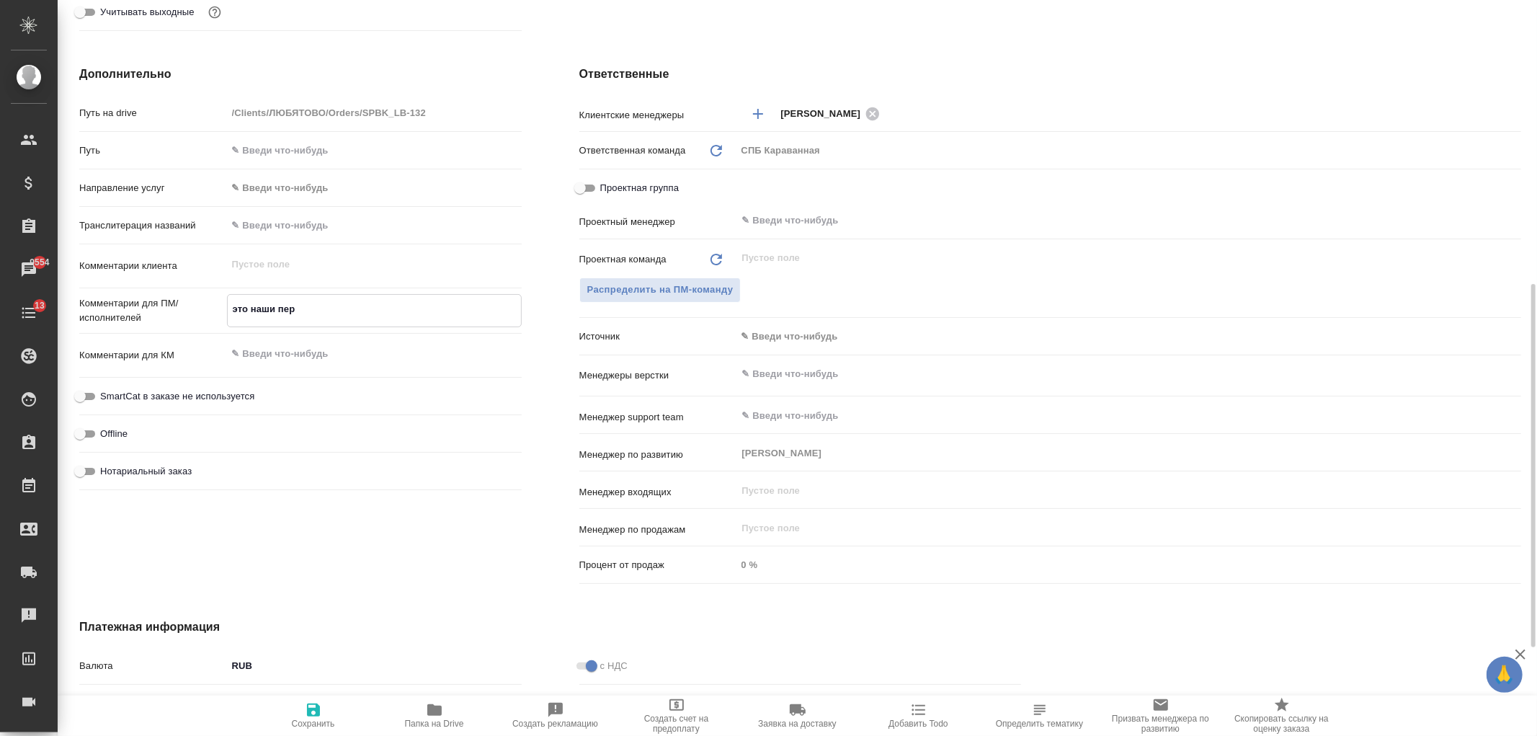
type textarea "это наши пере"
type textarea "x"
type textarea "это наши перев"
type textarea "x"
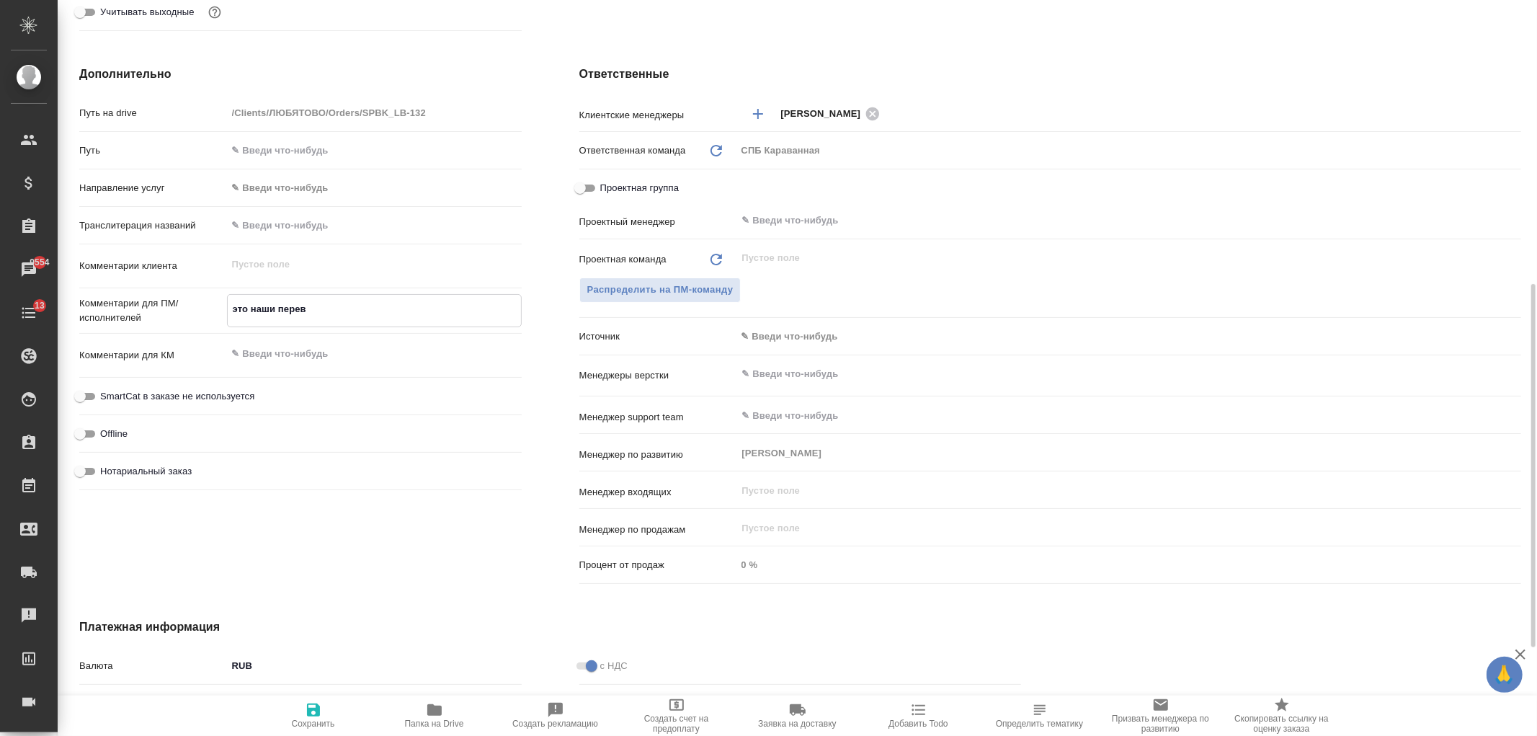
type textarea "x"
type textarea "это наши перево"
type textarea "x"
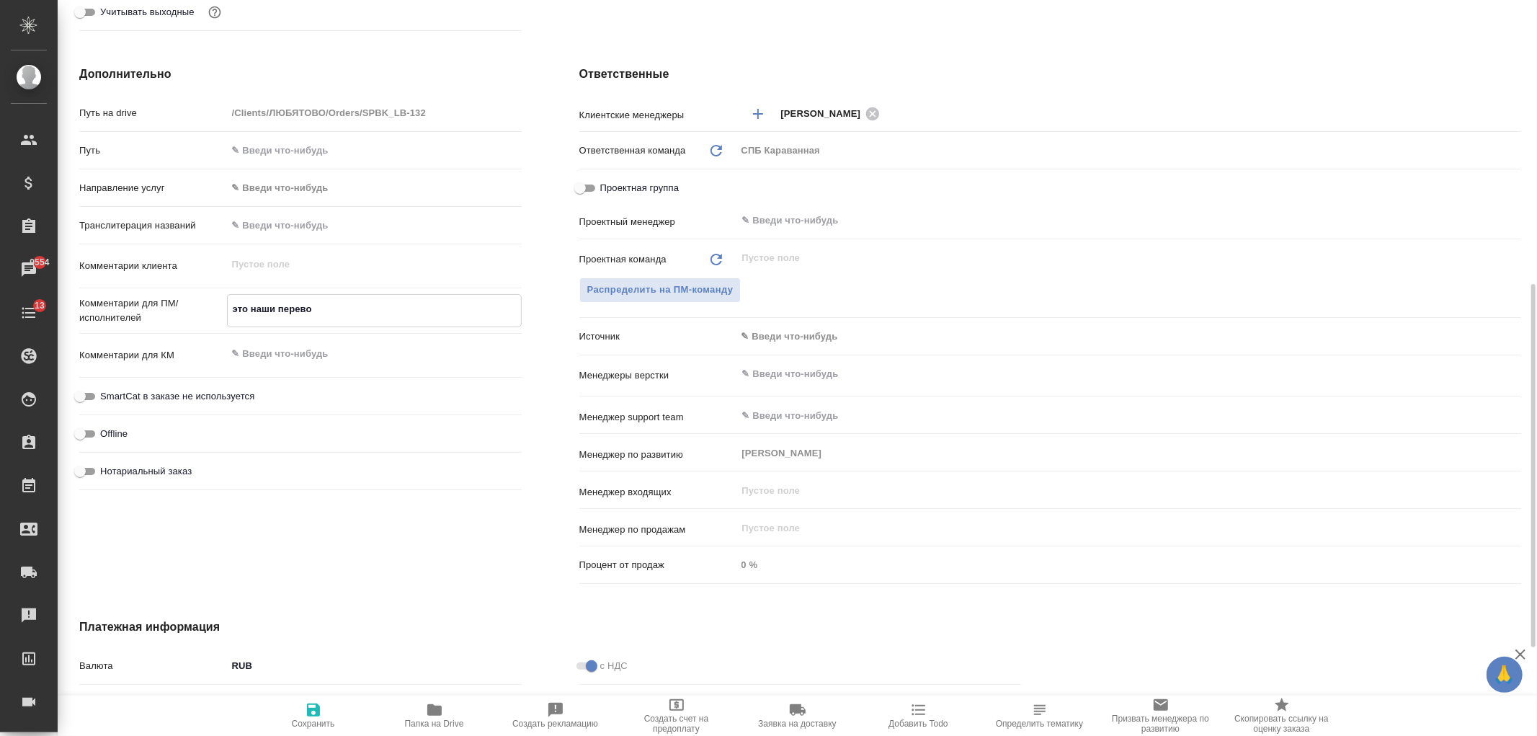
type textarea "x"
type textarea "это наши перевод"
type textarea "x"
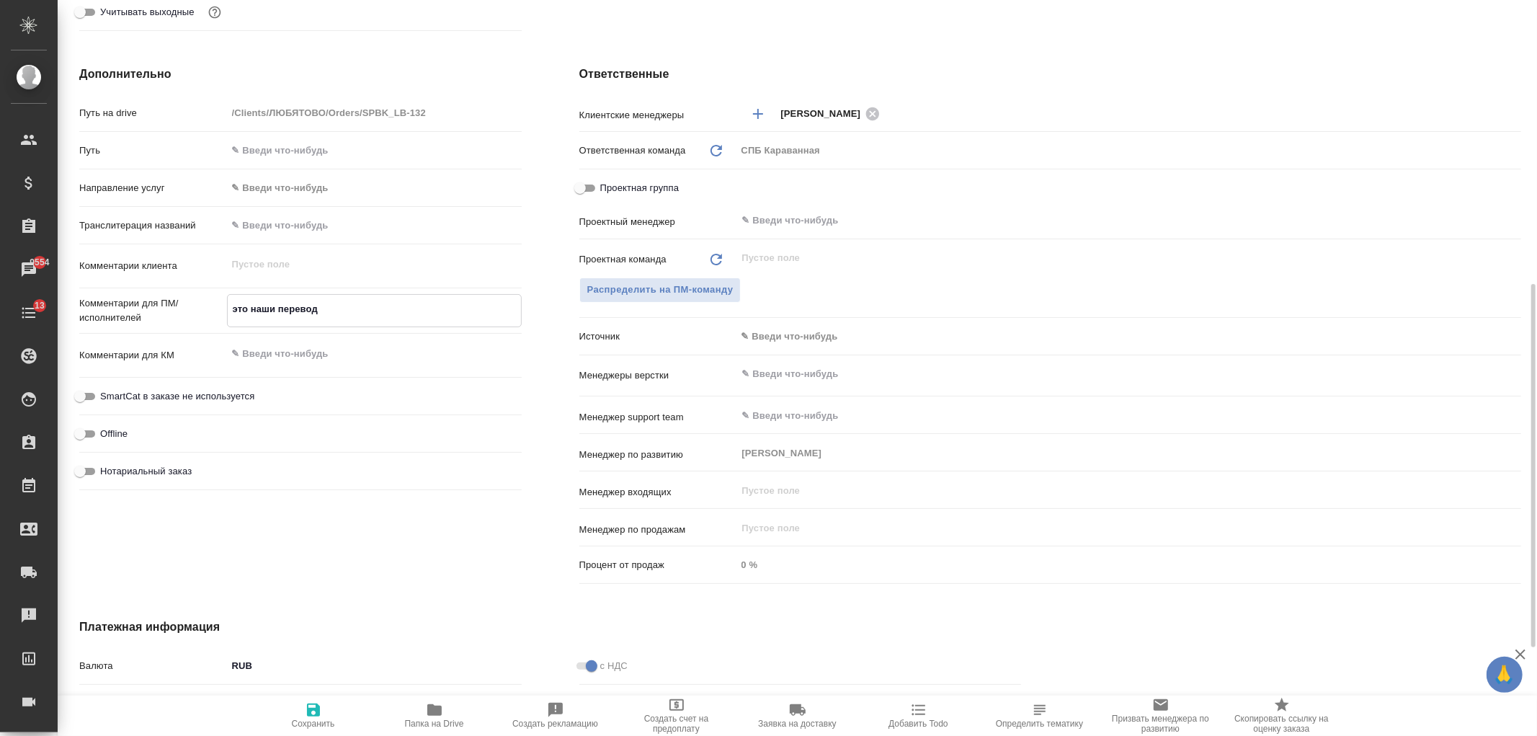
type textarea "это наши переводы"
type textarea "x"
type textarea "это наши переводы,"
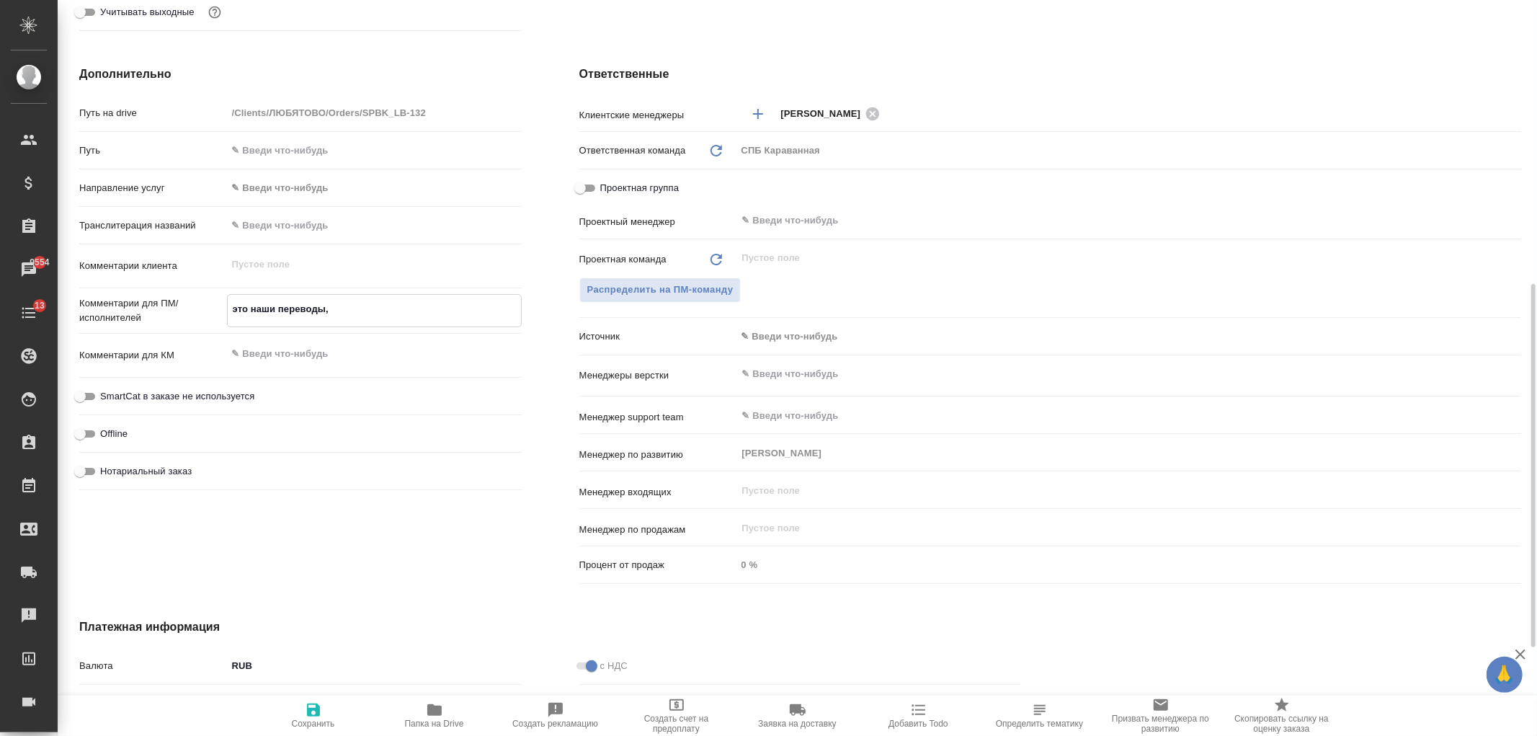
type textarea "x"
type textarea "это наши переводы,"
type textarea "x"
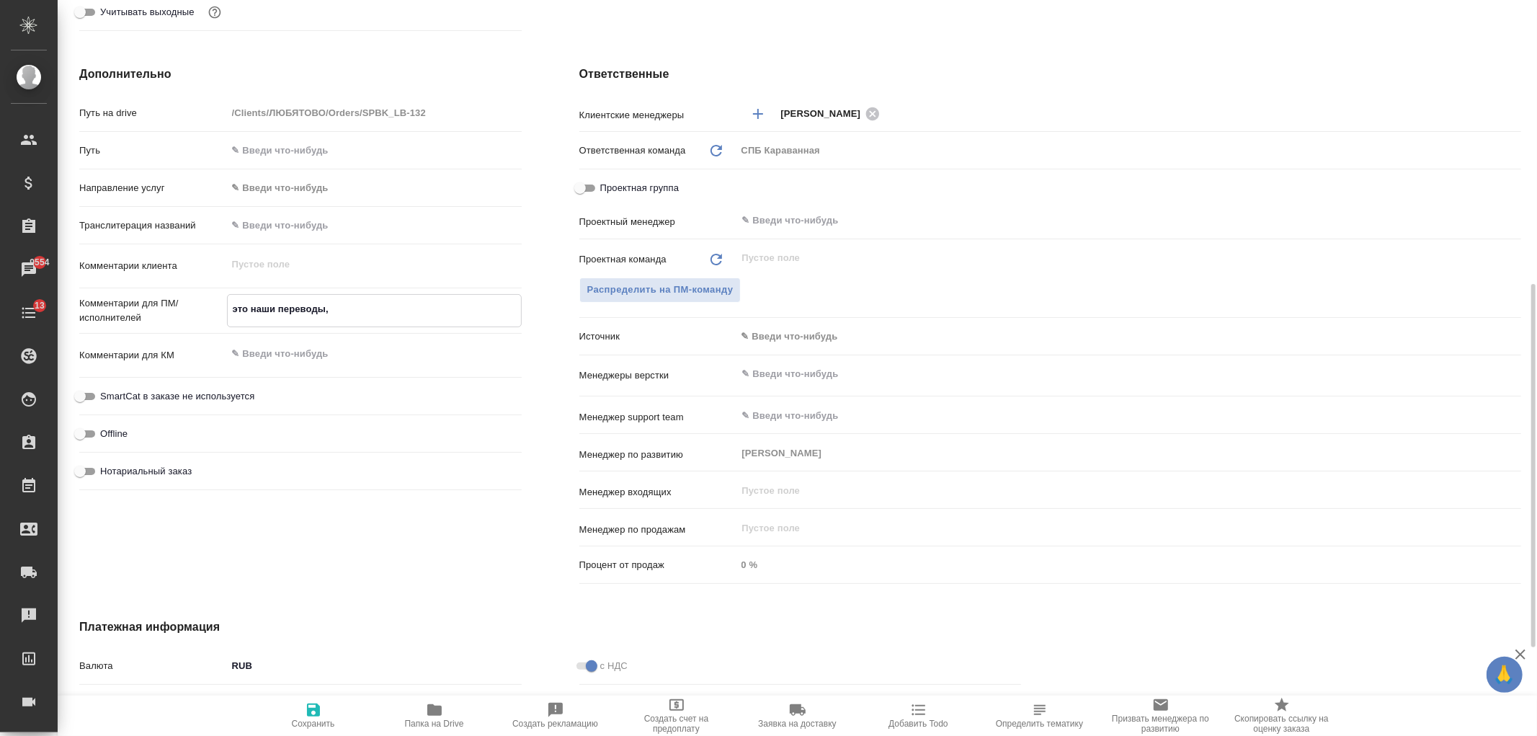
type textarea "x"
type textarea "это наши переводы, н"
type textarea "x"
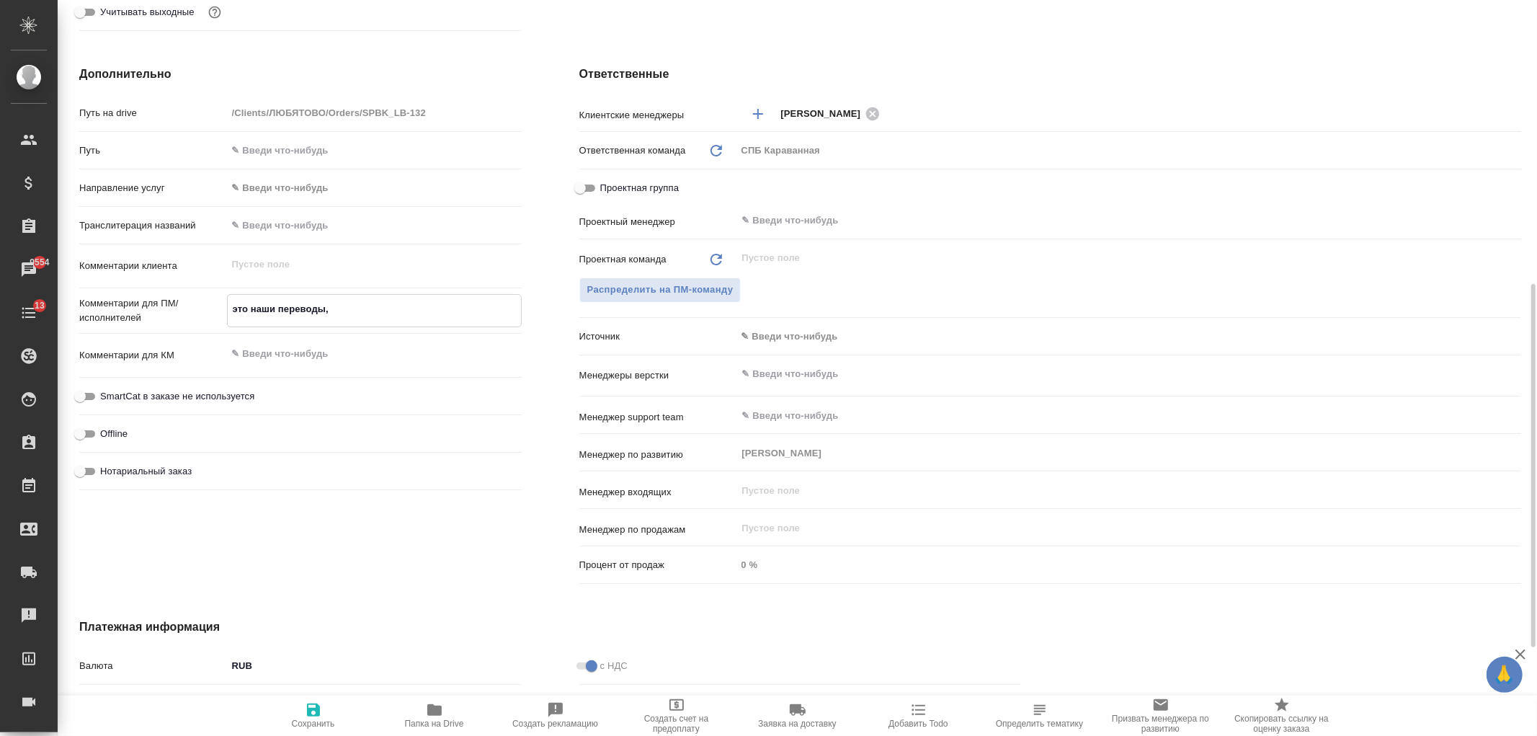
type textarea "x"
type textarea "это наши переводы, но"
type textarea "x"
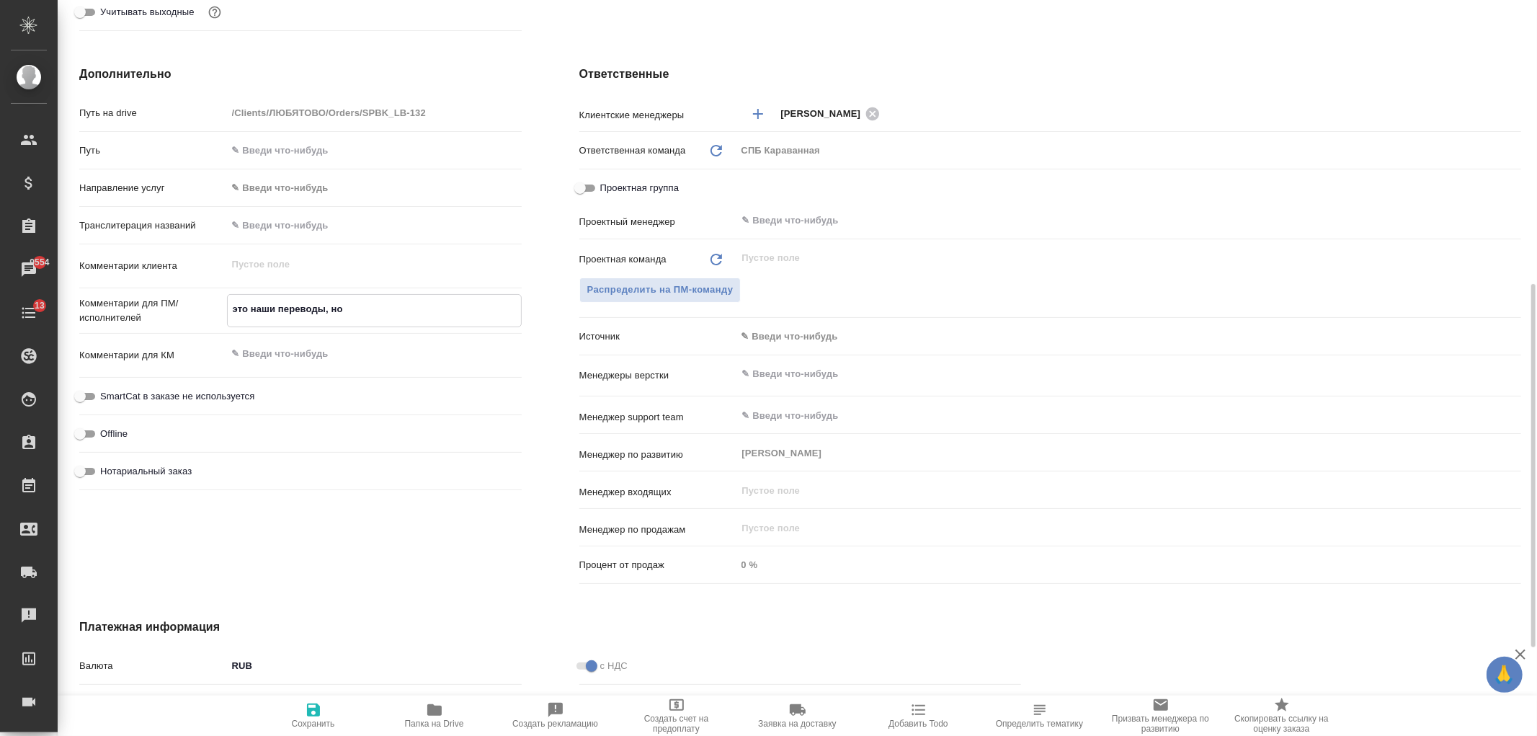
type textarea "это наши переводы, ноя"
type textarea "x"
type textarea "это наши переводы, ноя"
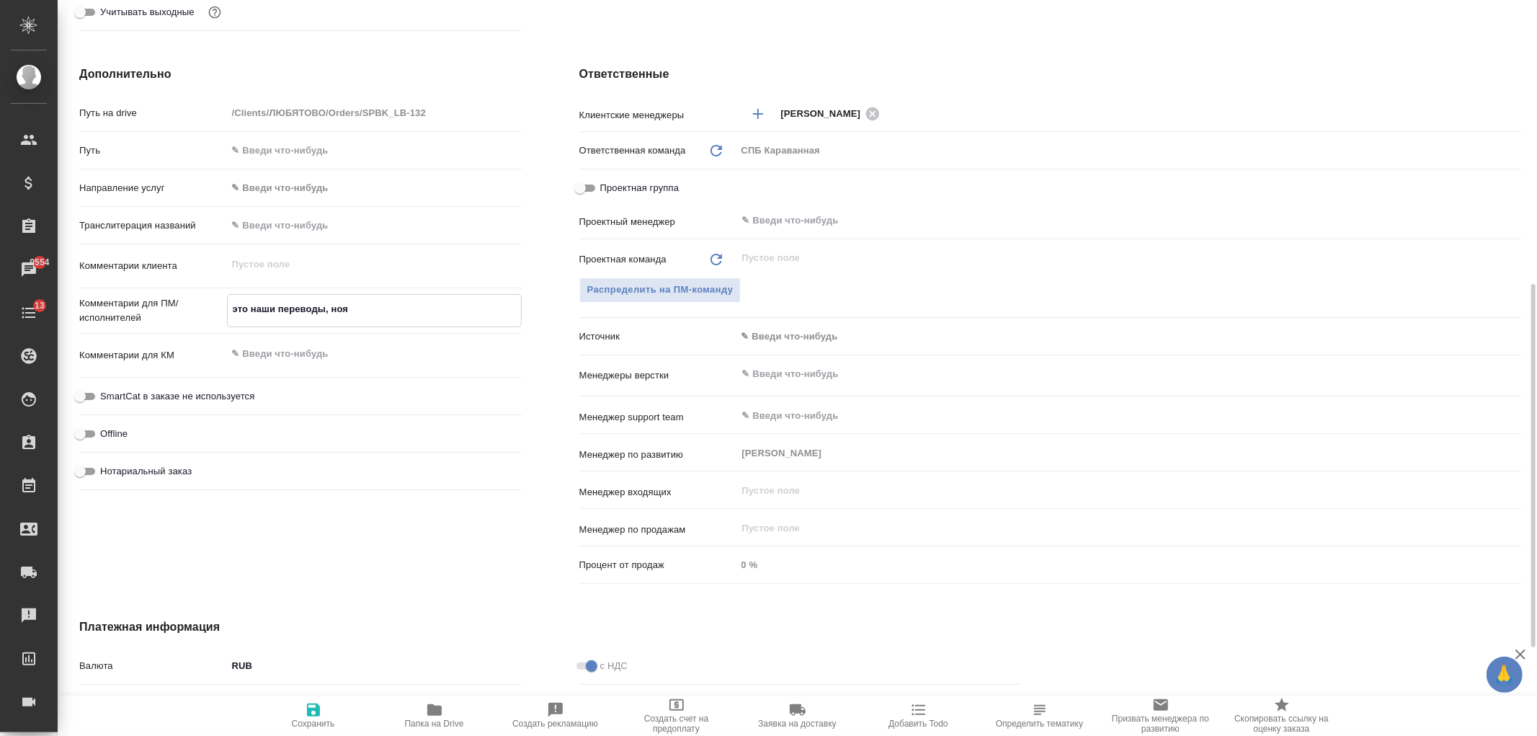
type textarea "x"
type textarea "это наши переводы, ноя"
type textarea "x"
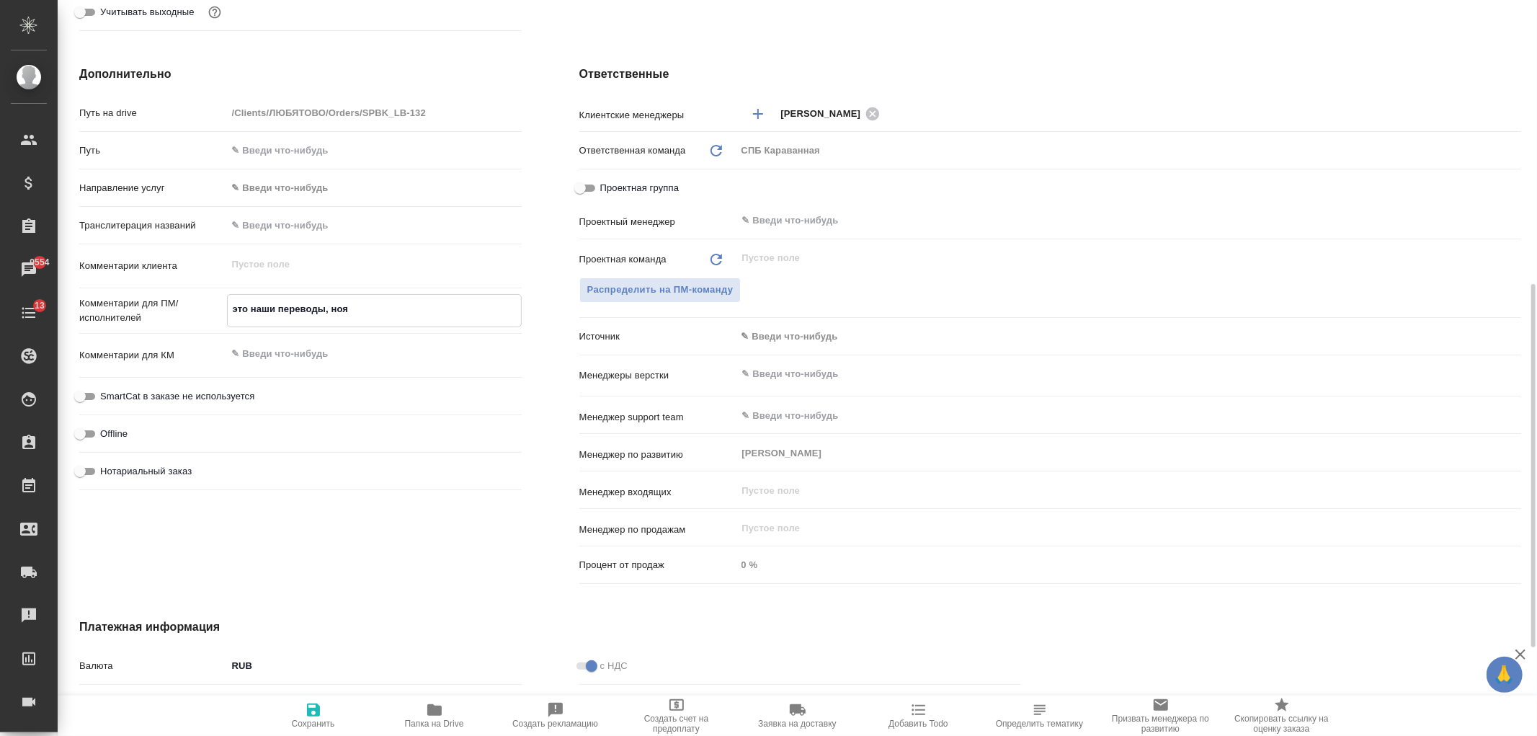
type textarea "x"
type textarea "это наши переводы, но"
type textarea "x"
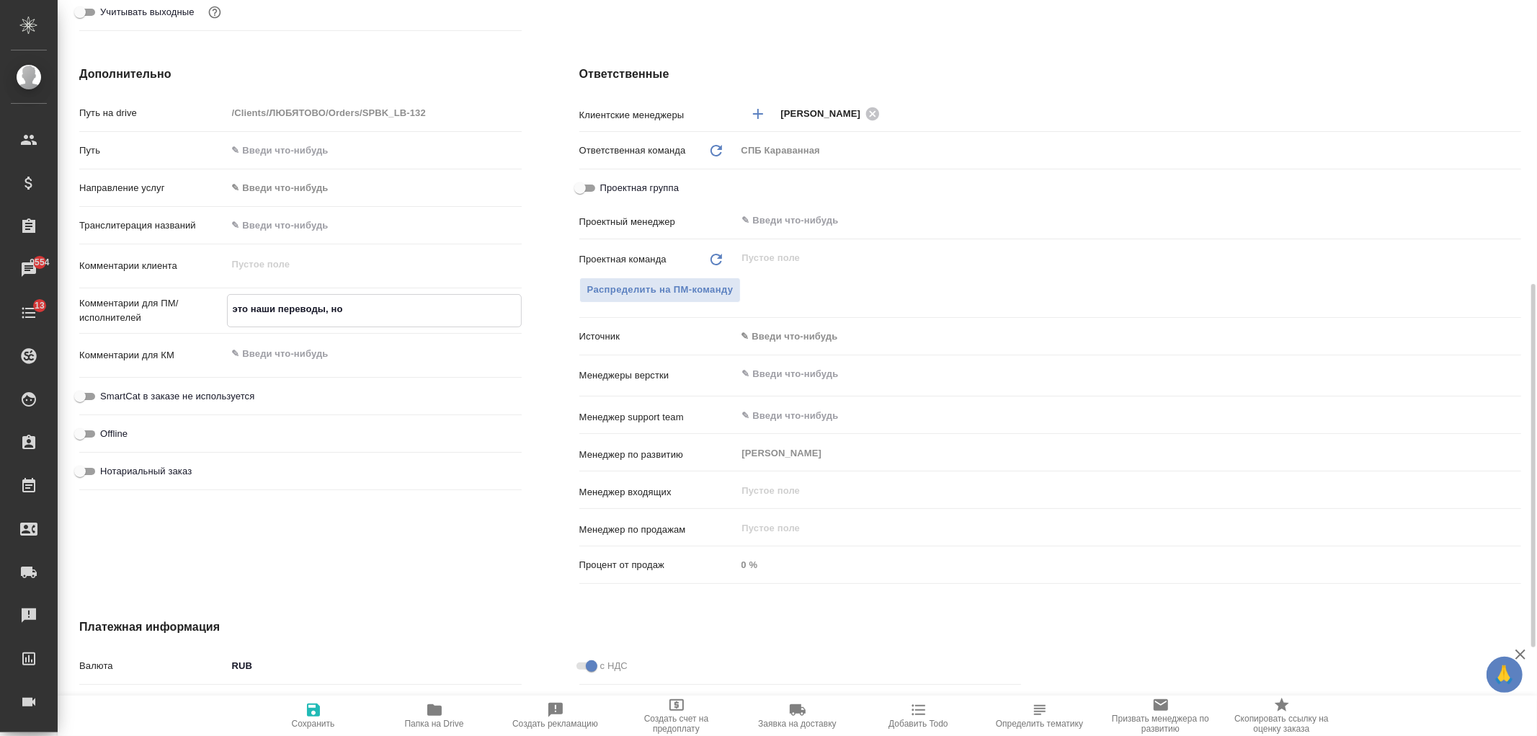
type textarea "x"
type textarea "это наши переводы, но"
type textarea "x"
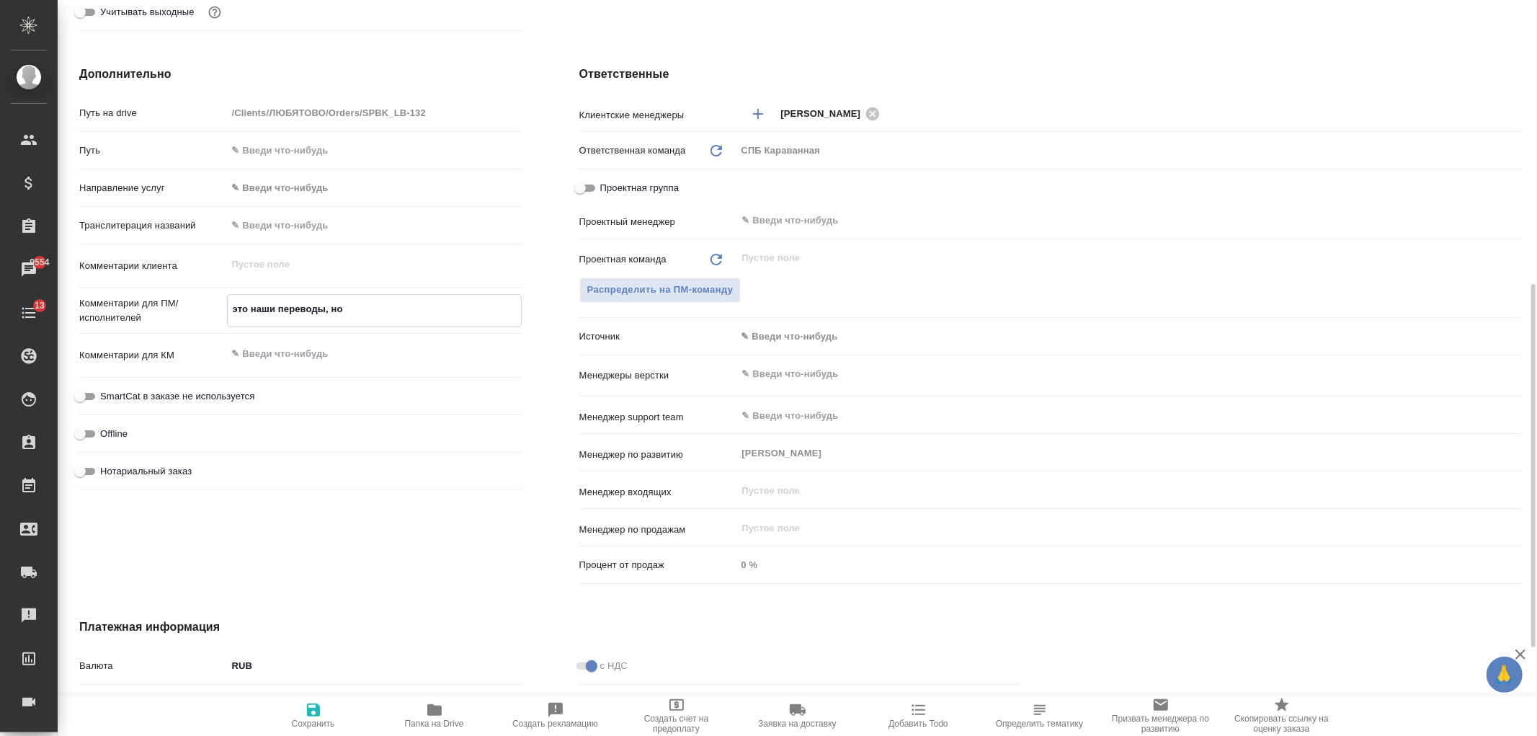
type textarea "это наши переводы, но я"
type textarea "x"
type textarea "это наши переводы, но я"
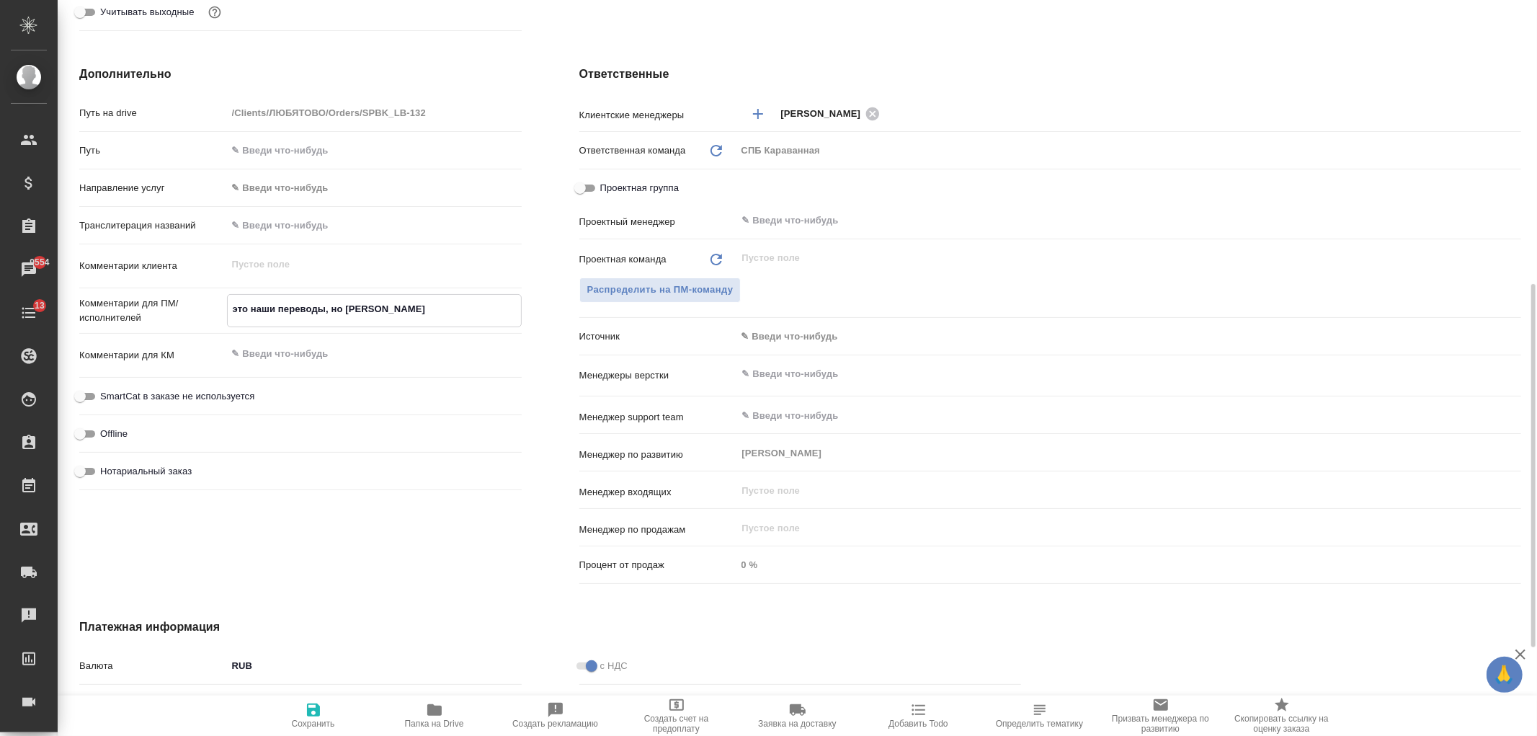
type textarea "x"
type textarea "это наши переводы, но я не"
type textarea "x"
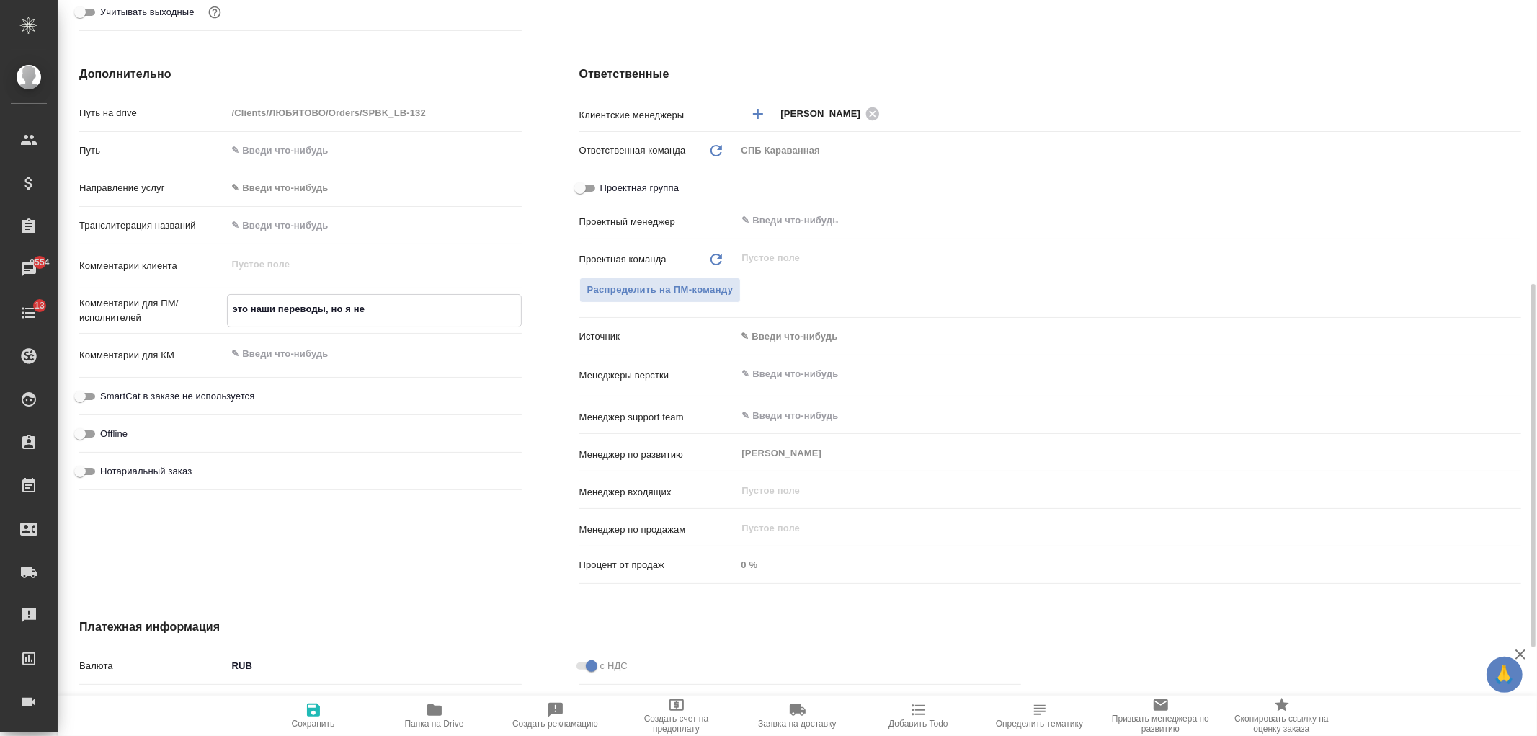
type textarea "x"
type textarea "это наши переводы, но я не"
type textarea "x"
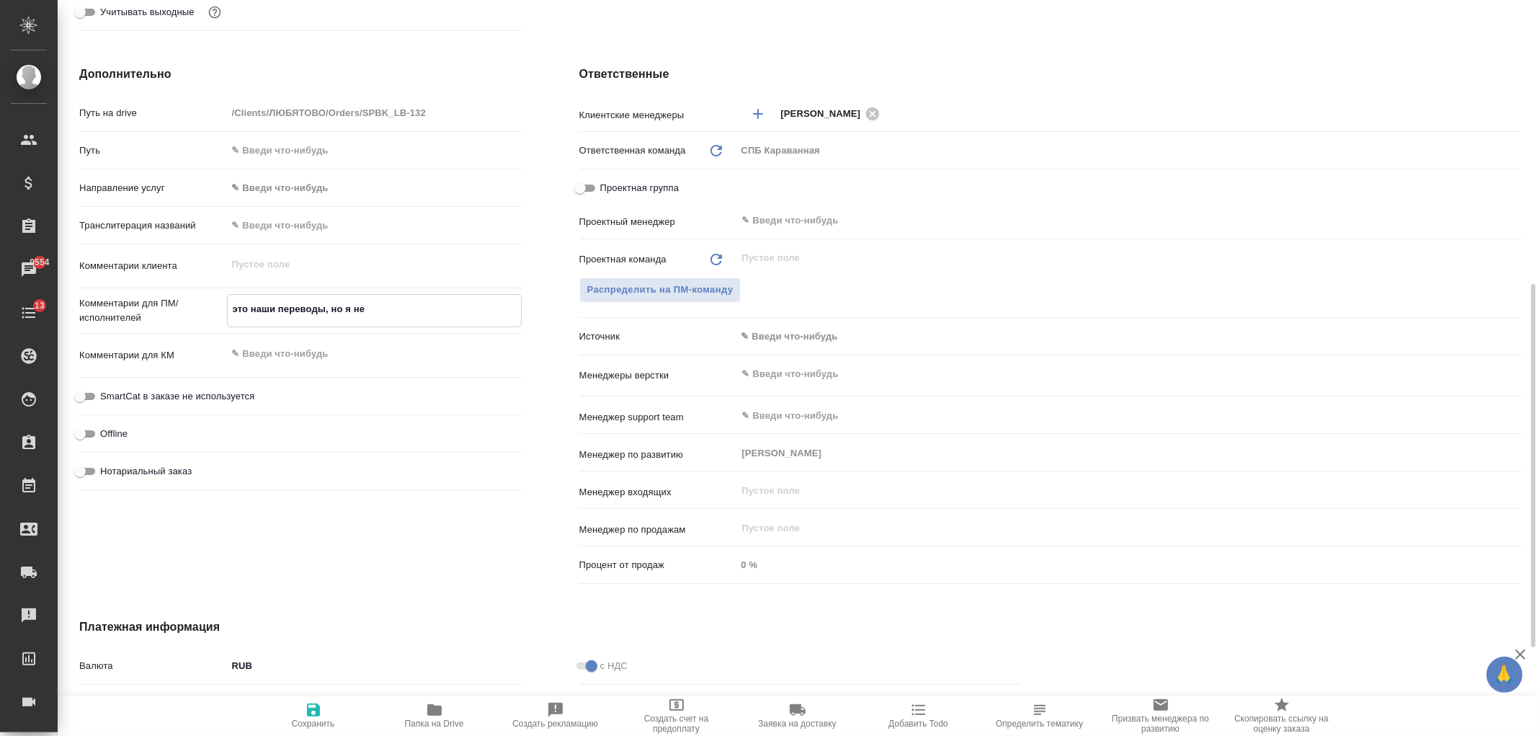
type textarea "x"
type textarea "это наши переводы, но я не п"
type textarea "x"
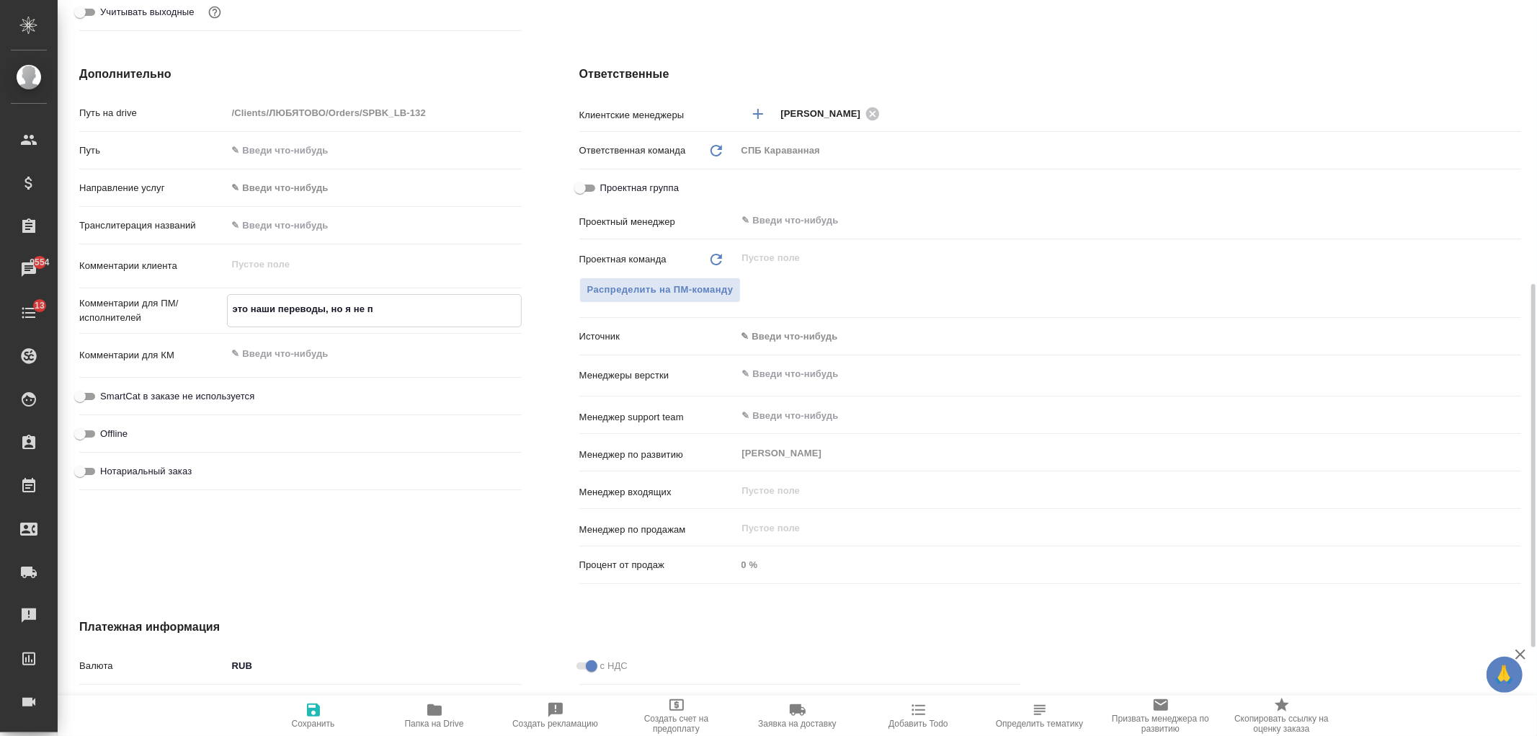
type textarea "это наши переводы, но я не по"
type textarea "x"
type textarea "это наши переводы, но я не пом"
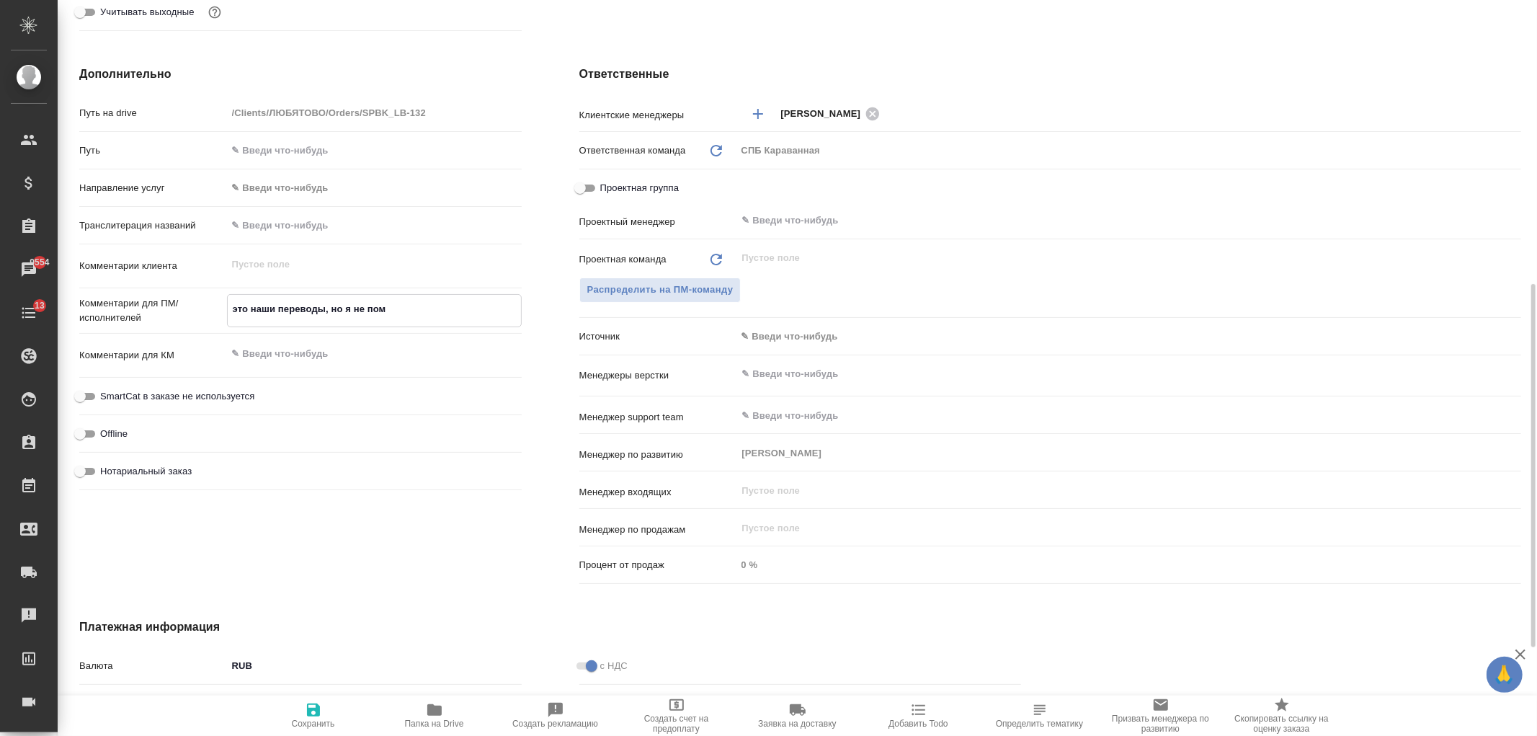
type textarea "x"
click at [313, 714] on icon "button" at bounding box center [313, 709] width 17 height 17
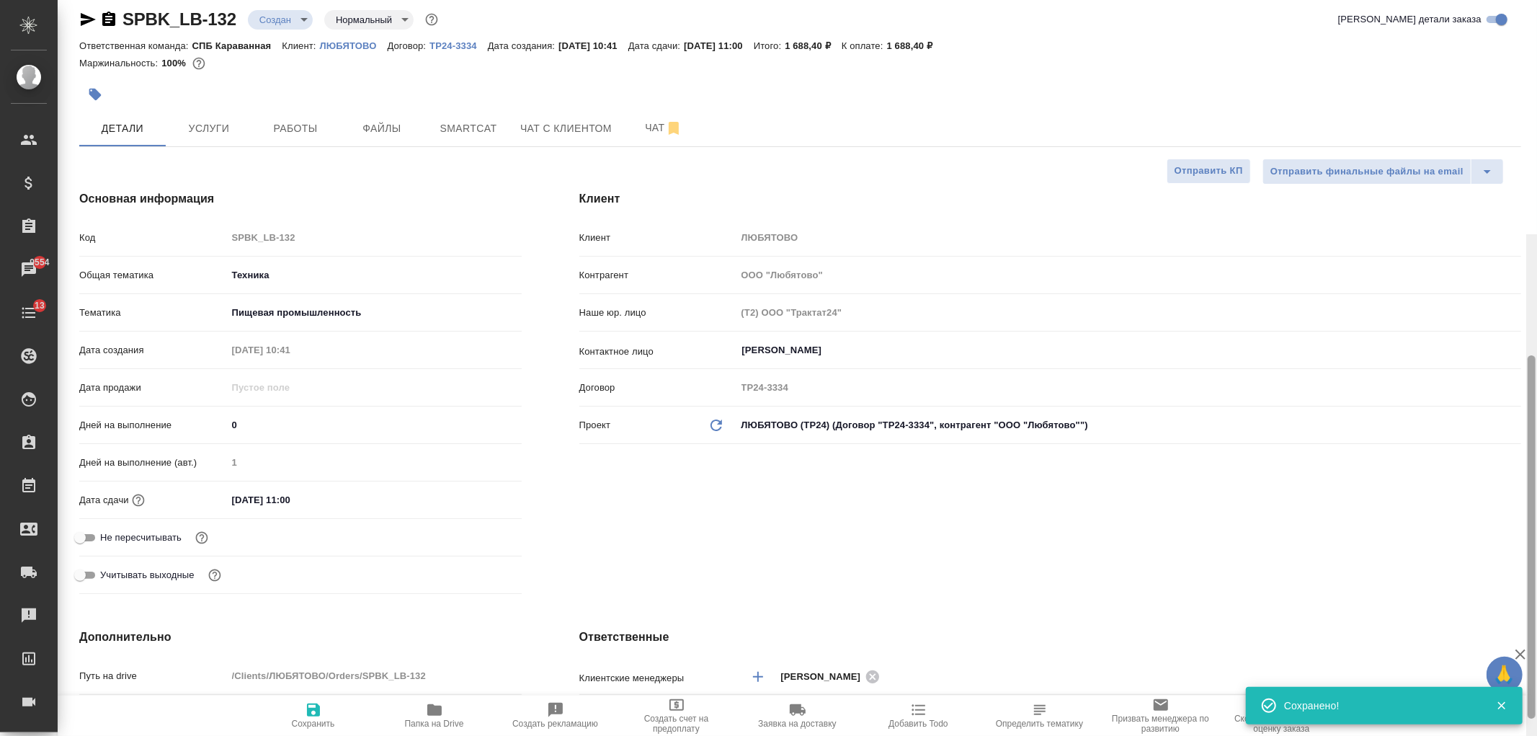
scroll to position [0, 0]
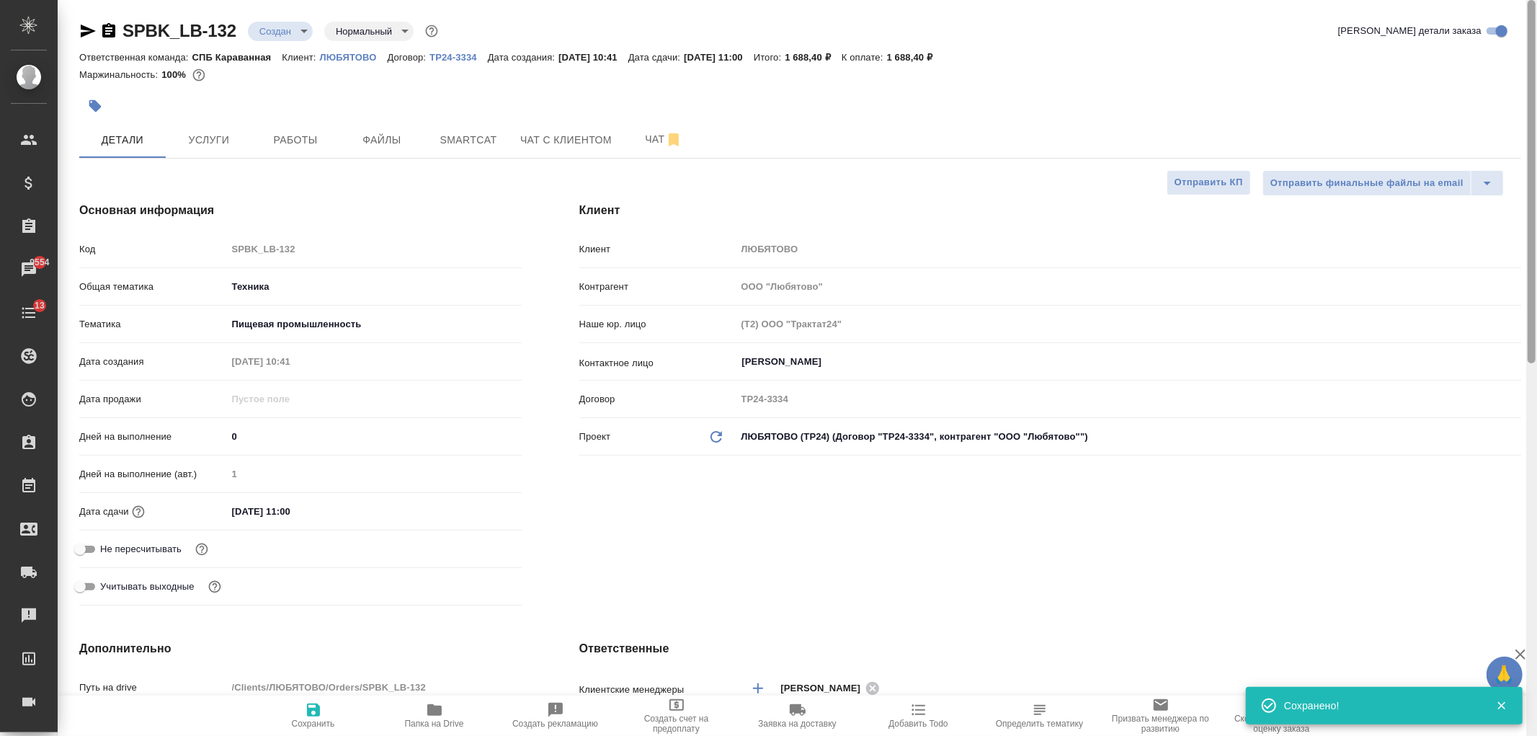
drag, startPoint x: 1530, startPoint y: 463, endPoint x: 1515, endPoint y: -4, distance: 466.5
click at [1515, 0] on html "🙏 .cls-1 fill:#fff; AWATERA Ivanova Arina Клиенты Спецификации Заказы 9554 Чаты…" at bounding box center [768, 368] width 1537 height 736
click at [193, 132] on span "Услуги" at bounding box center [208, 140] width 69 height 18
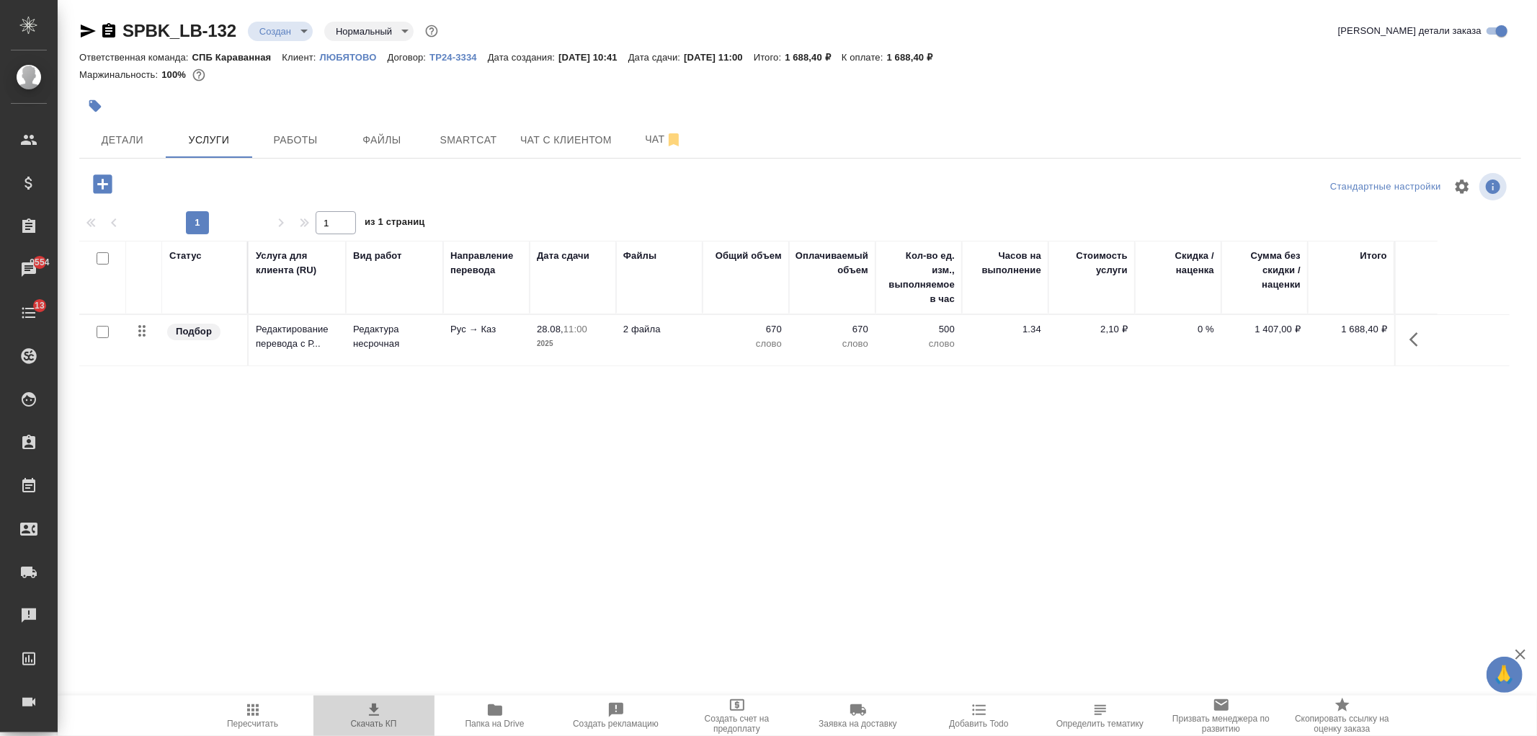
click at [375, 702] on icon "button" at bounding box center [373, 709] width 17 height 17
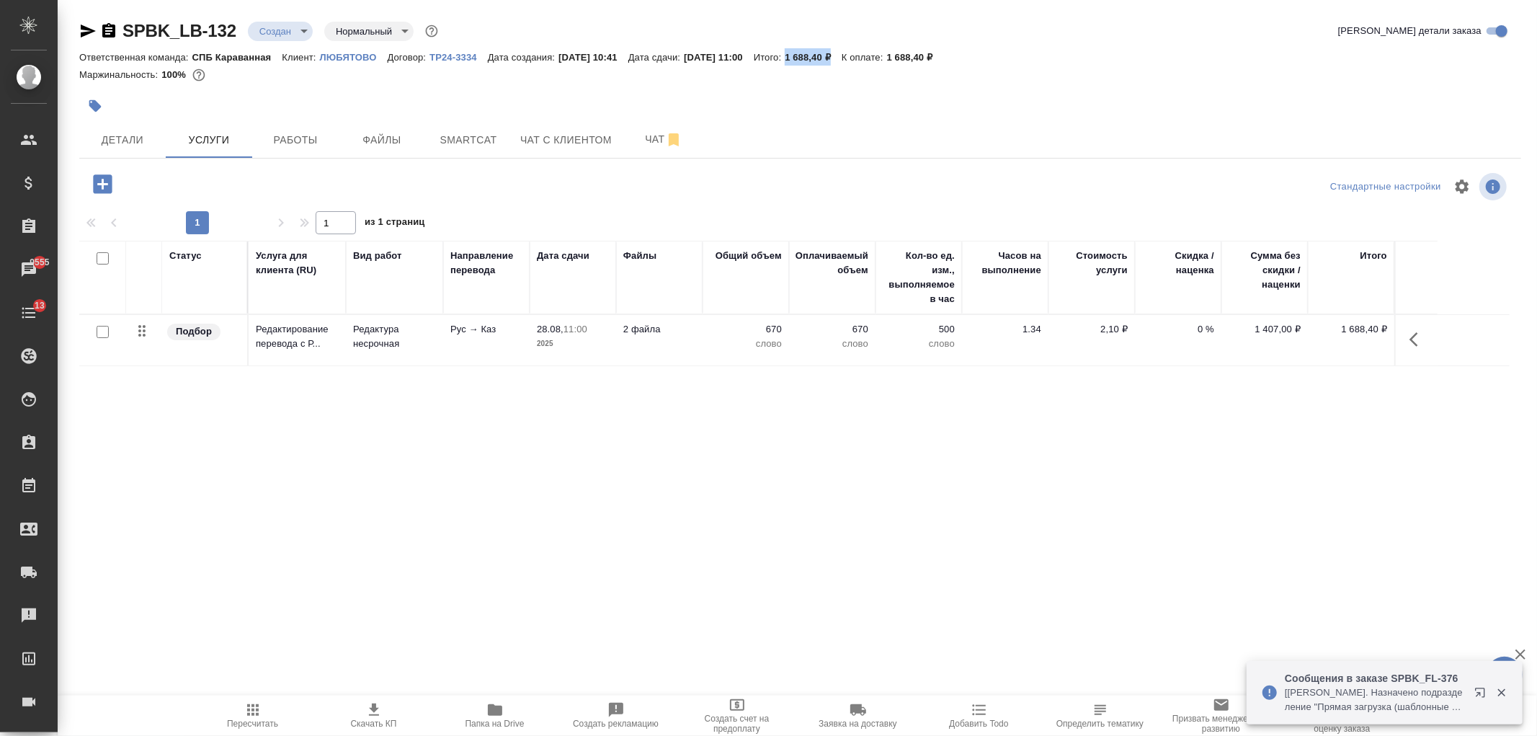
drag, startPoint x: 824, startPoint y: 55, endPoint x: 867, endPoint y: 55, distance: 43.2
click at [842, 55] on p "1 688,40 ₽" at bounding box center [813, 57] width 57 height 11
copy p "1 688,40 ₽"
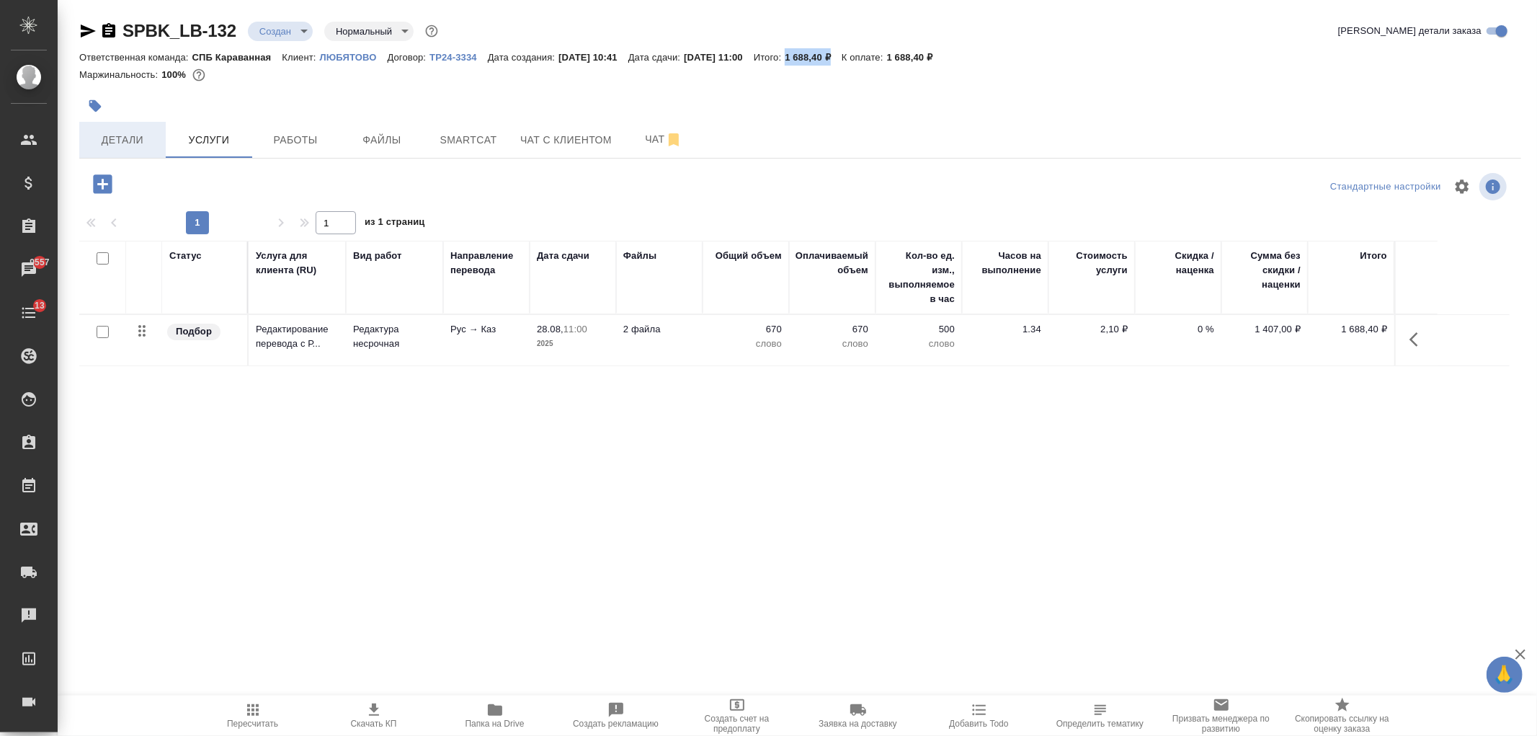
click at [102, 135] on span "Детали" at bounding box center [122, 140] width 69 height 18
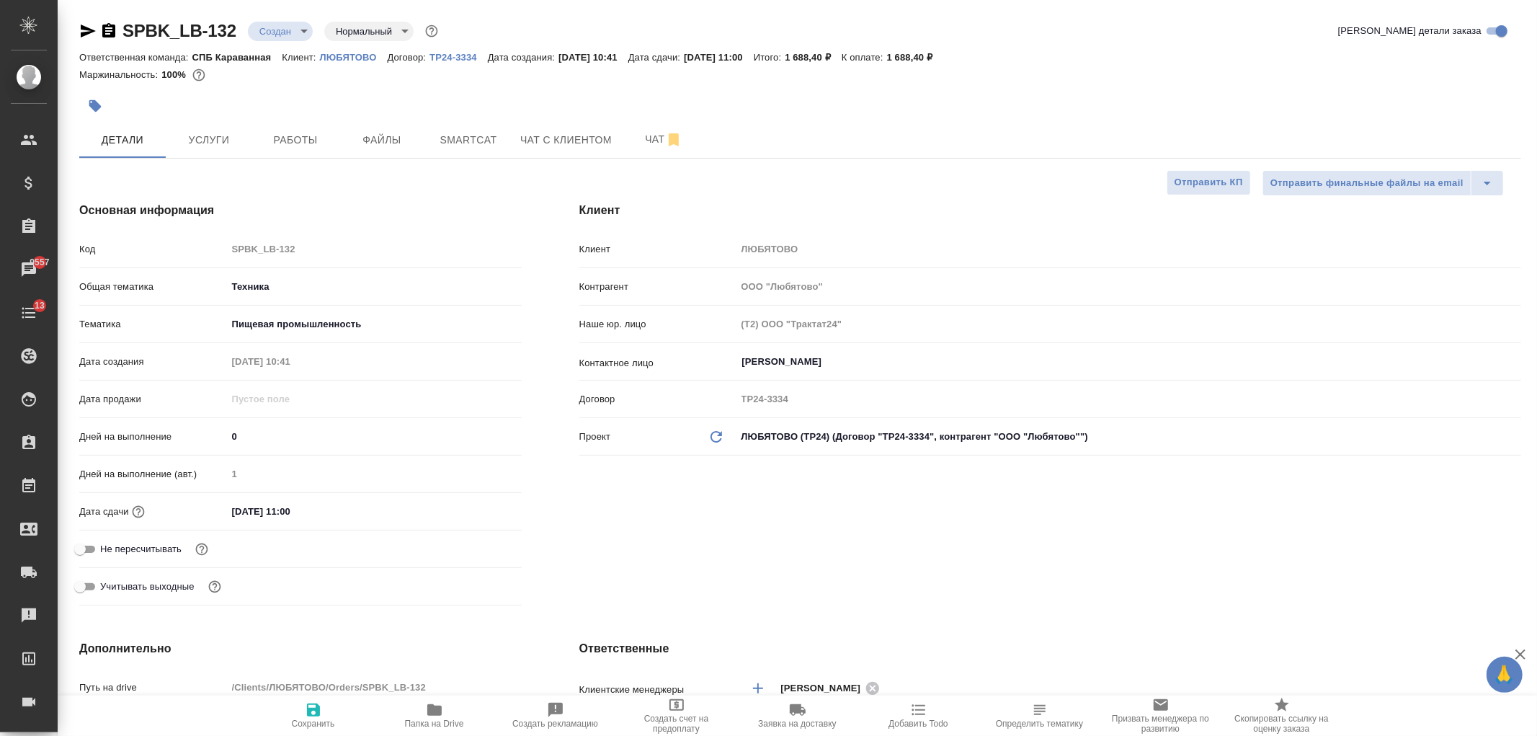
scroll to position [736, 0]
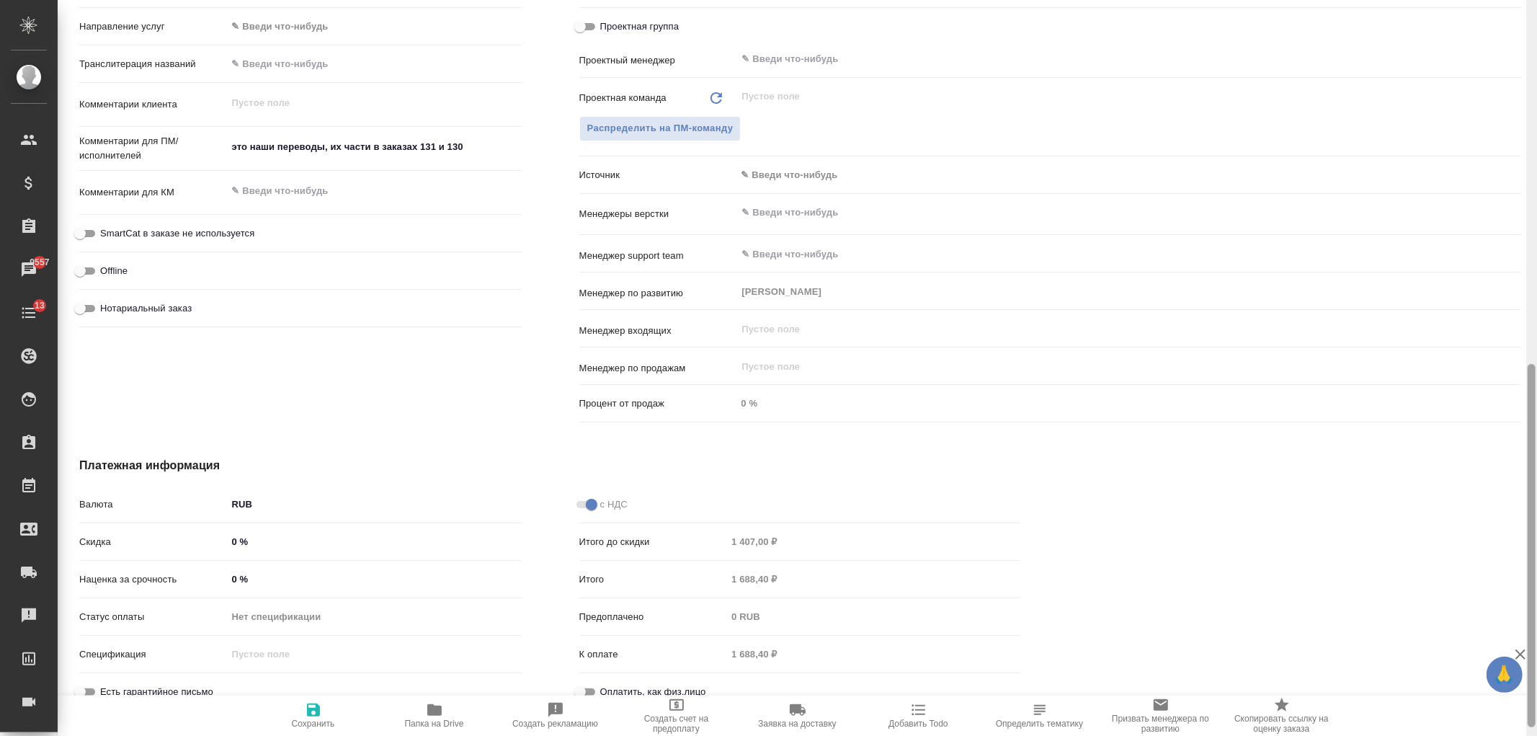
drag, startPoint x: 1536, startPoint y: 112, endPoint x: 1536, endPoint y: 196, distance: 84.3
click at [1536, 196] on div at bounding box center [1531, 368] width 11 height 736
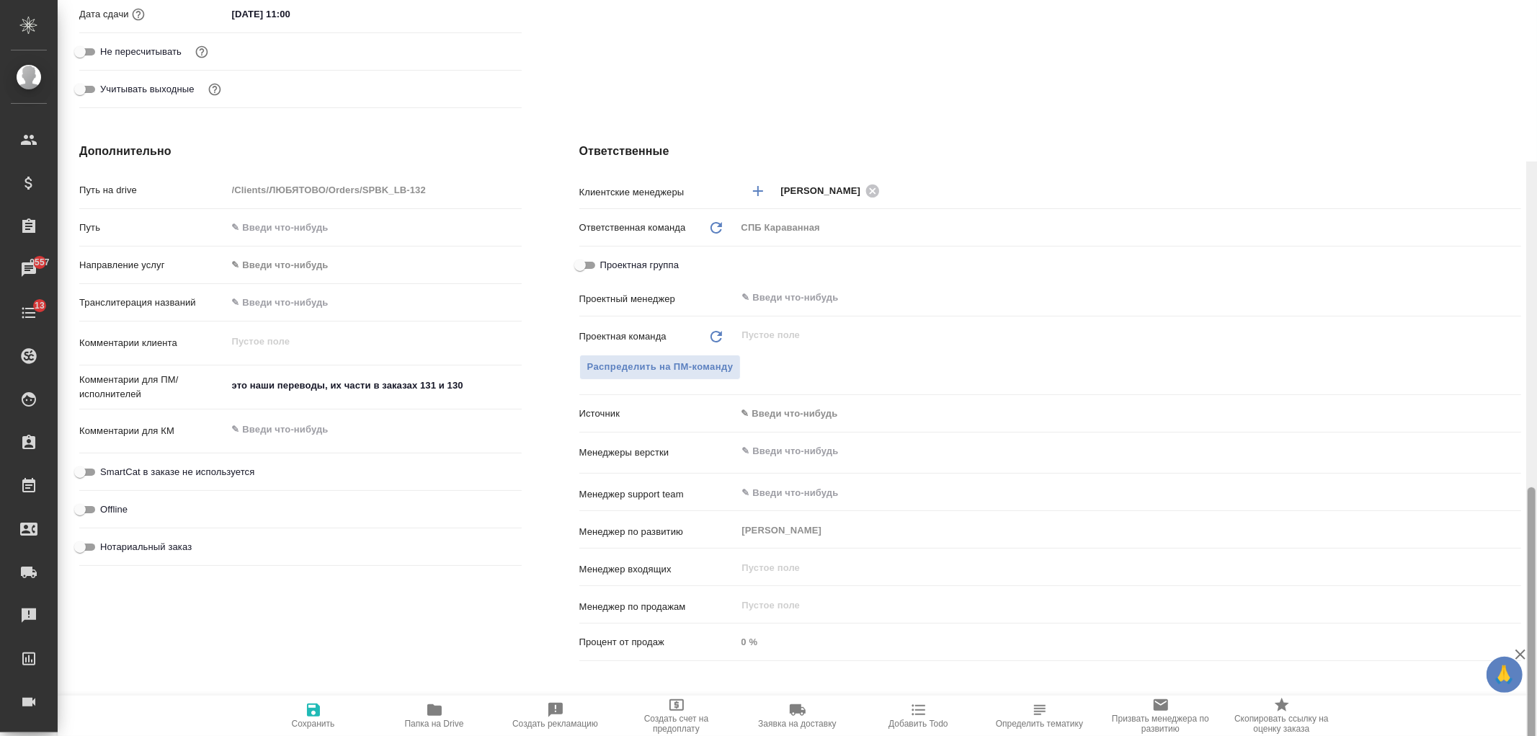
scroll to position [488, 0]
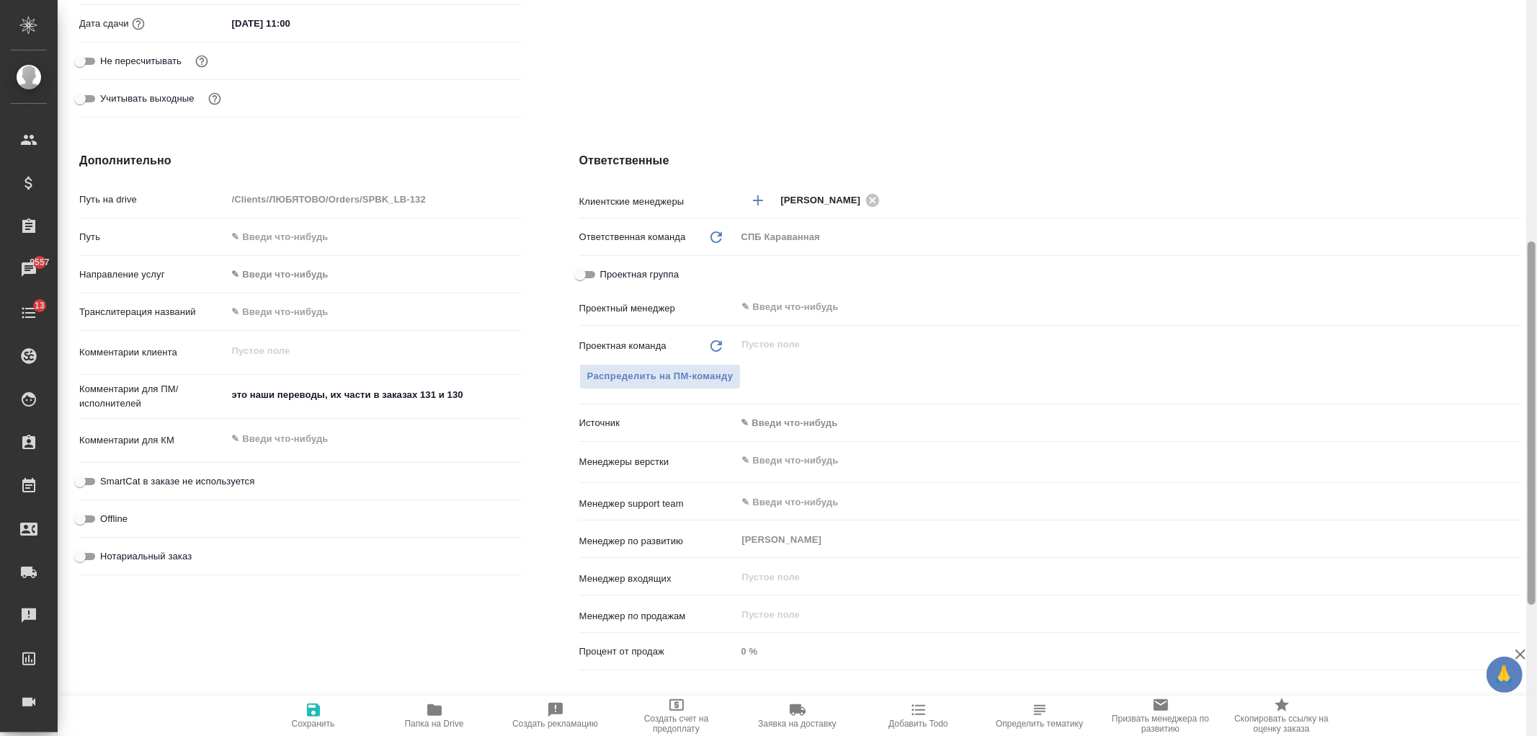
drag, startPoint x: 1531, startPoint y: 390, endPoint x: 1536, endPoint y: 267, distance: 122.6
click at [1536, 267] on div at bounding box center [1531, 368] width 11 height 736
click at [492, 390] on textarea "это наши переводы, их части в заказах 131 и 130" at bounding box center [374, 395] width 295 height 24
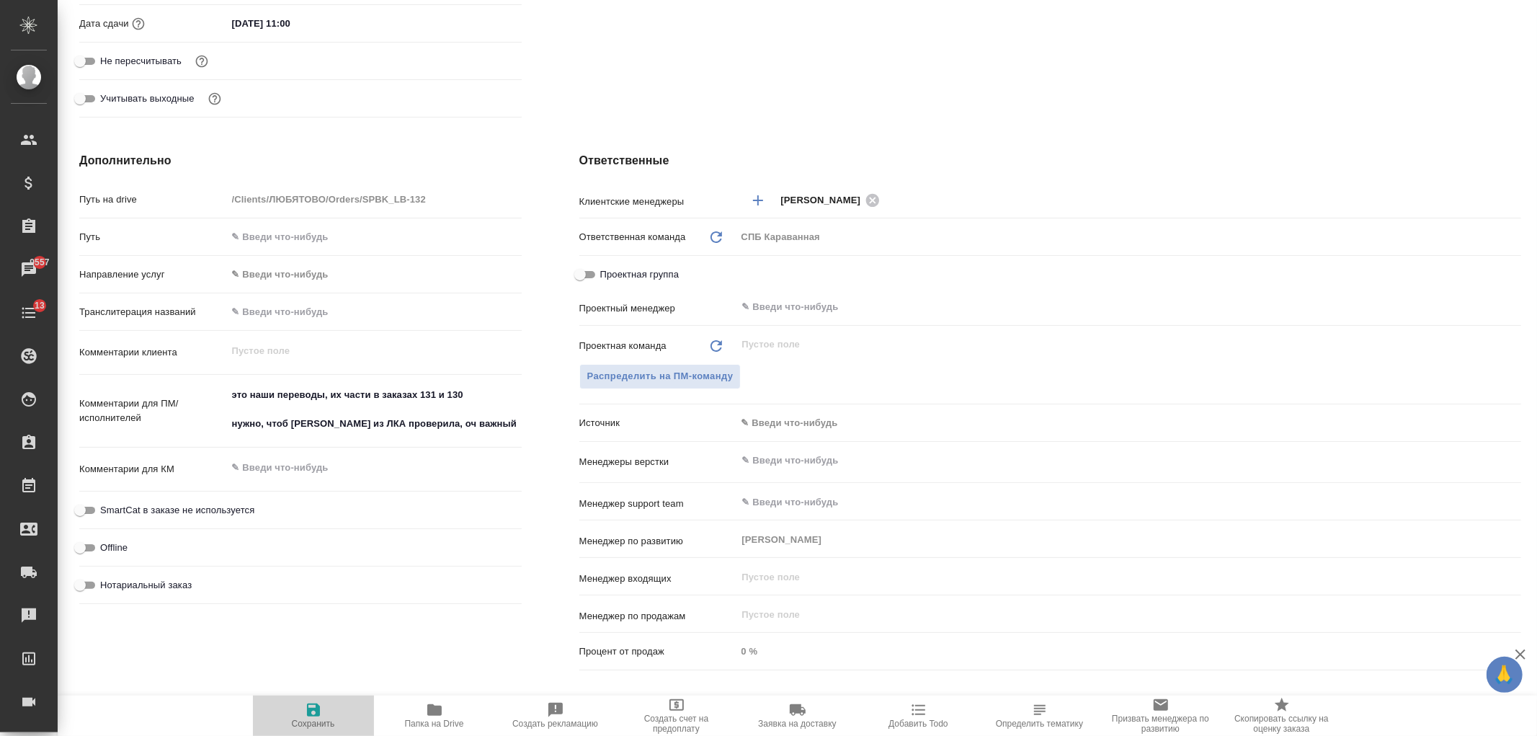
click at [306, 717] on icon "button" at bounding box center [313, 709] width 17 height 17
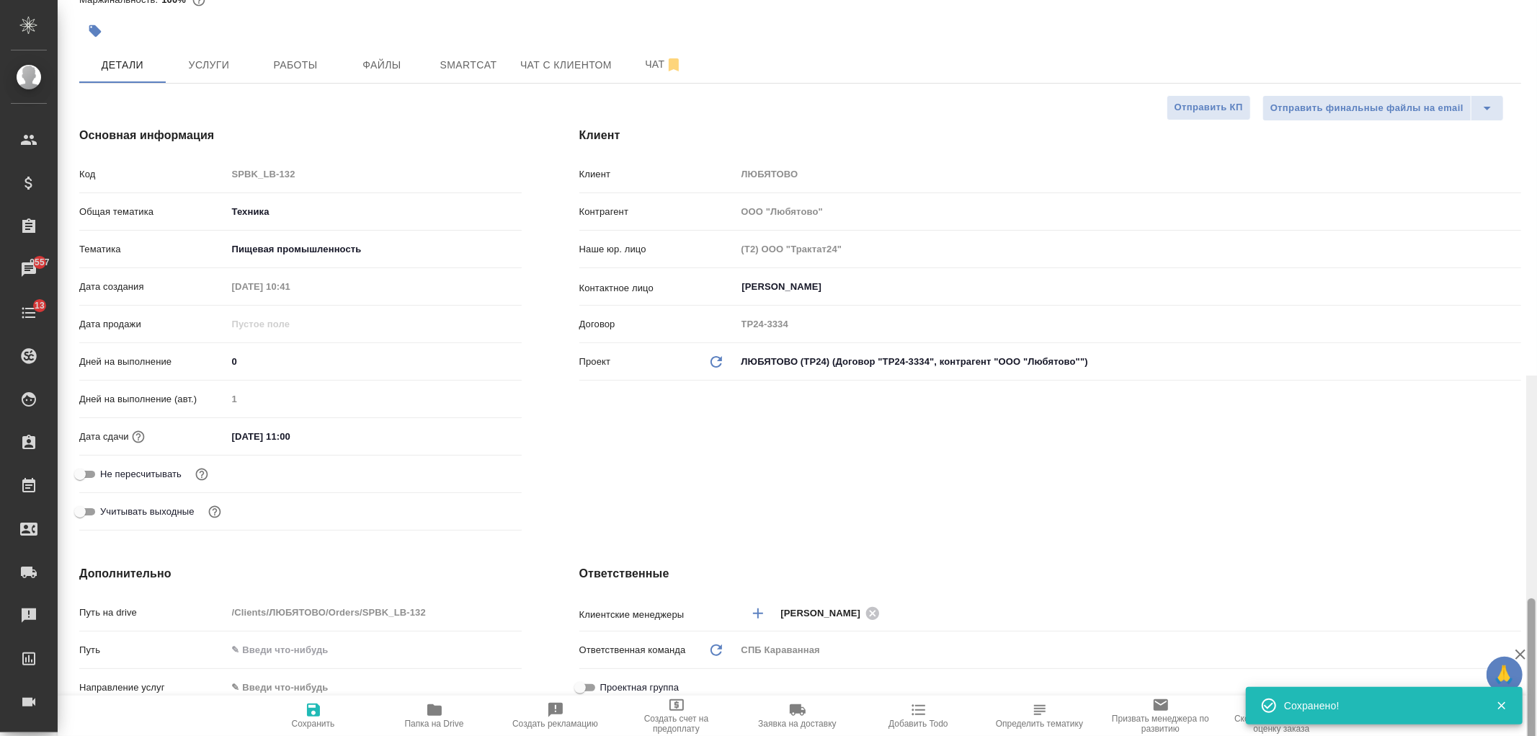
scroll to position [0, 0]
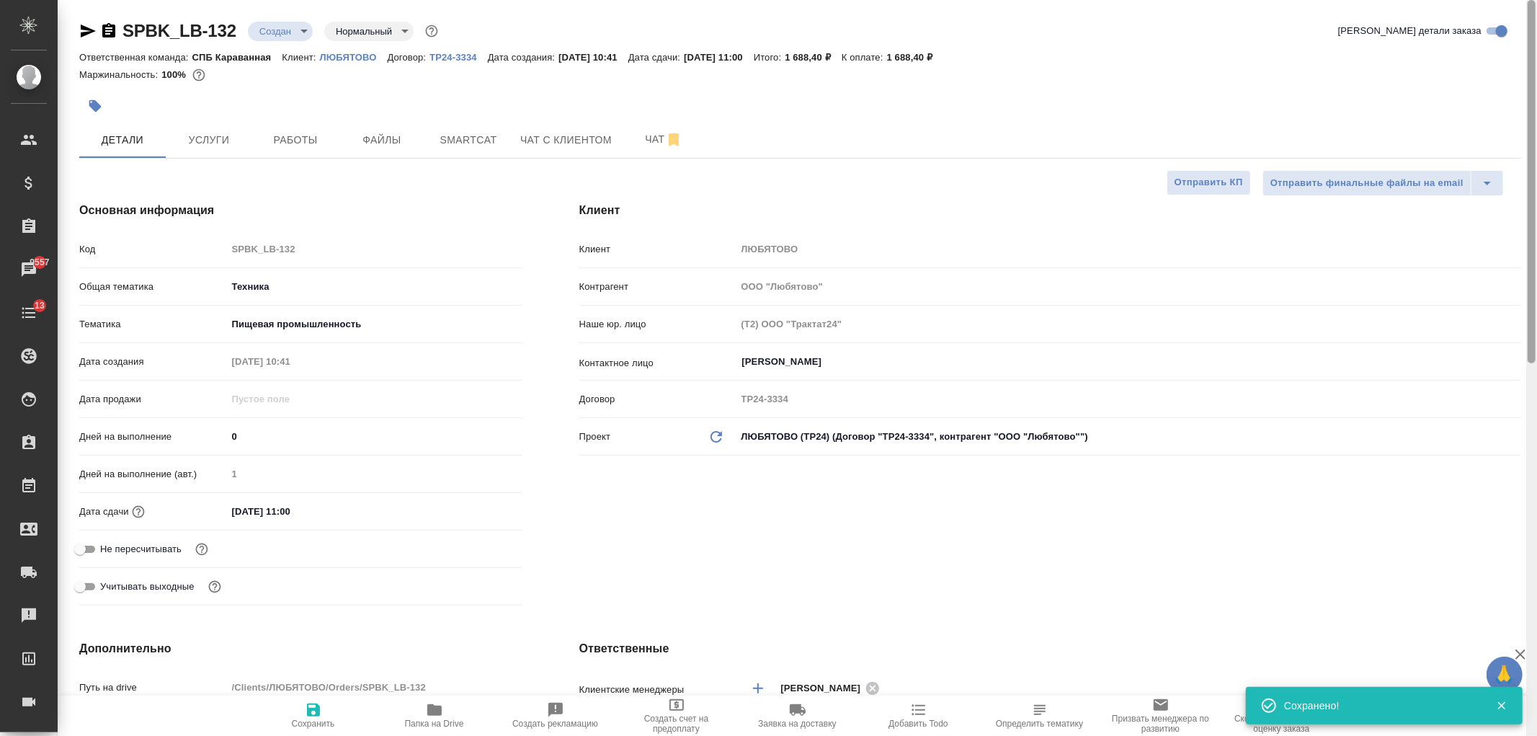
drag, startPoint x: 1533, startPoint y: 483, endPoint x: 1463, endPoint y: 0, distance: 487.8
click at [1536, 26] on div at bounding box center [1531, 368] width 11 height 736
click at [336, 141] on button "Работы" at bounding box center [295, 140] width 86 height 36
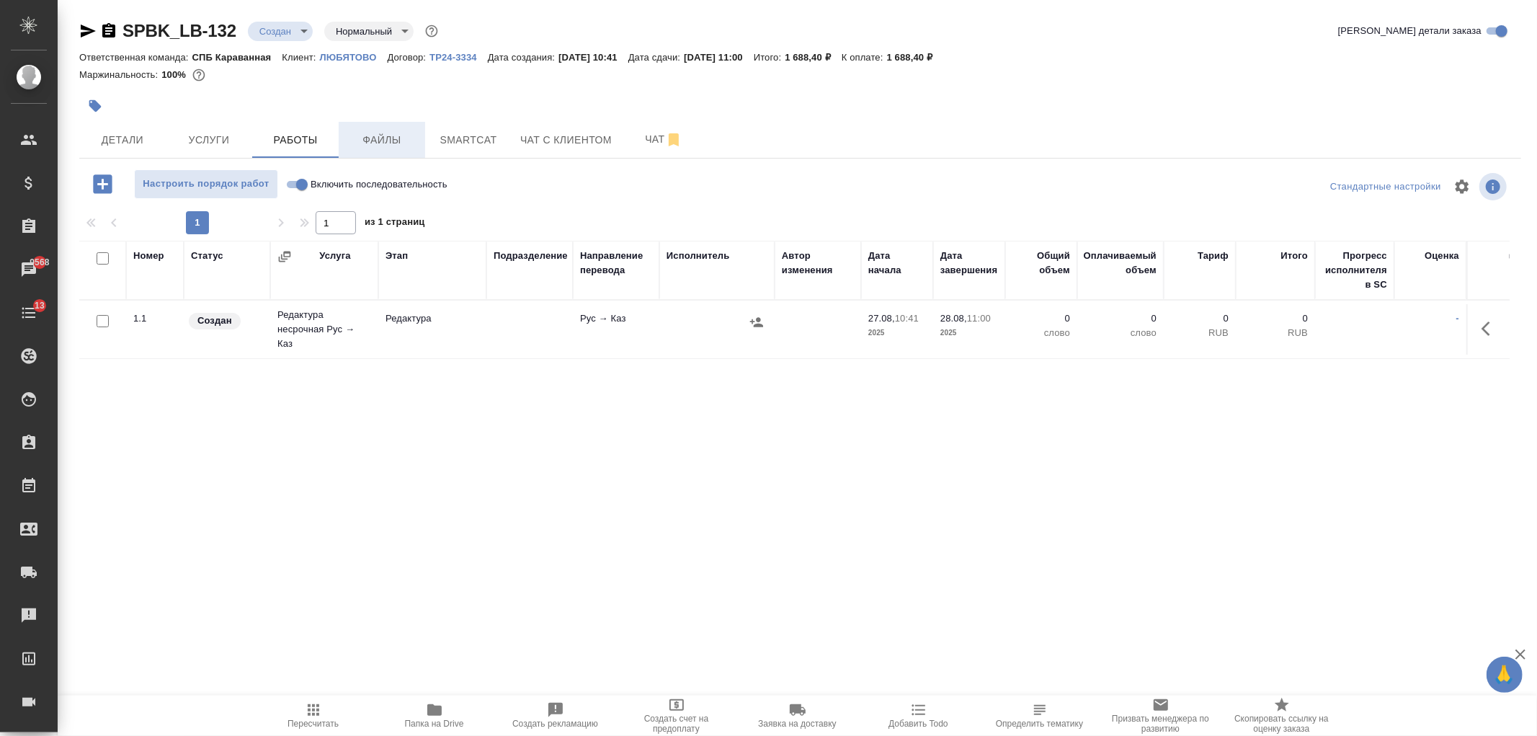
click at [356, 141] on span "Файлы" at bounding box center [381, 140] width 69 height 18
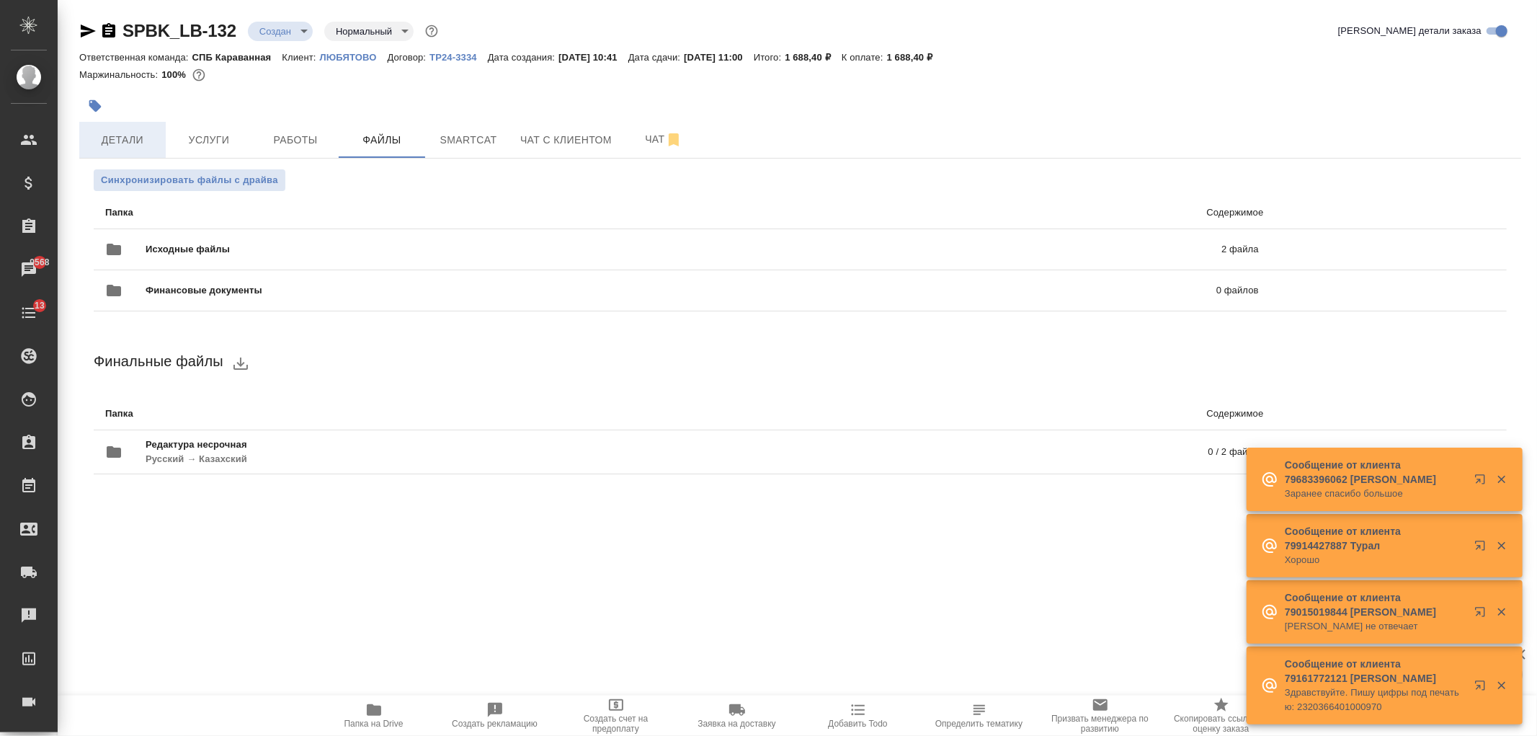
click at [147, 140] on span "Детали" at bounding box center [122, 140] width 69 height 18
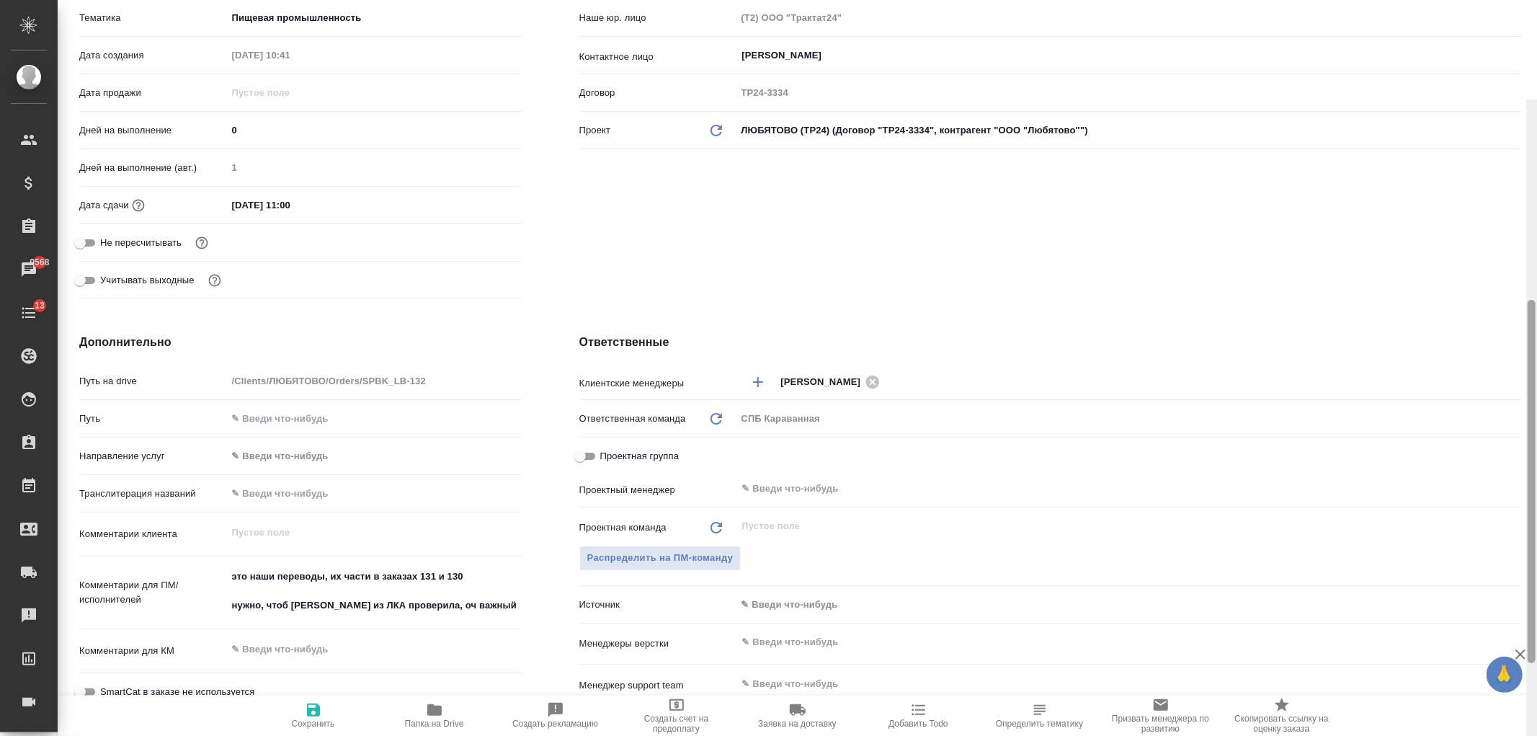
scroll to position [470, 0]
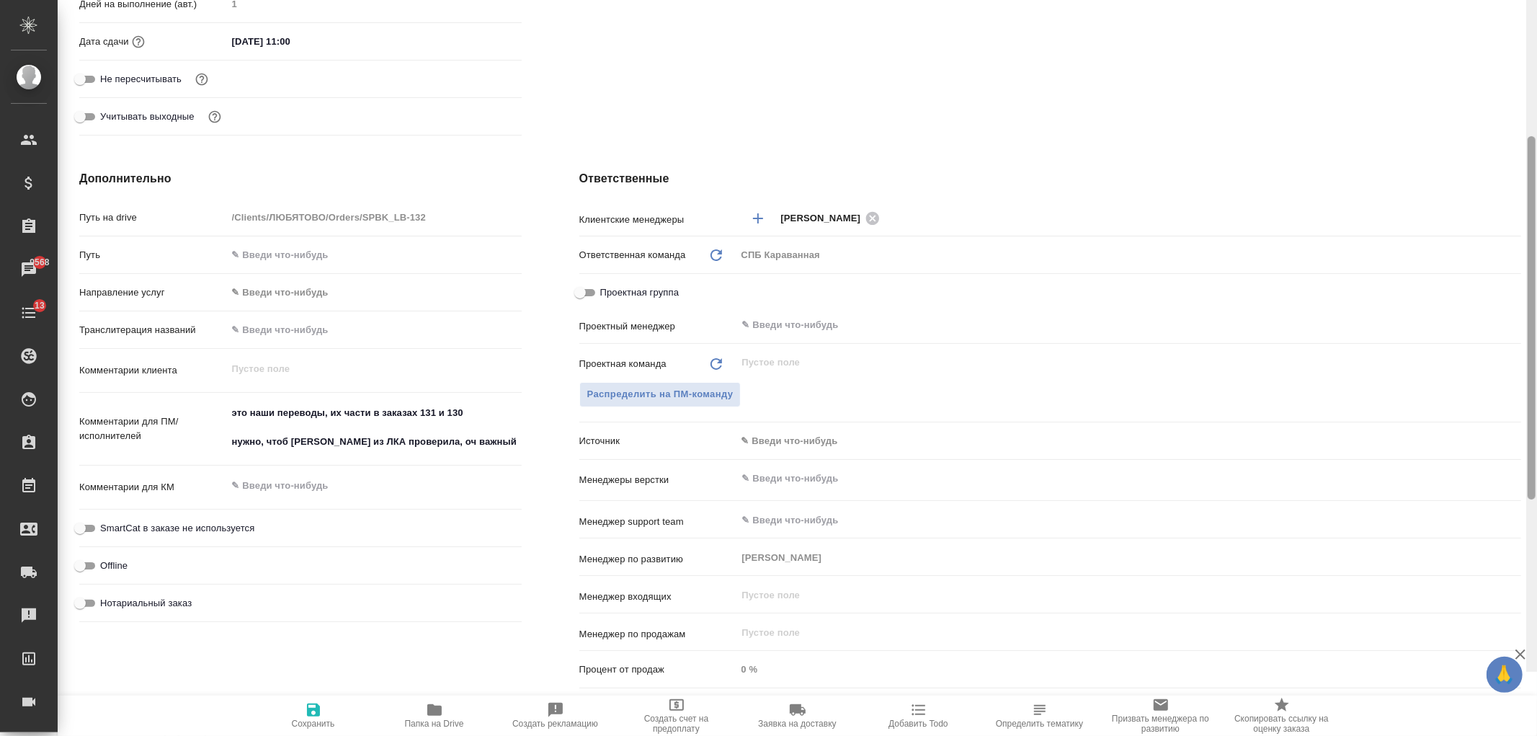
drag, startPoint x: 1533, startPoint y: 138, endPoint x: 1536, endPoint y: 370, distance: 232.8
click at [1536, 370] on div at bounding box center [1531, 304] width 11 height 736
click at [683, 394] on span "Распределить на ПМ-команду" at bounding box center [660, 394] width 146 height 17
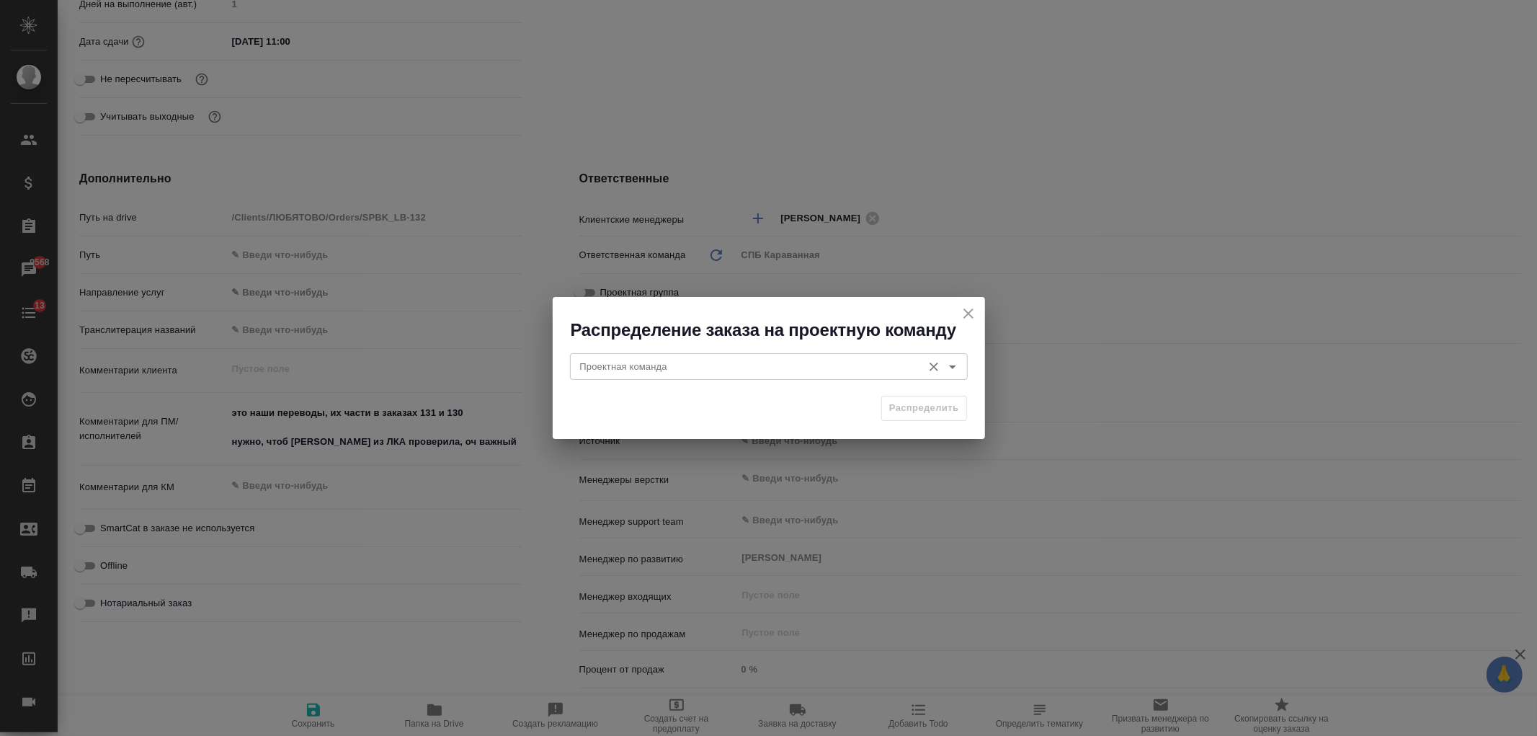
click at [623, 363] on input "Проектная команда" at bounding box center [744, 365] width 341 height 17
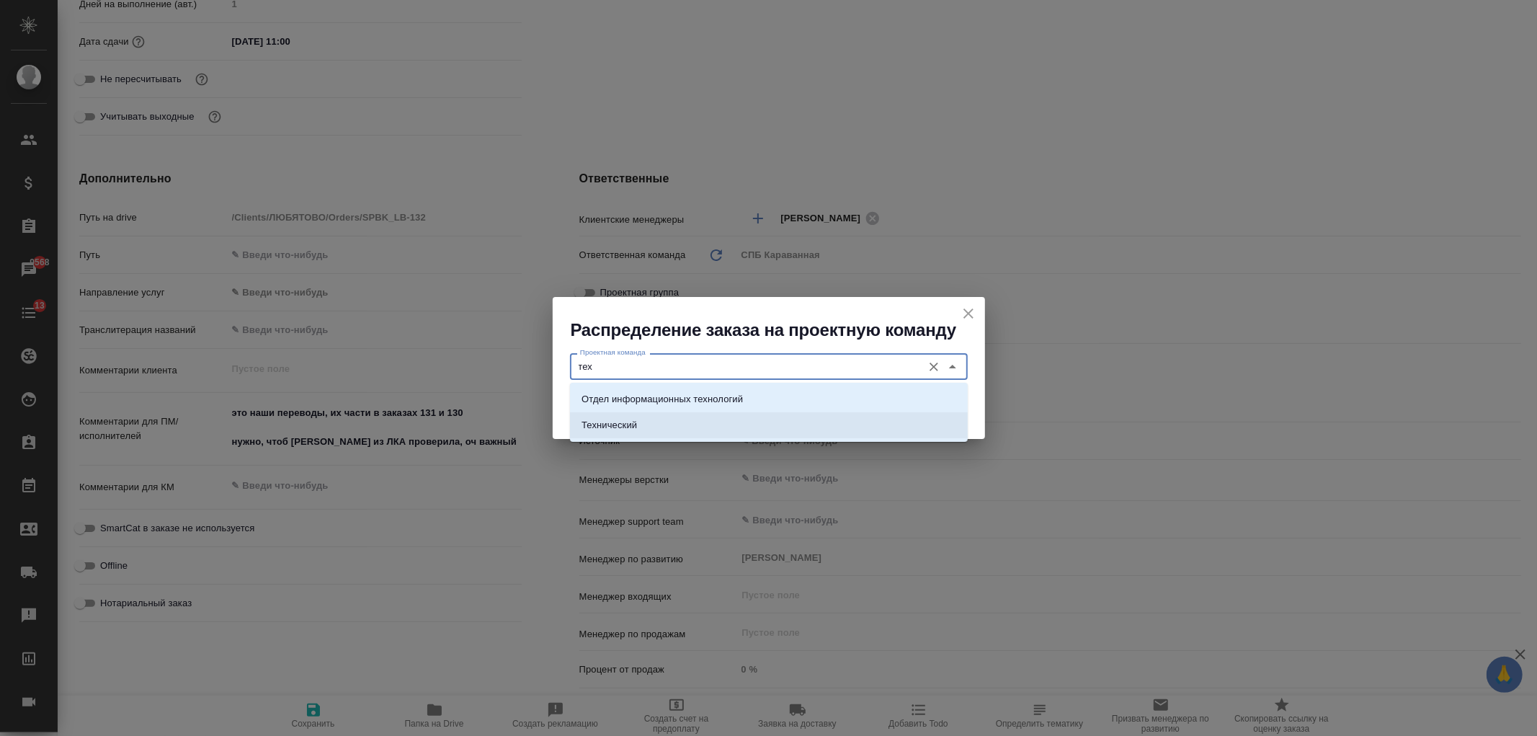
click at [656, 433] on li "Технический" at bounding box center [769, 425] width 398 height 26
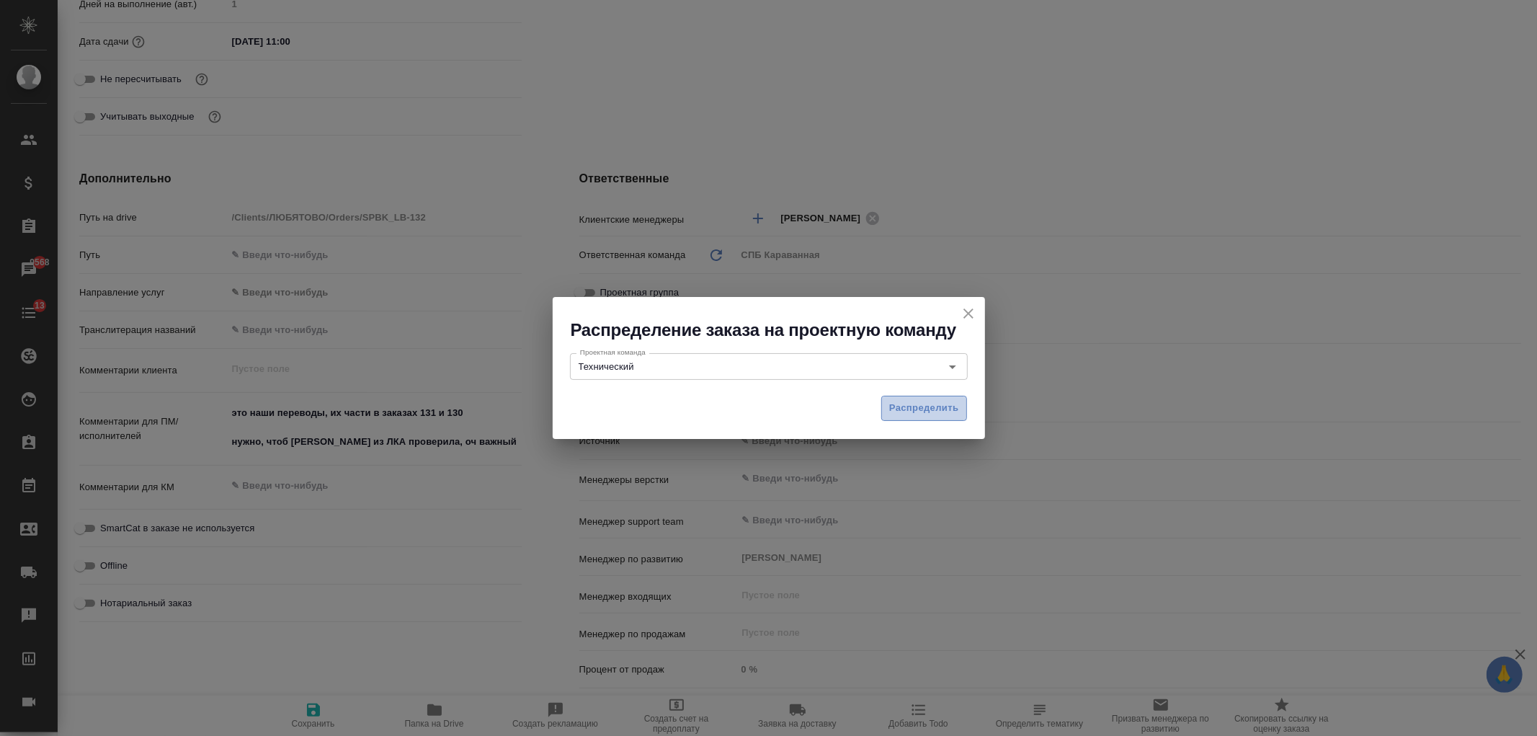
click at [917, 405] on span "Распределить" at bounding box center [924, 408] width 70 height 17
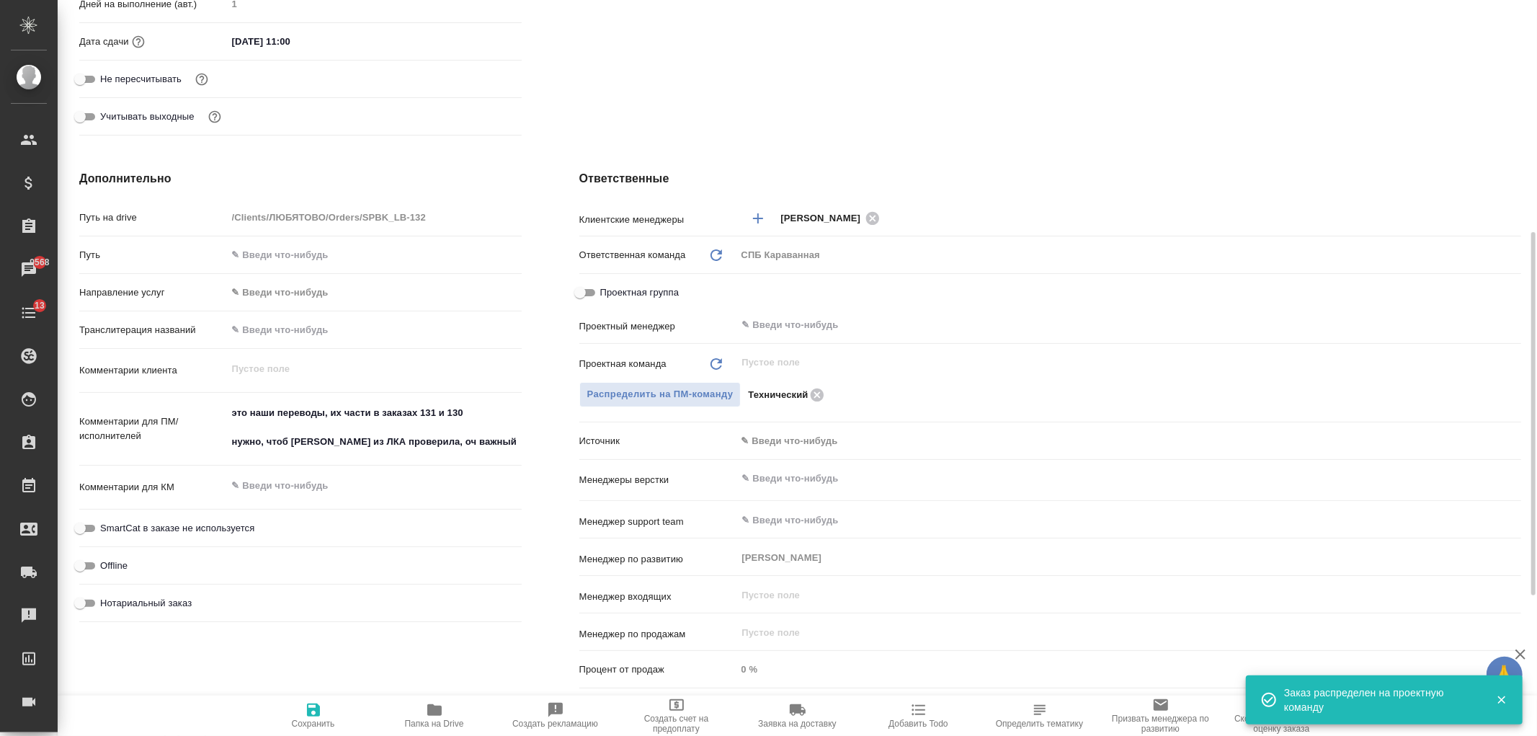
click at [294, 719] on span "Сохранить" at bounding box center [313, 723] width 43 height 10
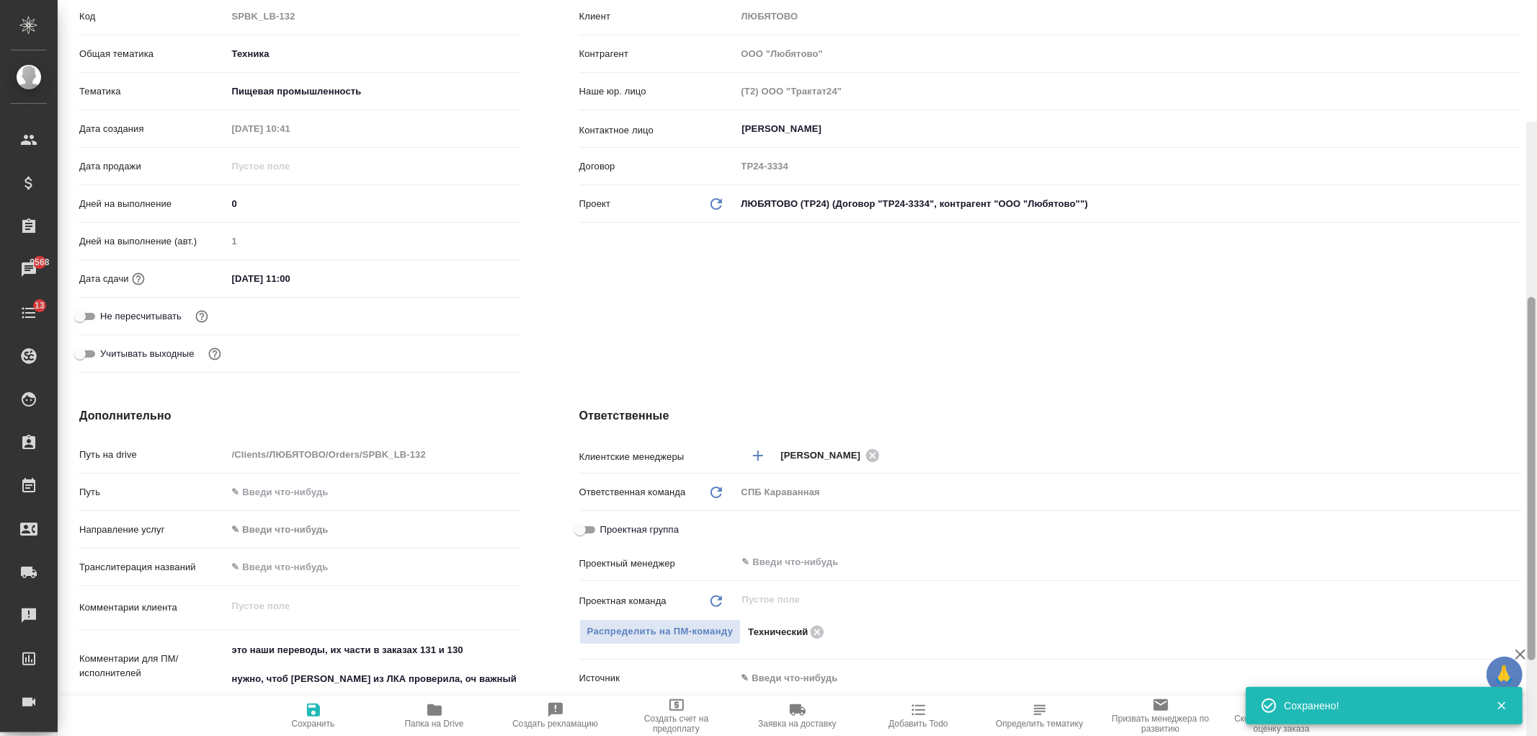
scroll to position [0, 0]
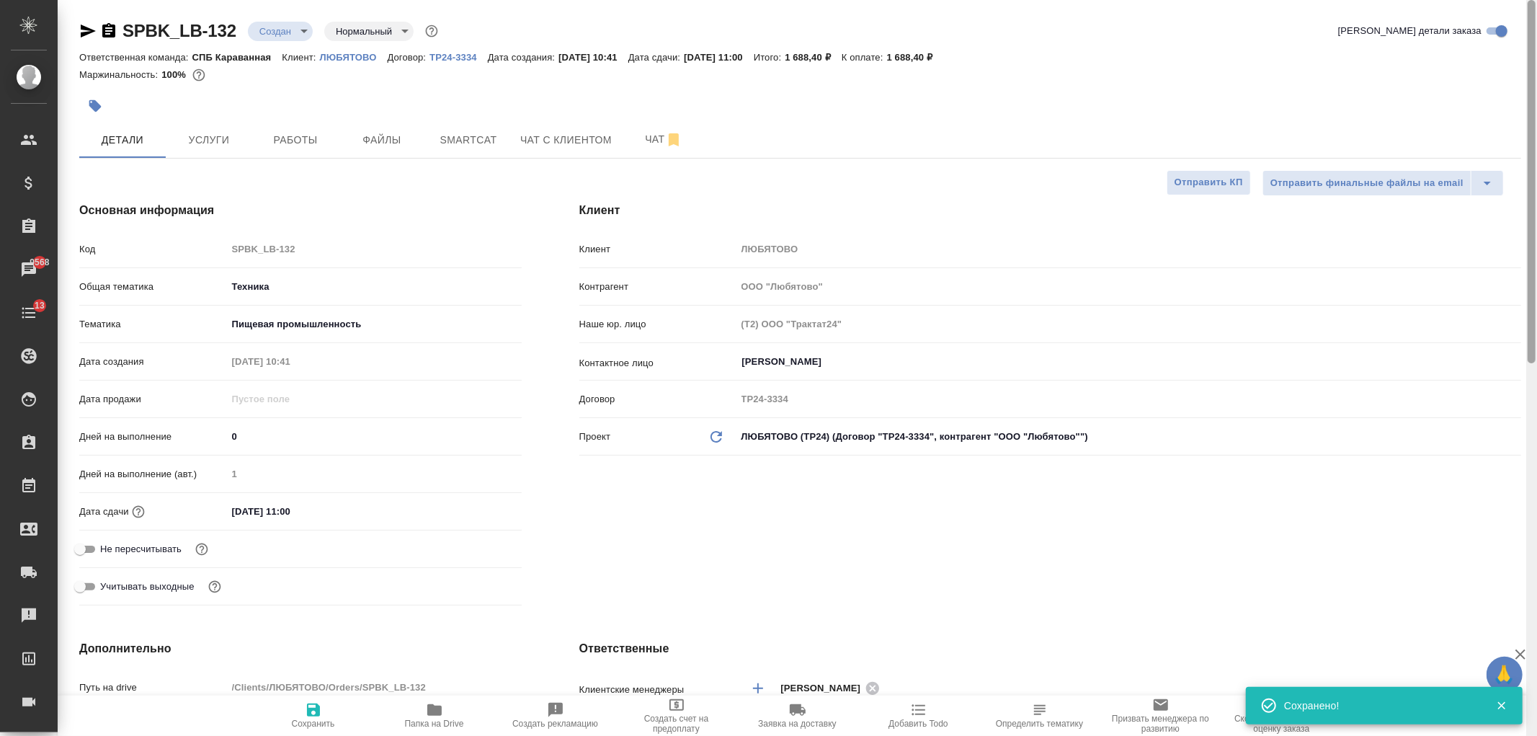
drag, startPoint x: 1529, startPoint y: 471, endPoint x: 1164, endPoint y: 190, distance: 460.8
click at [1536, 197] on div at bounding box center [1531, 368] width 11 height 736
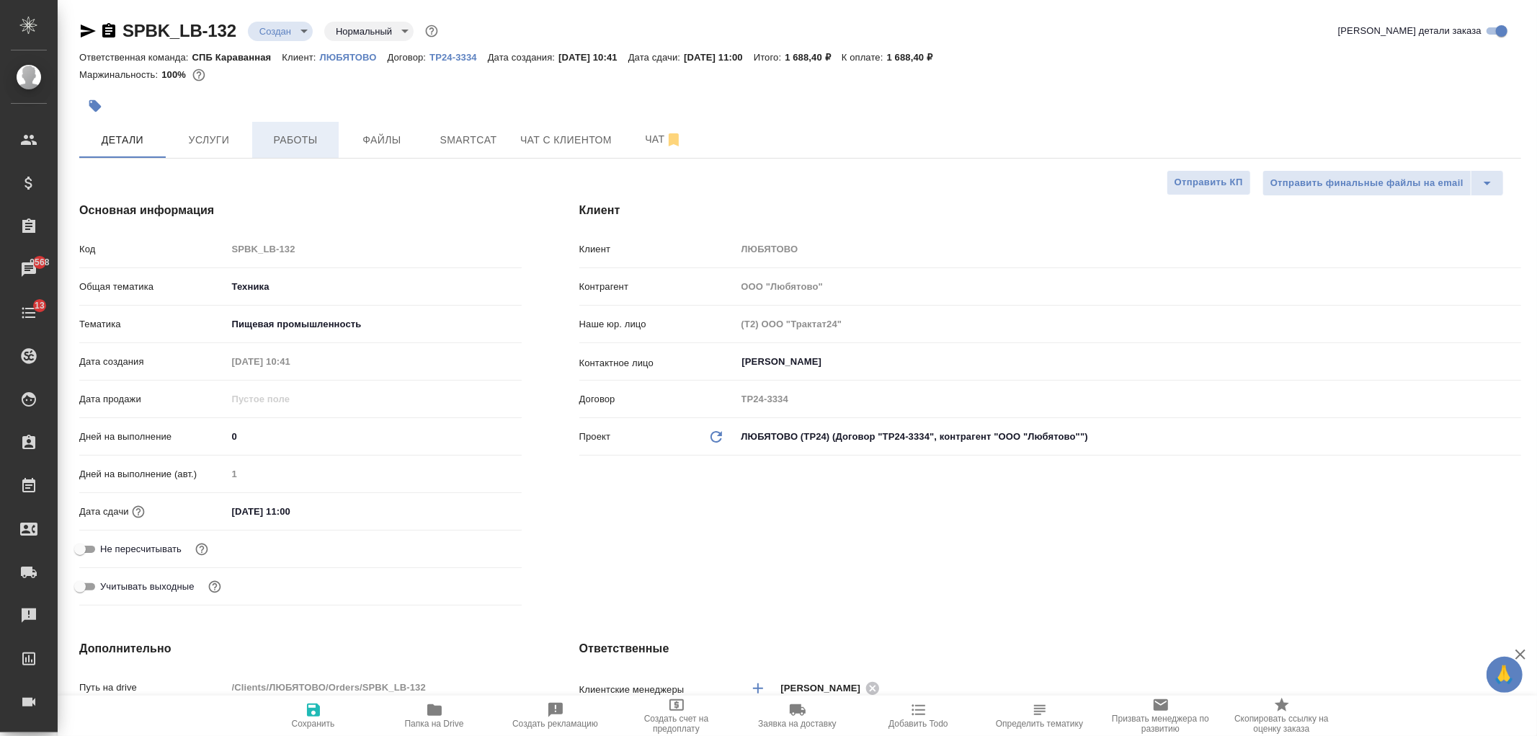
click at [305, 139] on span "Работы" at bounding box center [295, 140] width 69 height 18
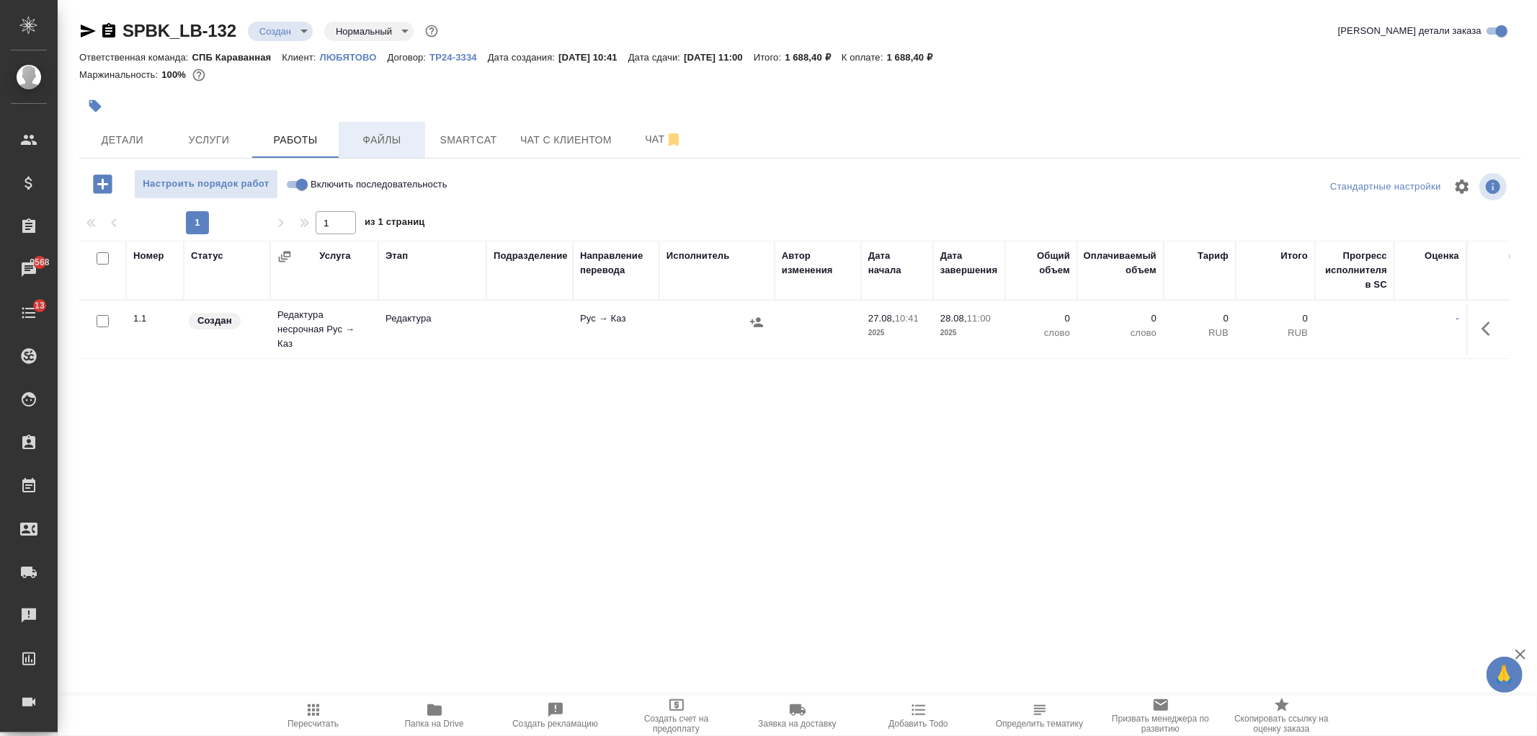
click at [376, 139] on span "Файлы" at bounding box center [381, 140] width 69 height 18
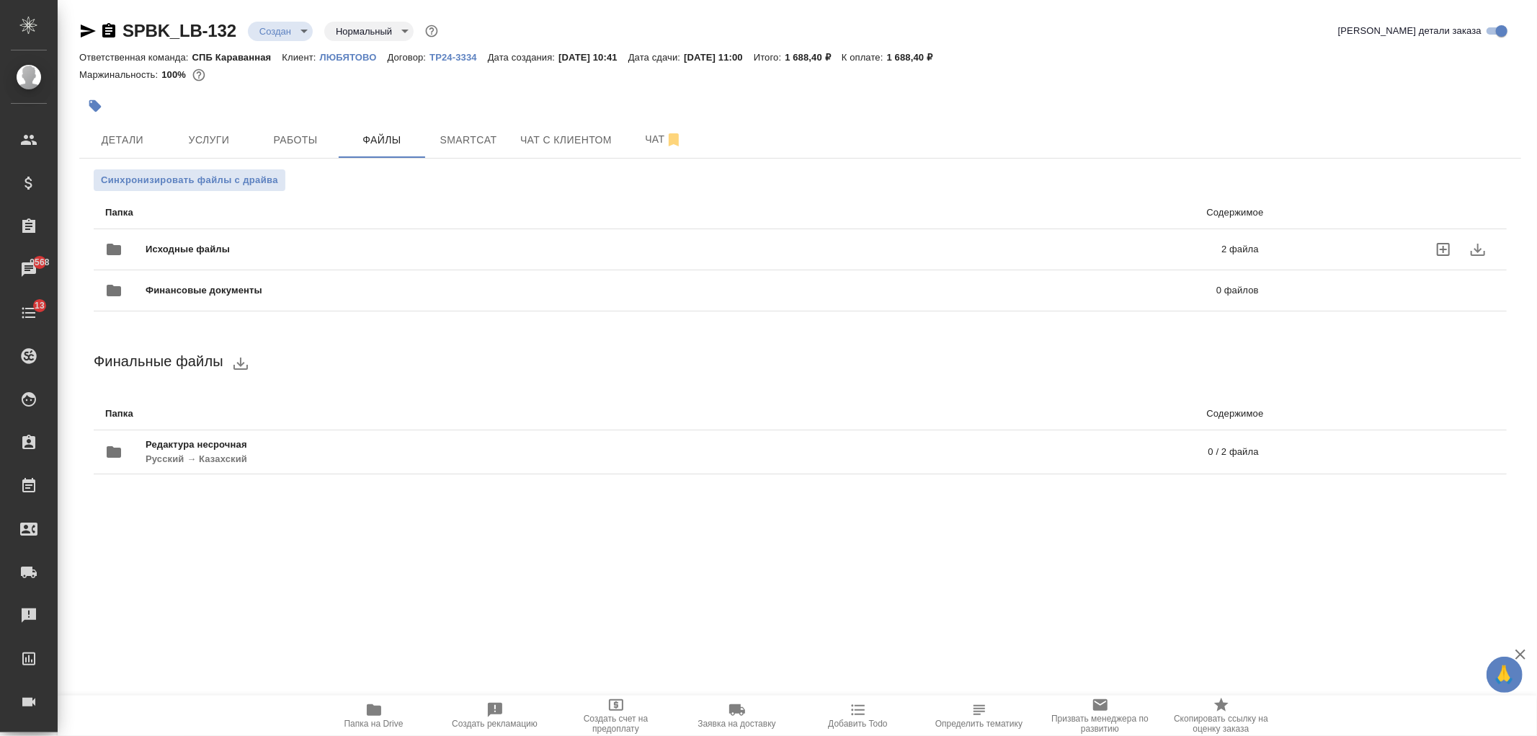
click at [370, 246] on span "Исходные файлы" at bounding box center [436, 249] width 580 height 14
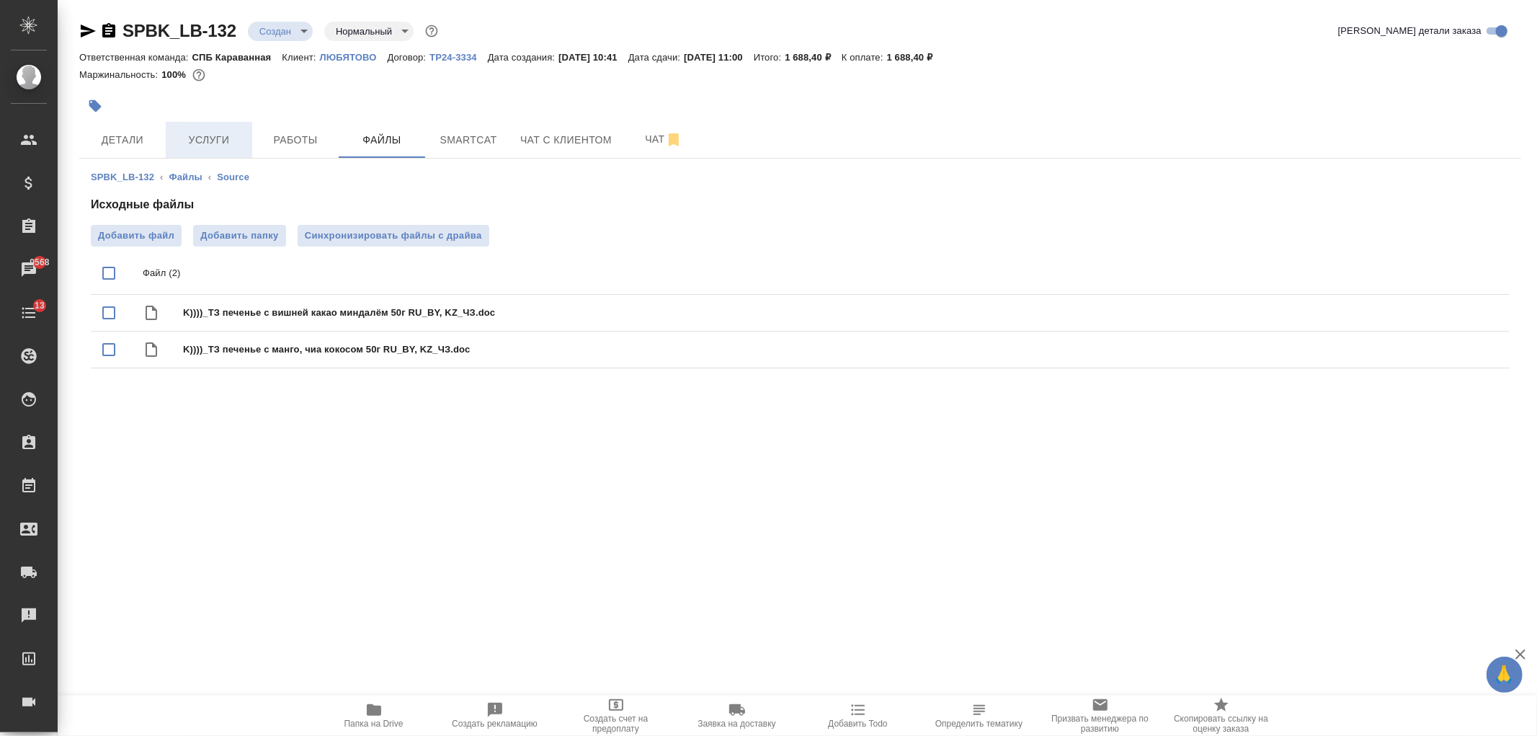
click at [184, 143] on span "Услуги" at bounding box center [208, 140] width 69 height 18
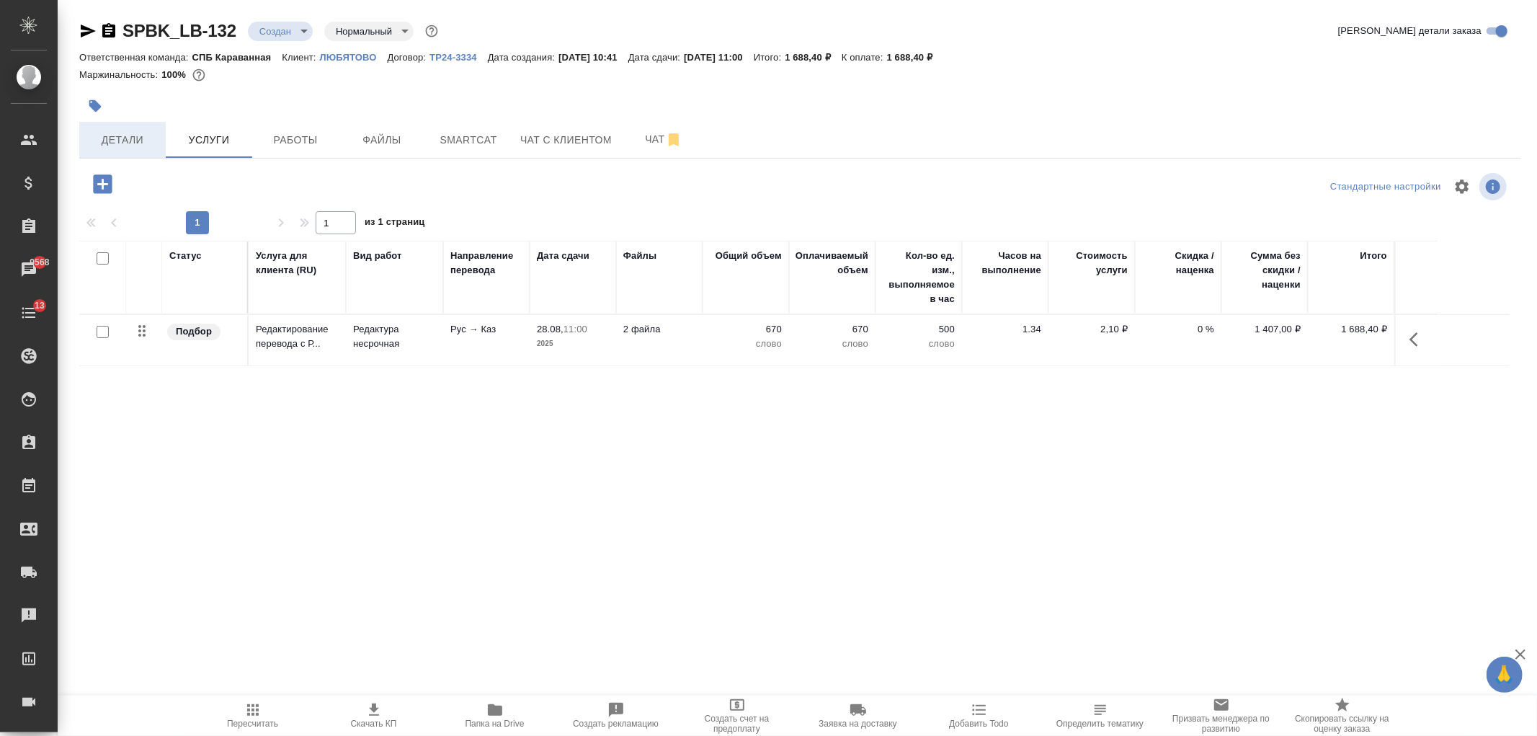
click at [110, 131] on span "Детали" at bounding box center [122, 140] width 69 height 18
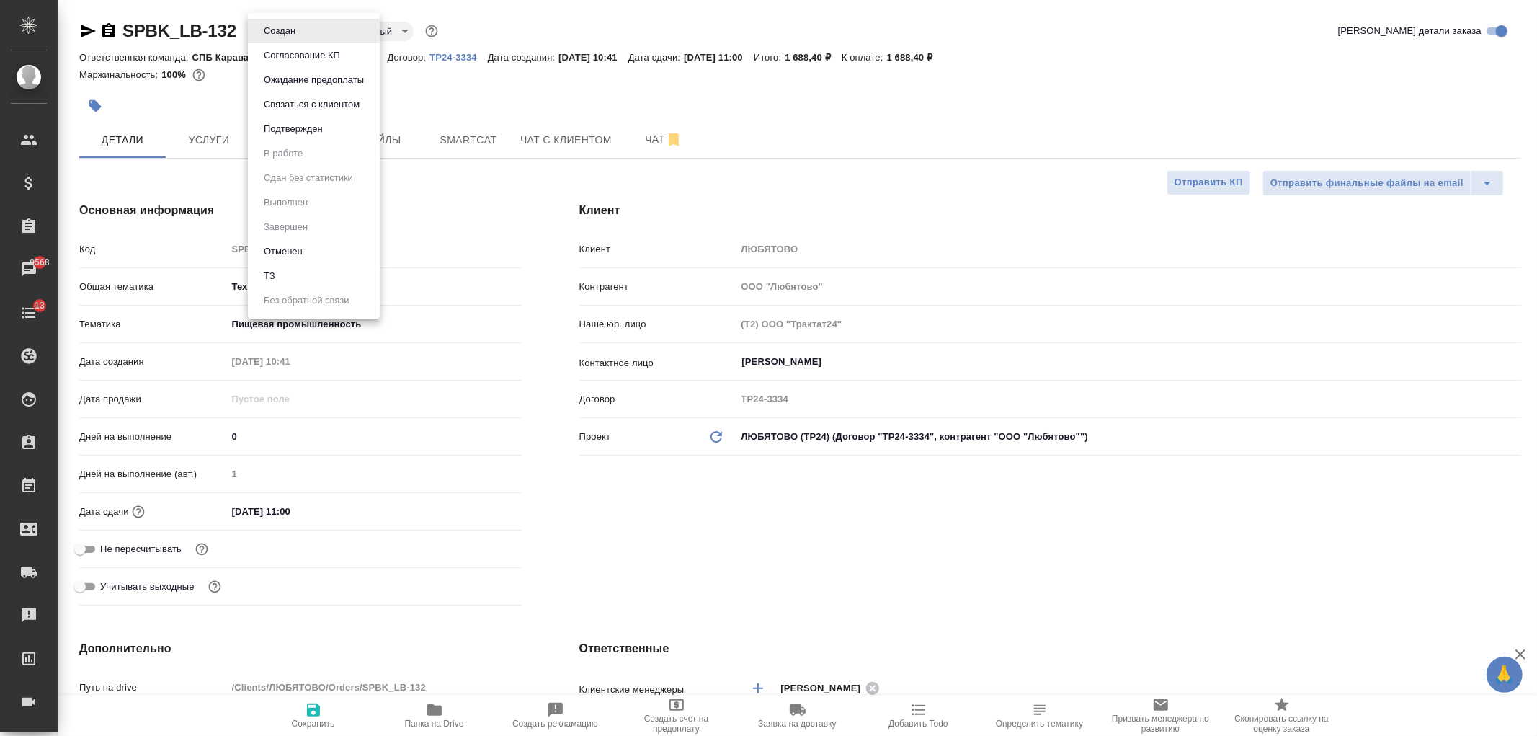
click at [285, 25] on body "🙏 .cls-1 fill:#fff; AWATERA Ivanova Arina Клиенты Спецификации Заказы 9568 Чаты…" at bounding box center [768, 368] width 1537 height 736
click at [328, 128] on li "Подтвержден" at bounding box center [314, 129] width 132 height 24
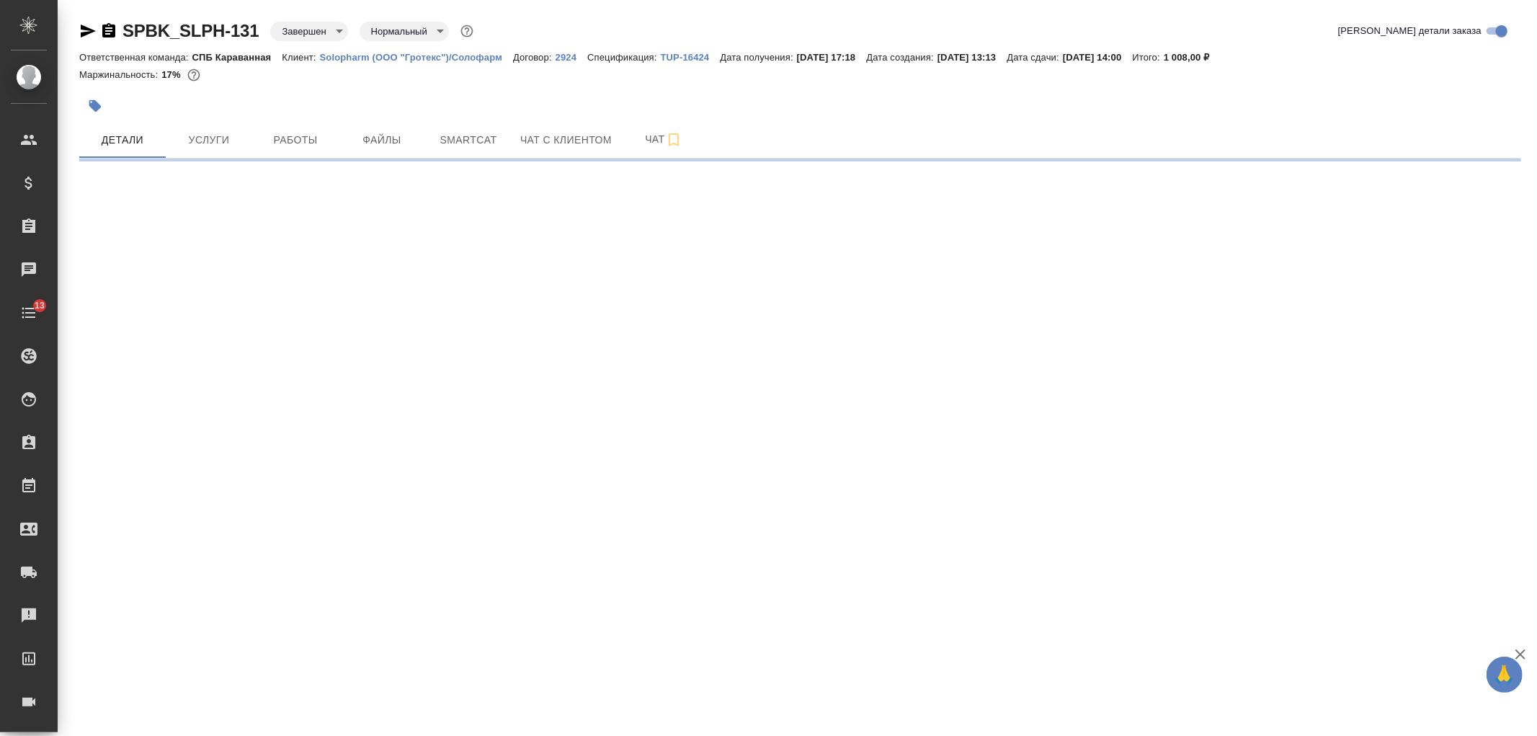
select select "RU"
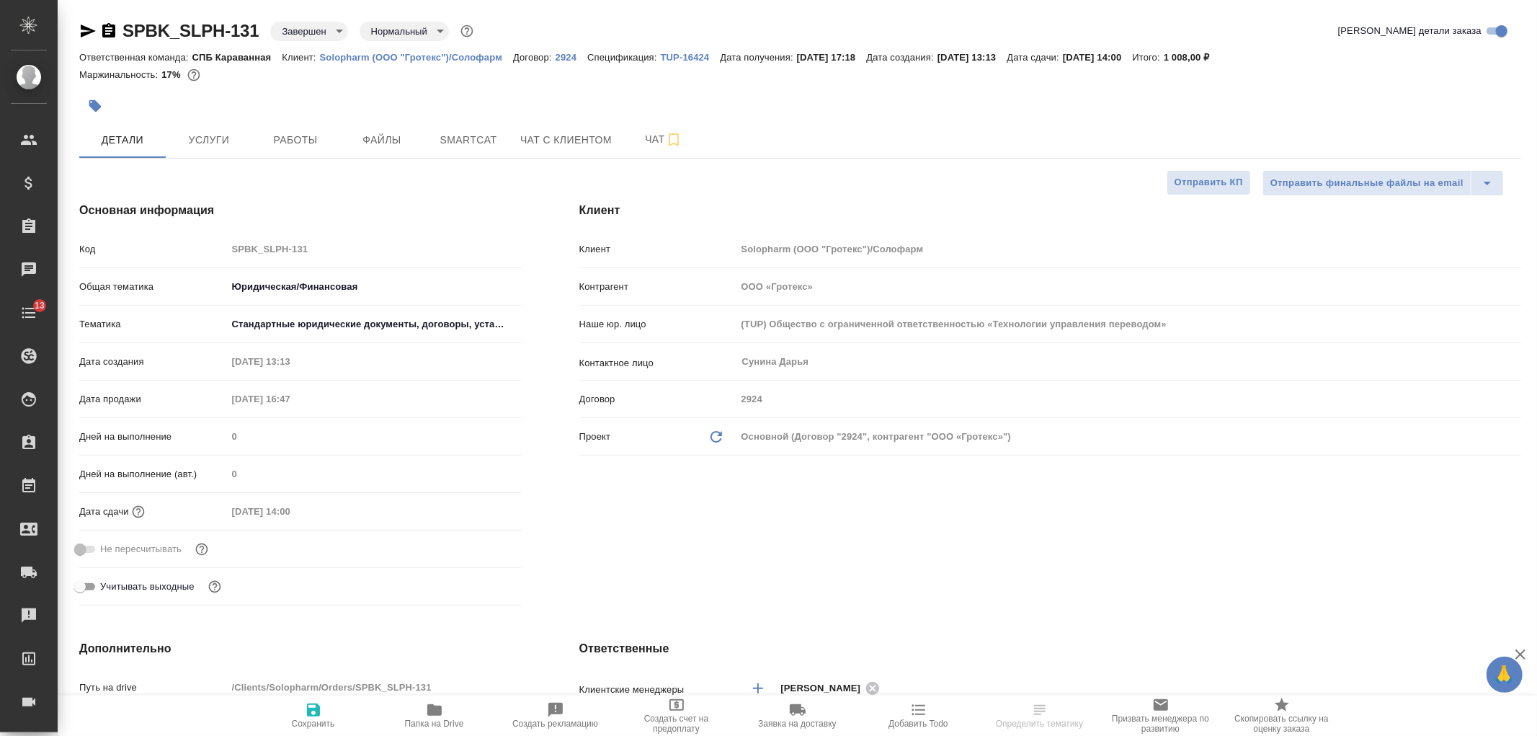
type textarea "x"
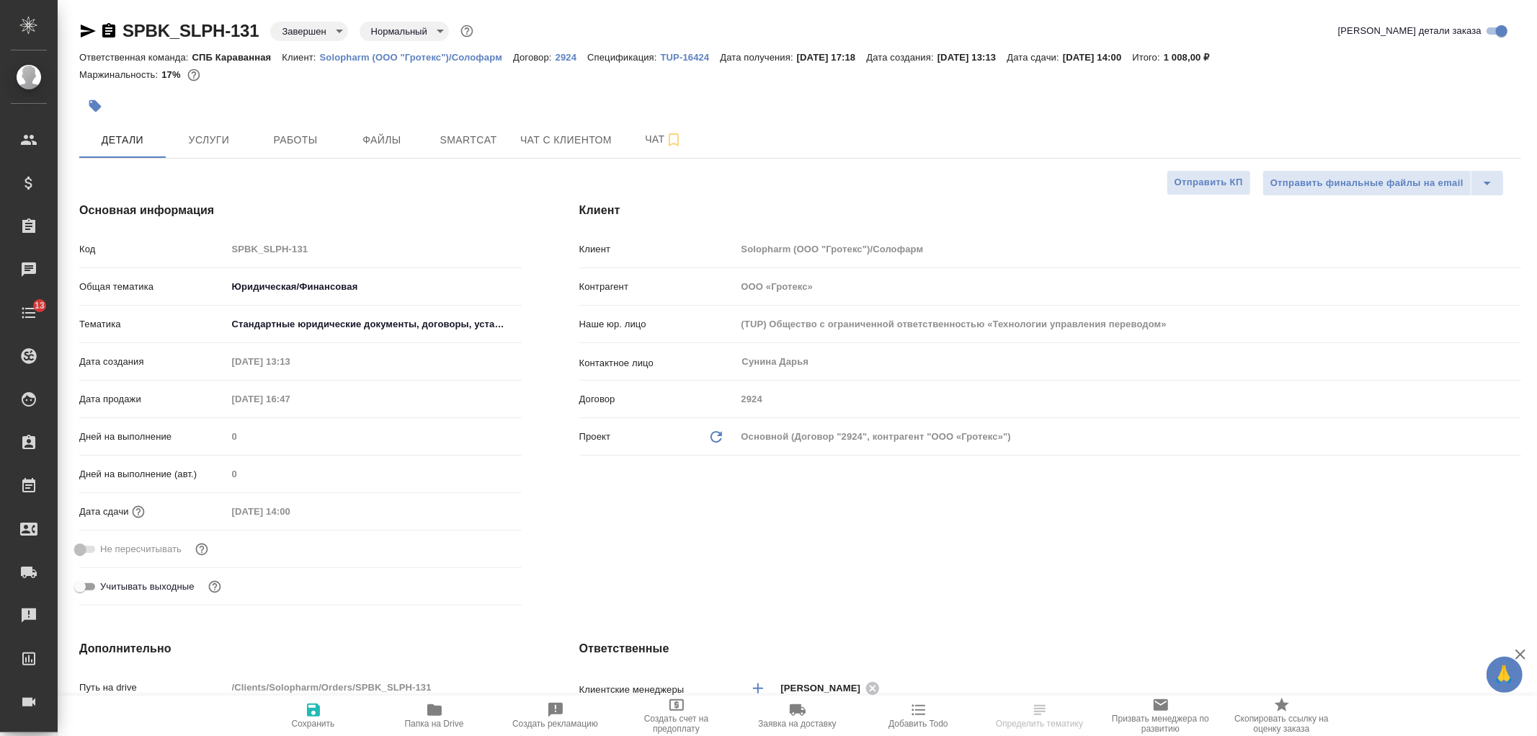
type textarea "x"
click at [690, 50] on link "TUP-16424" at bounding box center [691, 56] width 60 height 12
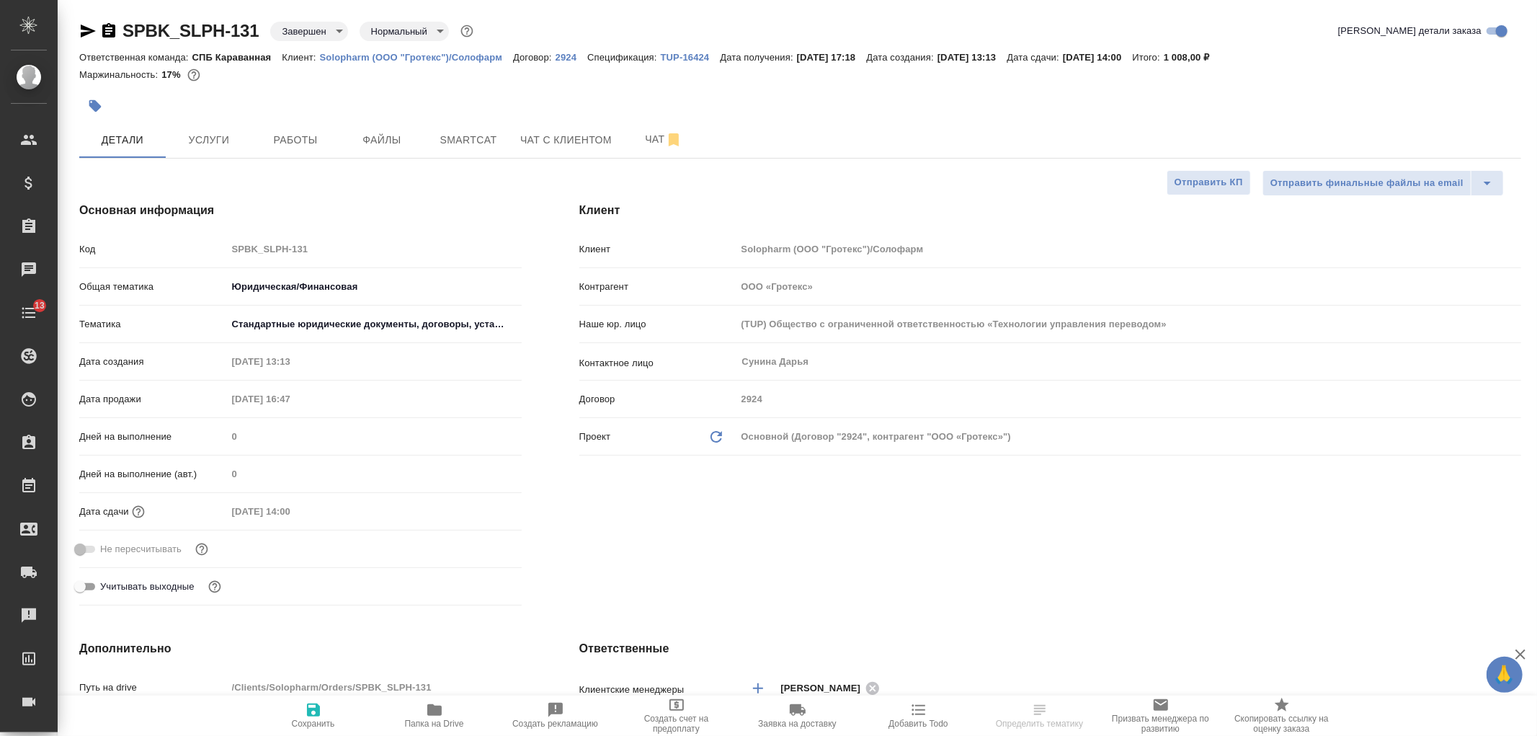
type textarea "x"
select select "RU"
type textarea "x"
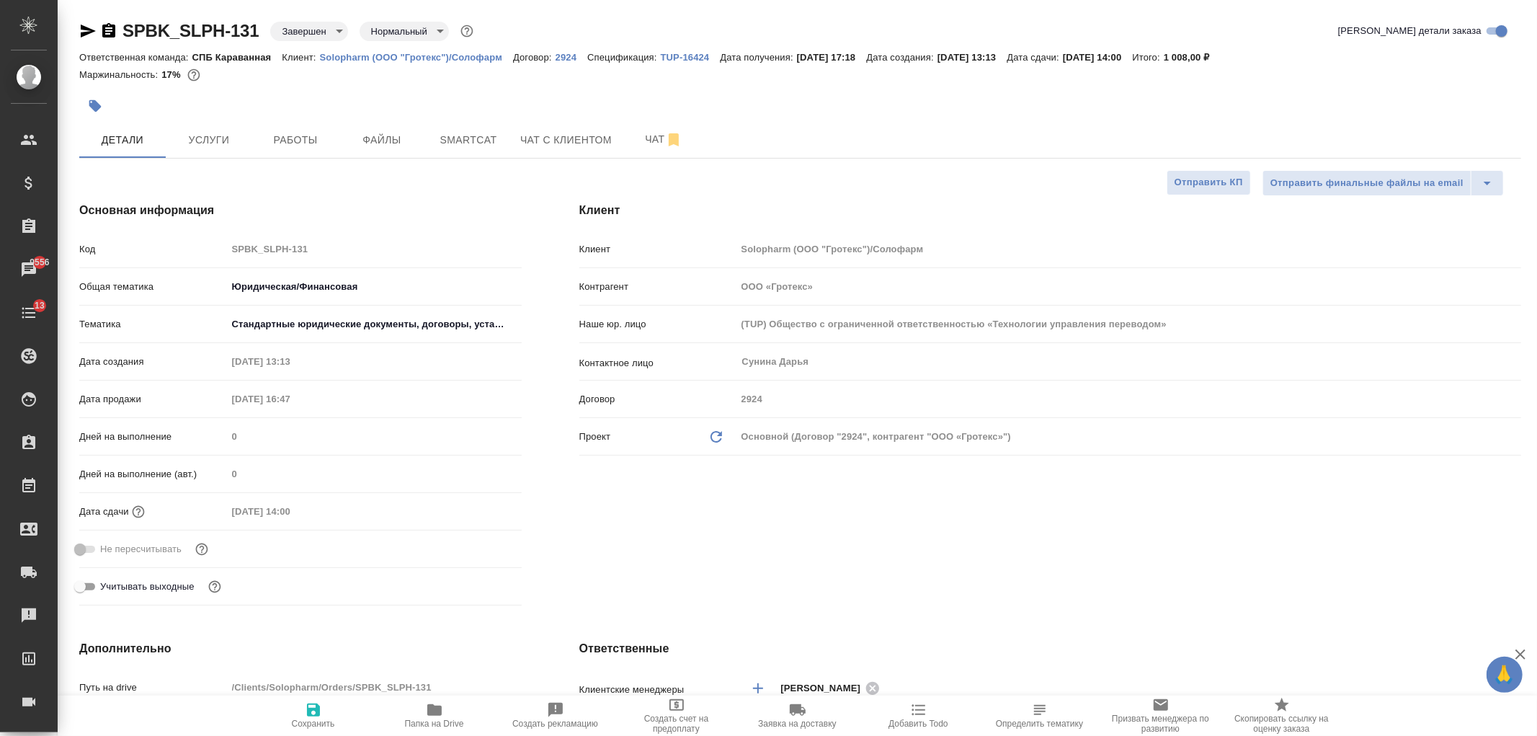
type textarea "x"
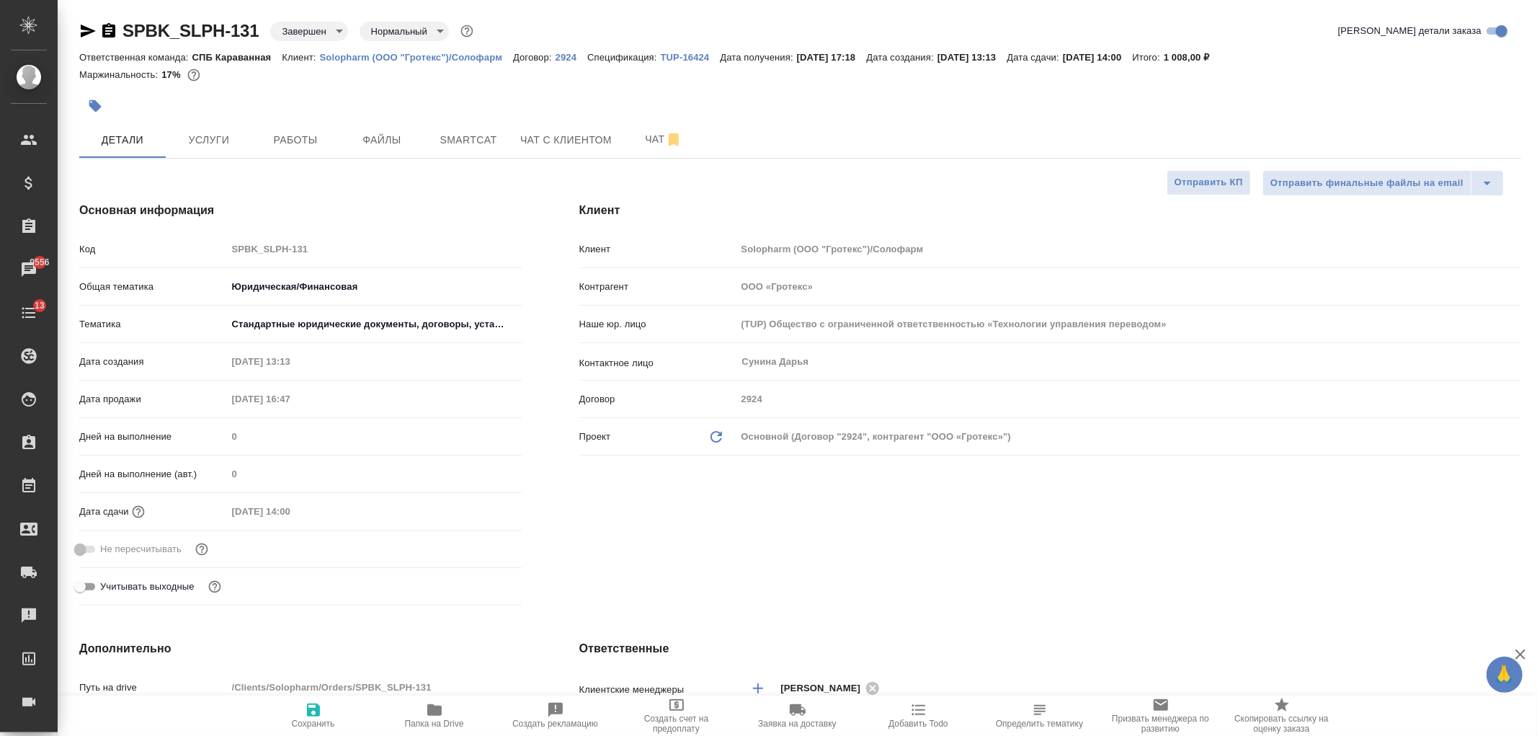
type textarea "x"
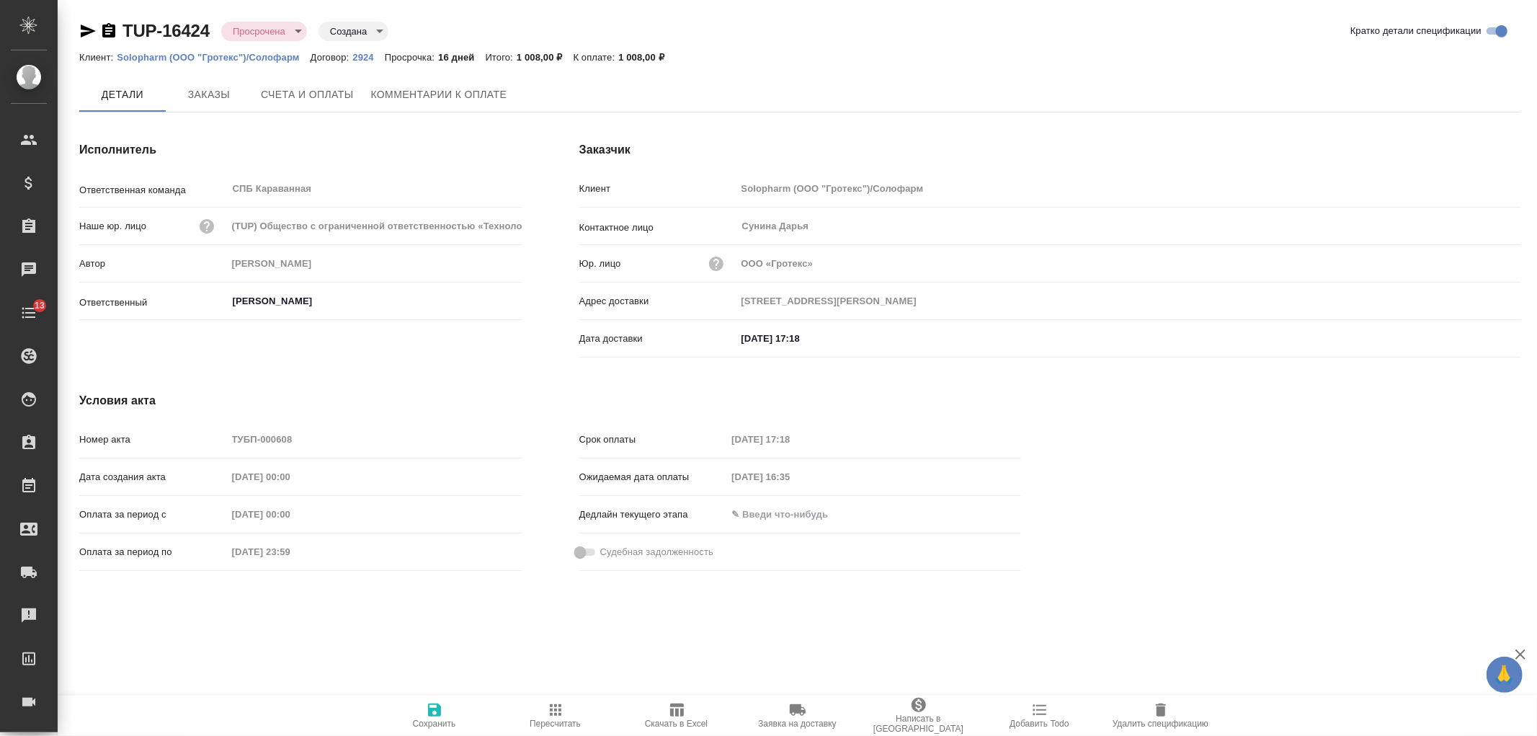
type input "[STREET_ADDRESS][PERSON_NAME]"
click at [349, 110] on button "Счета и оплаты" at bounding box center [307, 95] width 110 height 36
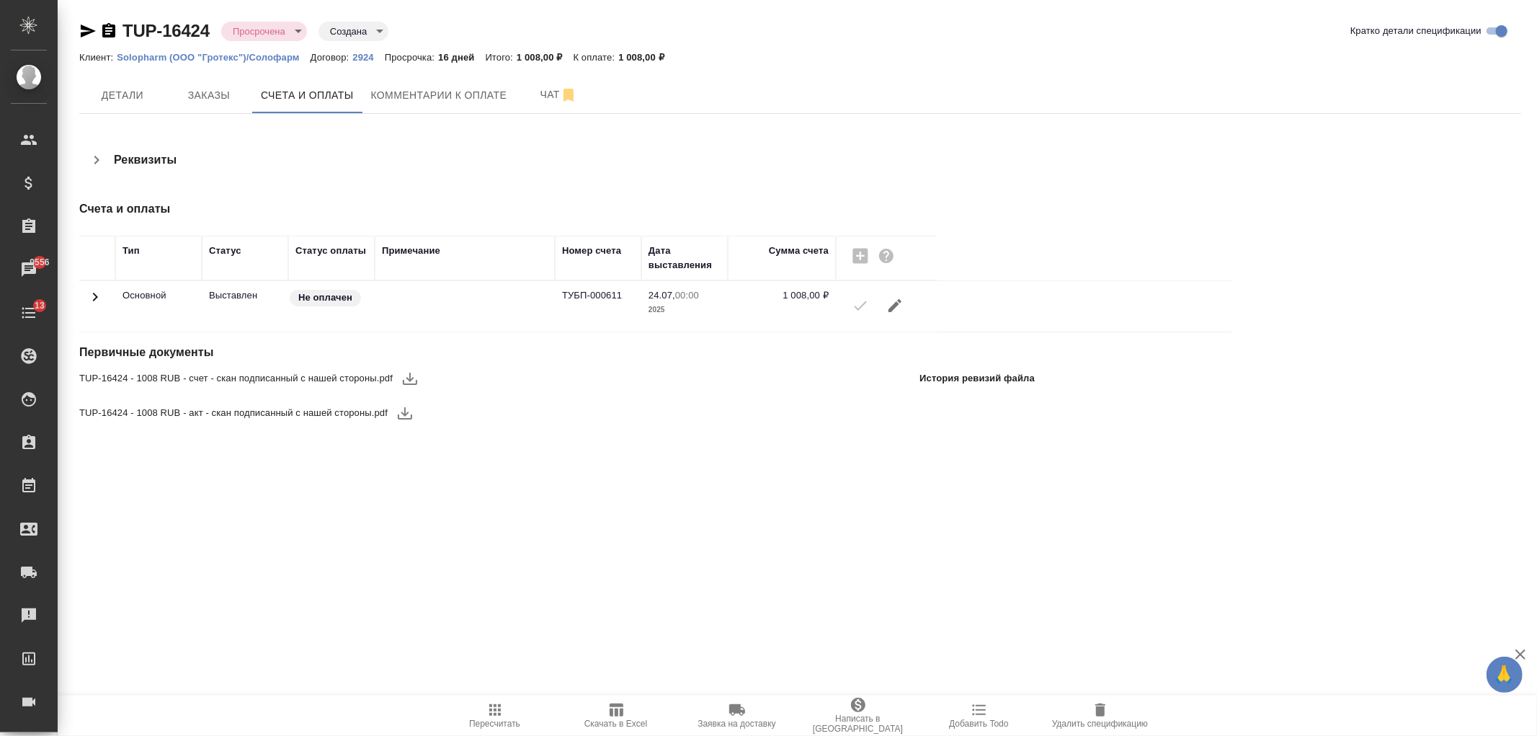
click at [420, 108] on button "Комментарии к оплате" at bounding box center [438, 95] width 153 height 36
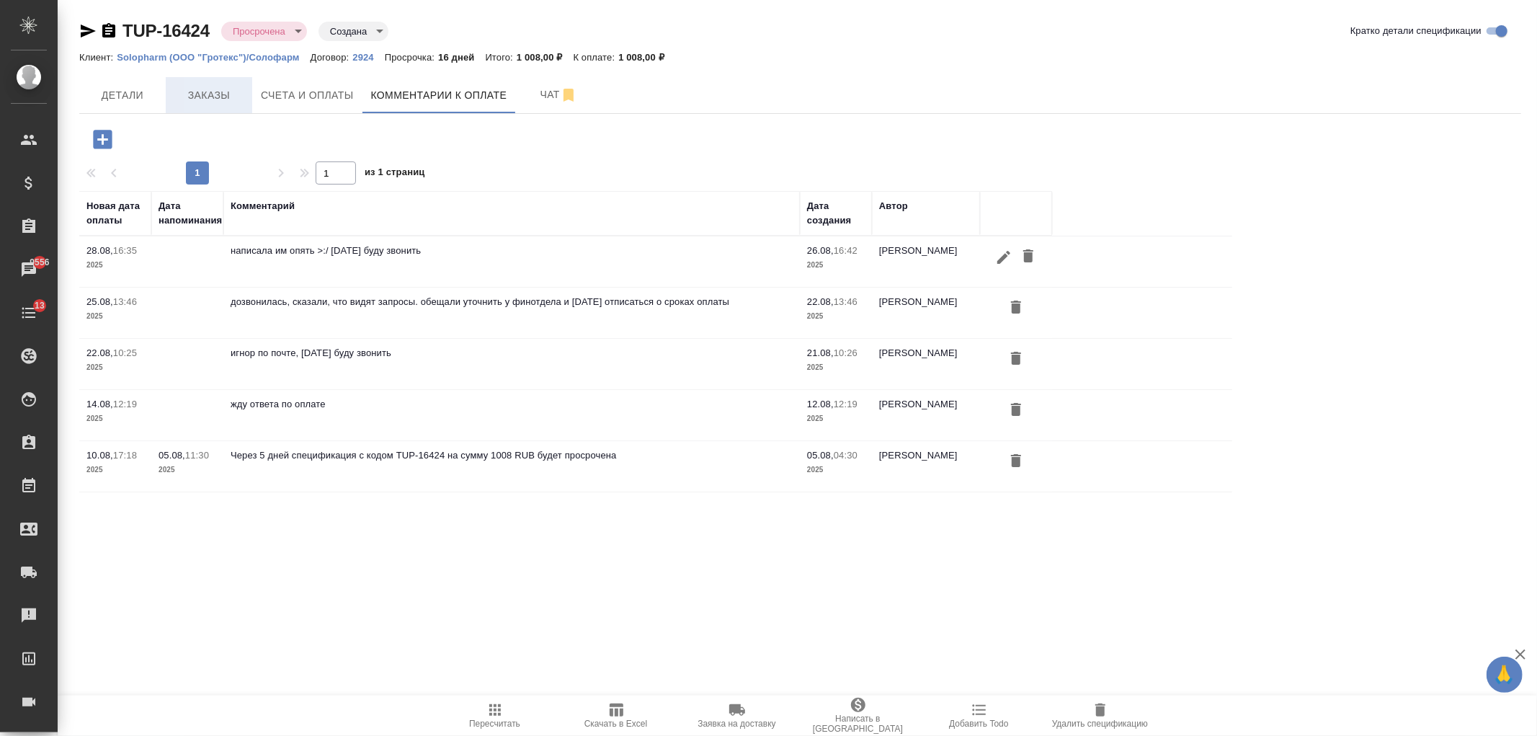
click at [228, 94] on span "Заказы" at bounding box center [208, 95] width 69 height 18
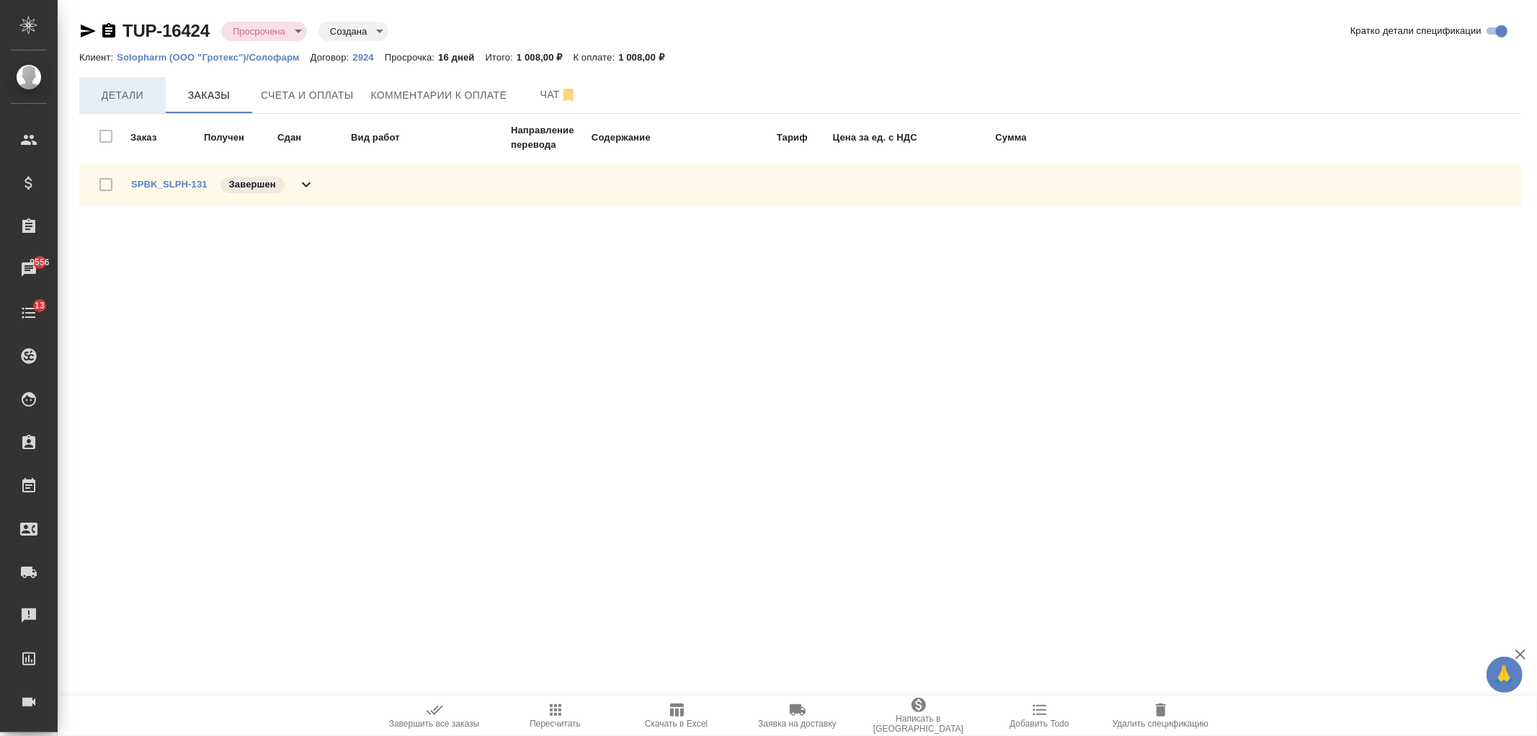
click at [112, 92] on span "Детали" at bounding box center [122, 95] width 69 height 18
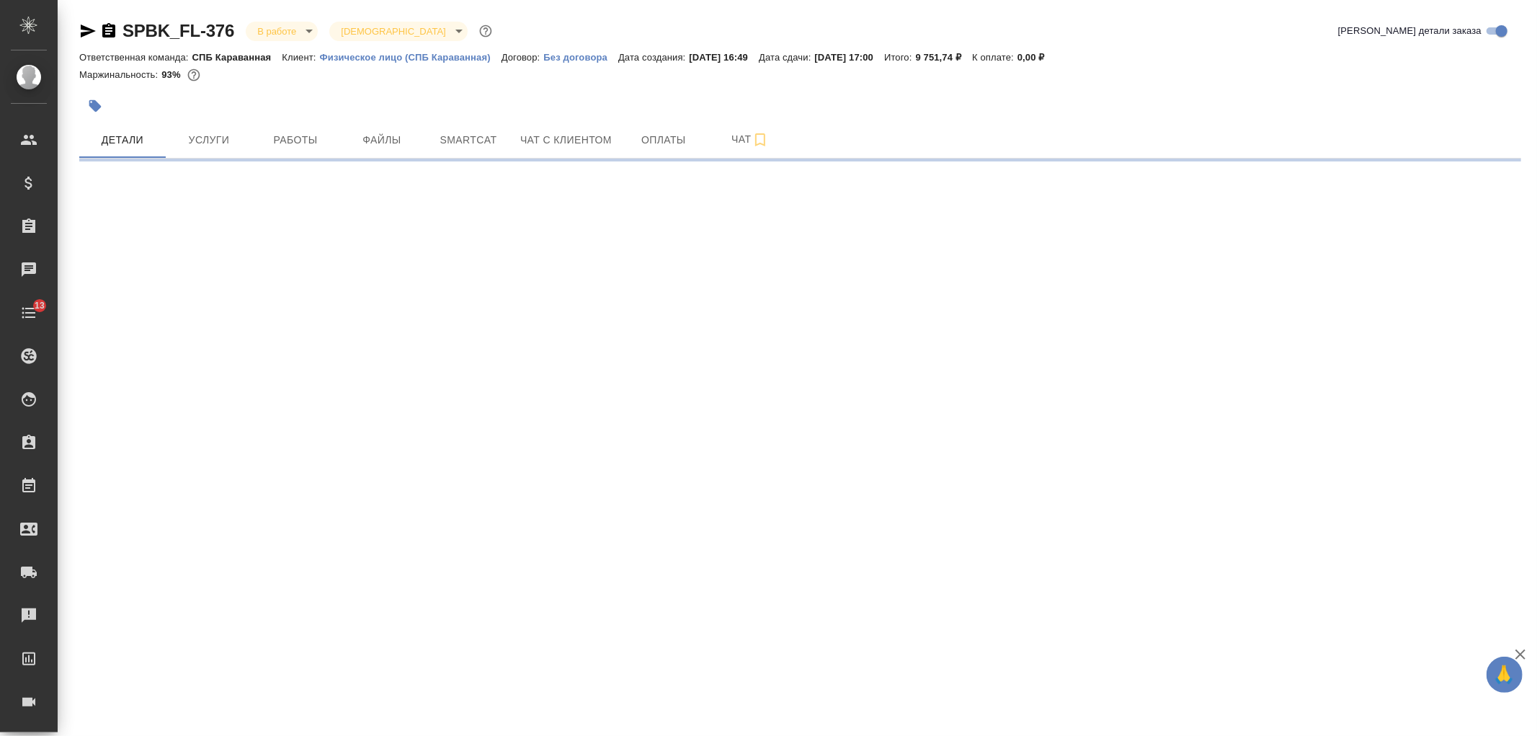
select select "RU"
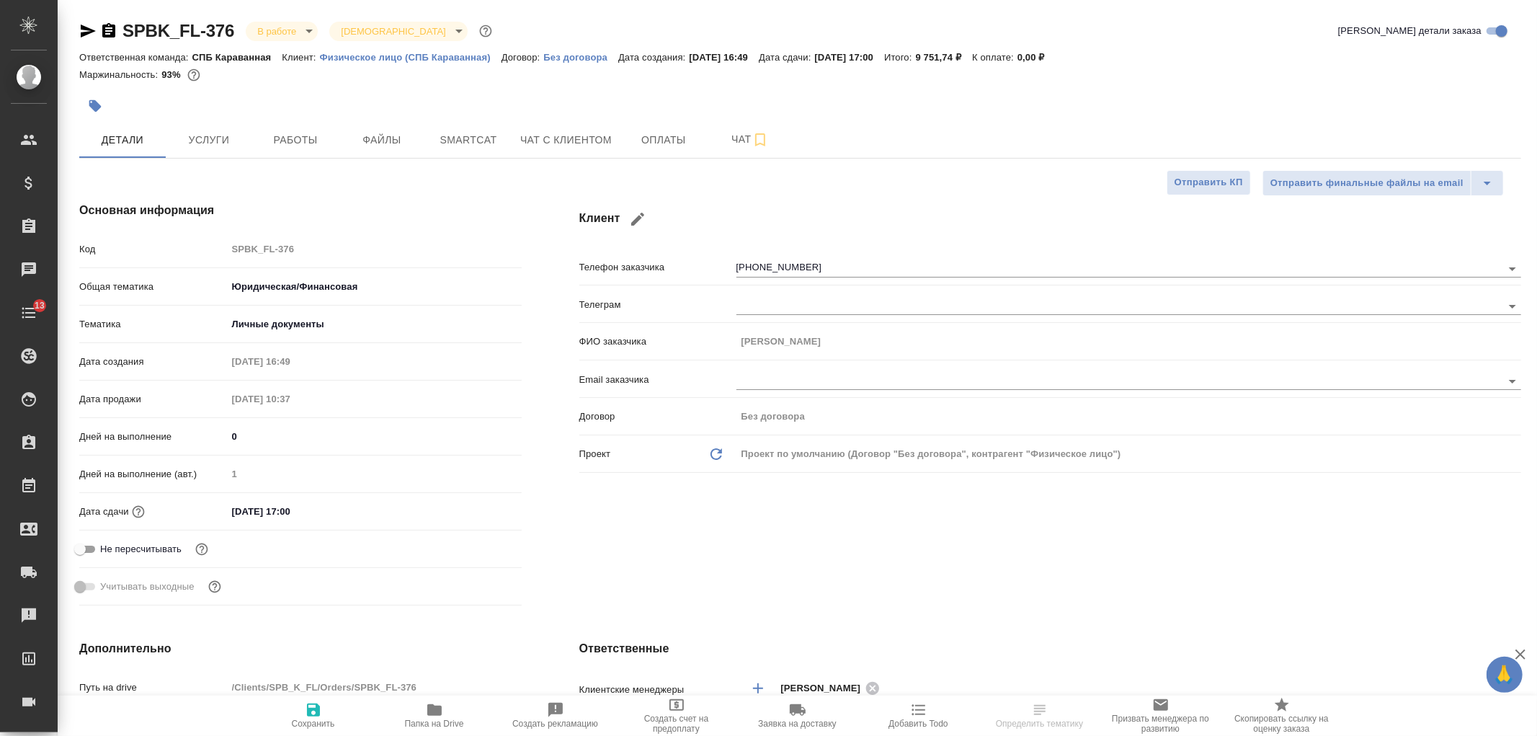
type textarea "x"
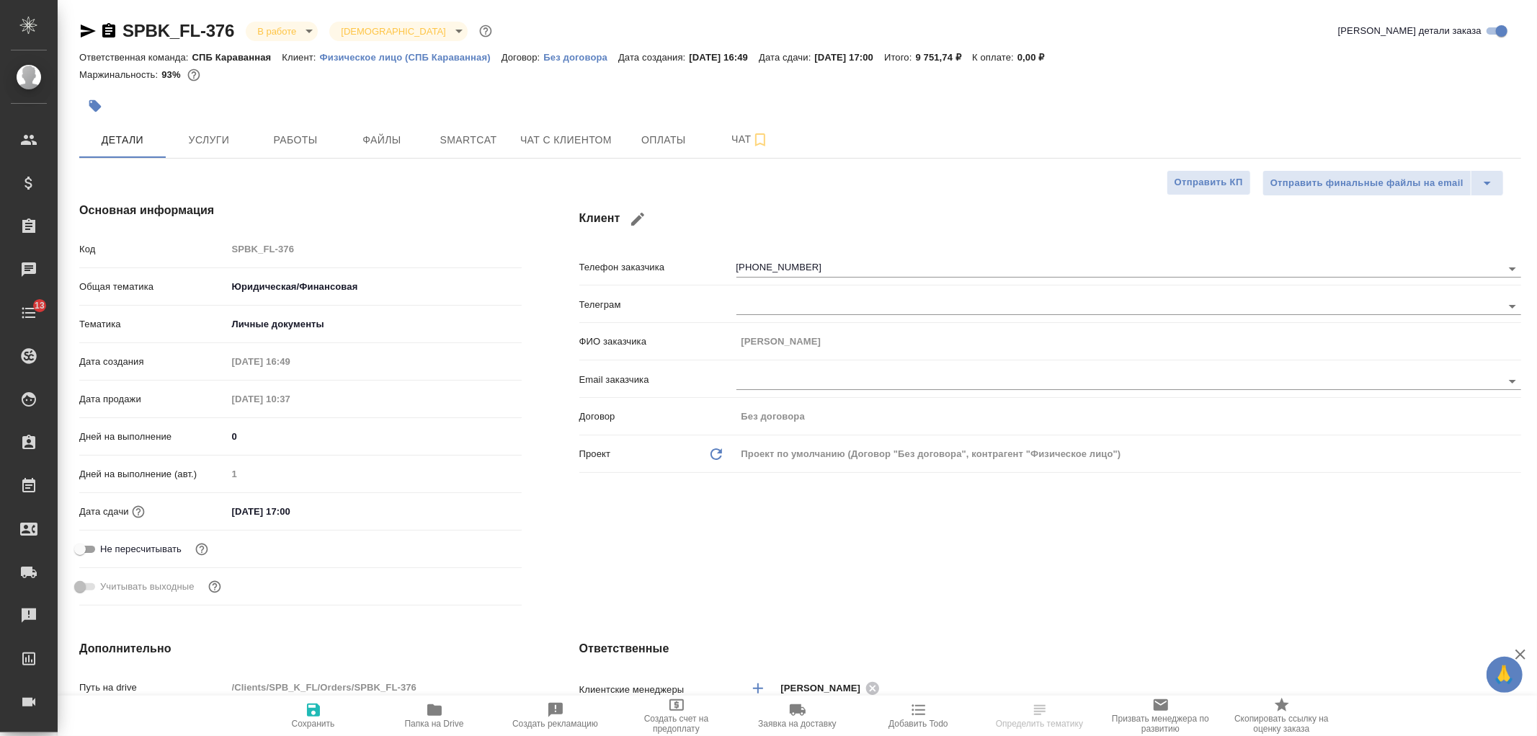
type textarea "x"
click at [552, 143] on span "Чат с клиентом" at bounding box center [566, 140] width 92 height 18
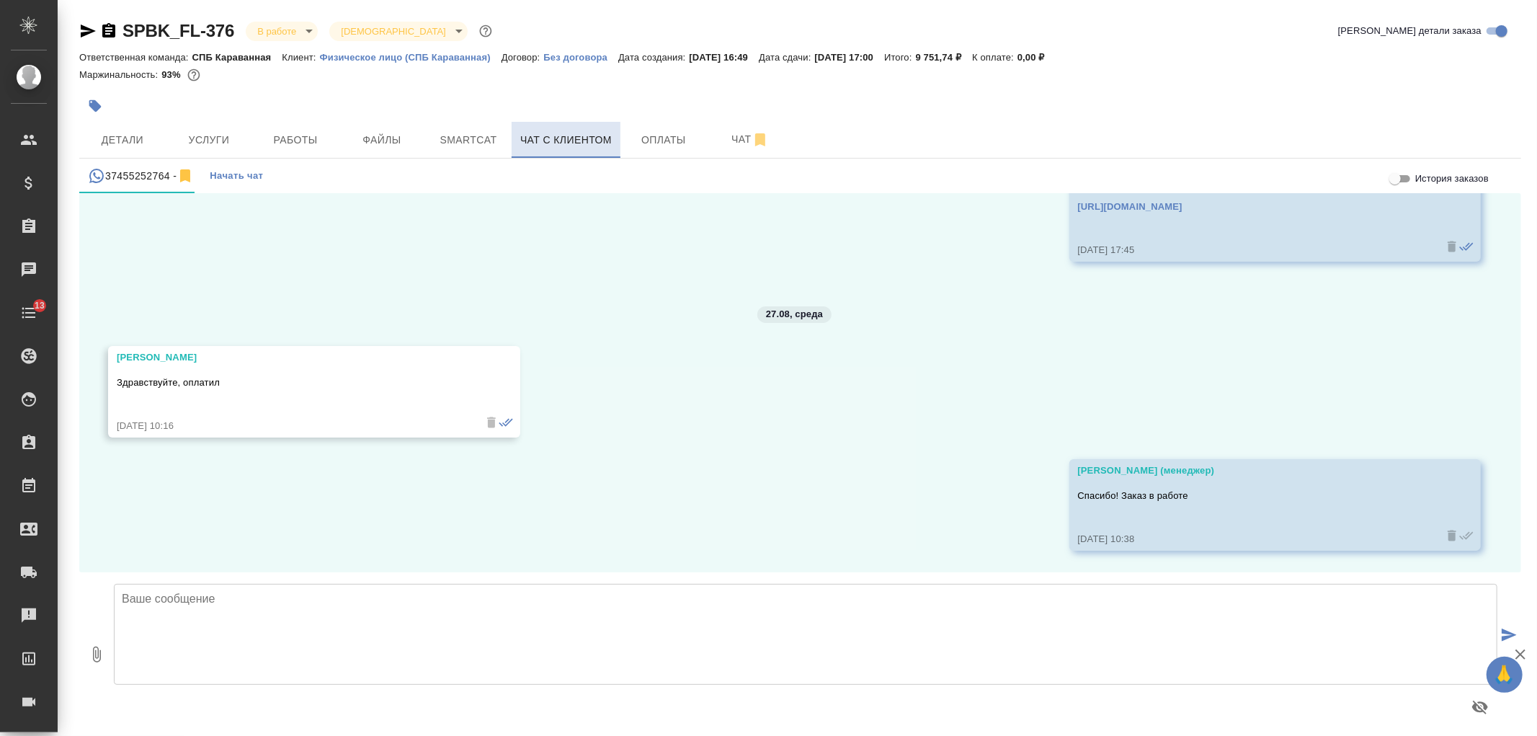
scroll to position [1507, 0]
click at [154, 147] on span "Детали" at bounding box center [122, 140] width 69 height 18
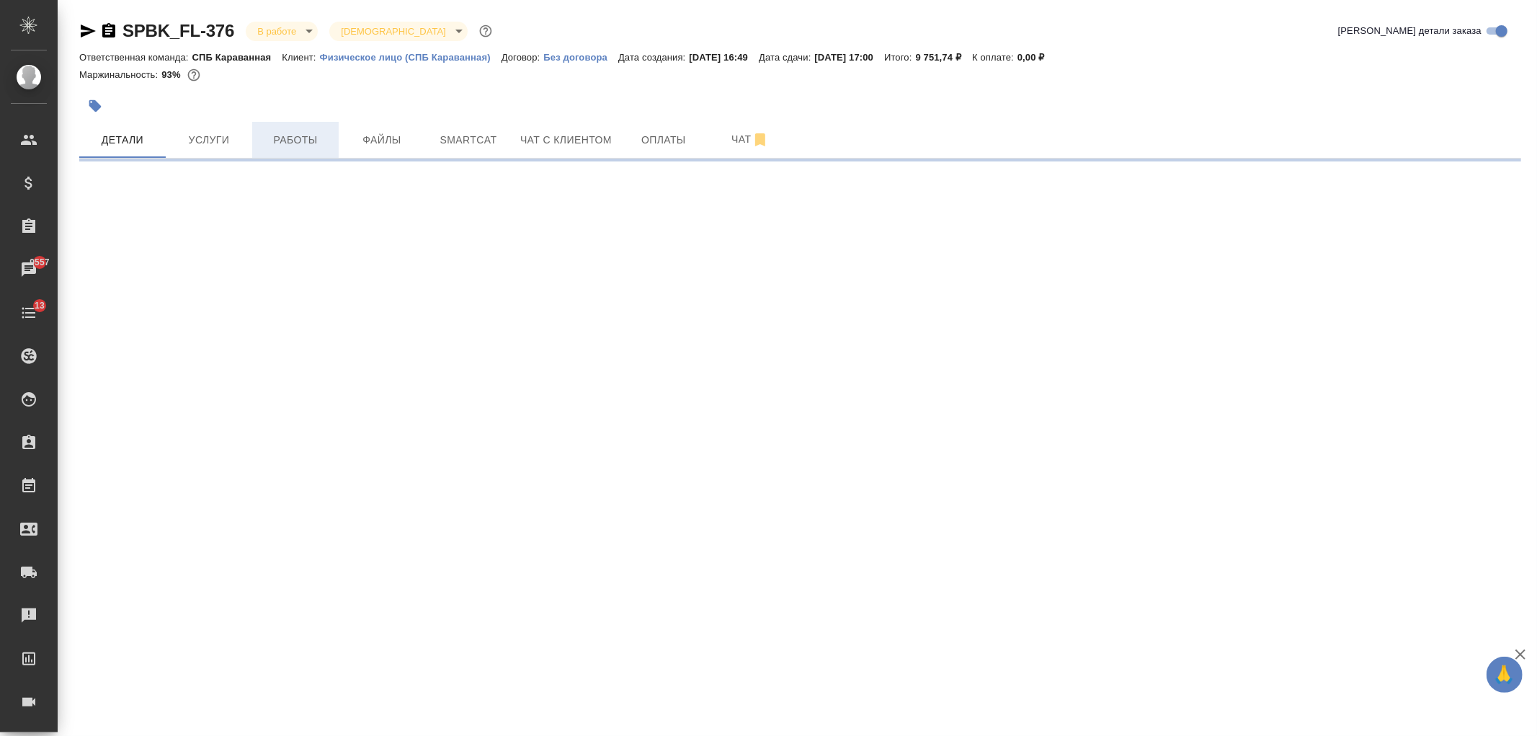
click at [299, 143] on span "Работы" at bounding box center [295, 140] width 69 height 18
select select "RU"
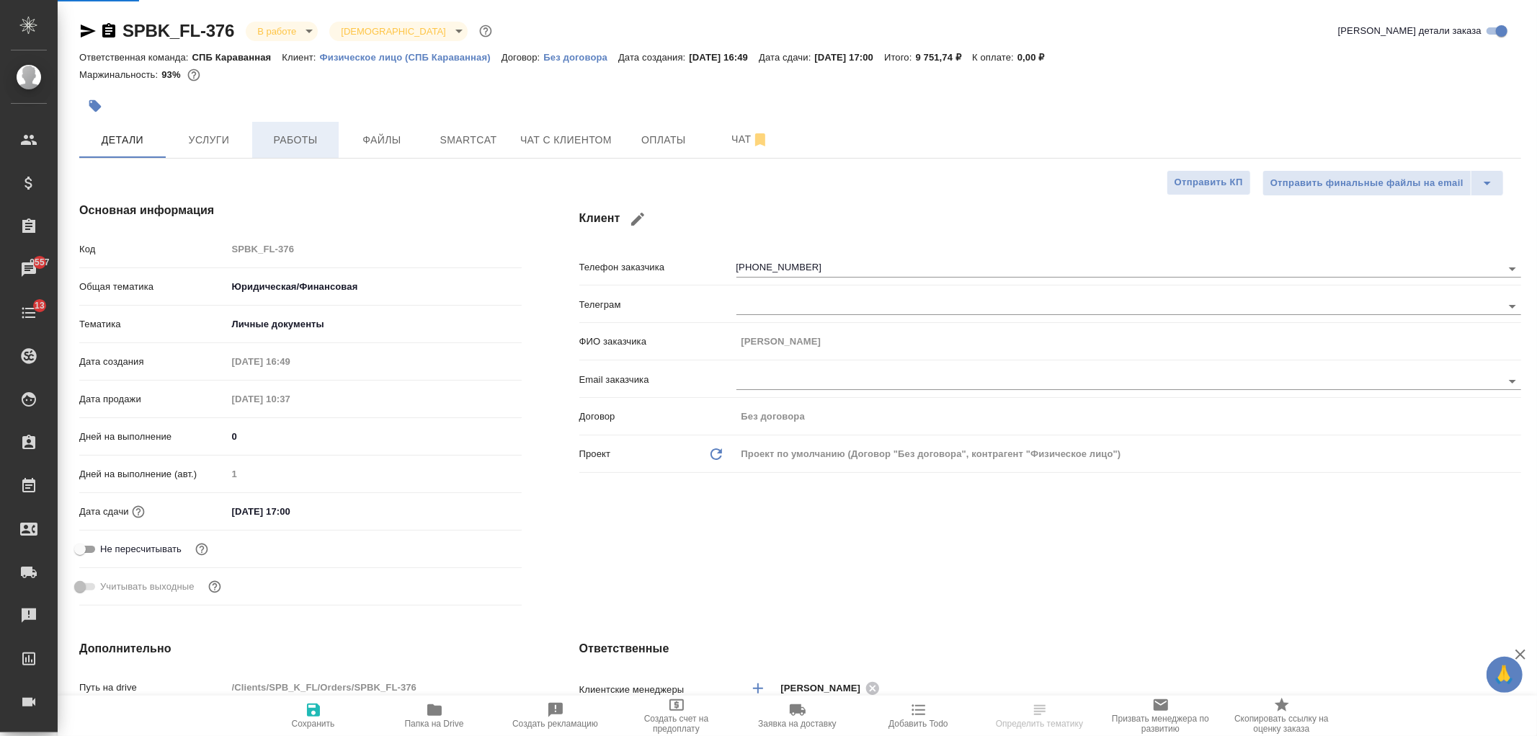
type textarea "x"
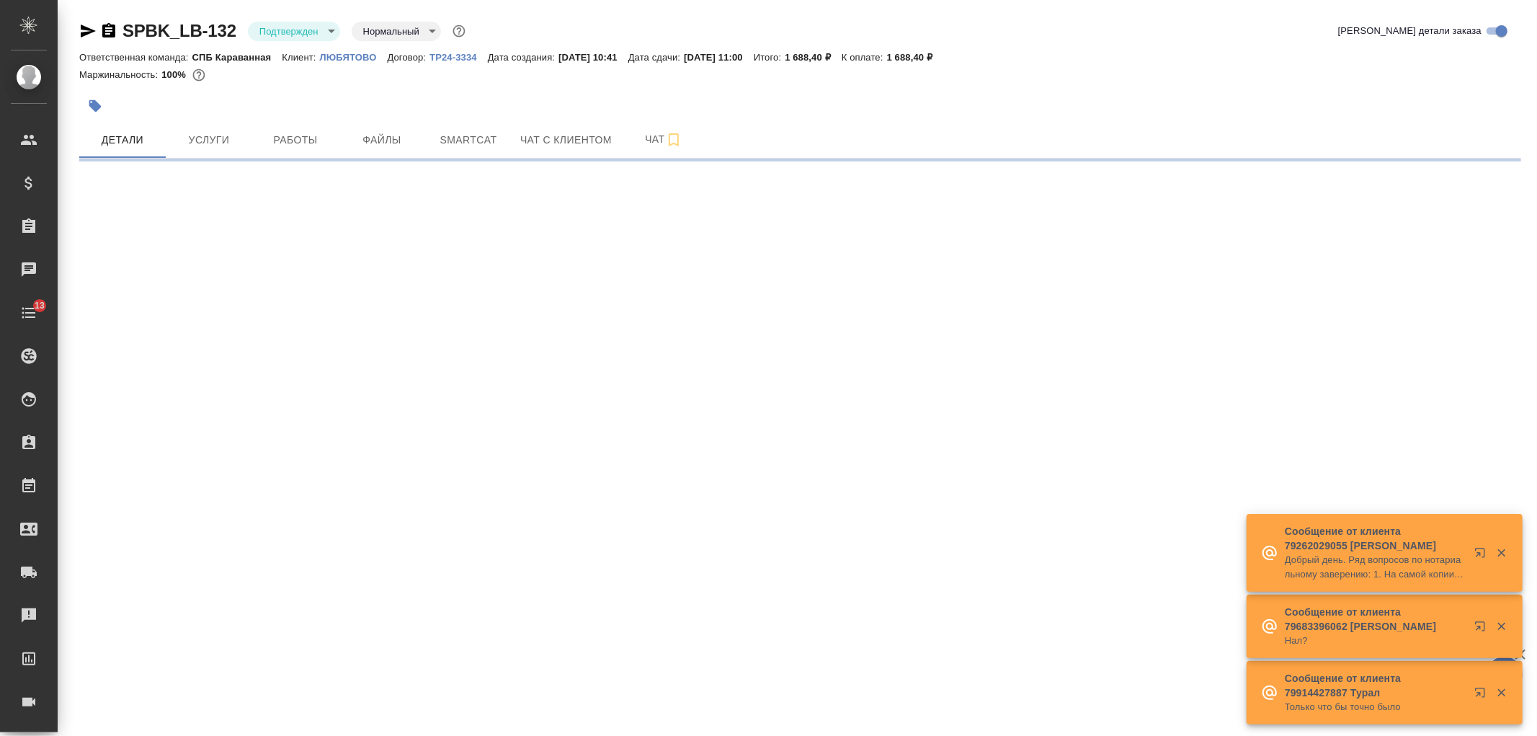
select select "RU"
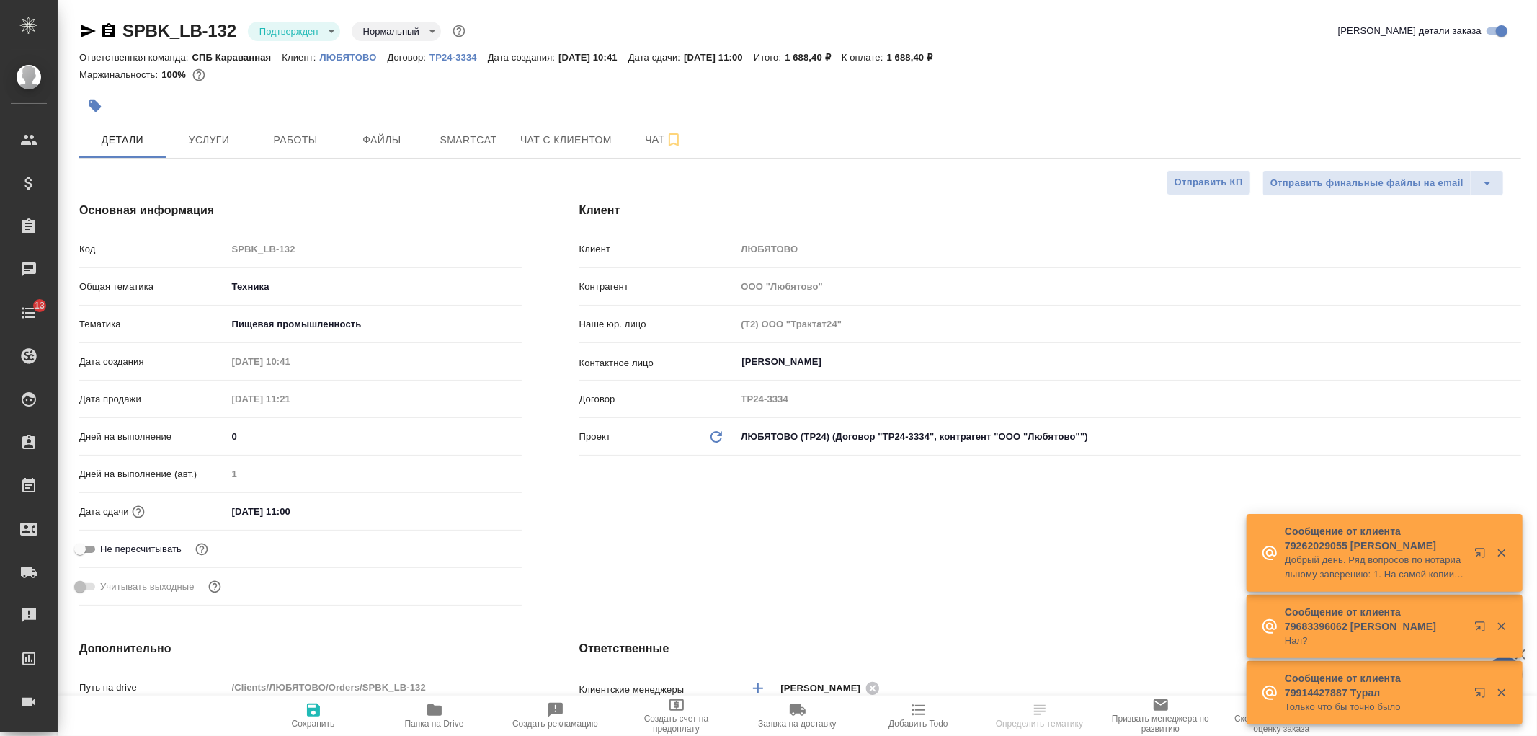
type textarea "x"
click at [813, 548] on div "Клиент Клиент ЛЮБЯТОВО Контрагент ООО "Любятово" Наше юр. лицо (Т2) ООО "Тракта…" at bounding box center [1050, 406] width 999 height 467
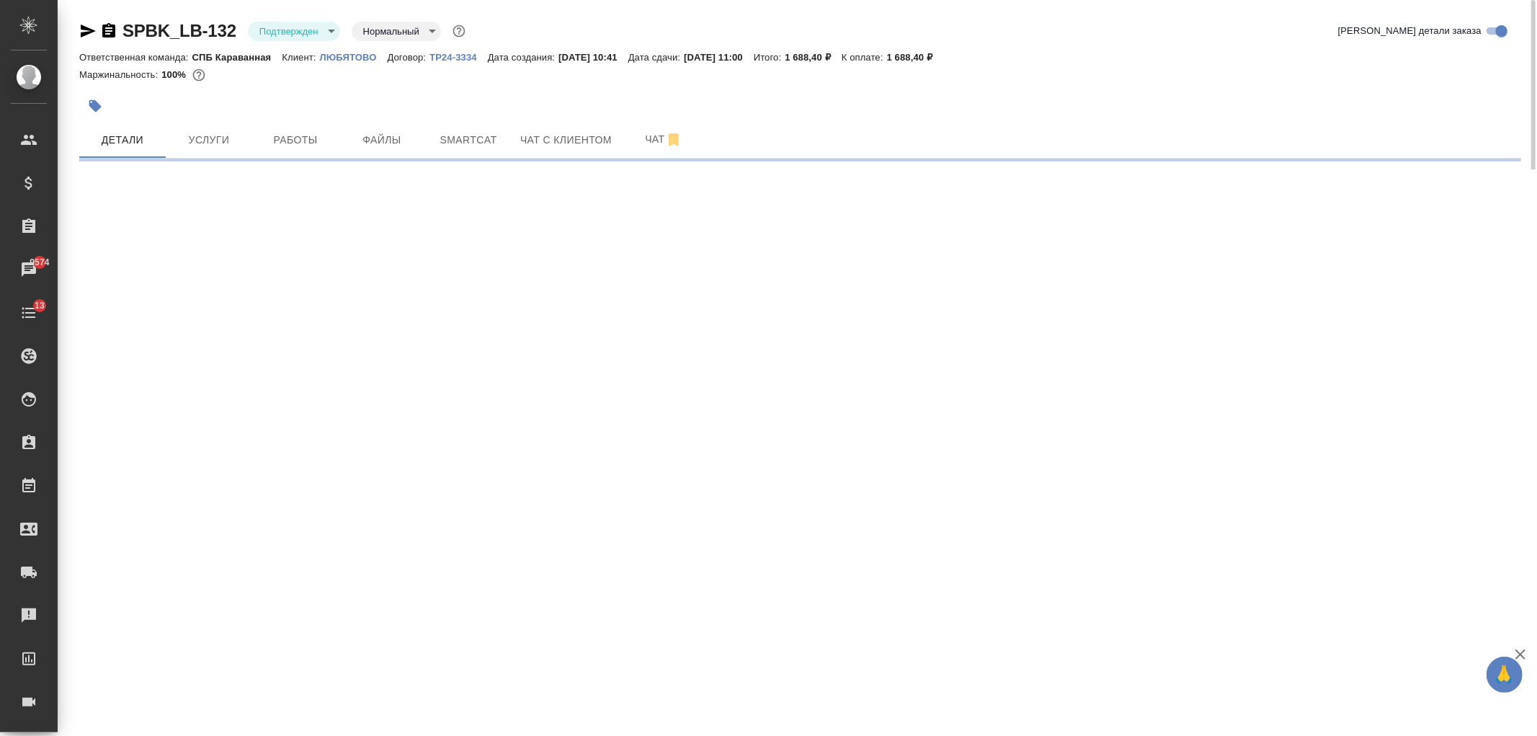
select select "RU"
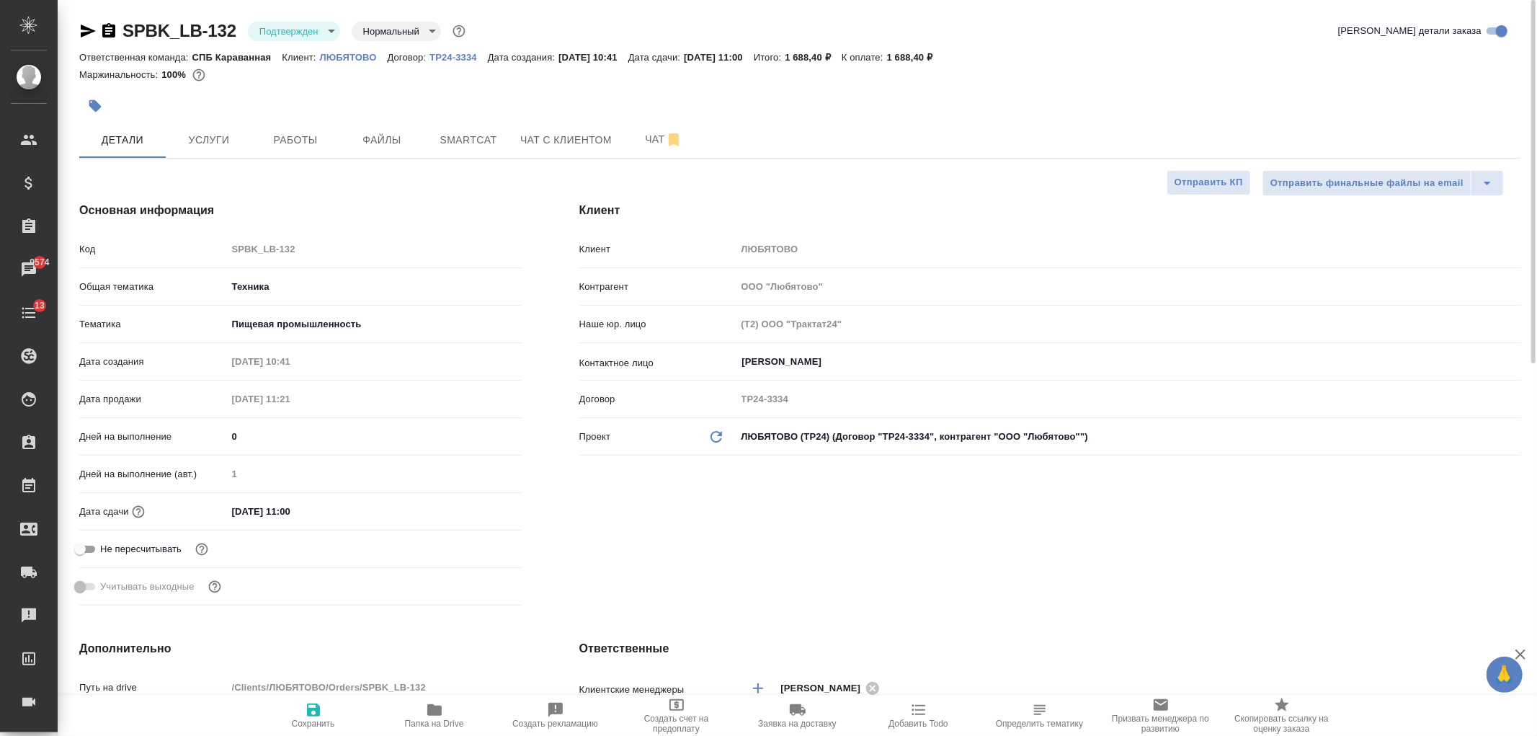
type textarea "x"
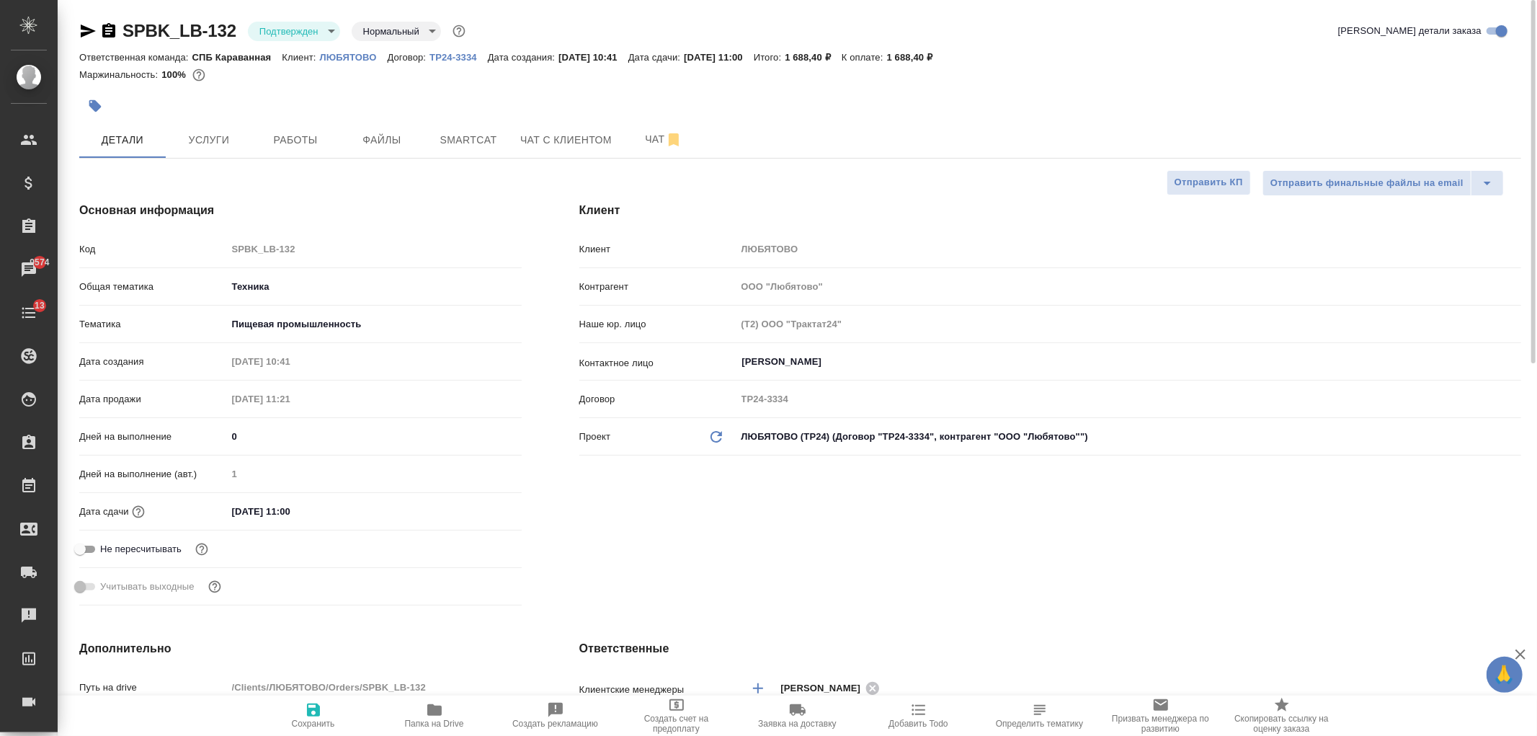
type textarea "x"
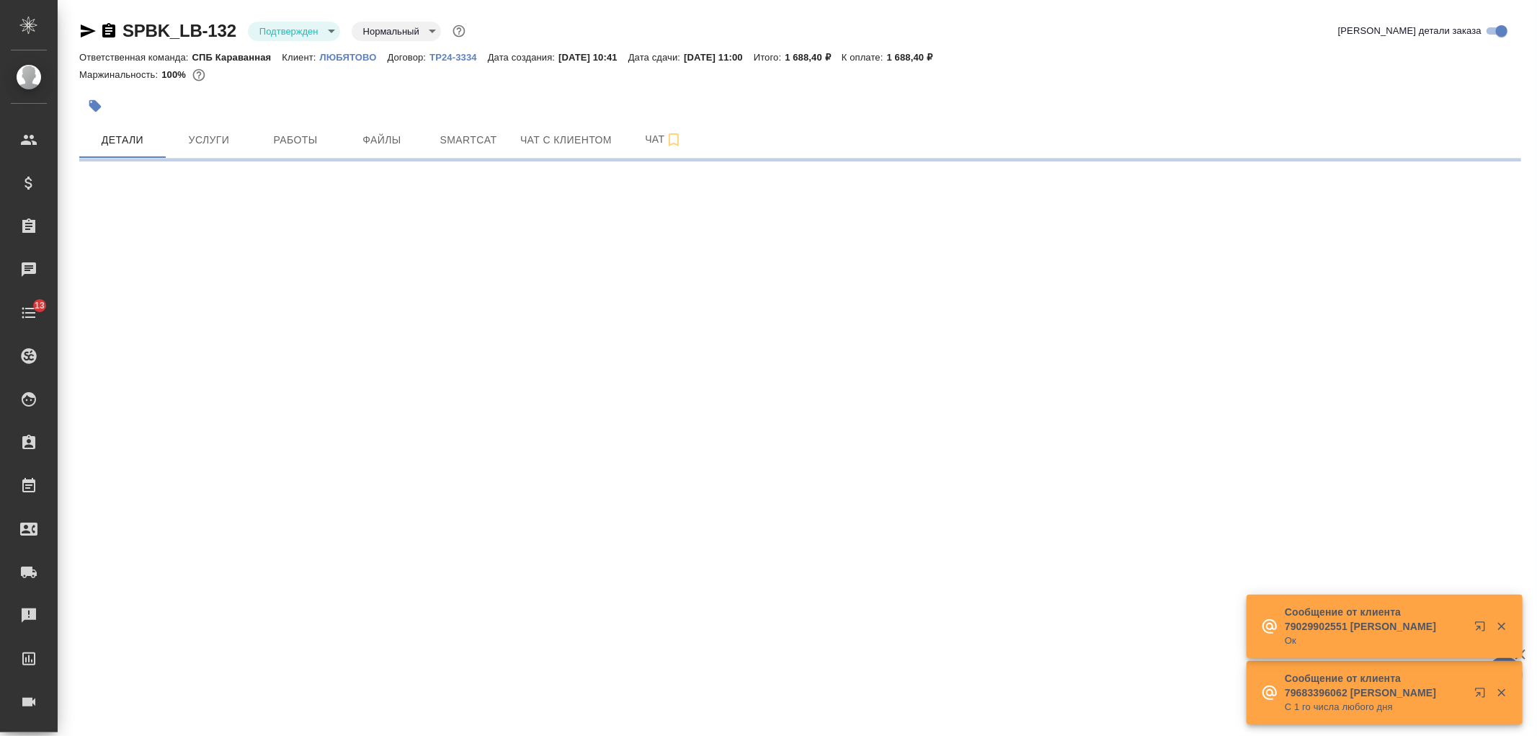
select select "RU"
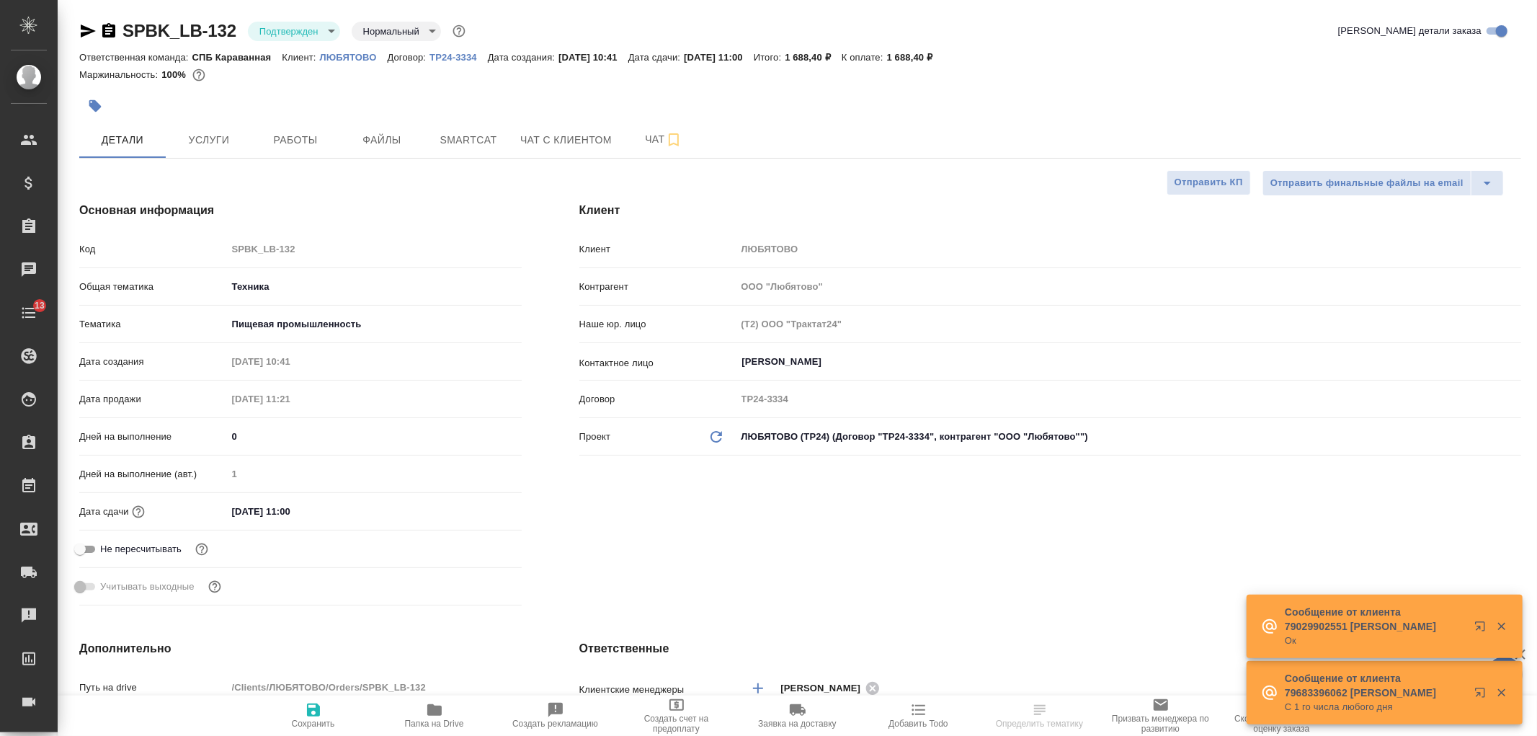
type textarea "x"
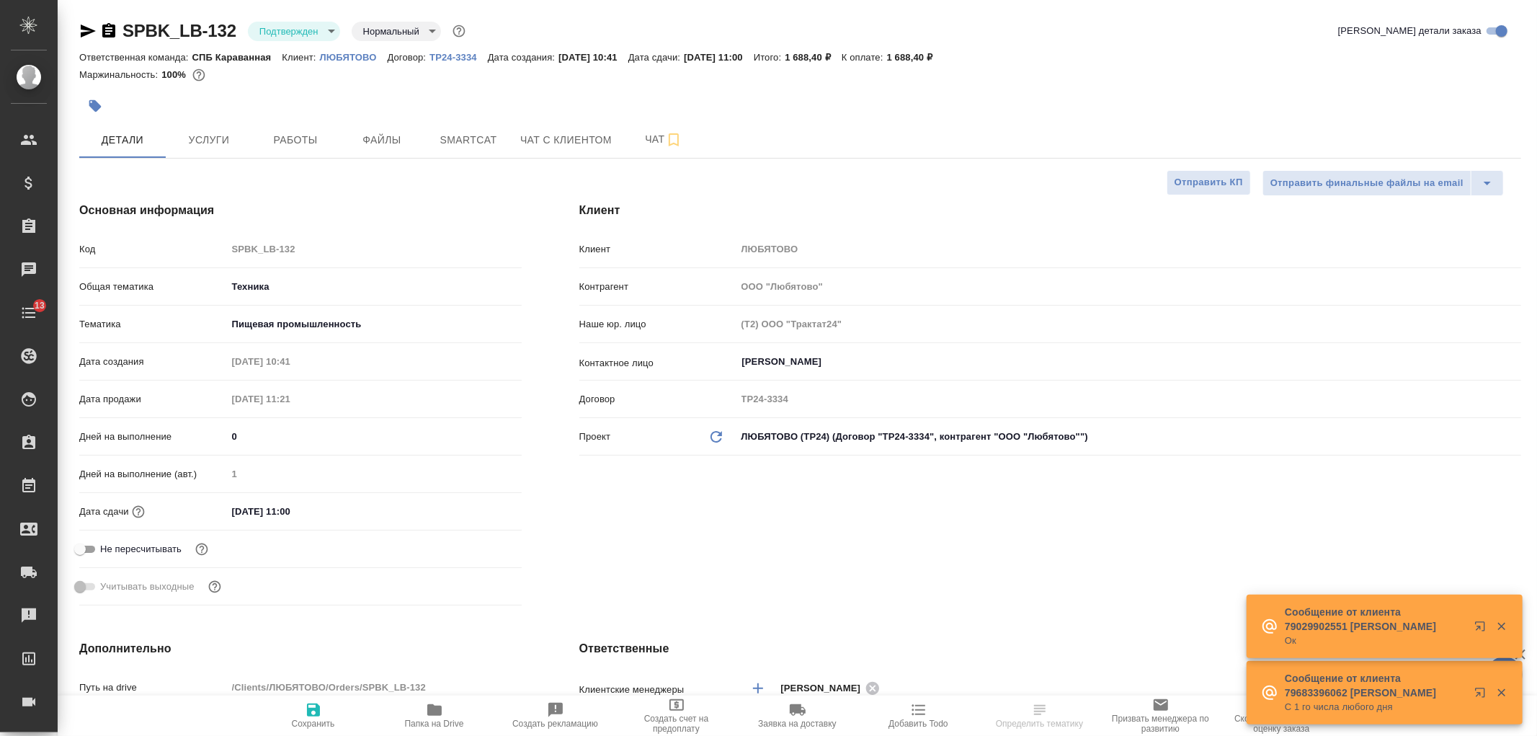
type textarea "x"
type input "[PERSON_NAME]"
type textarea "x"
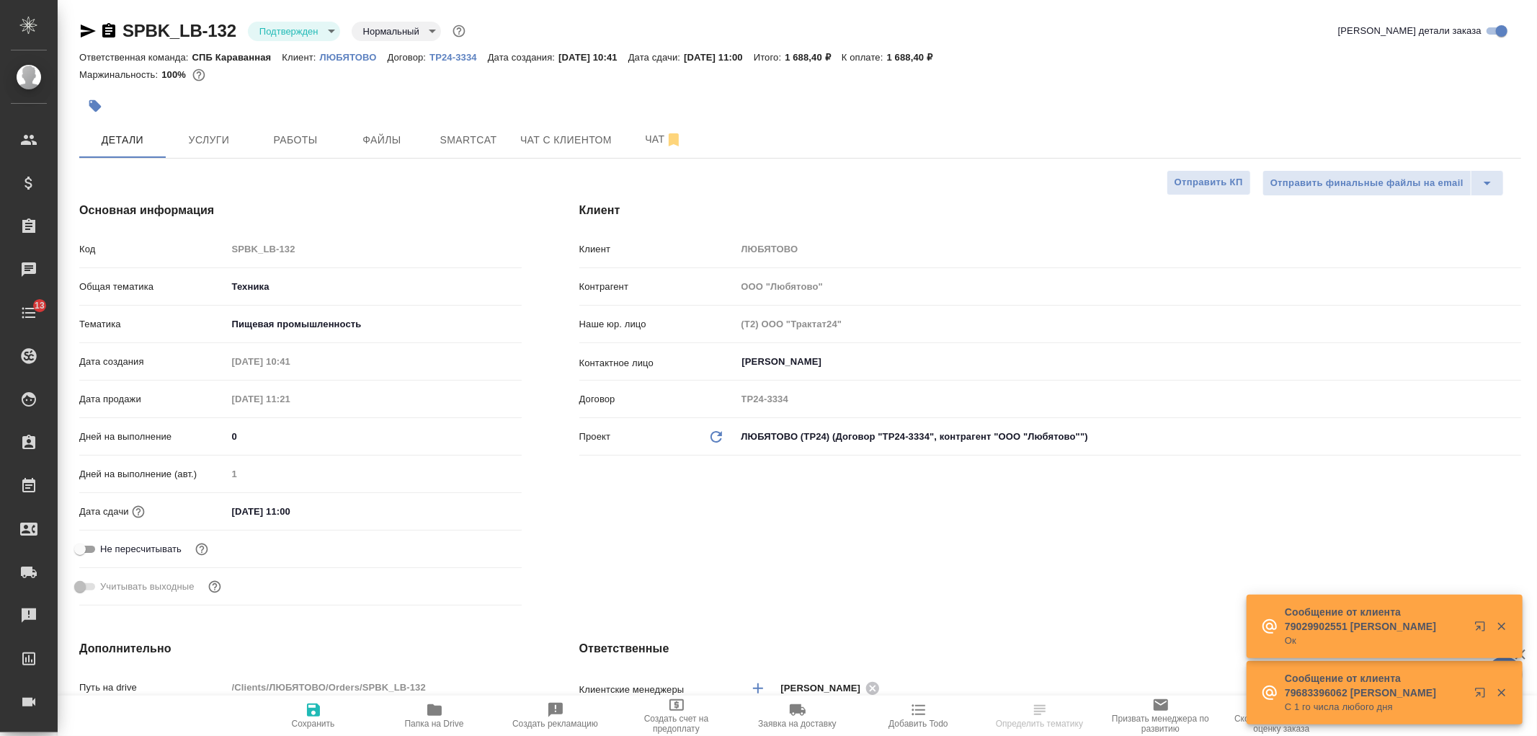
click at [1124, 541] on div "Клиент Клиент ЛЮБЯТОВО Контрагент ООО "Любятово" Наше юр. лицо (Т2) ООО "Тракта…" at bounding box center [1050, 406] width 999 height 467
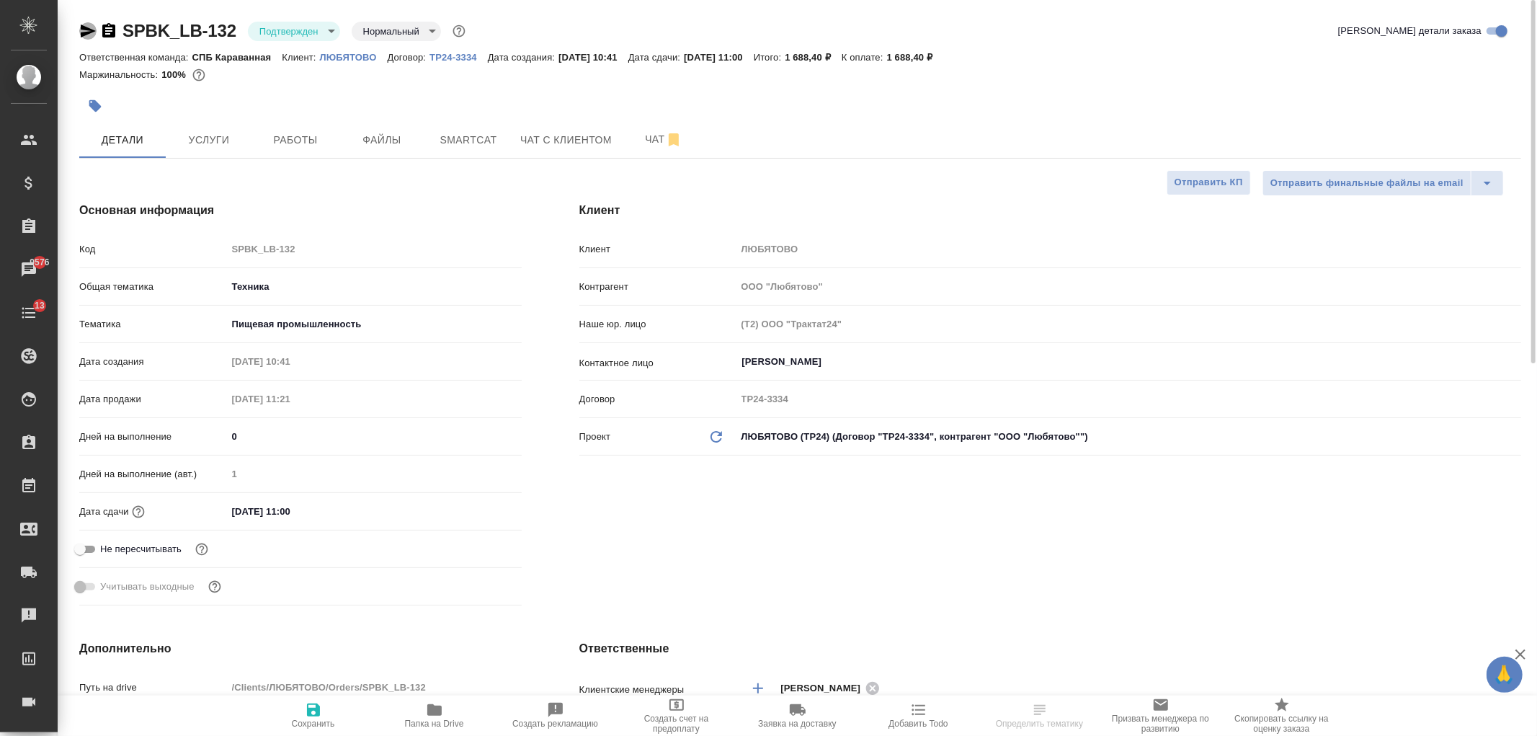
click at [79, 24] on icon "button" at bounding box center [87, 30] width 17 height 17
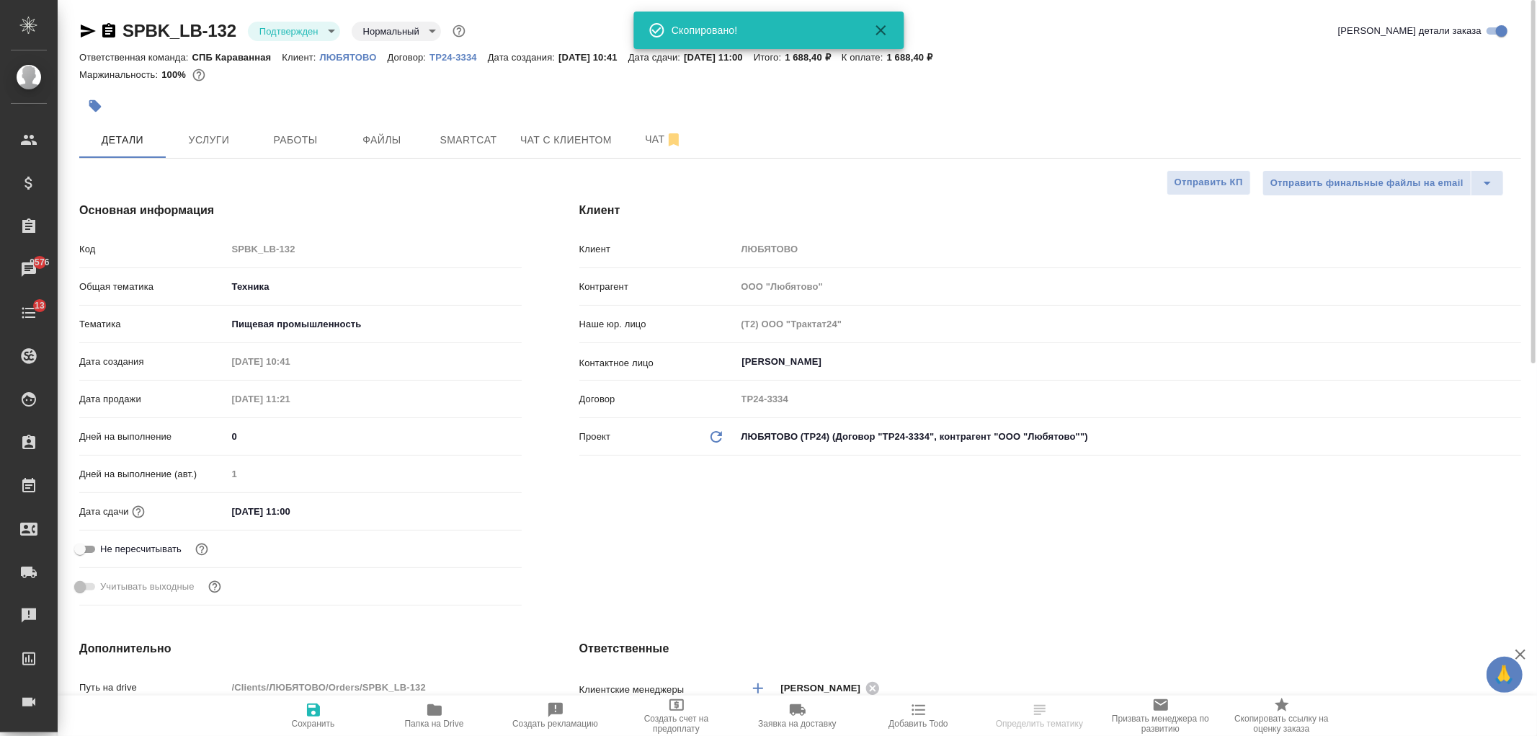
type textarea "x"
select select "RU"
type textarea "x"
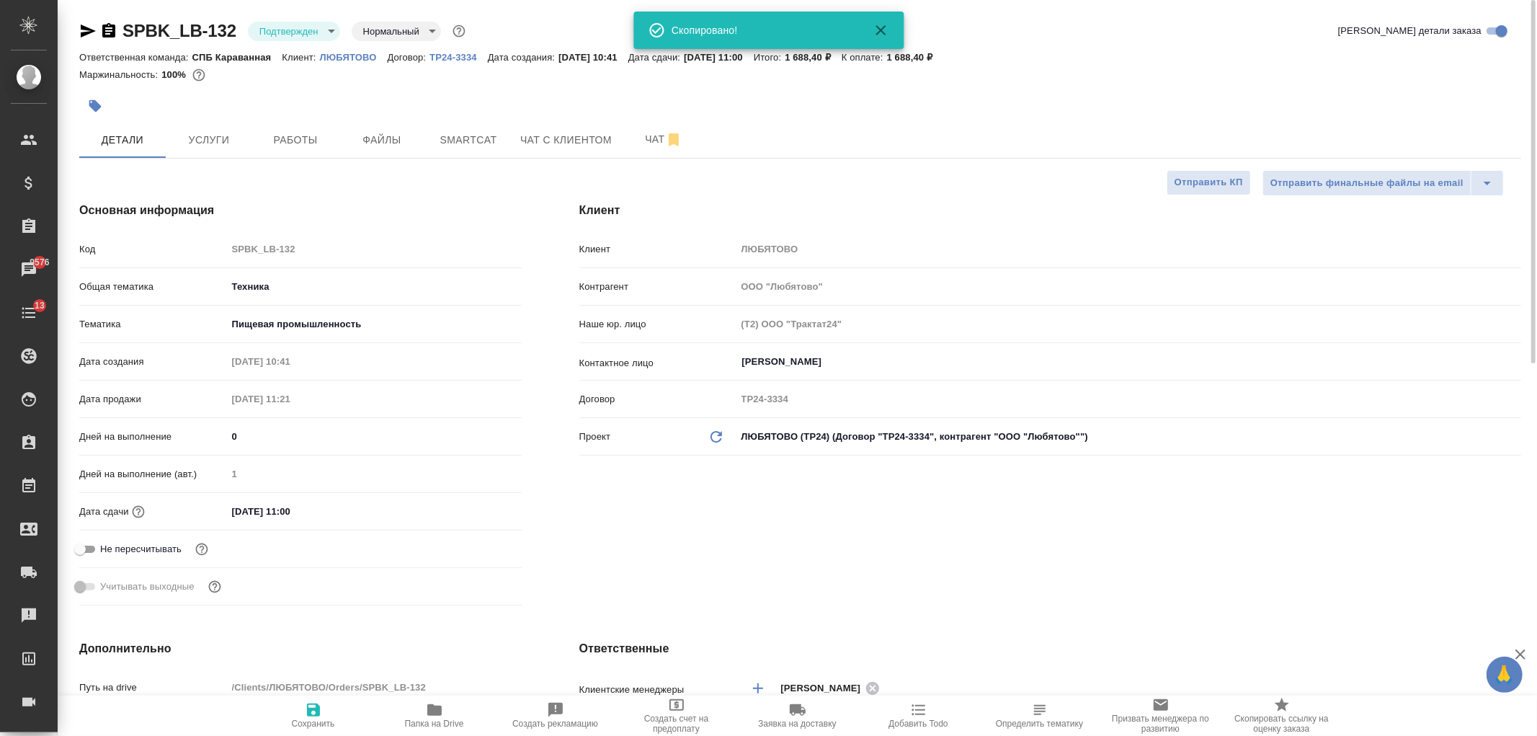
type textarea "x"
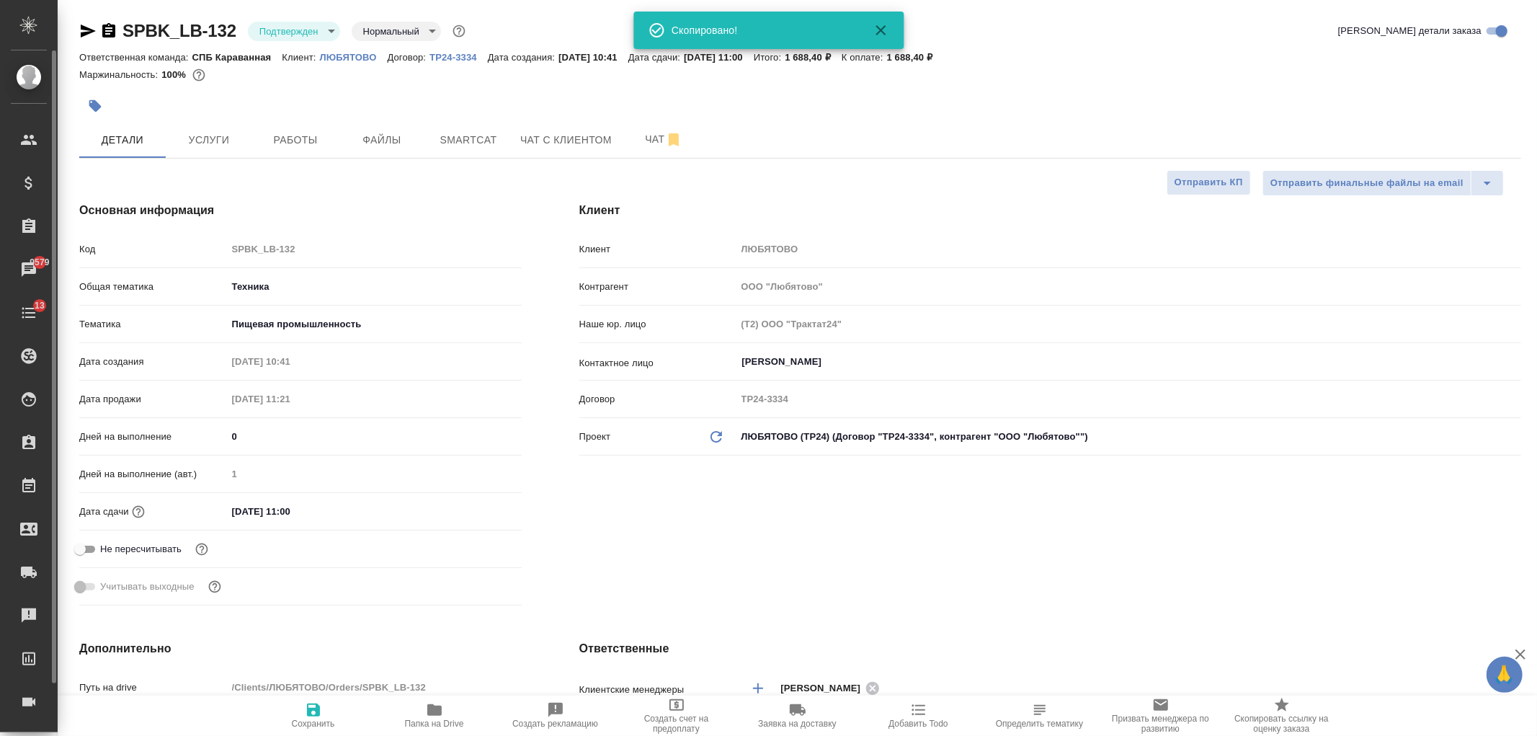
type textarea "x"
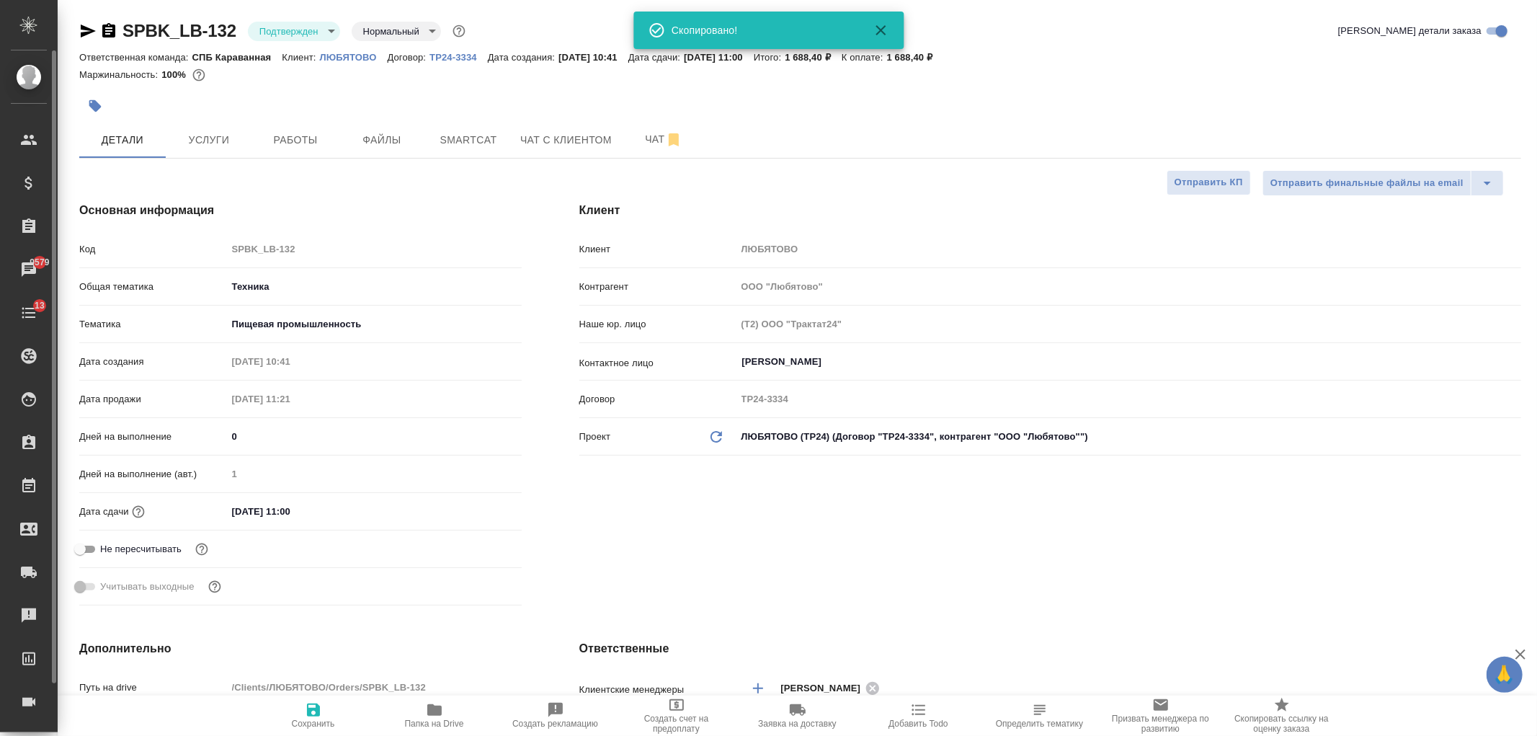
type textarea "x"
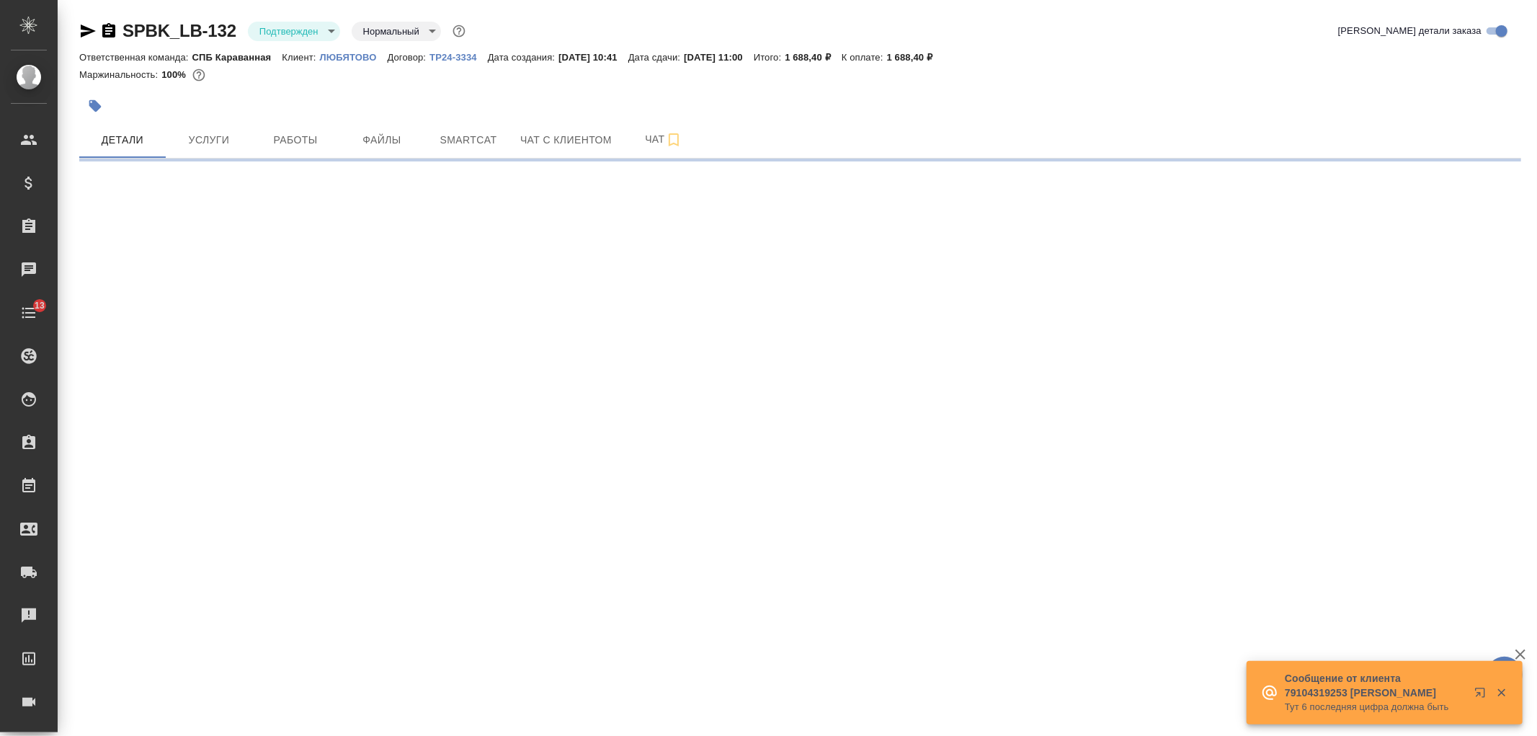
select select "RU"
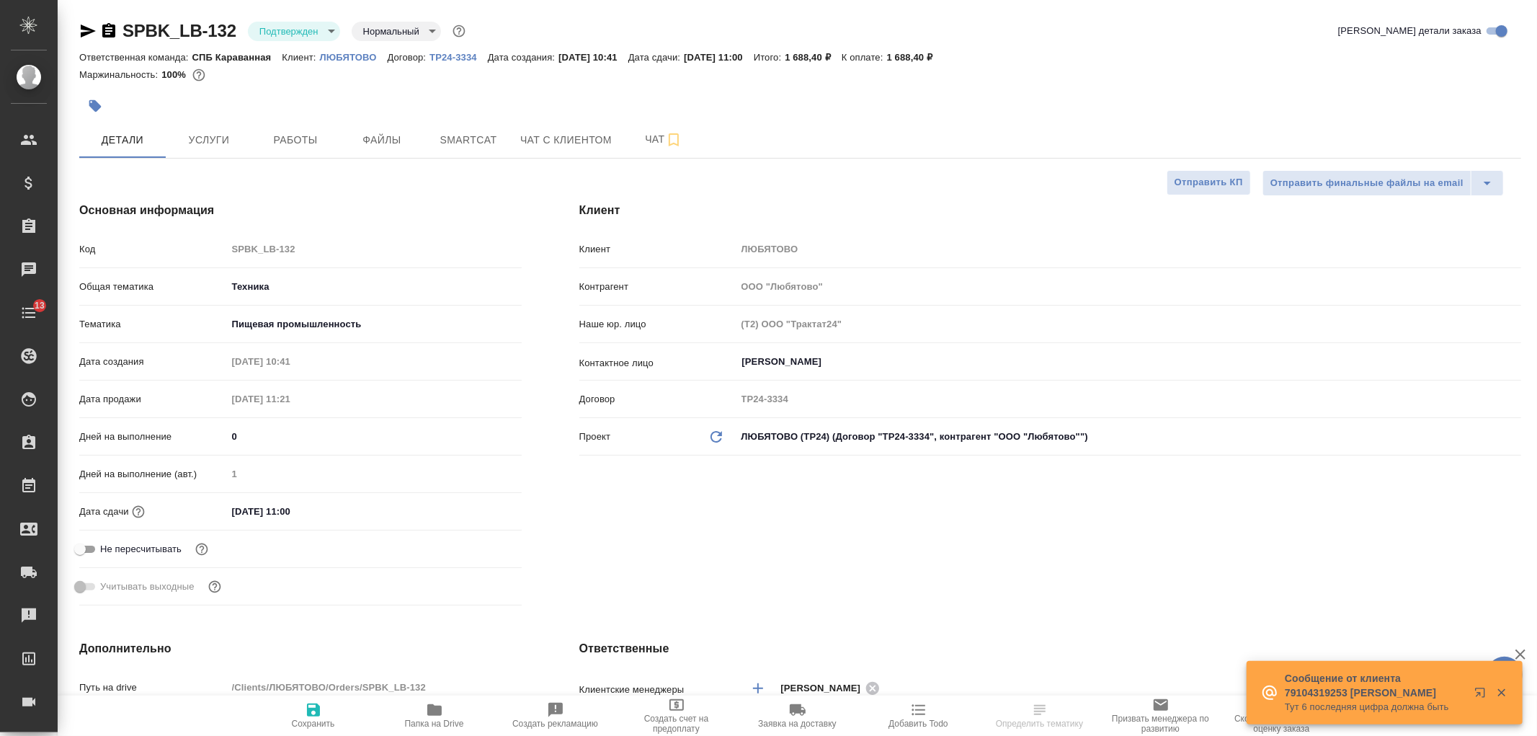
type textarea "x"
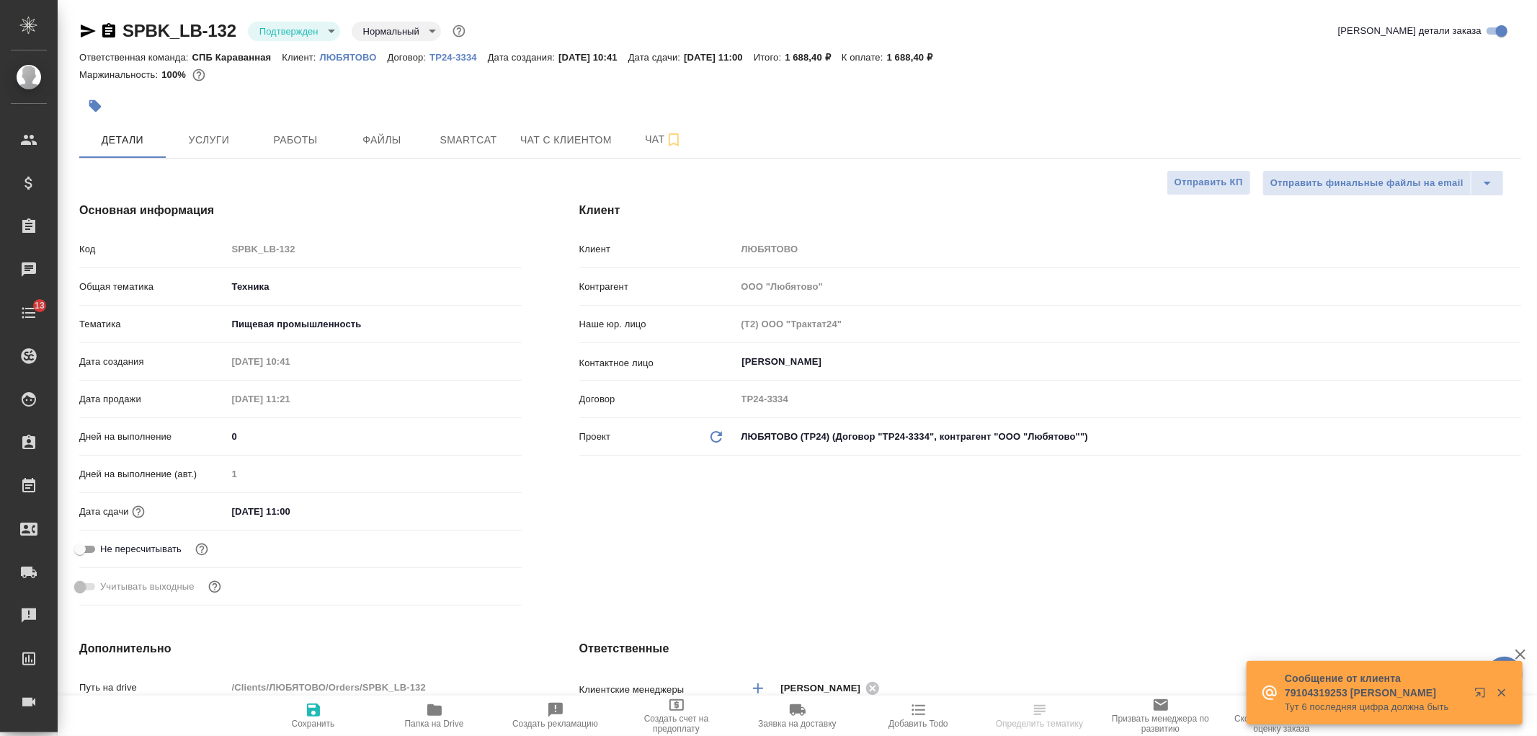
type textarea "x"
click at [1074, 607] on div "Клиент Клиент ЛЮБЯТОВО Контрагент ООО "Любятово" Наше юр. лицо (Т2) ООО "Тракта…" at bounding box center [1050, 406] width 999 height 467
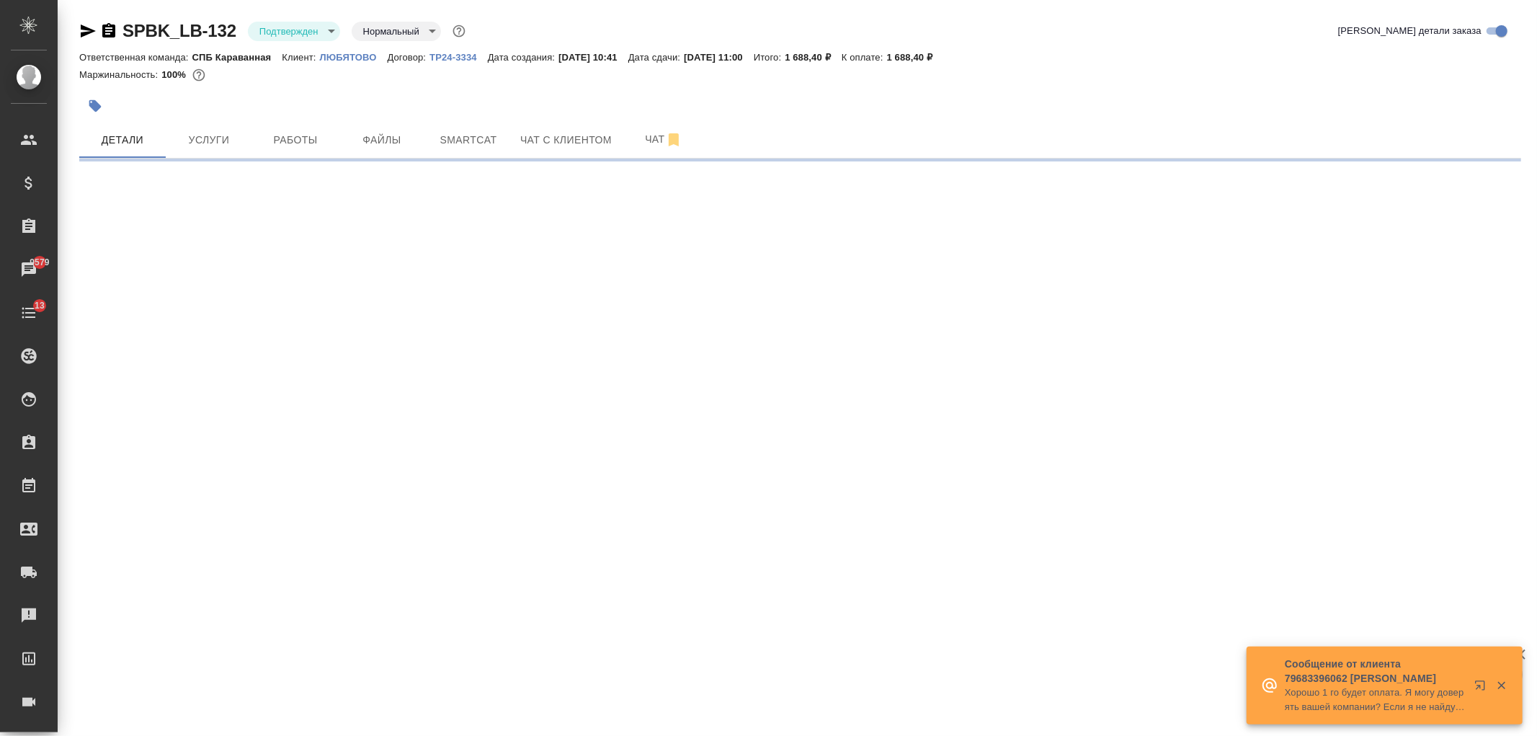
select select "RU"
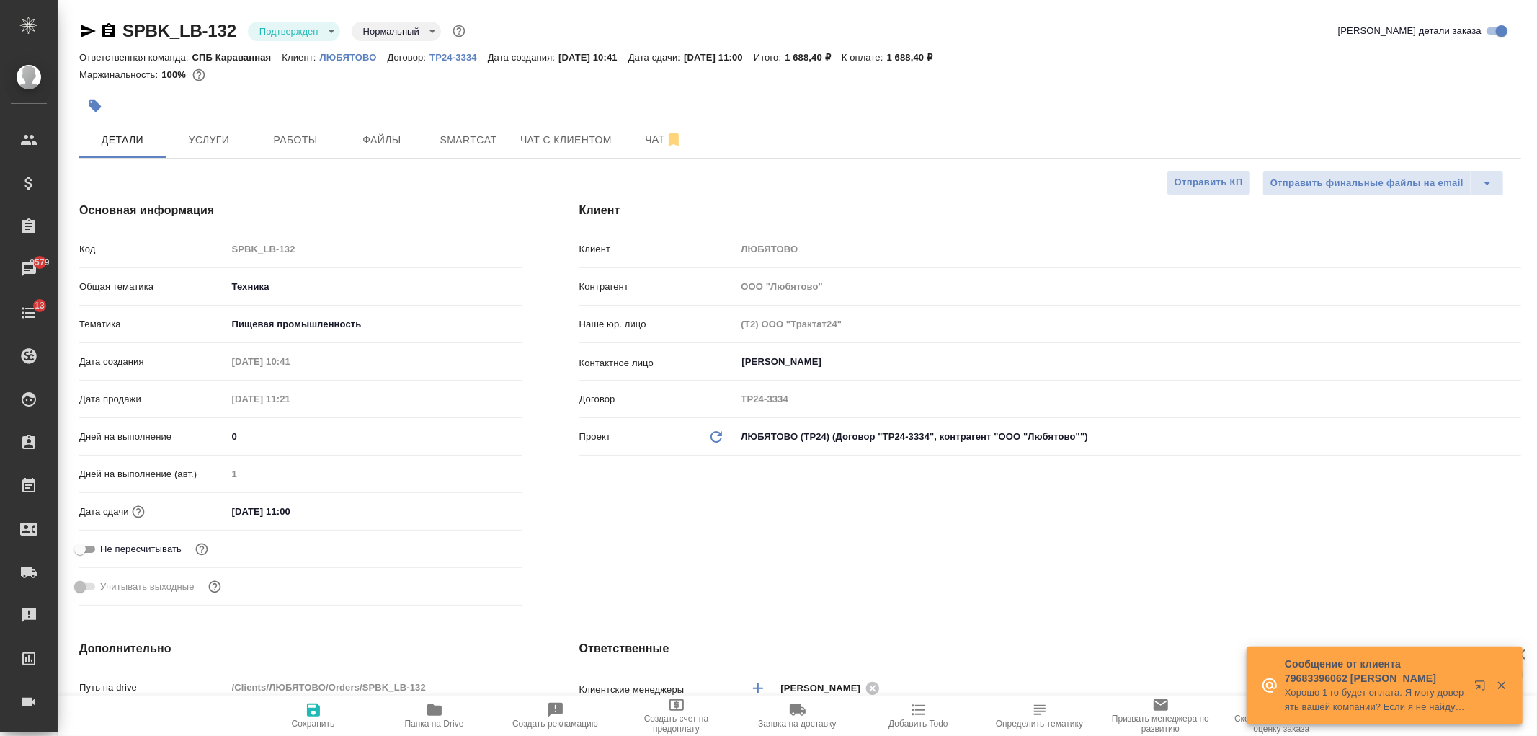
type textarea "x"
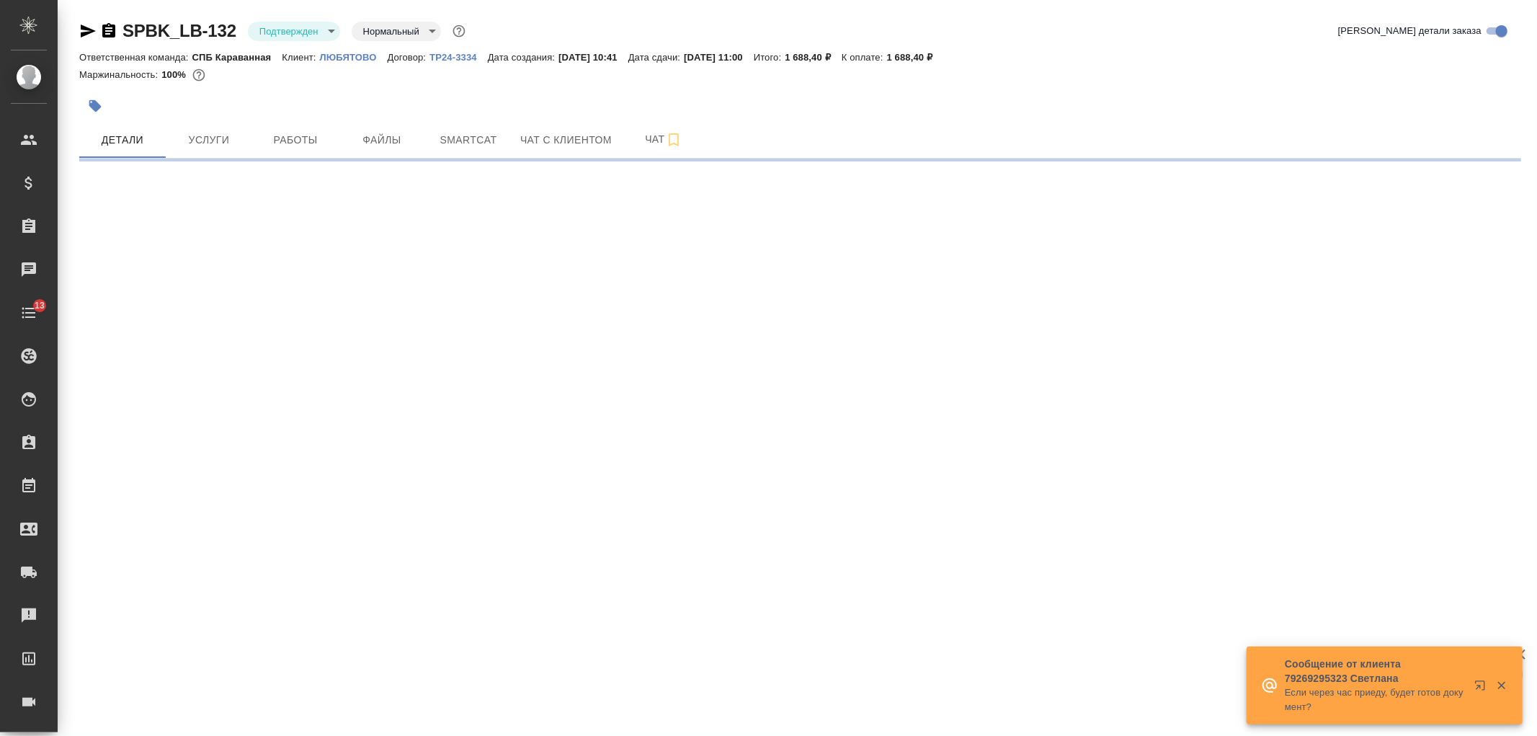
select select "RU"
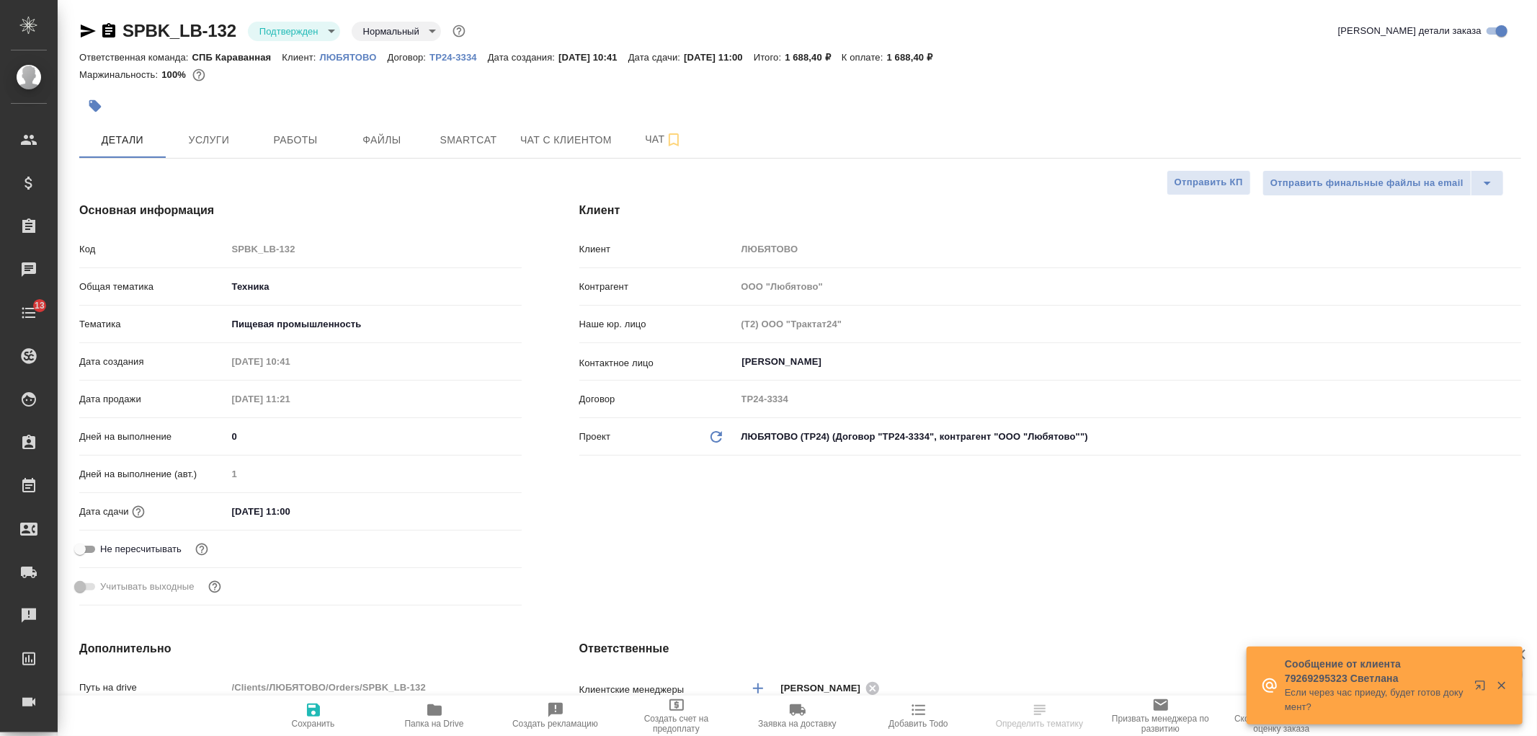
type textarea "x"
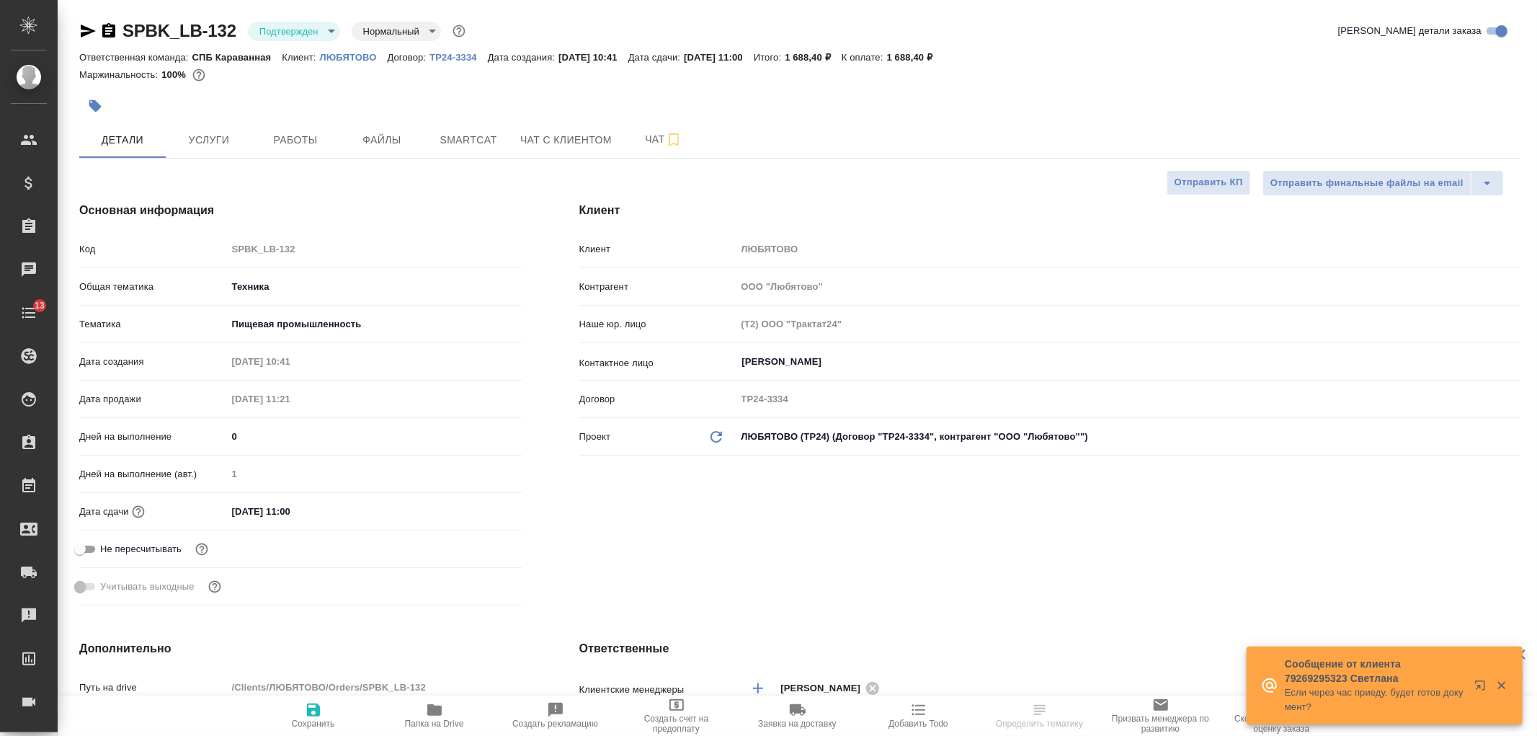
type textarea "x"
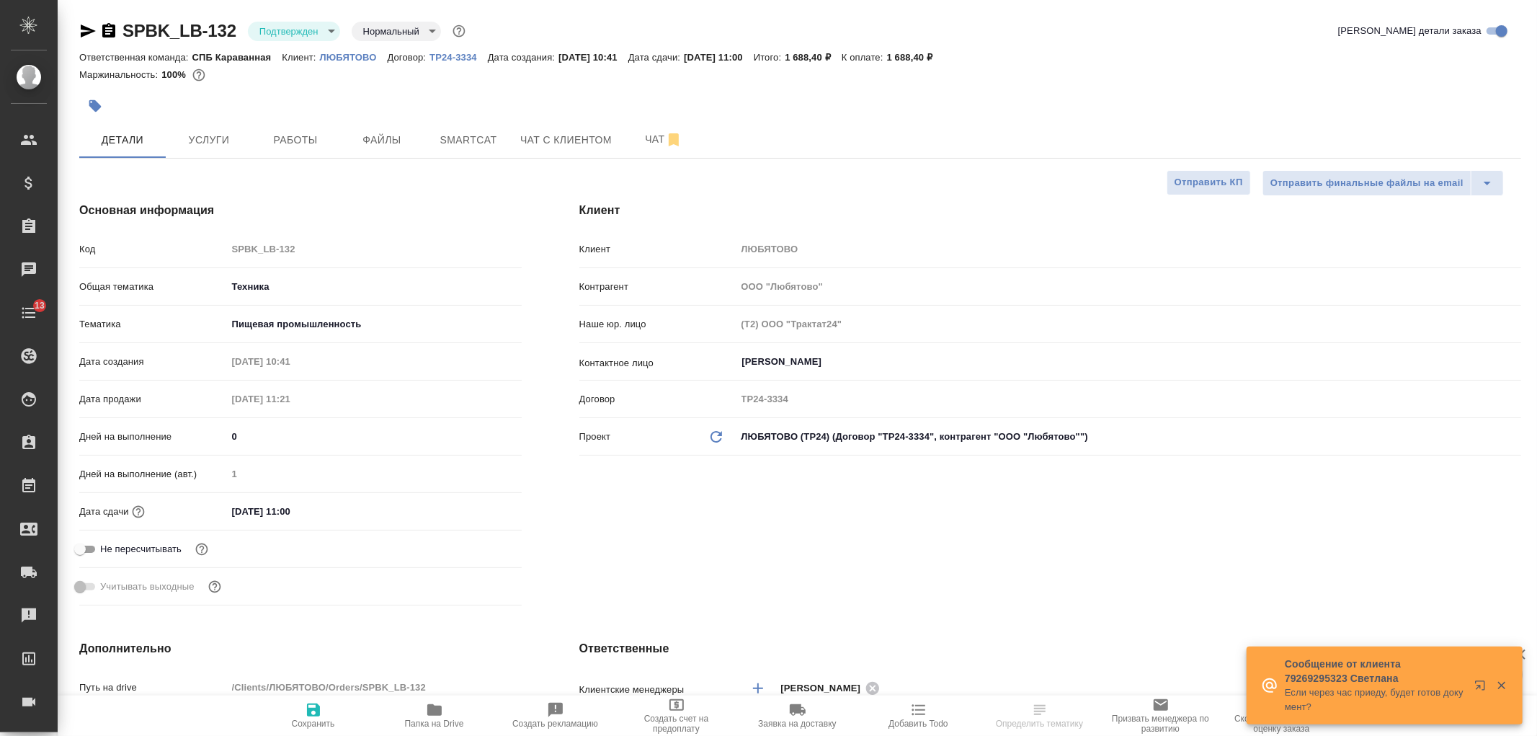
type textarea "x"
select select "RU"
type textarea "x"
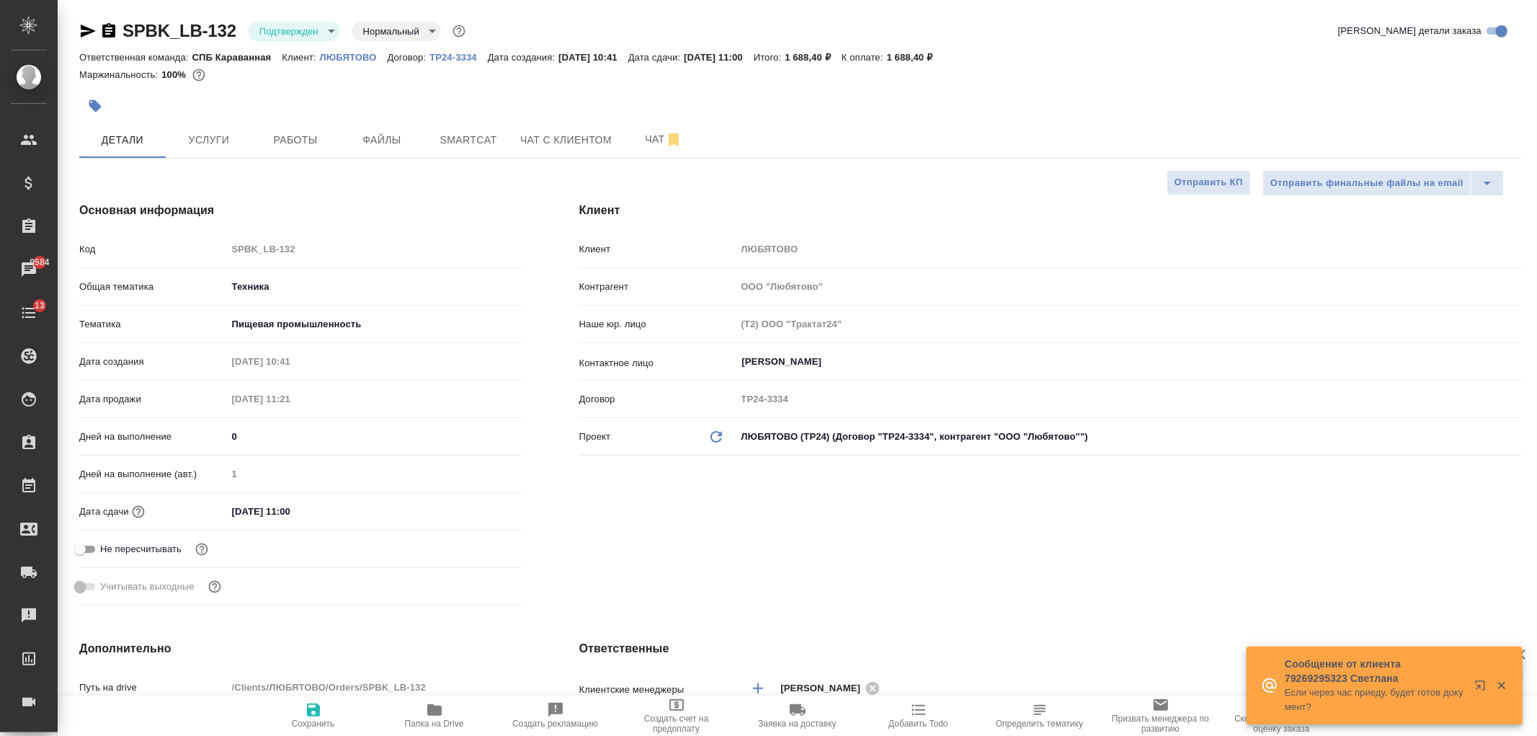
type textarea "x"
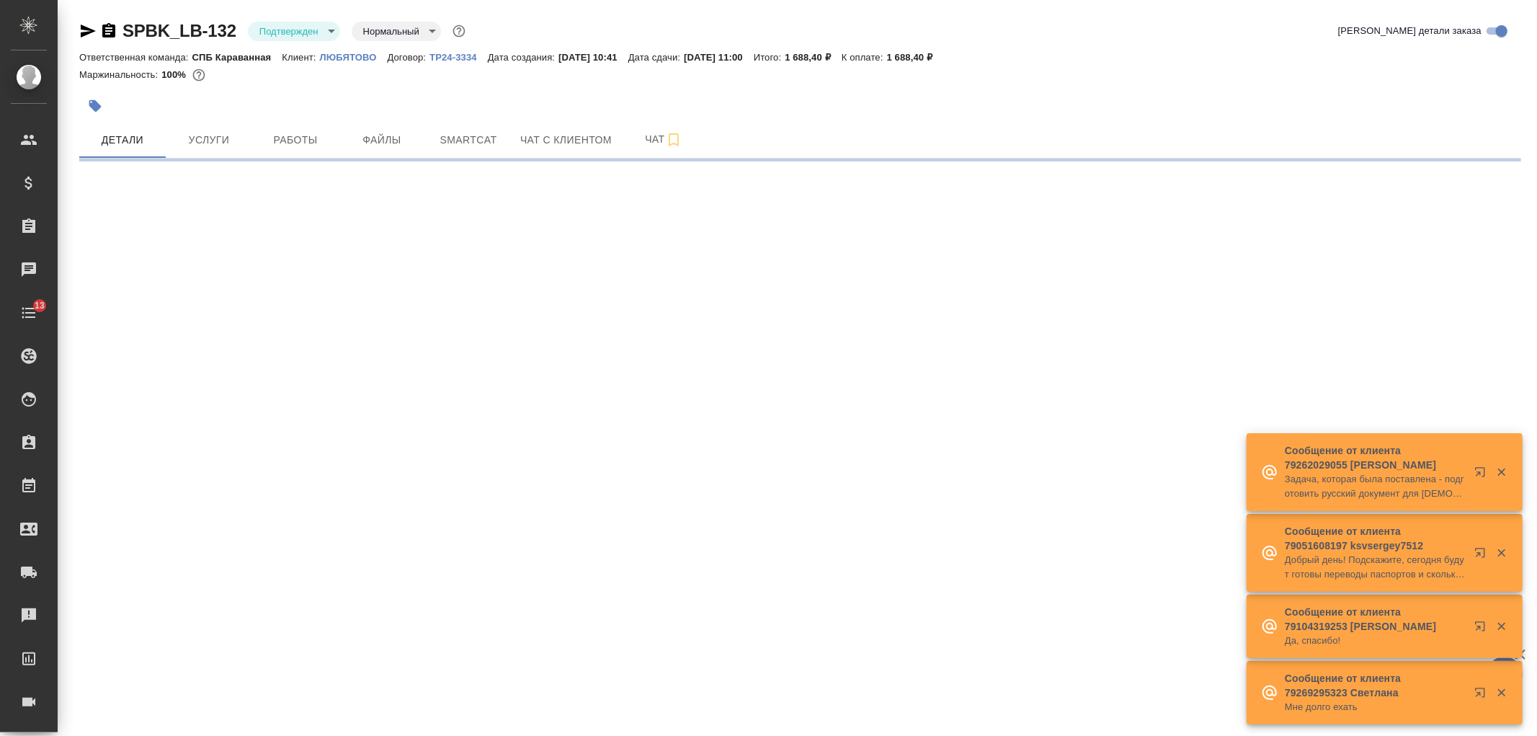
select select "RU"
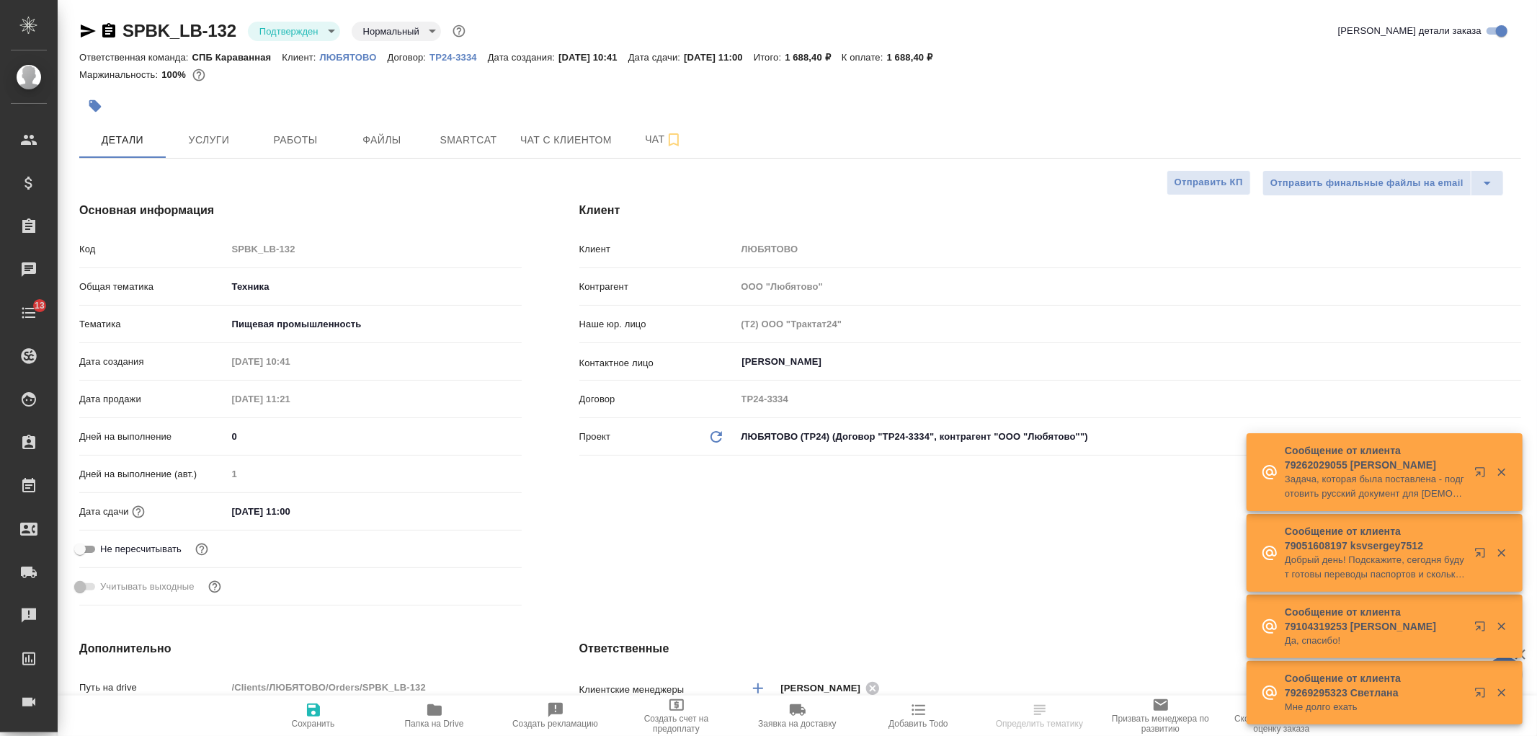
type textarea "x"
click at [736, 553] on div "Клиент Клиент ЛЮБЯТОВО Контрагент ООО "Любятово" Наше юр. лицо (Т2) ООО "Тракта…" at bounding box center [1050, 406] width 999 height 467
type textarea "x"
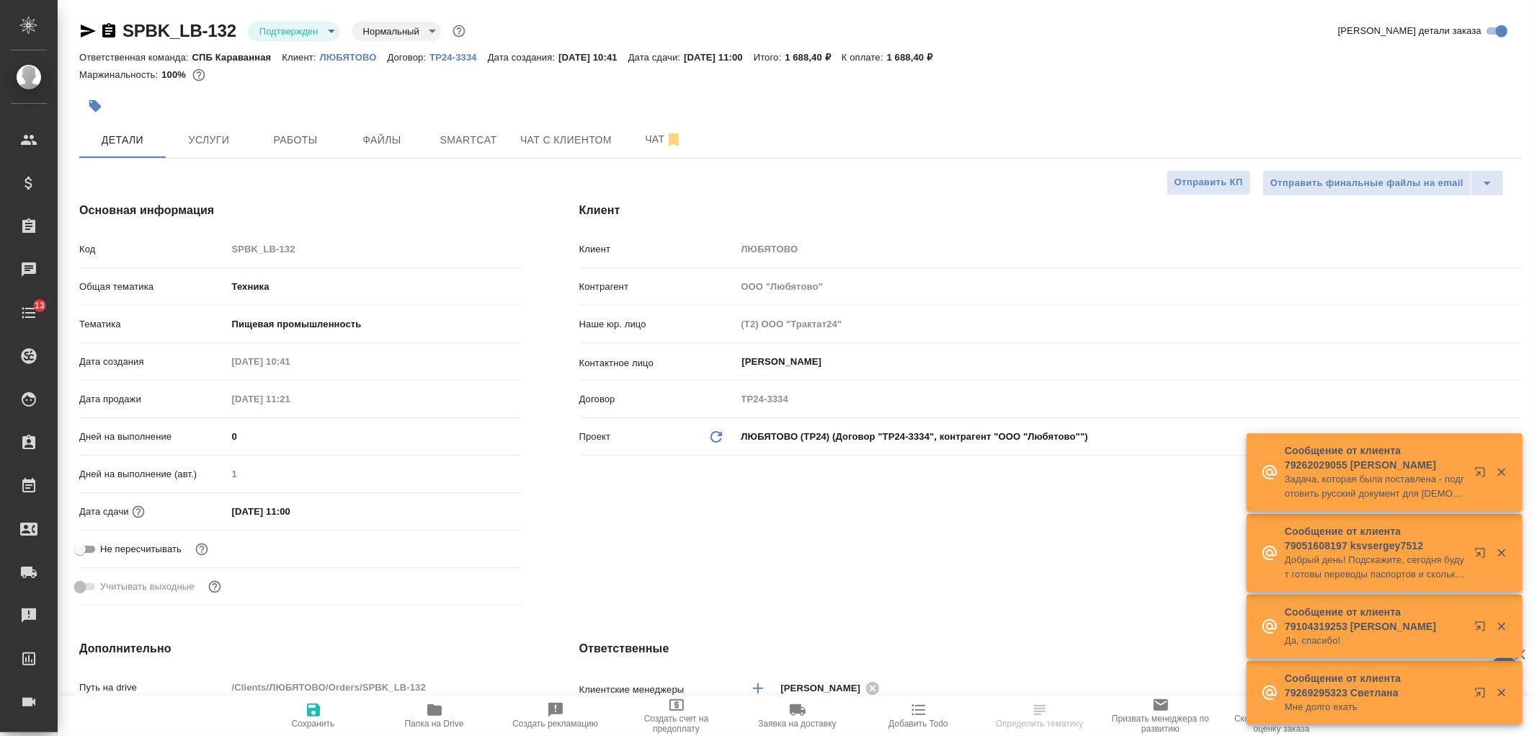
type textarea "x"
select select "RU"
type textarea "x"
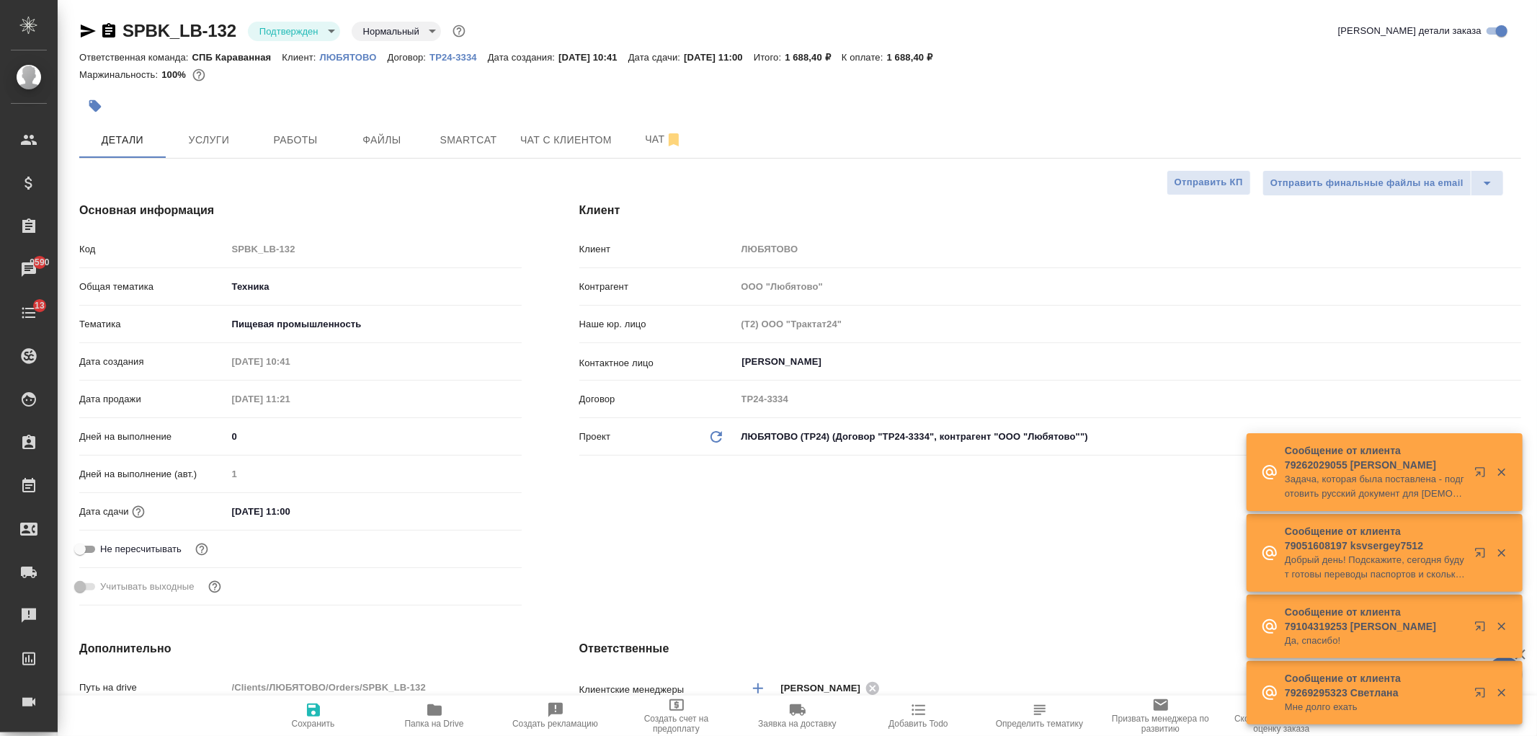
type textarea "x"
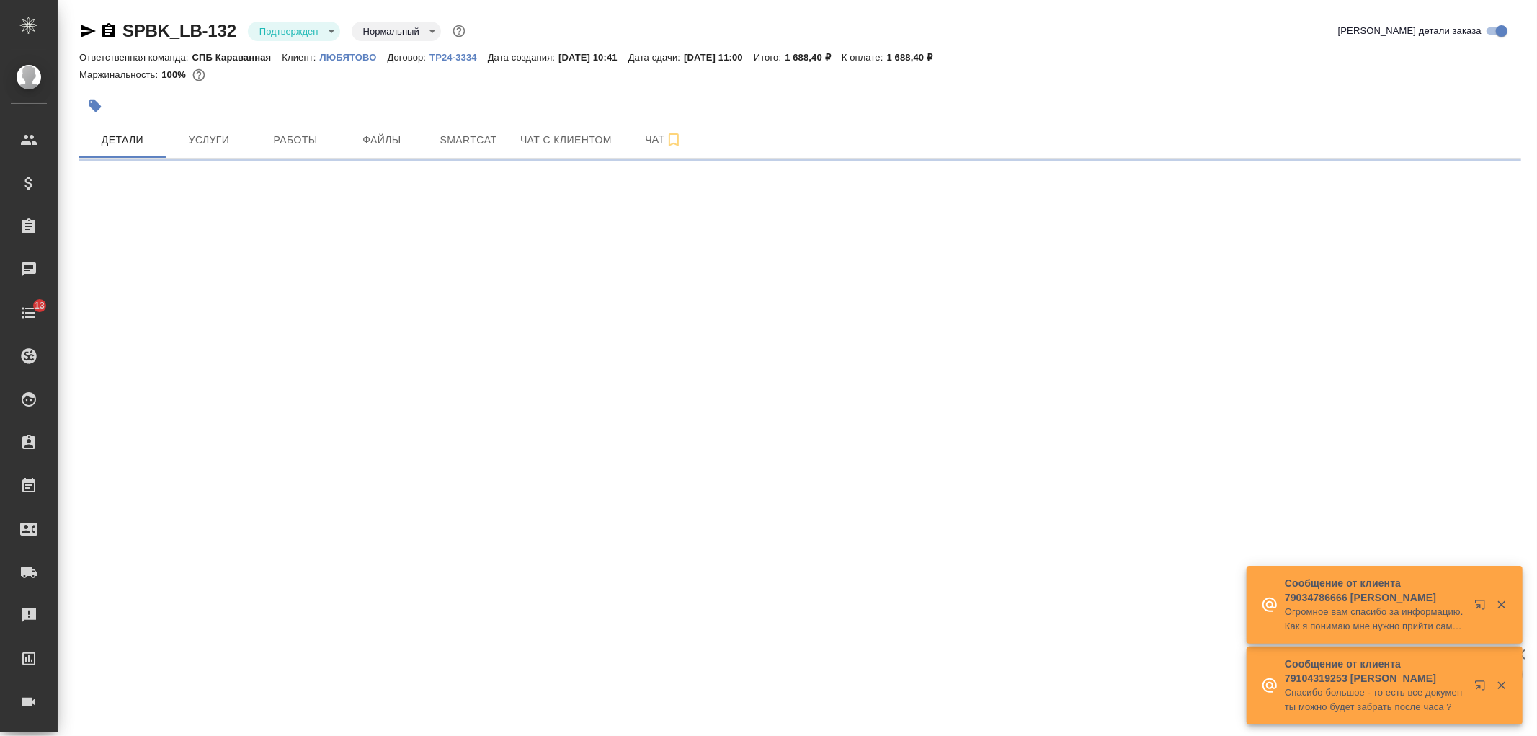
select select "RU"
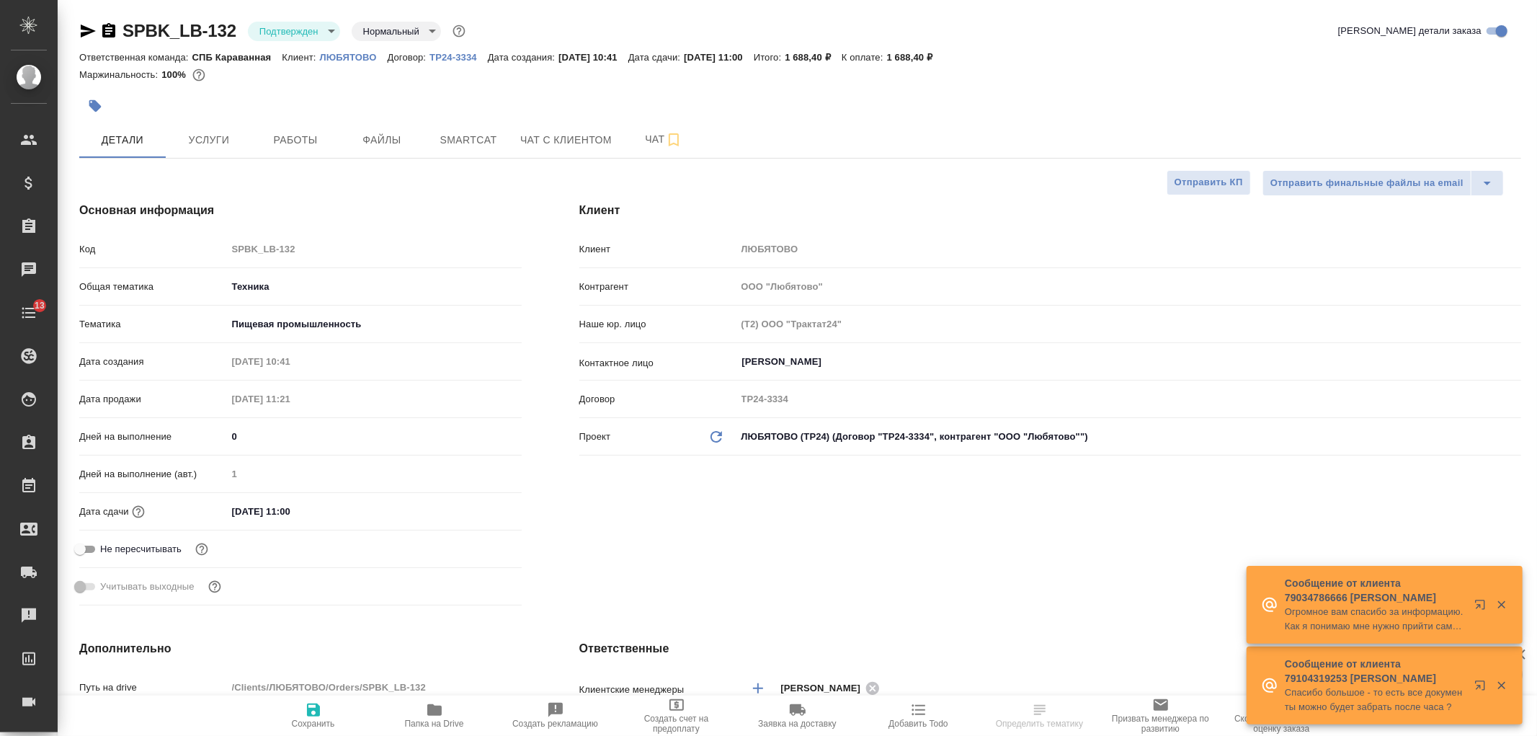
type textarea "x"
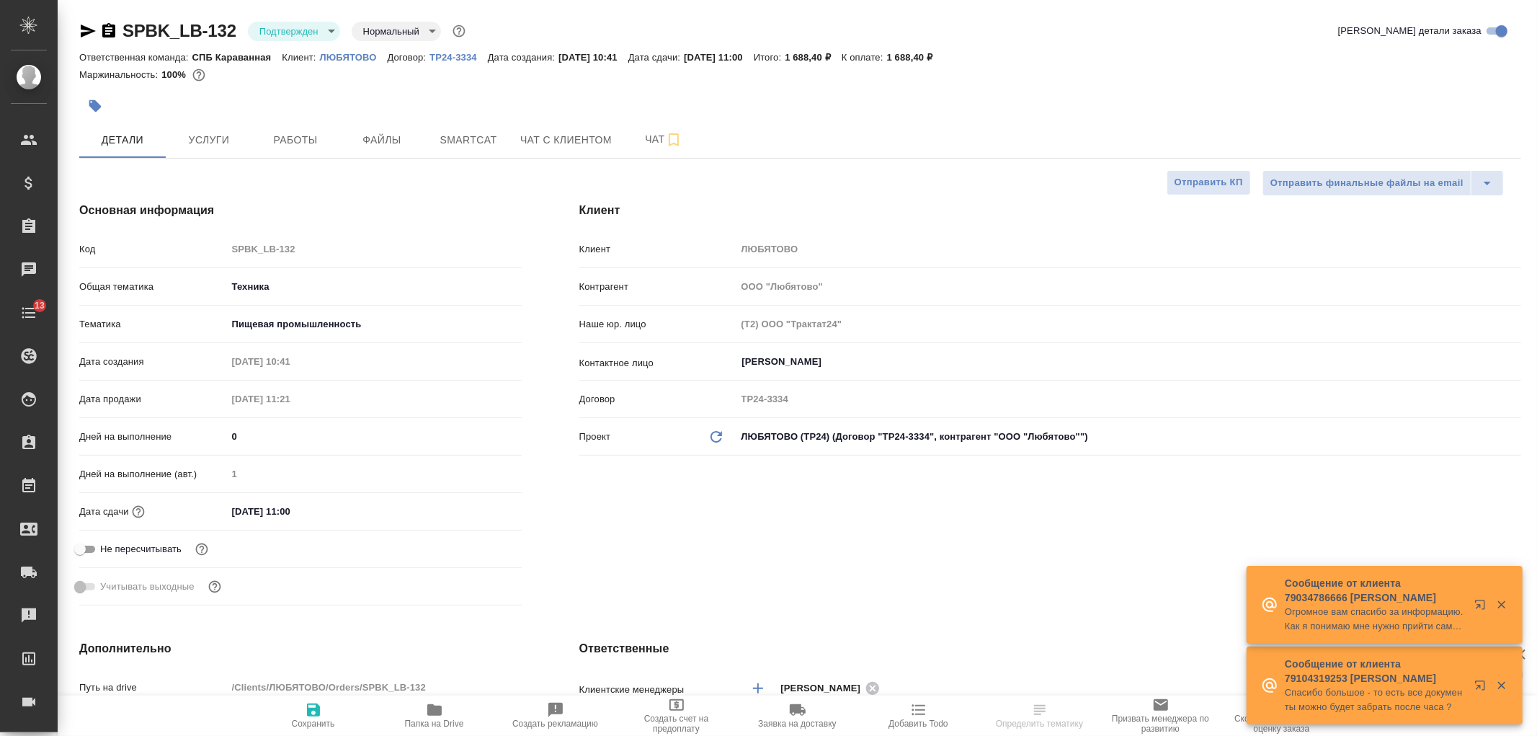
type textarea "x"
click at [768, 594] on div "Клиент Клиент ЛЮБЯТОВО Контрагент ООО "Любятово" Наше юр. лицо (Т2) ООО "Тракта…" at bounding box center [1050, 406] width 999 height 467
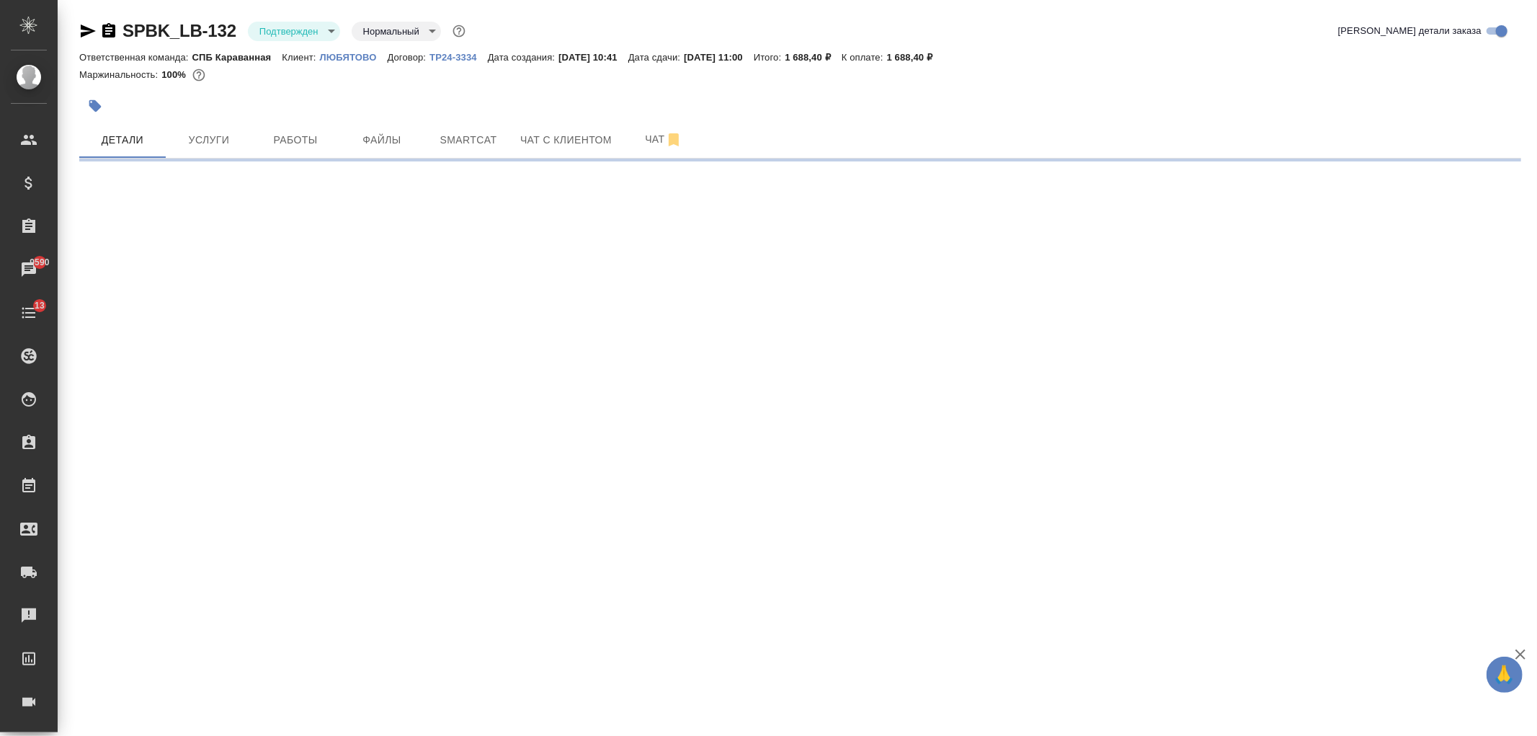
select select "RU"
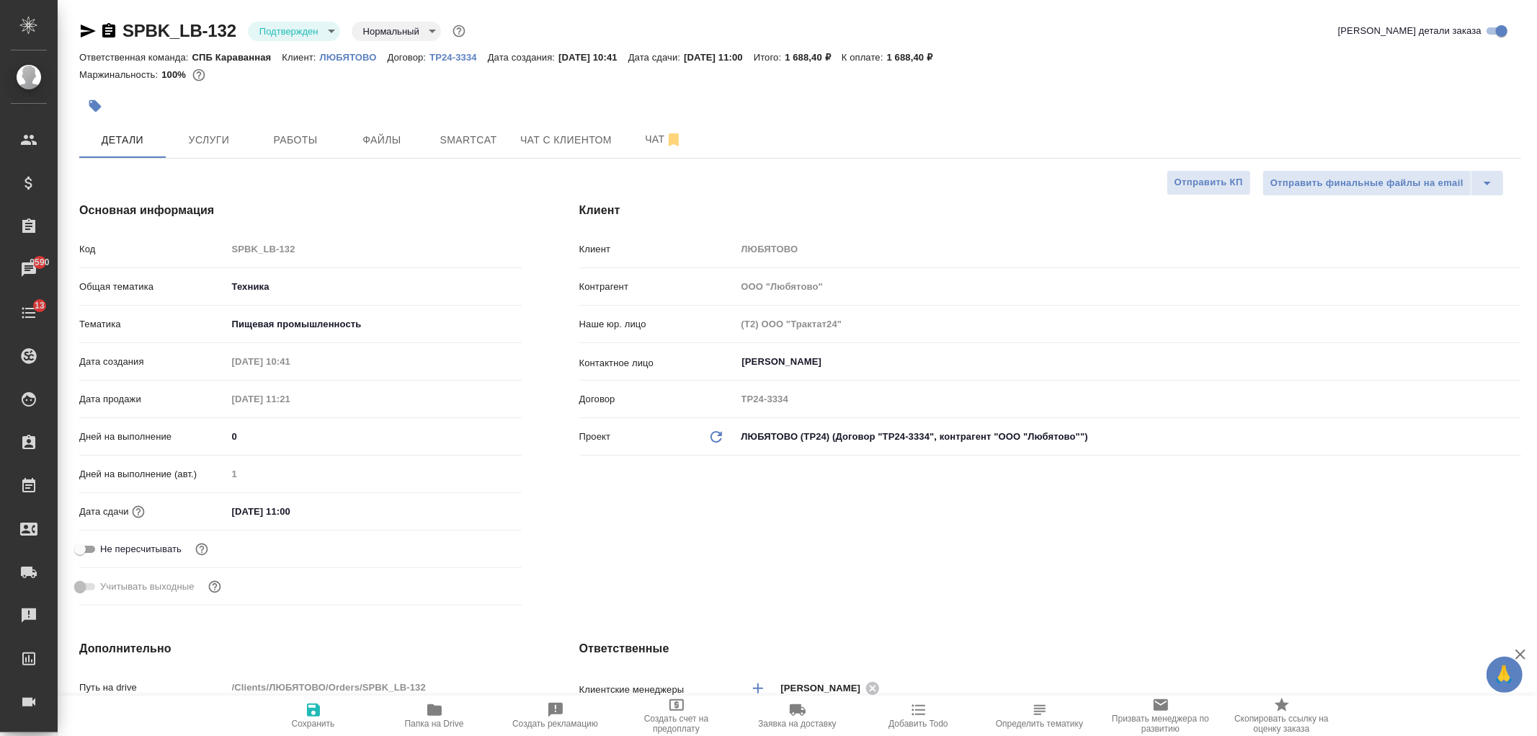
type textarea "x"
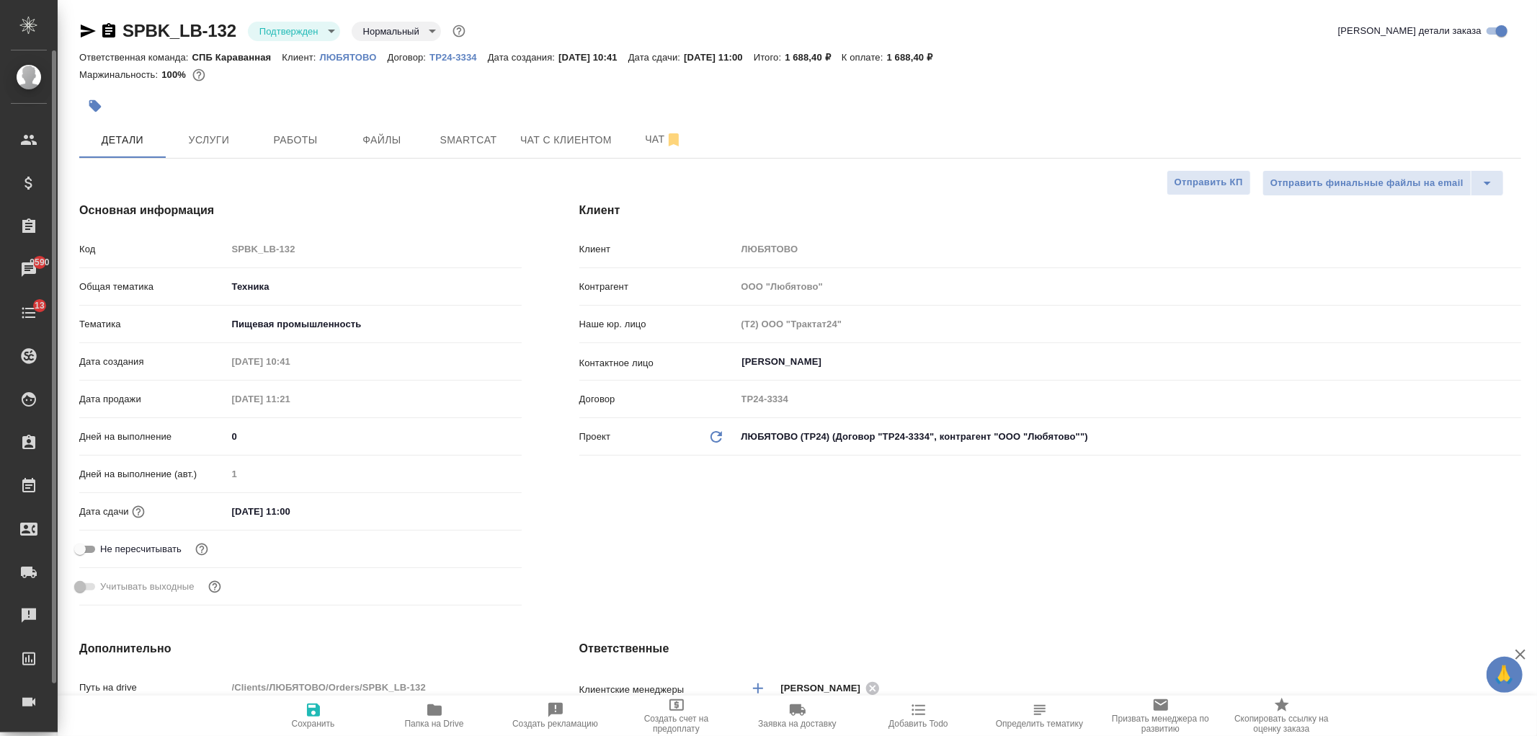
type textarea "x"
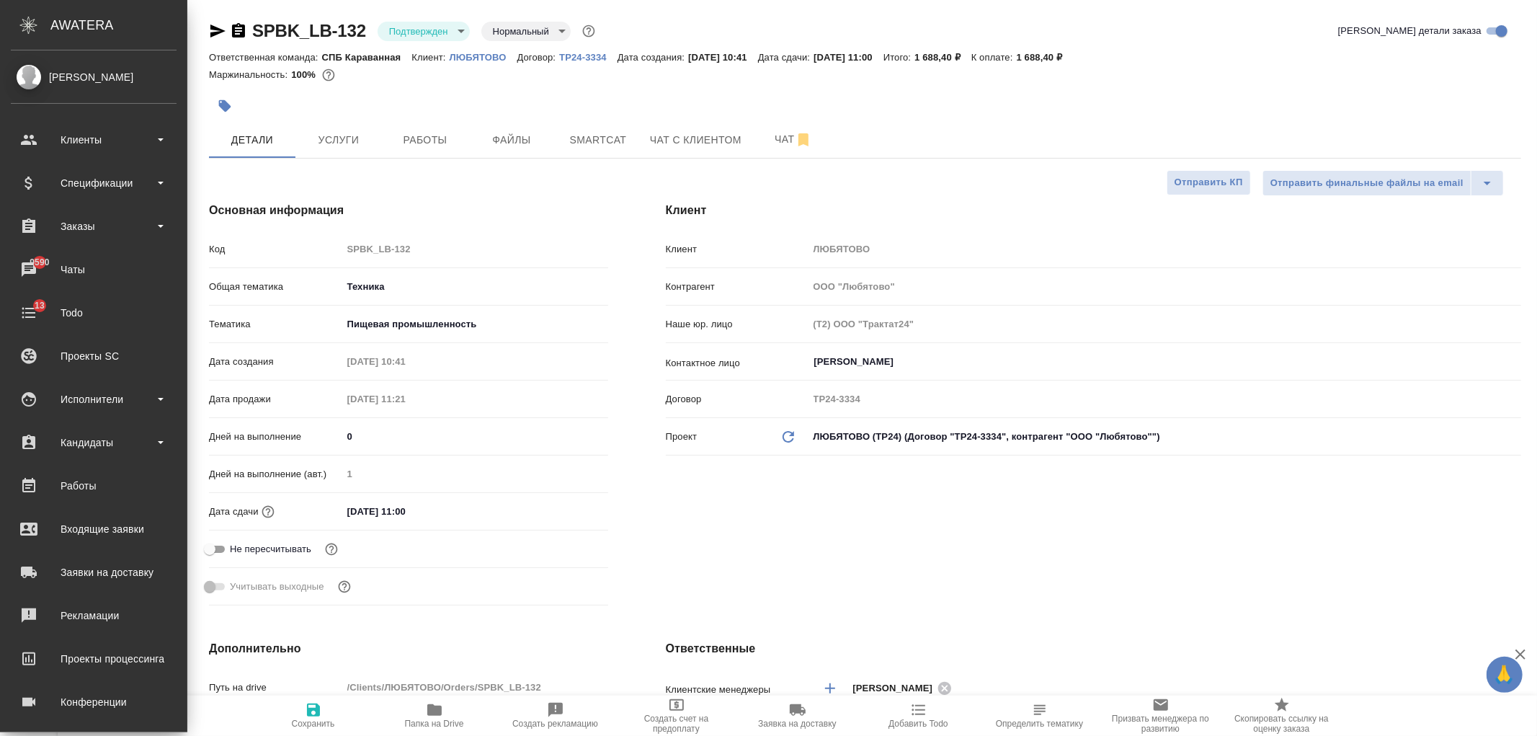
type textarea "x"
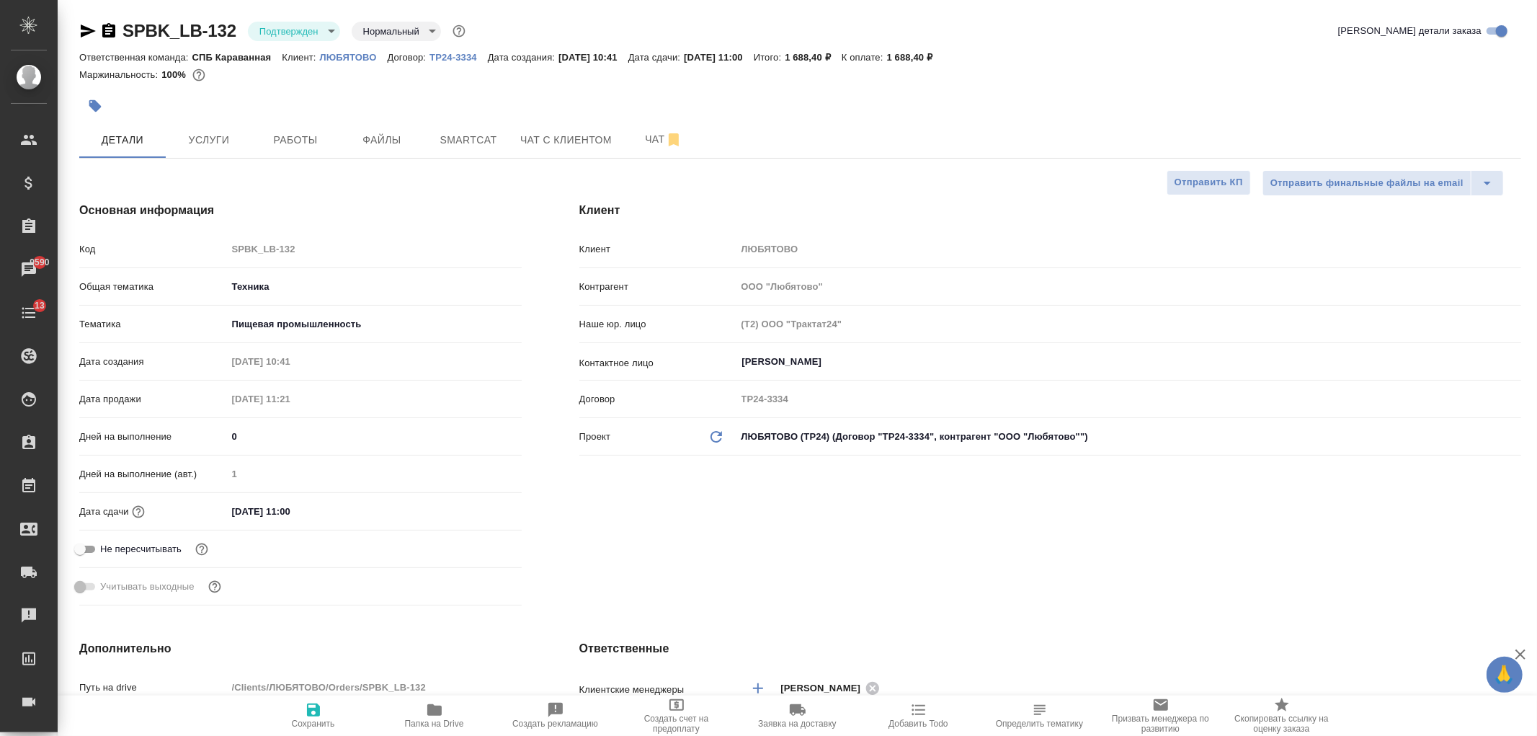
click at [92, 23] on icon "button" at bounding box center [87, 30] width 17 height 17
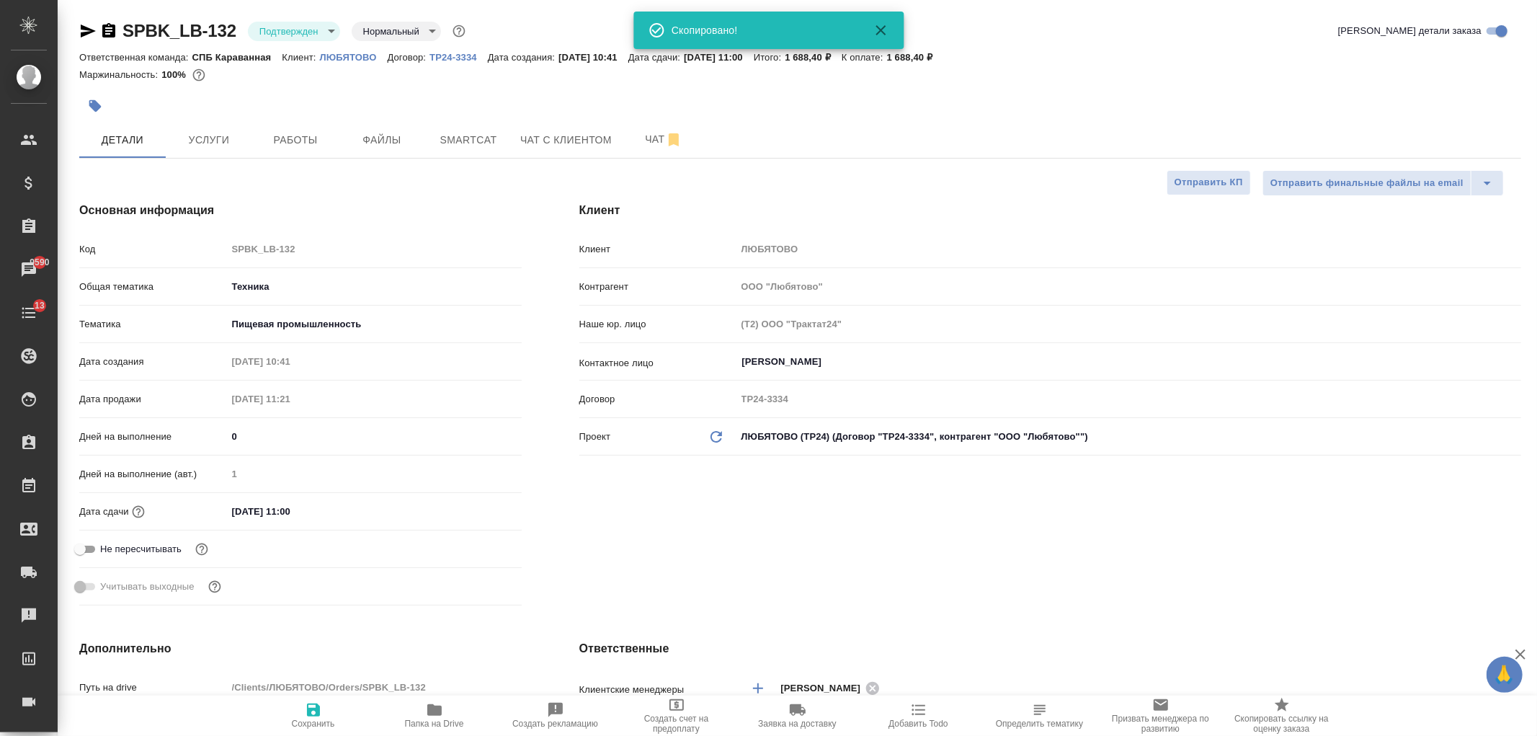
type textarea "x"
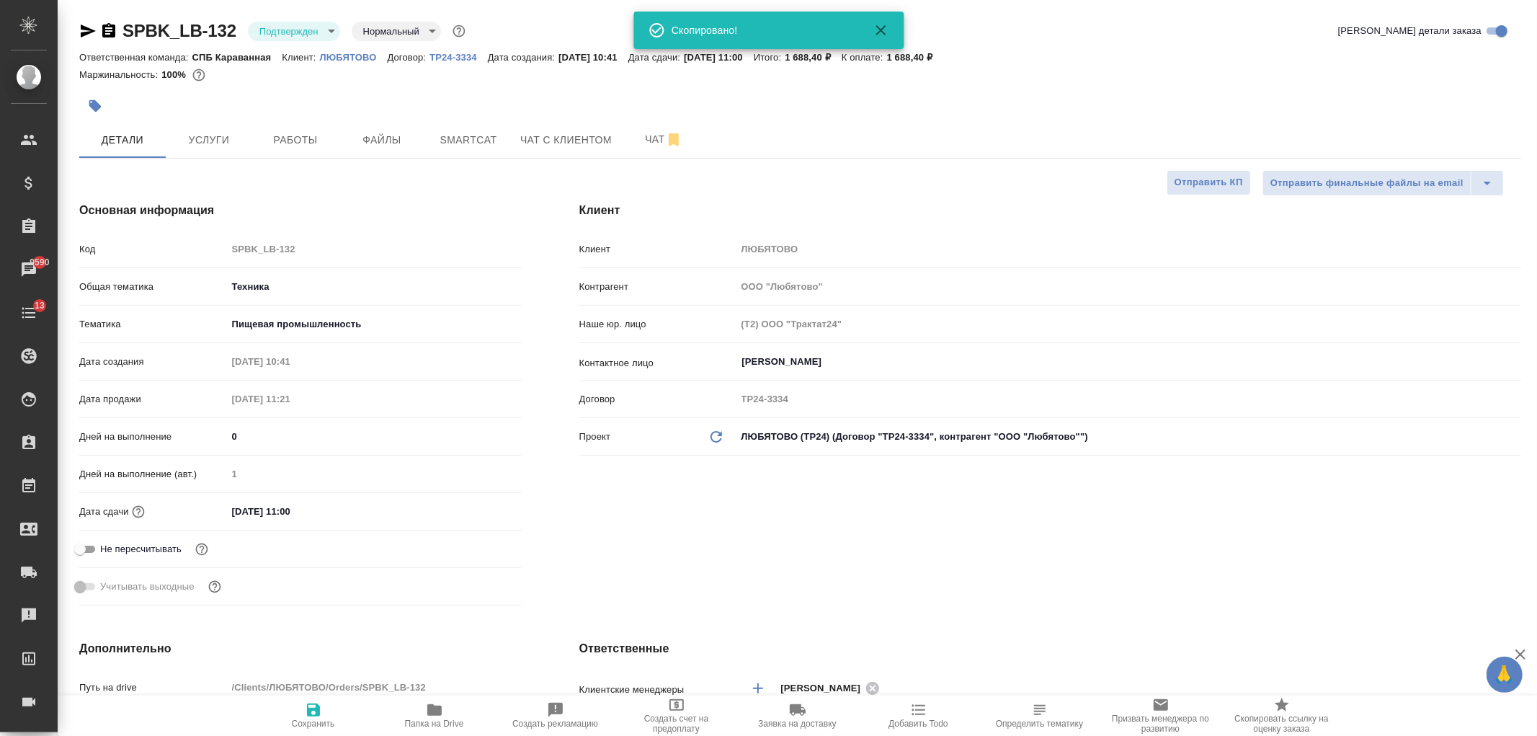
type textarea "x"
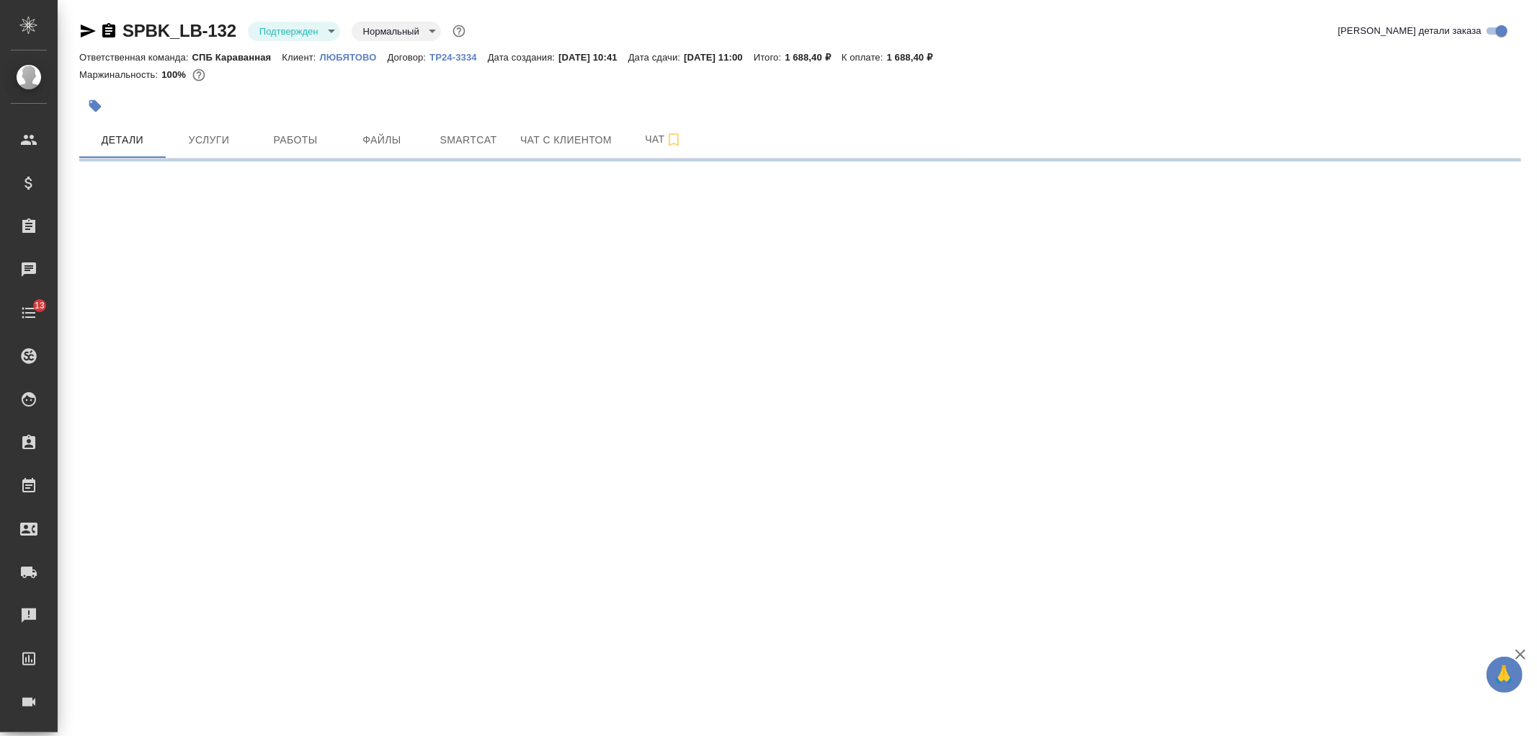
select select "RU"
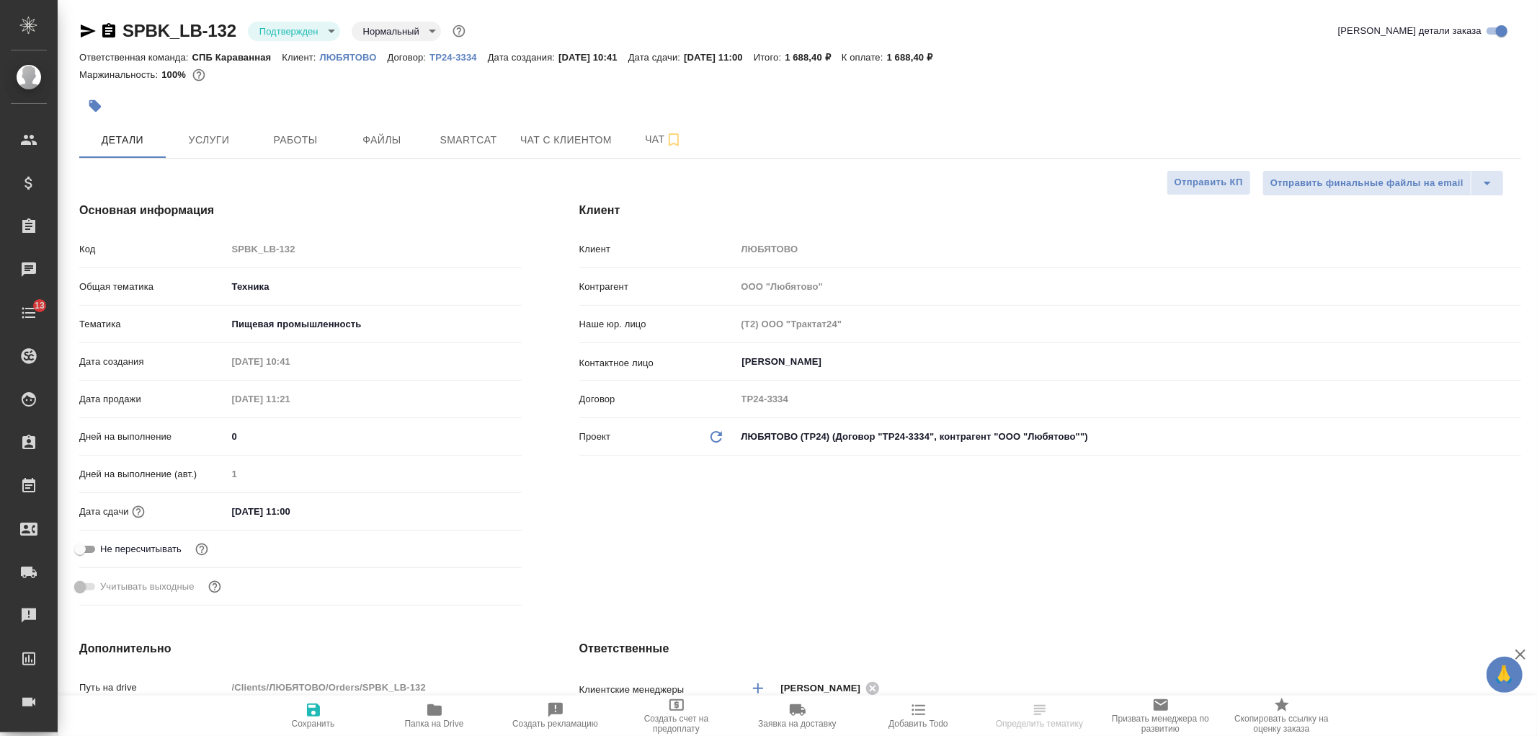
type textarea "x"
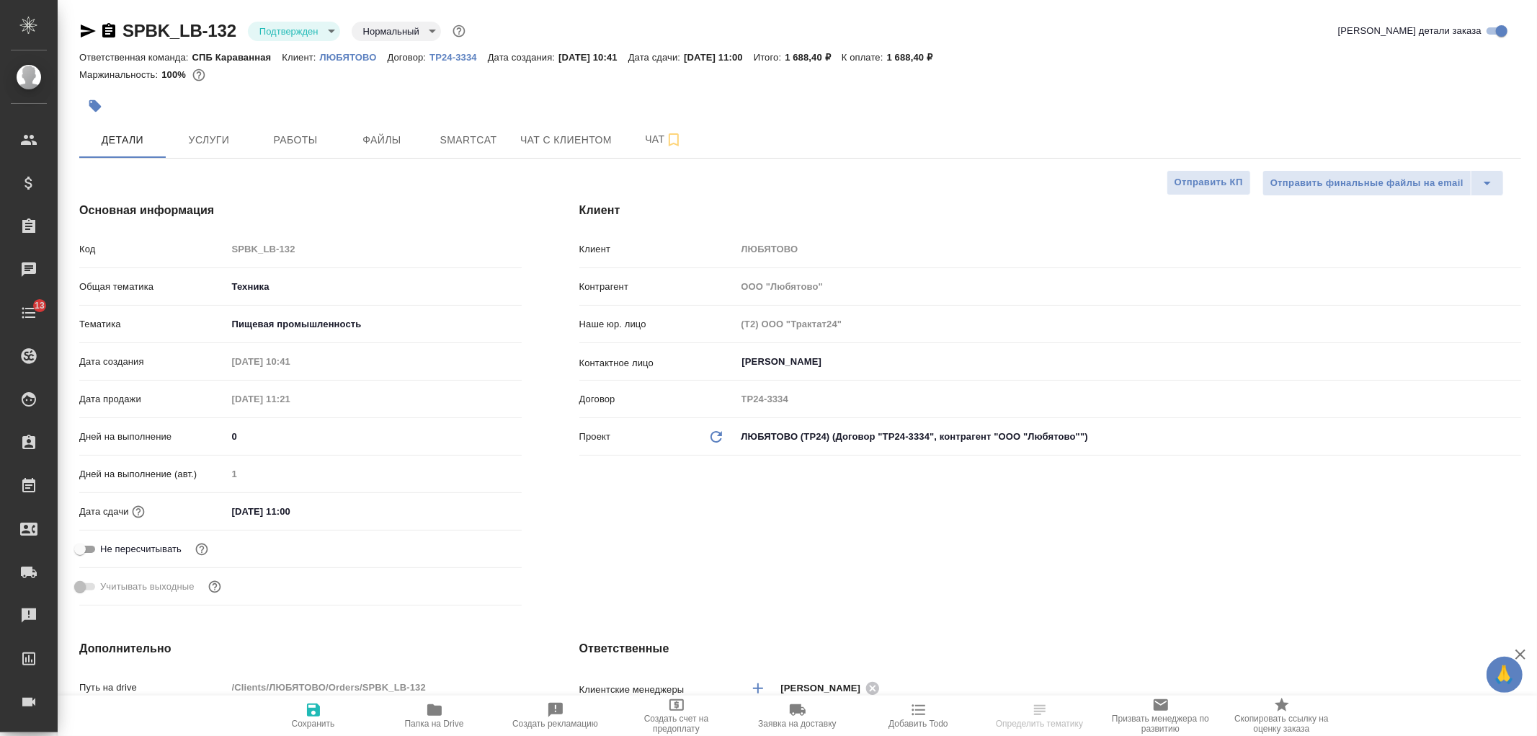
type textarea "x"
click at [1154, 531] on div "Клиент Клиент ЛЮБЯТОВО Контрагент ООО "Любятово" Наше юр. лицо (Т2) ООО "Тракта…" at bounding box center [1050, 406] width 999 height 467
select select "RU"
